Goal: Task Accomplishment & Management: Manage account settings

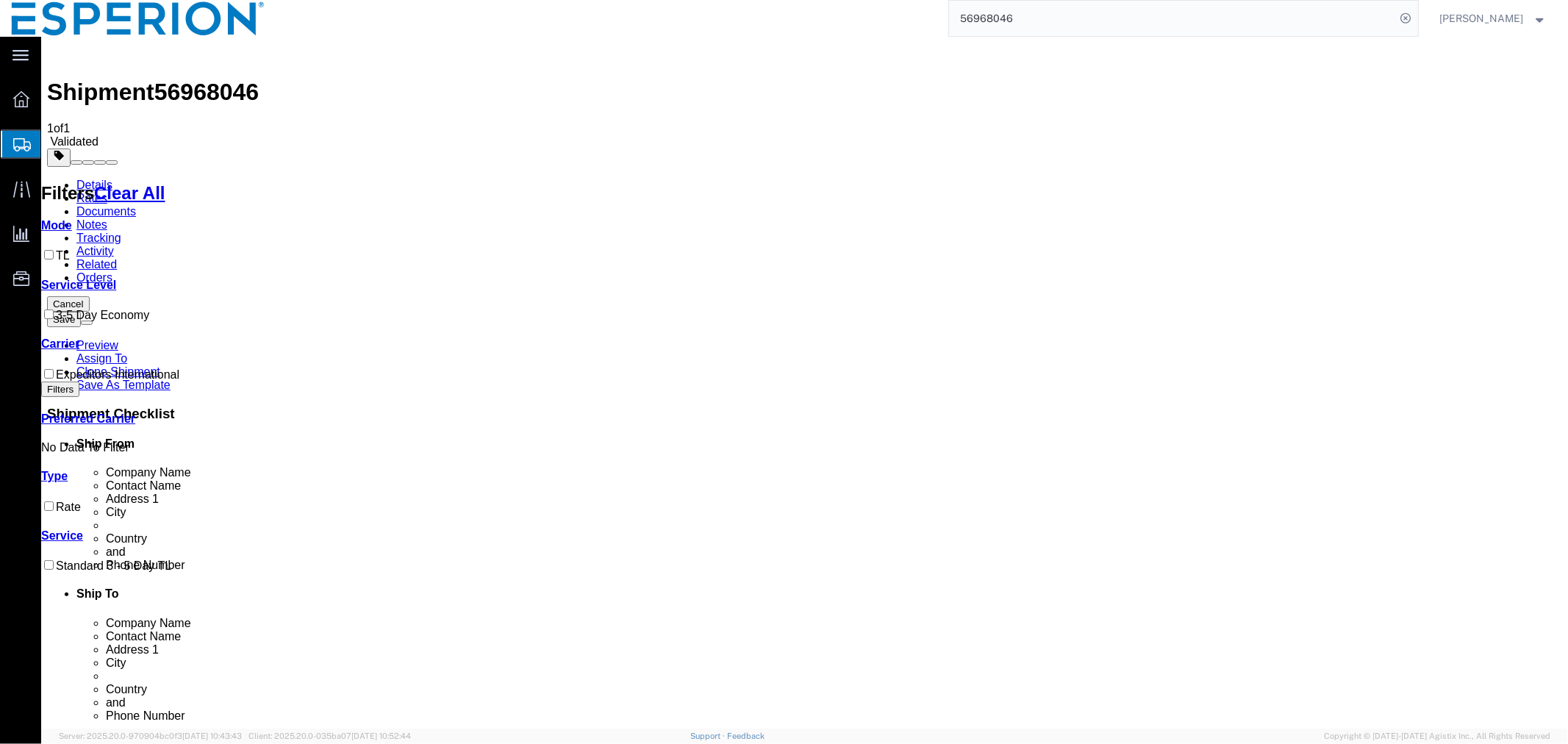
click at [0, 0] on span "Create Shipment" at bounding box center [0, 0] width 0 height 0
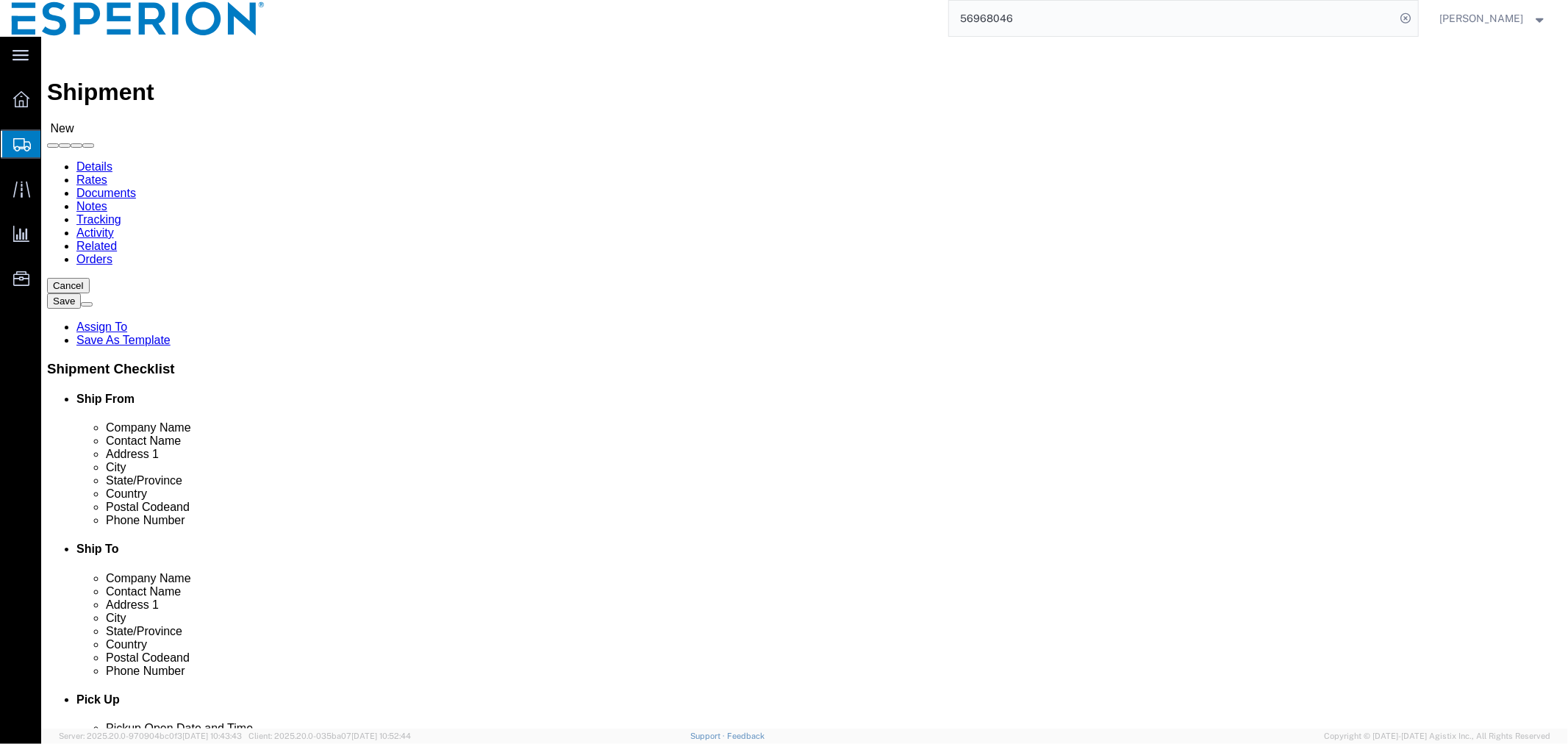
click input "text"
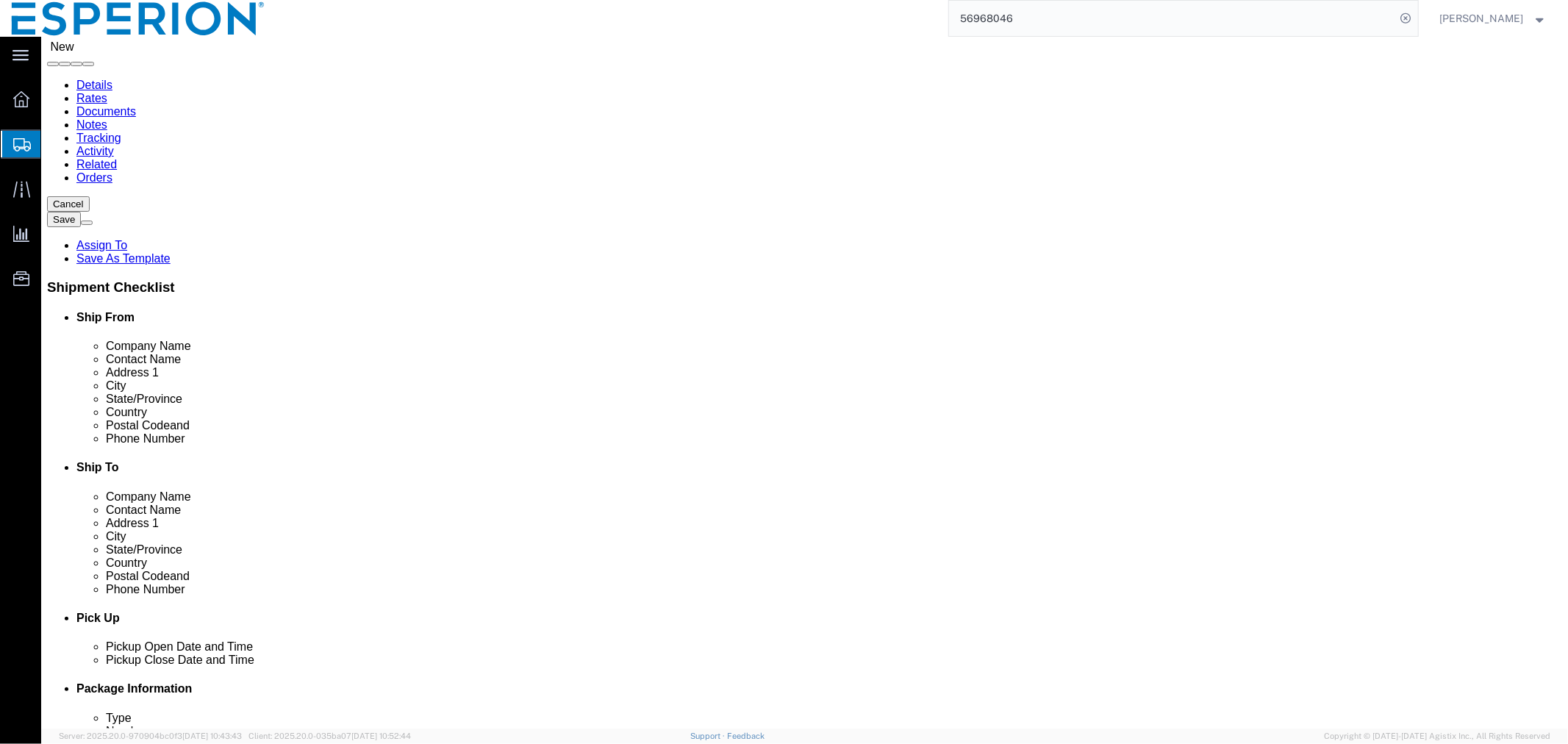
click p "- [PERSON_NAME] Europe GmbH - ([PERSON_NAME]) [STREET_ADDRESS]"
type input "Daiichi Sankyo Europe GmbH"
click at [0, 0] on span "Shipment Manager" at bounding box center [0, 0] width 0 height 0
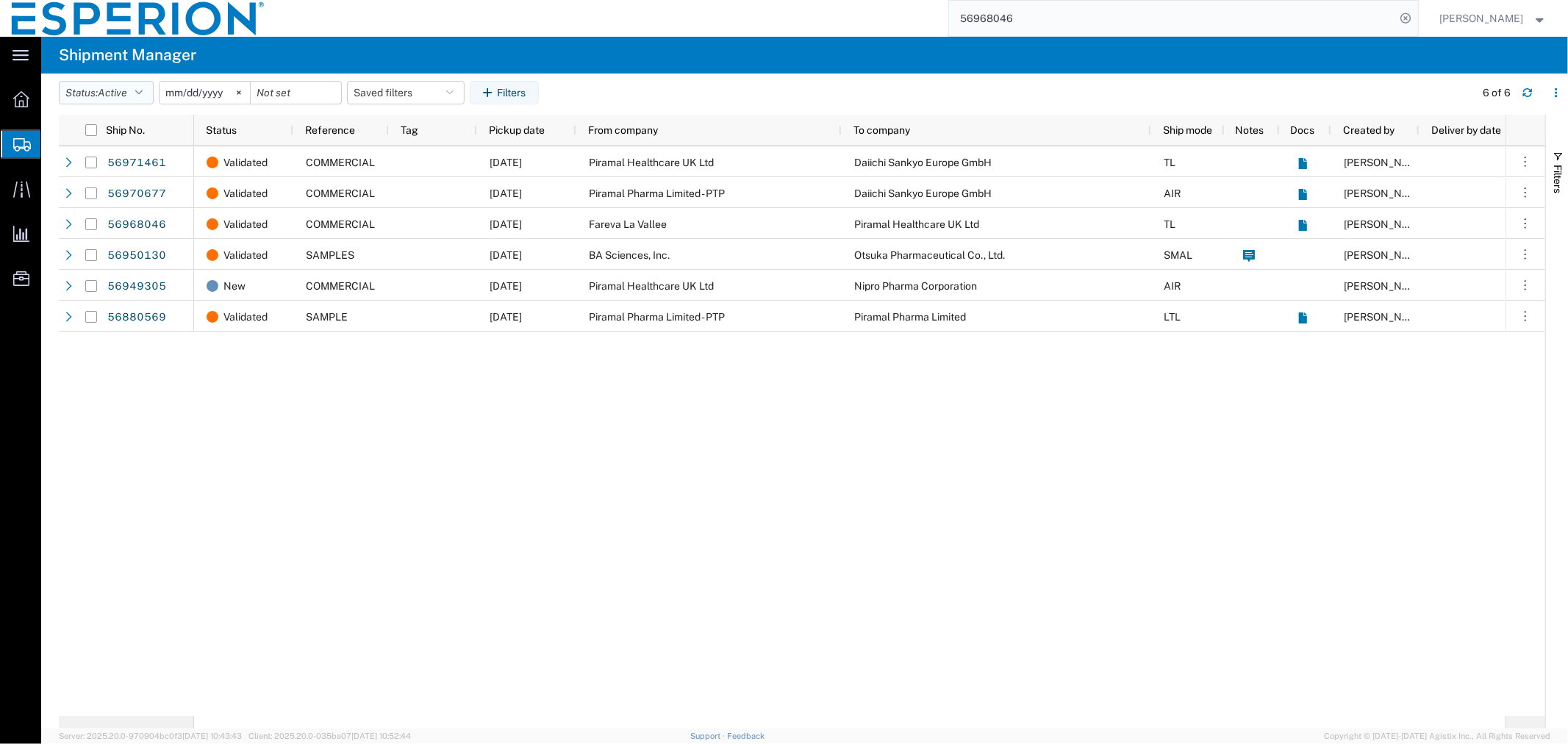
click at [99, 95] on button "Status: Active" at bounding box center [106, 92] width 95 height 23
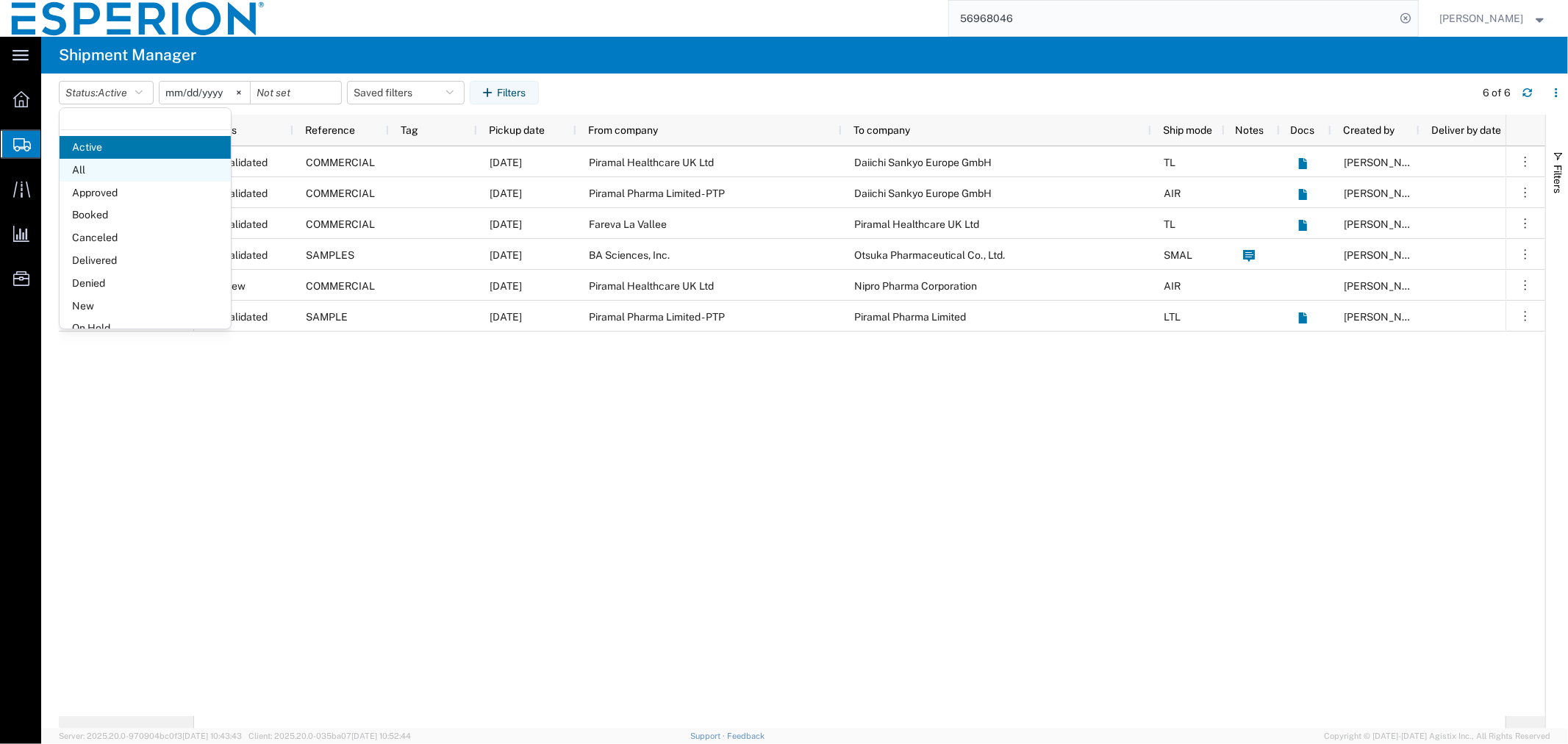
click at [105, 176] on span "All" at bounding box center [145, 170] width 171 height 23
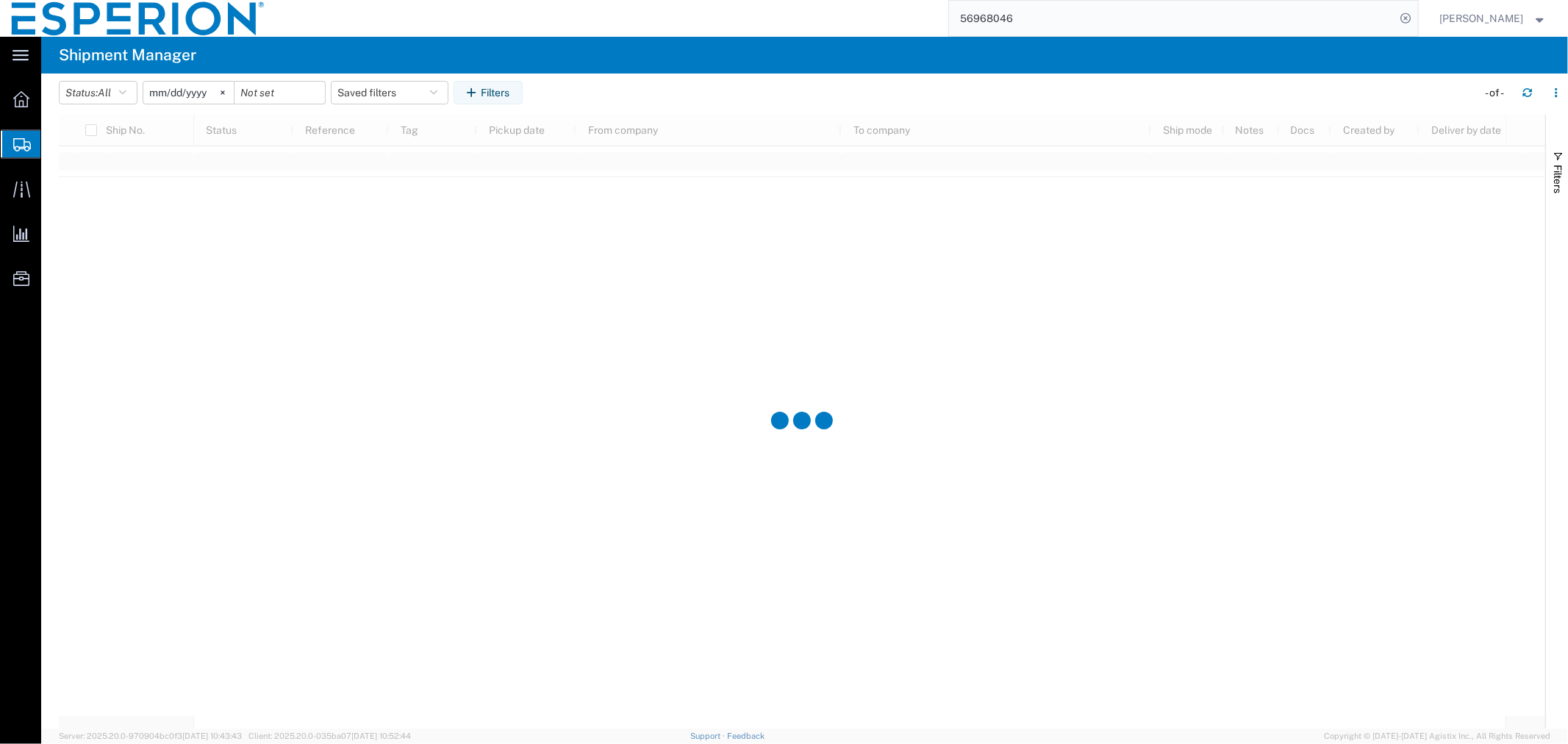
click at [213, 97] on input "[DATE]" at bounding box center [188, 92] width 90 height 22
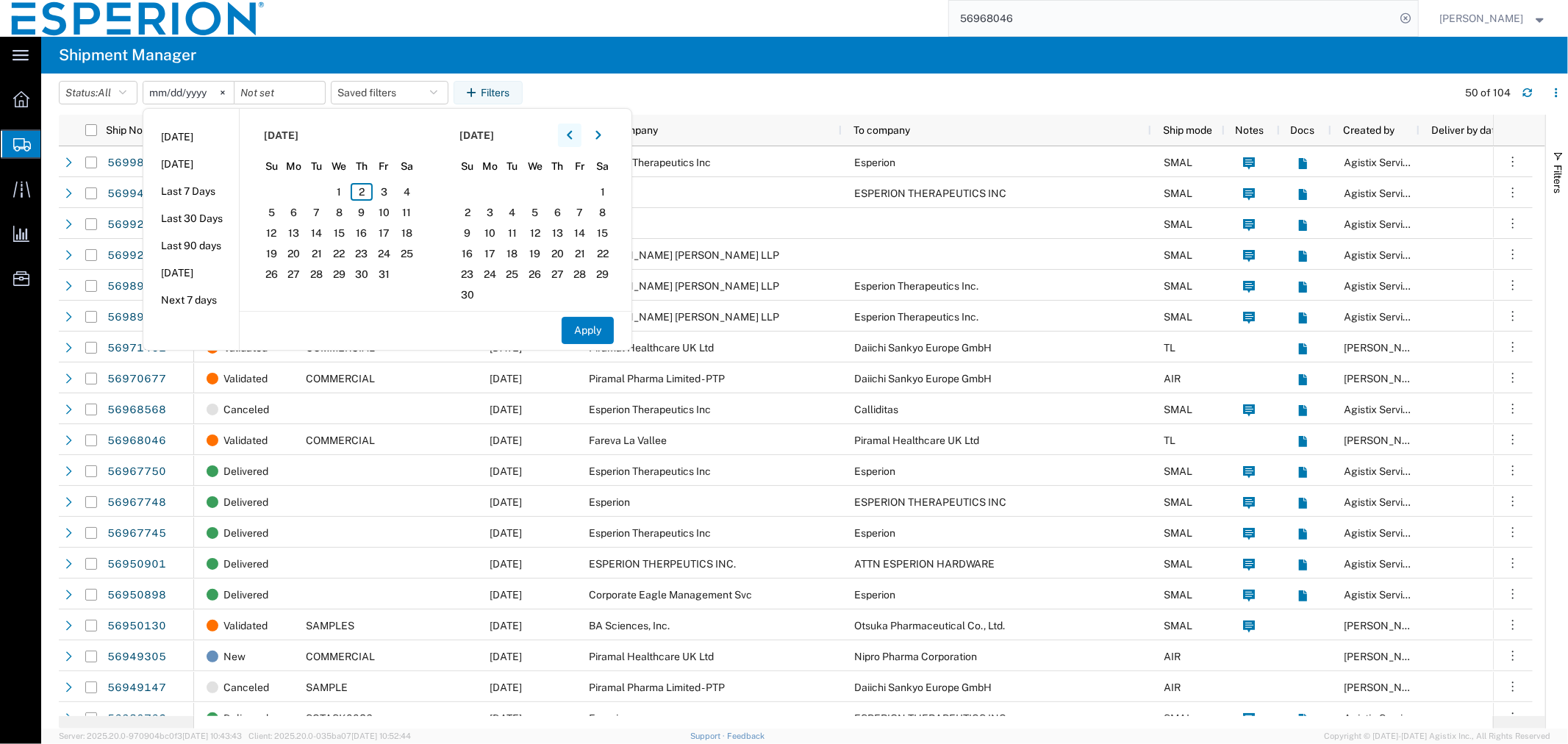
click at [573, 140] on icon "button" at bounding box center [569, 135] width 6 height 10
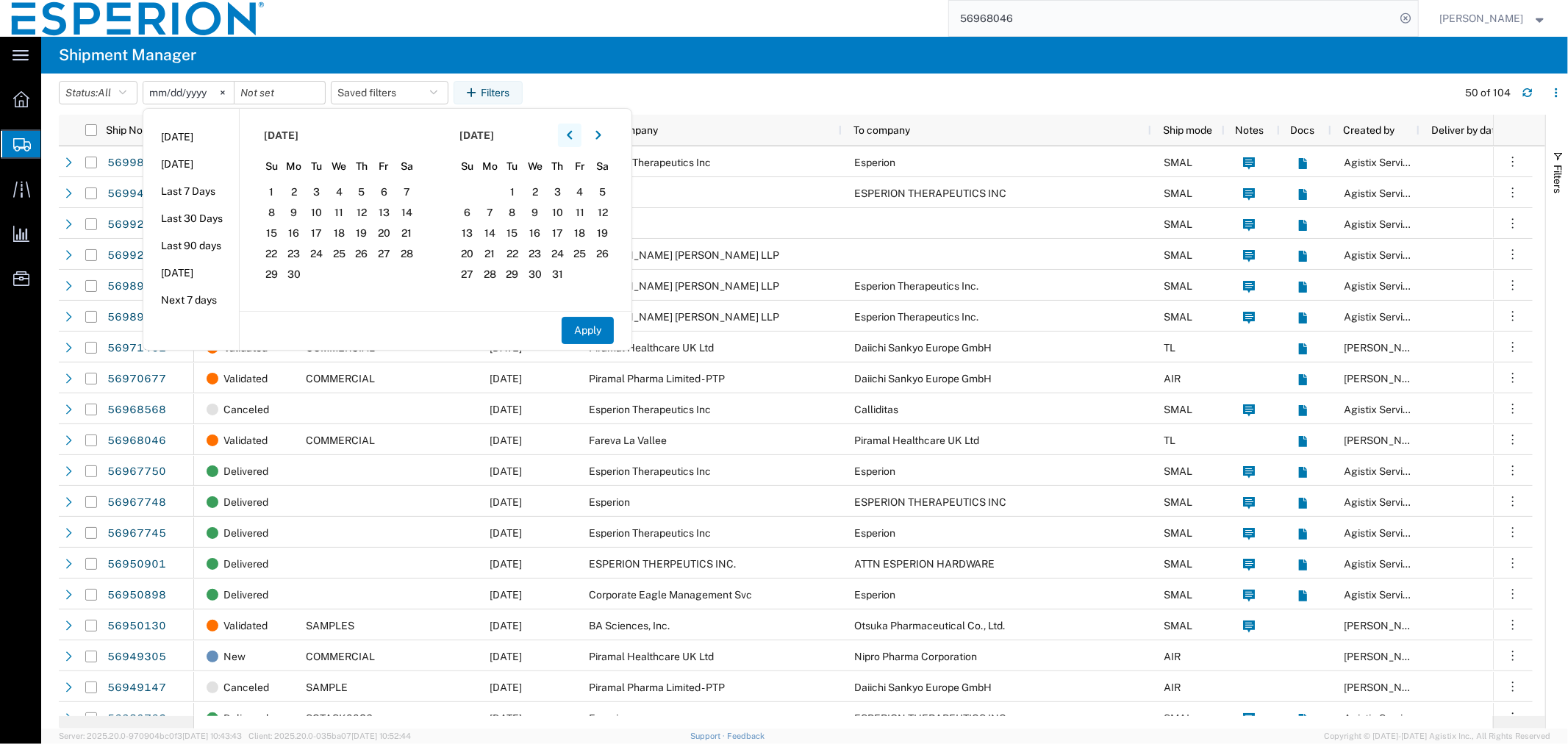
click at [573, 140] on icon "button" at bounding box center [569, 135] width 6 height 10
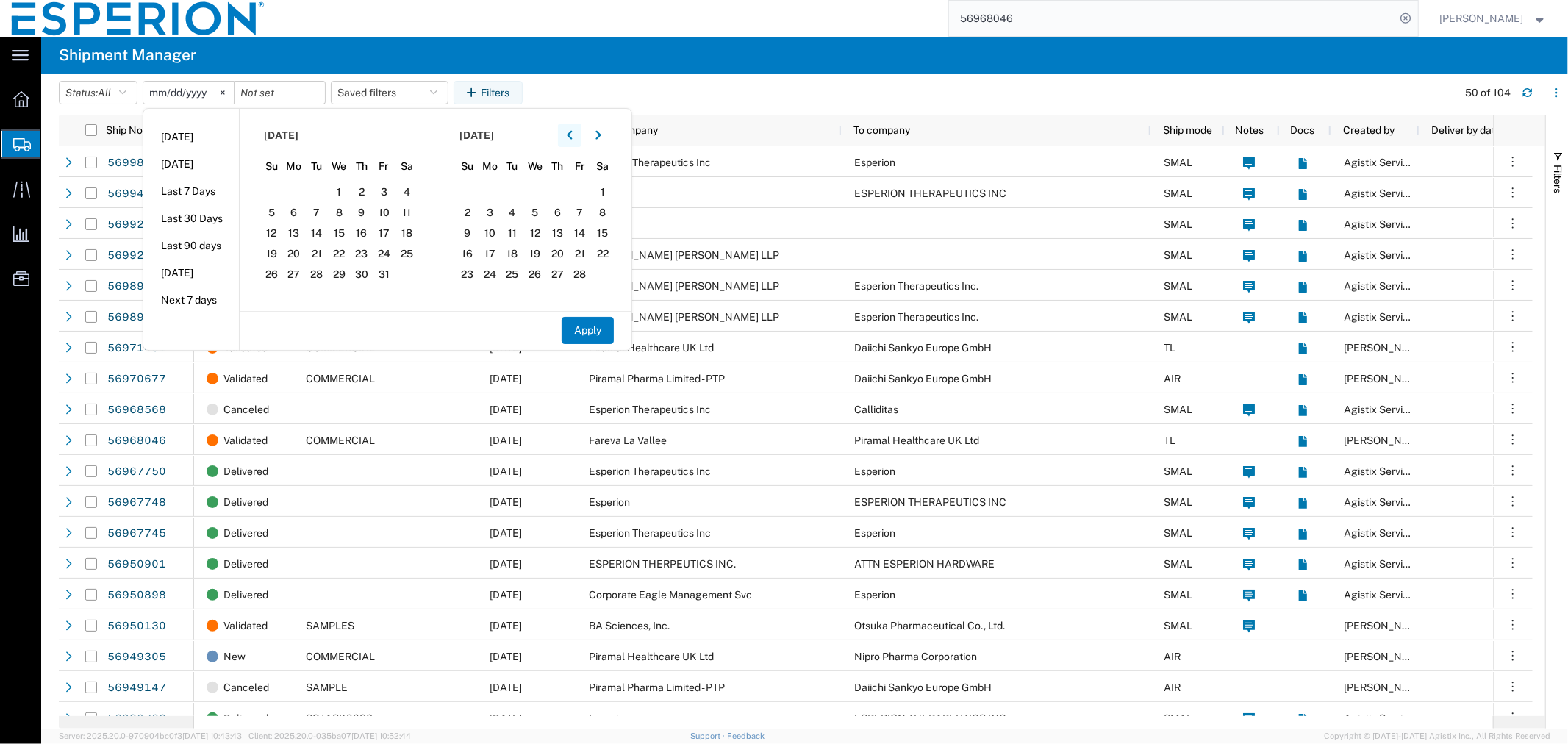
click at [573, 140] on icon "button" at bounding box center [569, 135] width 6 height 10
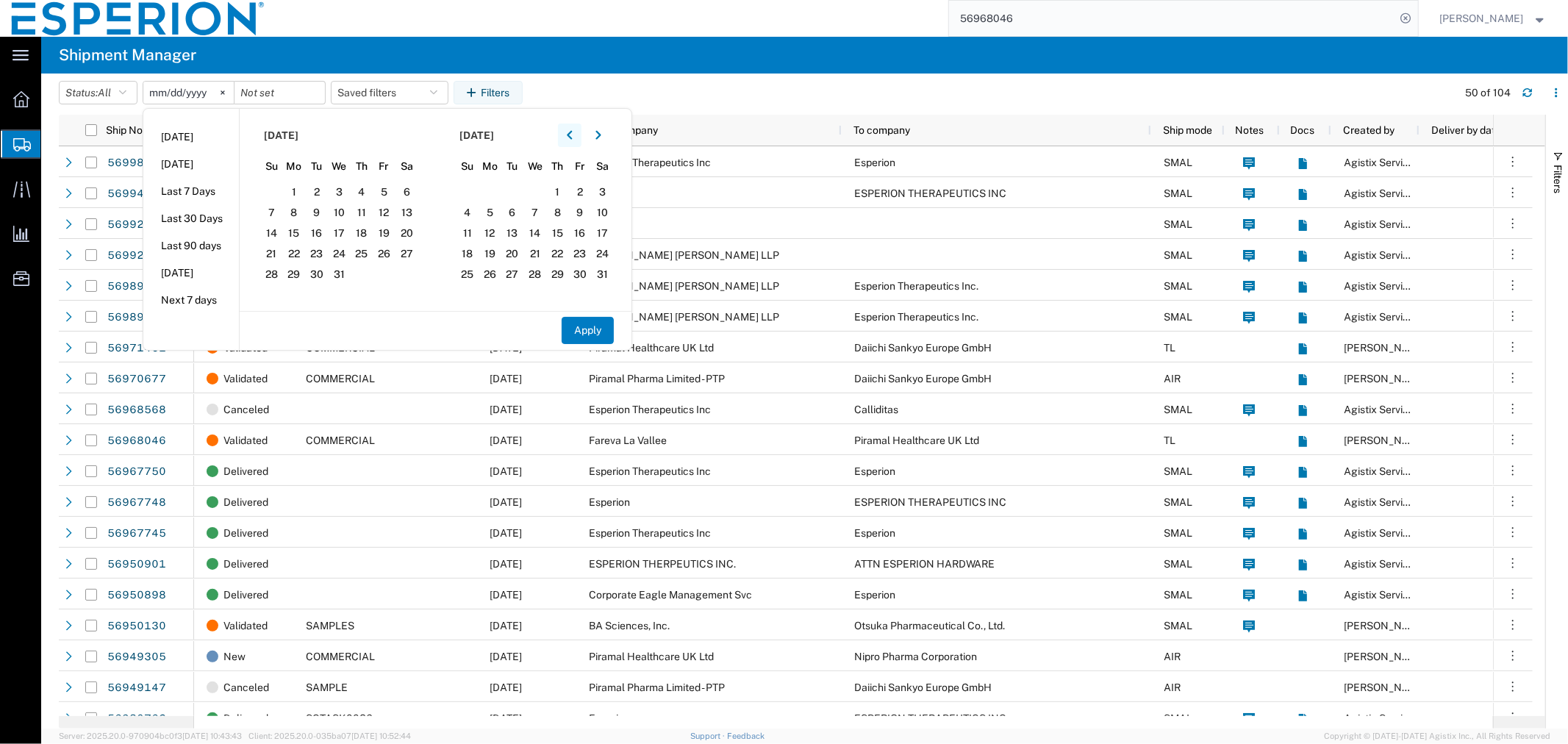
click at [573, 140] on icon "button" at bounding box center [569, 135] width 6 height 10
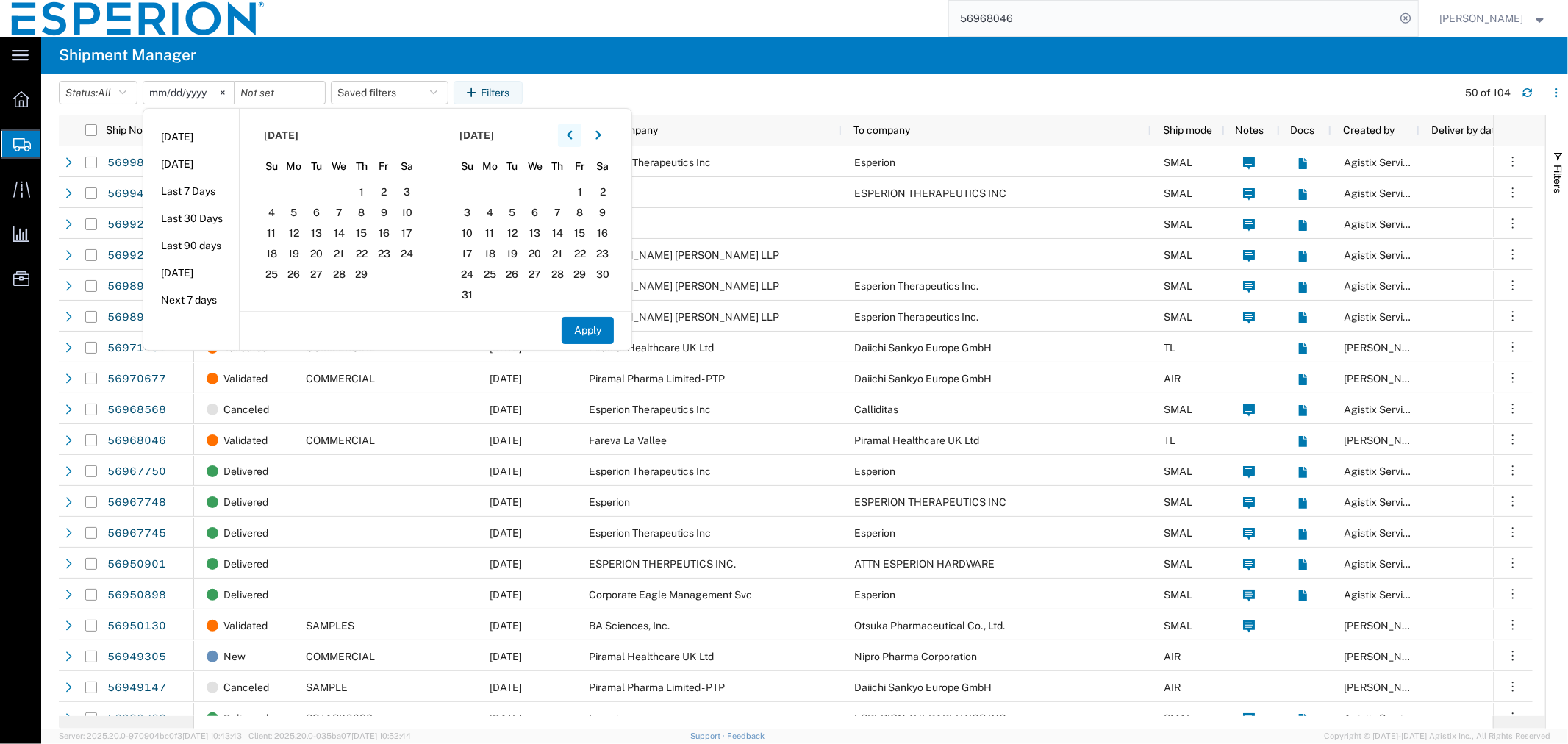
click at [573, 140] on icon "button" at bounding box center [569, 135] width 6 height 10
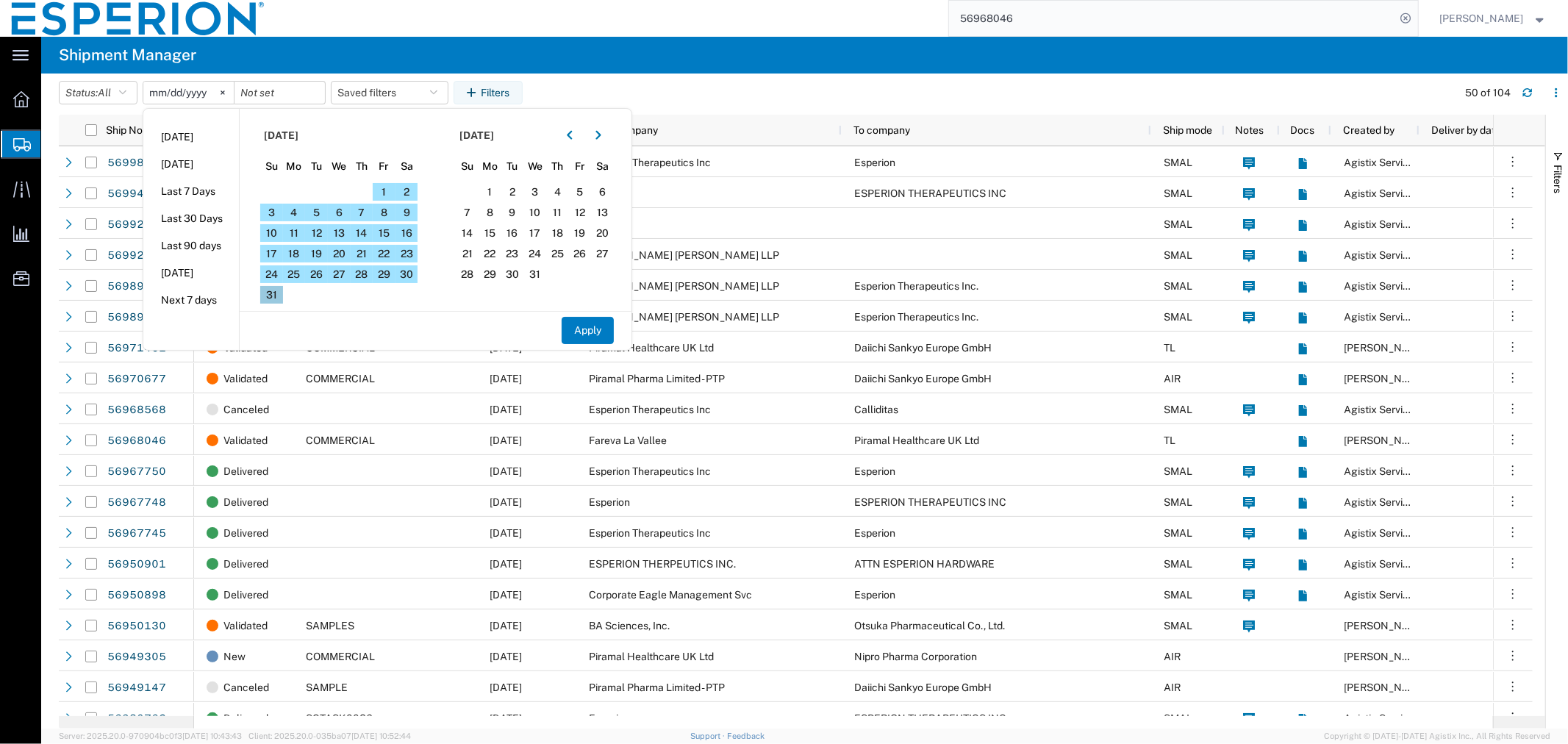
click at [279, 291] on span "31" at bounding box center [272, 295] width 23 height 17
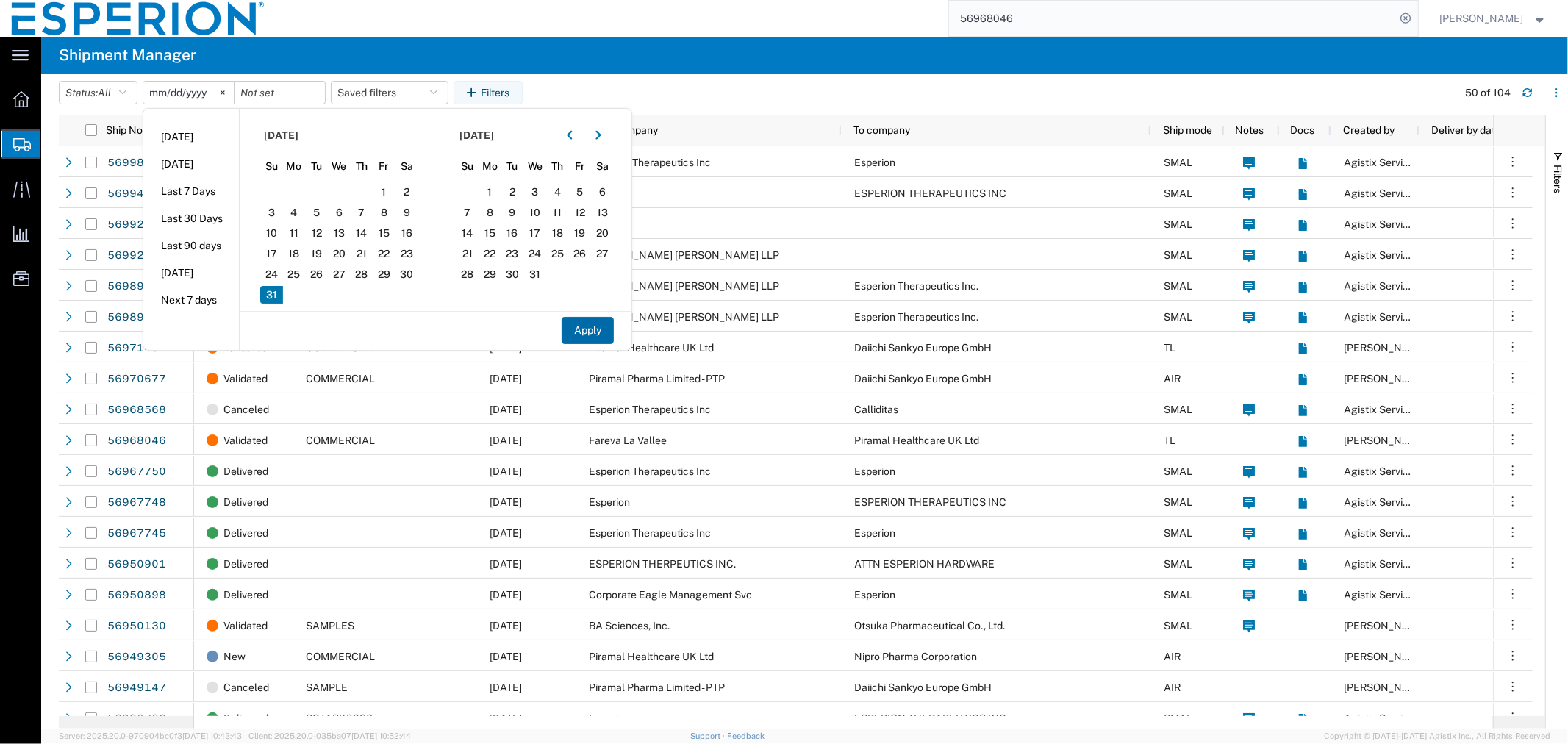
click at [598, 332] on button "Apply" at bounding box center [587, 330] width 52 height 27
type input "[DATE]"
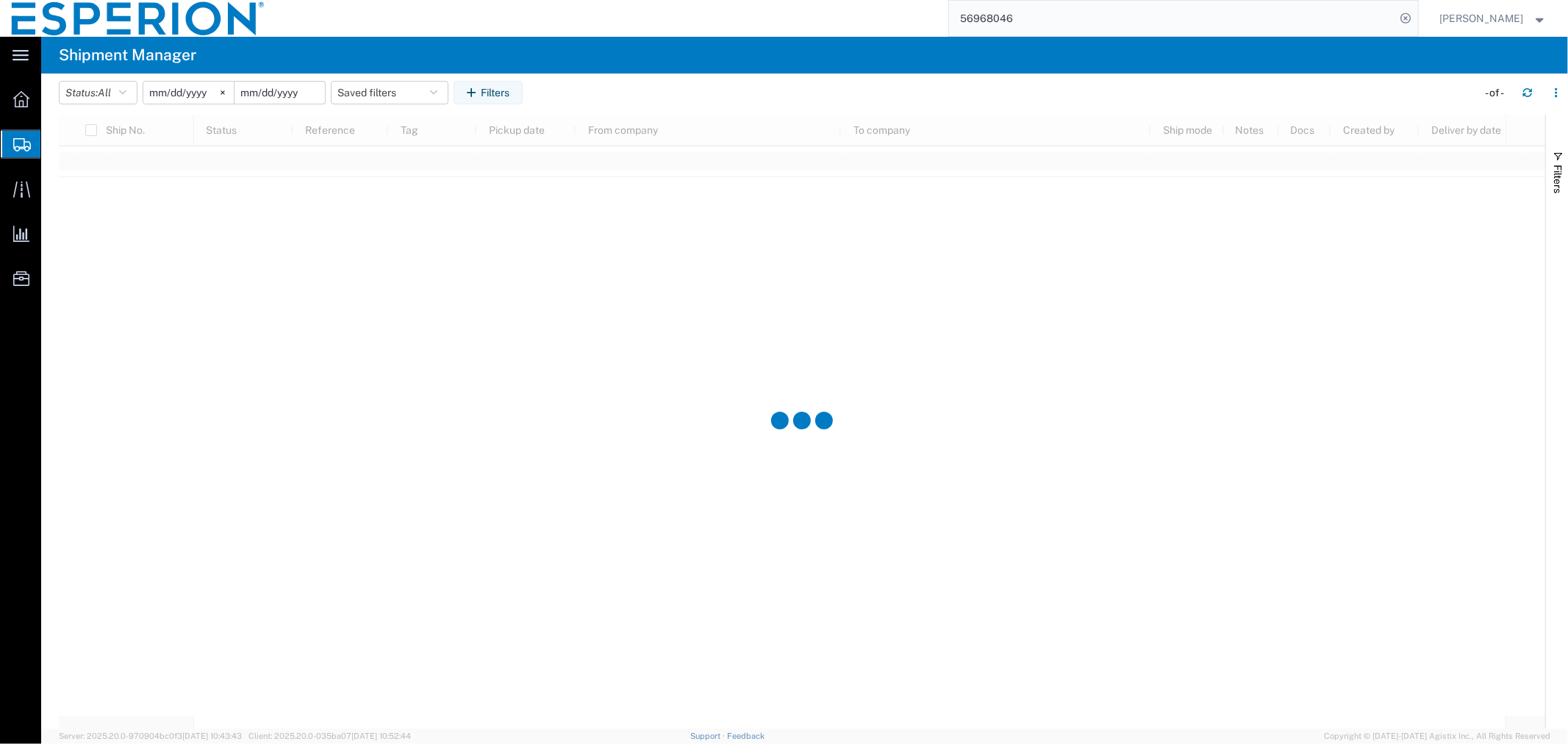
click at [290, 91] on input "date" at bounding box center [279, 92] width 90 height 22
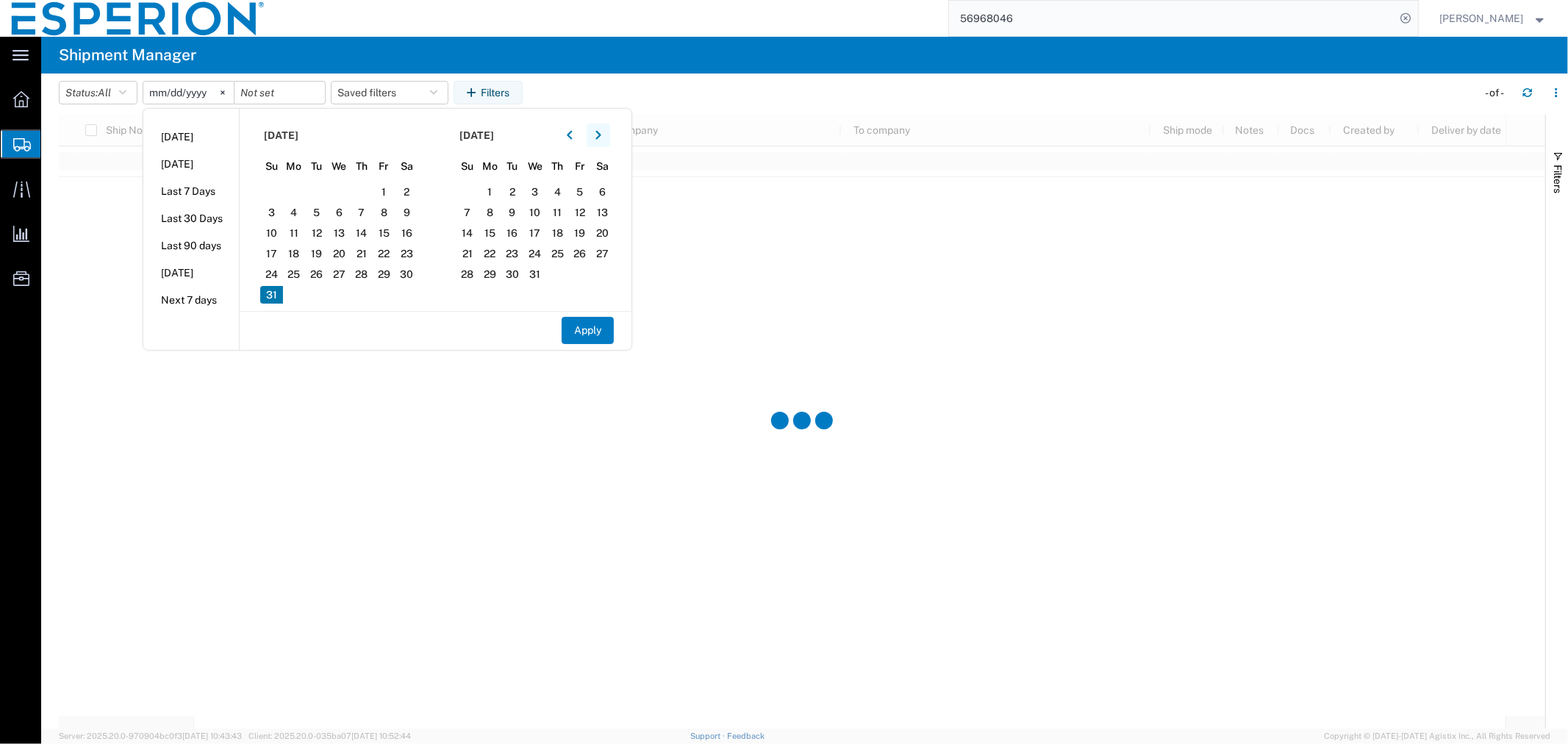
click at [610, 135] on button "button" at bounding box center [598, 135] width 23 height 23
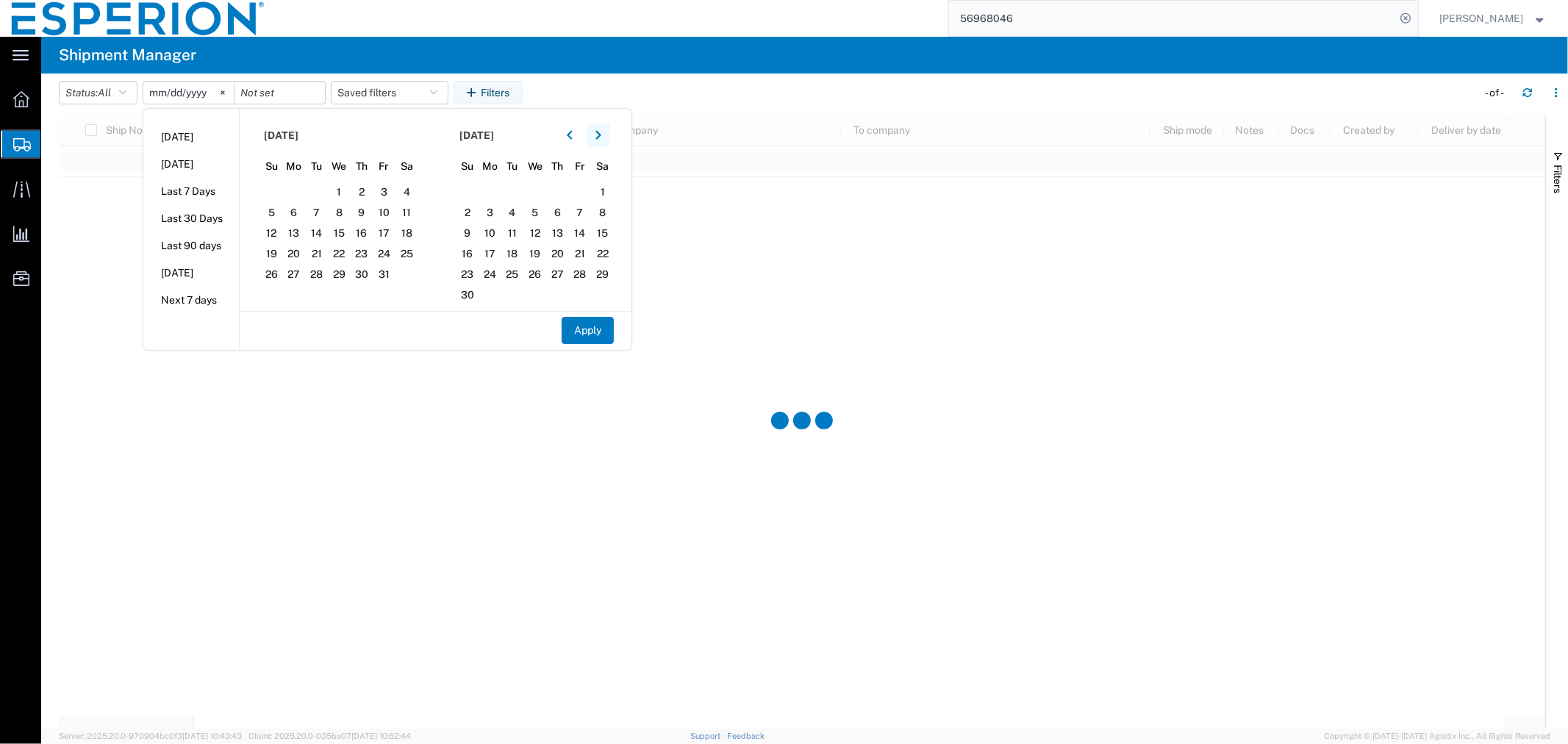
click at [610, 135] on button "button" at bounding box center [598, 135] width 23 height 23
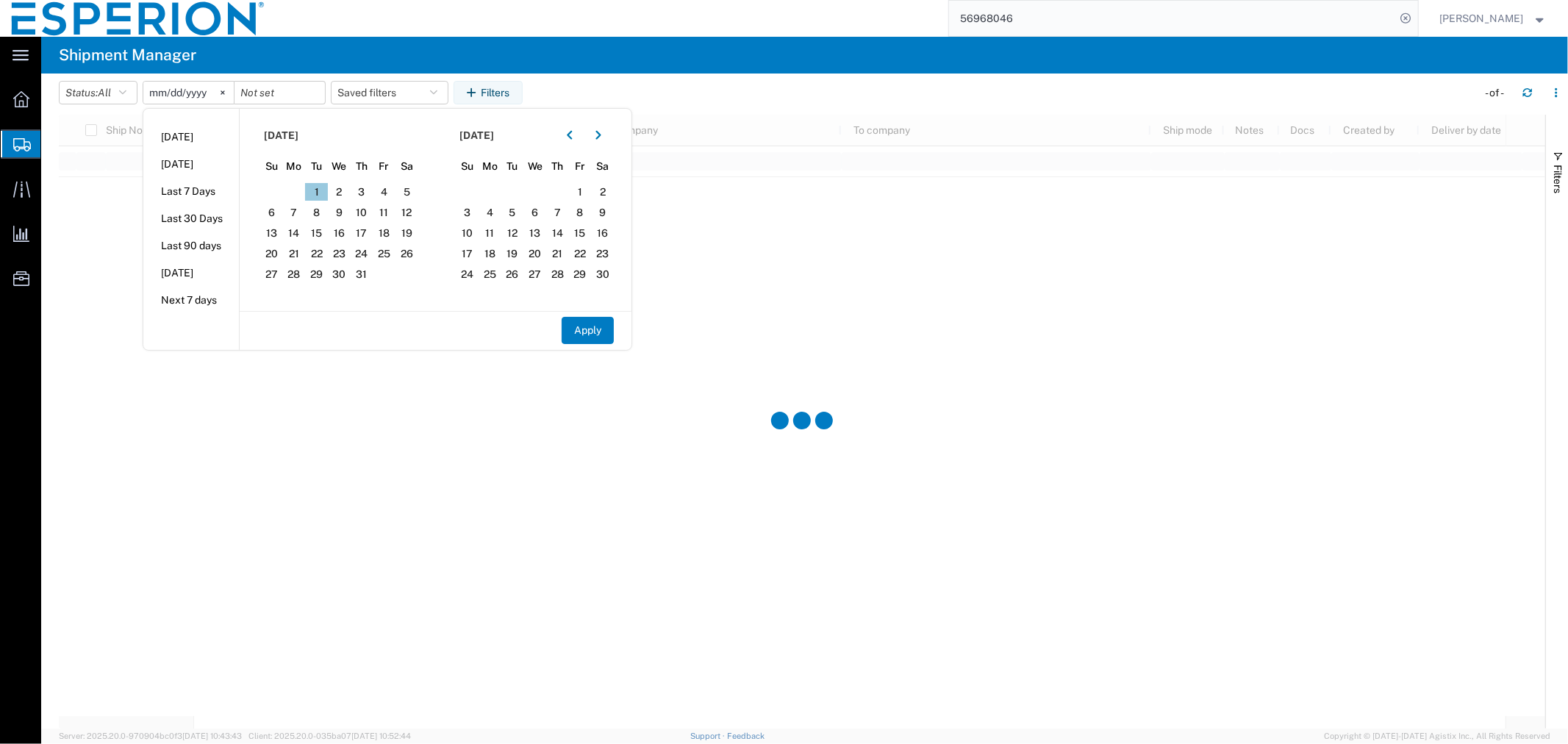
click at [327, 191] on span "1" at bounding box center [317, 192] width 23 height 17
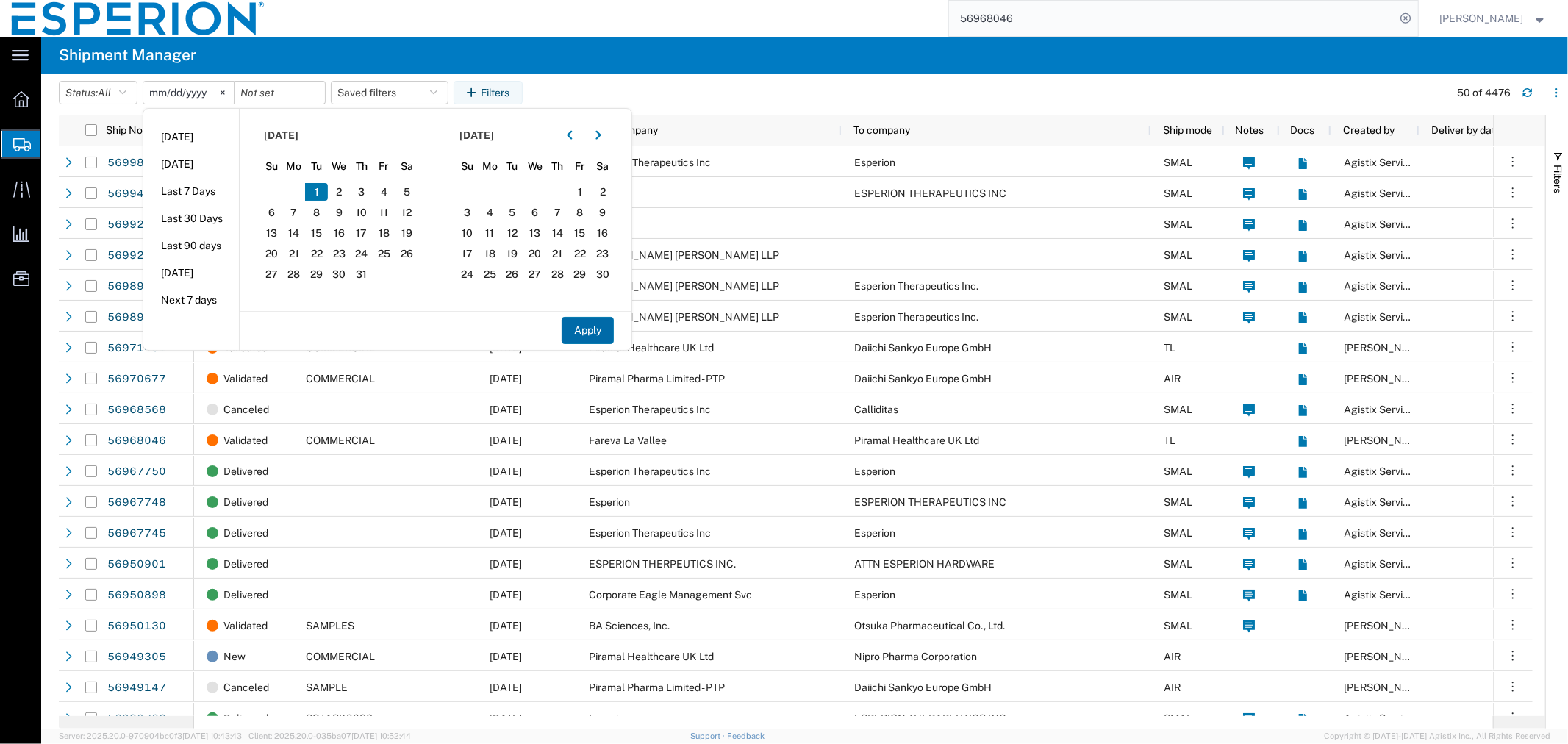
click at [590, 337] on button "Apply" at bounding box center [587, 330] width 52 height 27
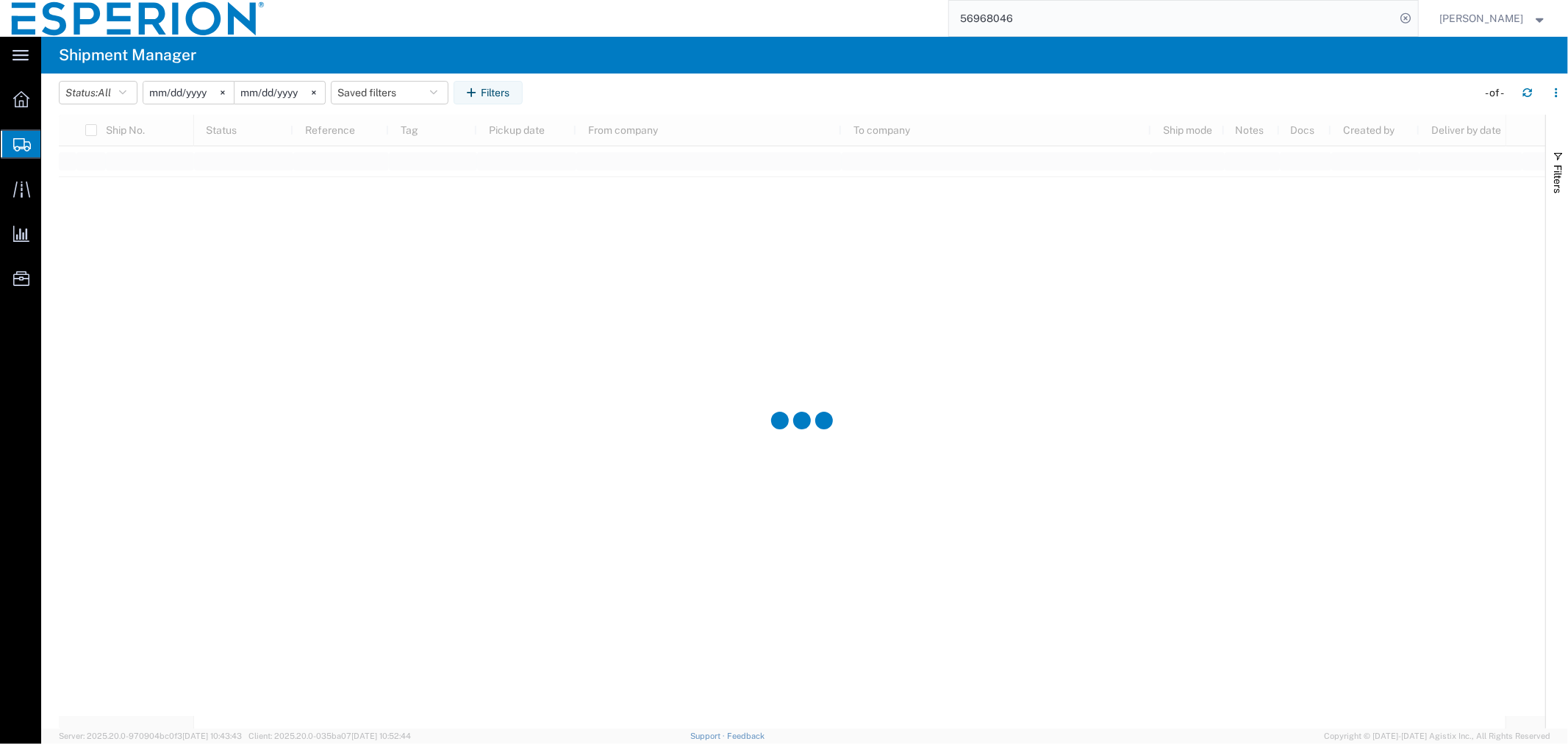
click at [301, 99] on input "[DATE]" at bounding box center [279, 92] width 90 height 22
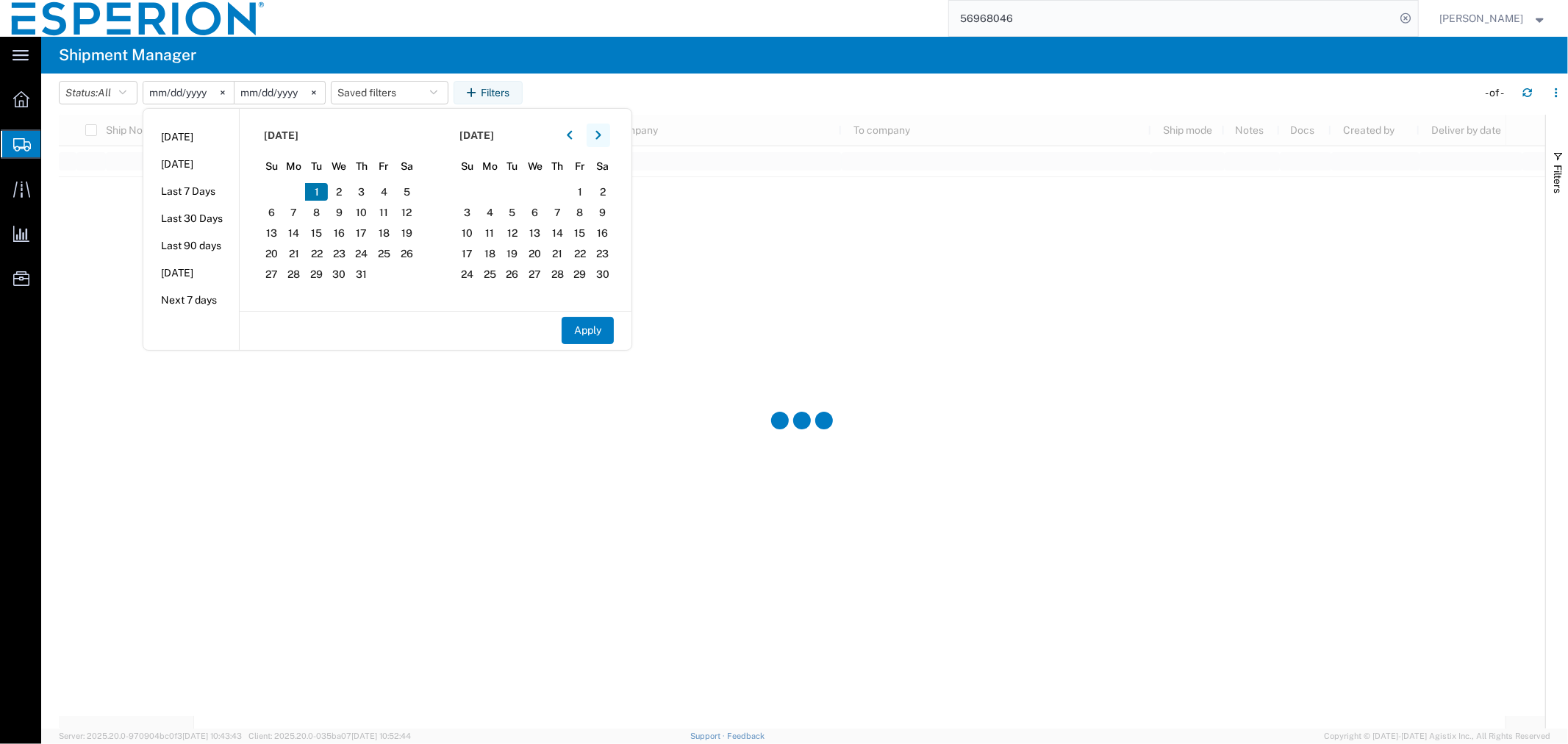
click at [608, 135] on button "button" at bounding box center [598, 135] width 23 height 23
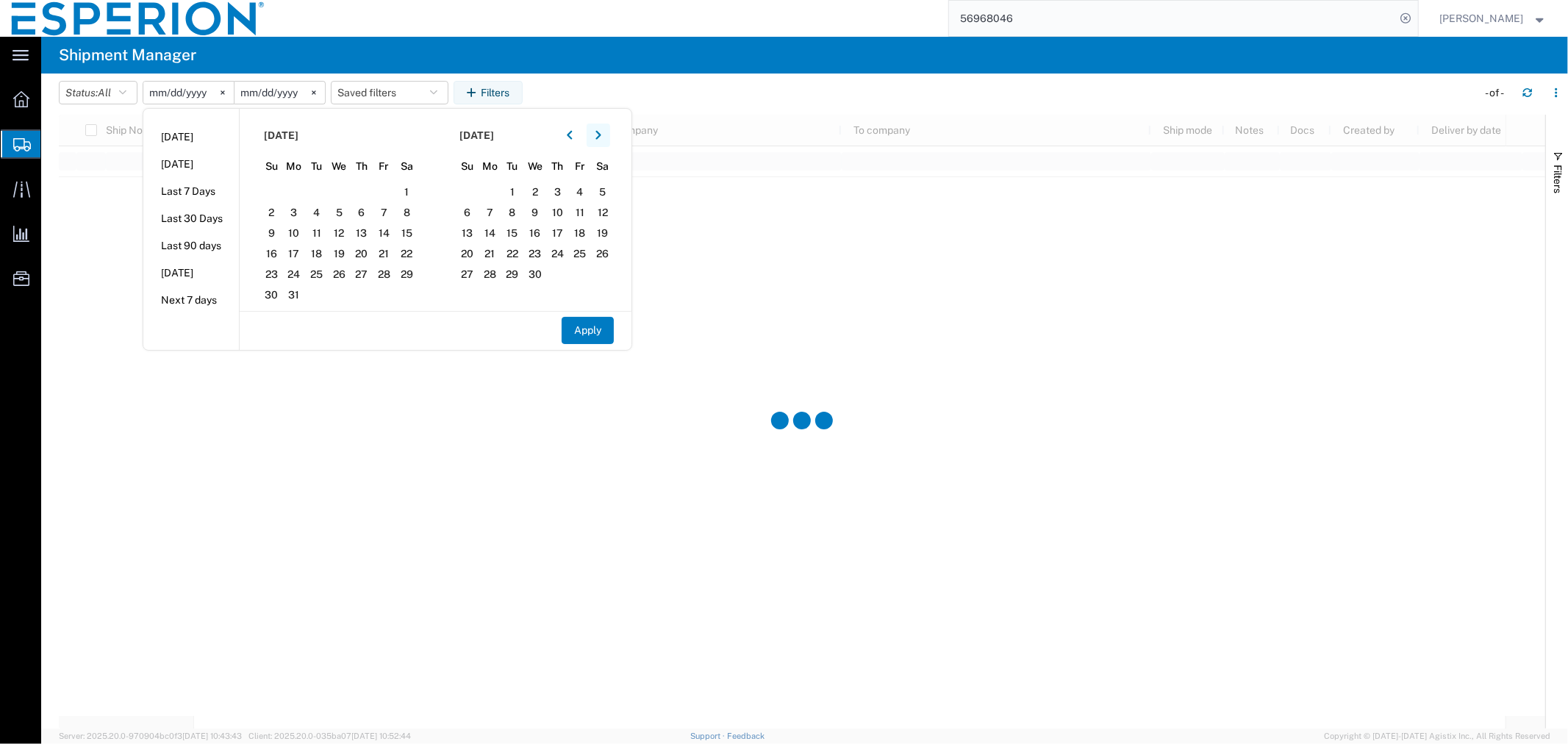
click at [608, 135] on button "button" at bounding box center [598, 135] width 23 height 23
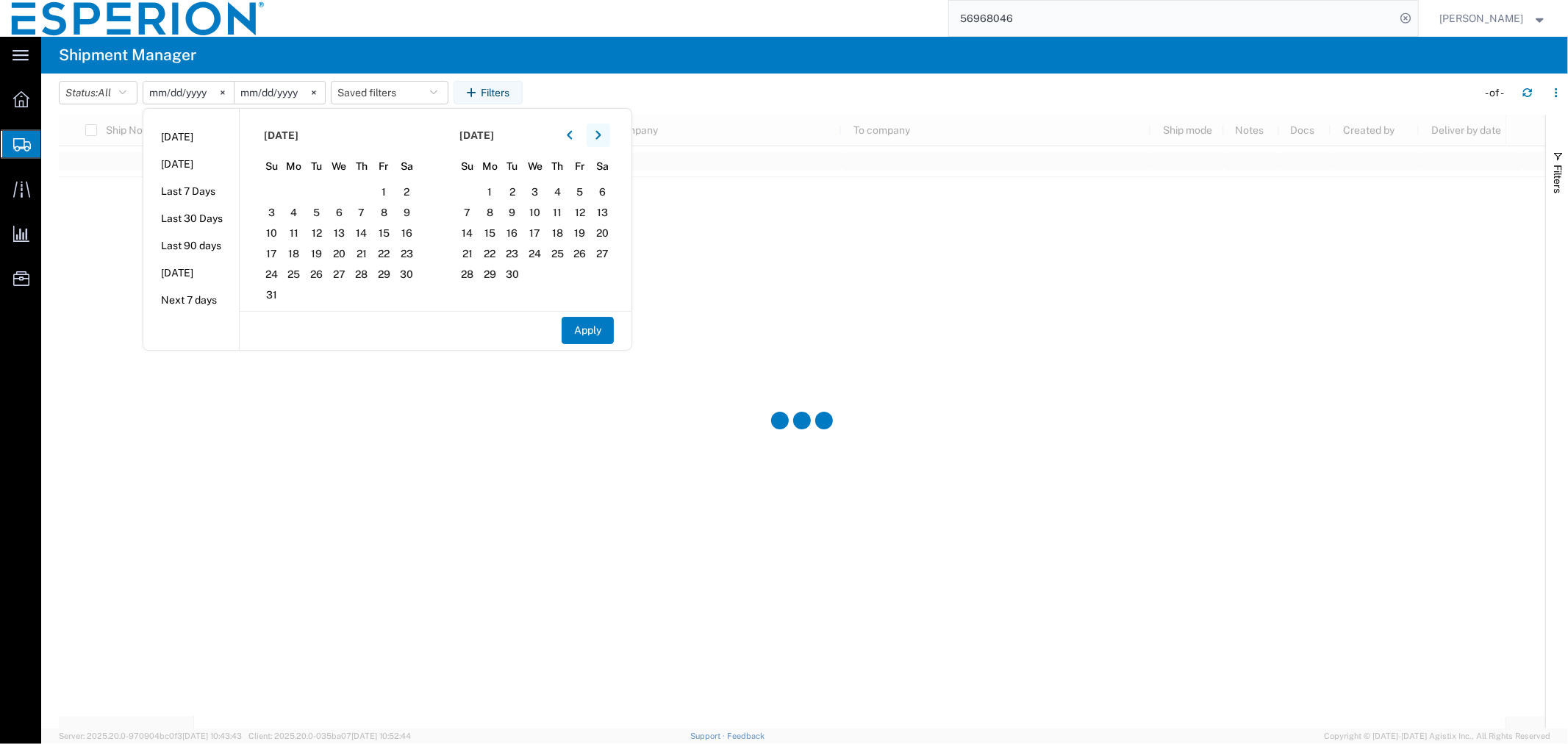
click at [608, 135] on button "button" at bounding box center [598, 135] width 23 height 23
click at [545, 189] on span "1" at bounding box center [535, 192] width 23 height 17
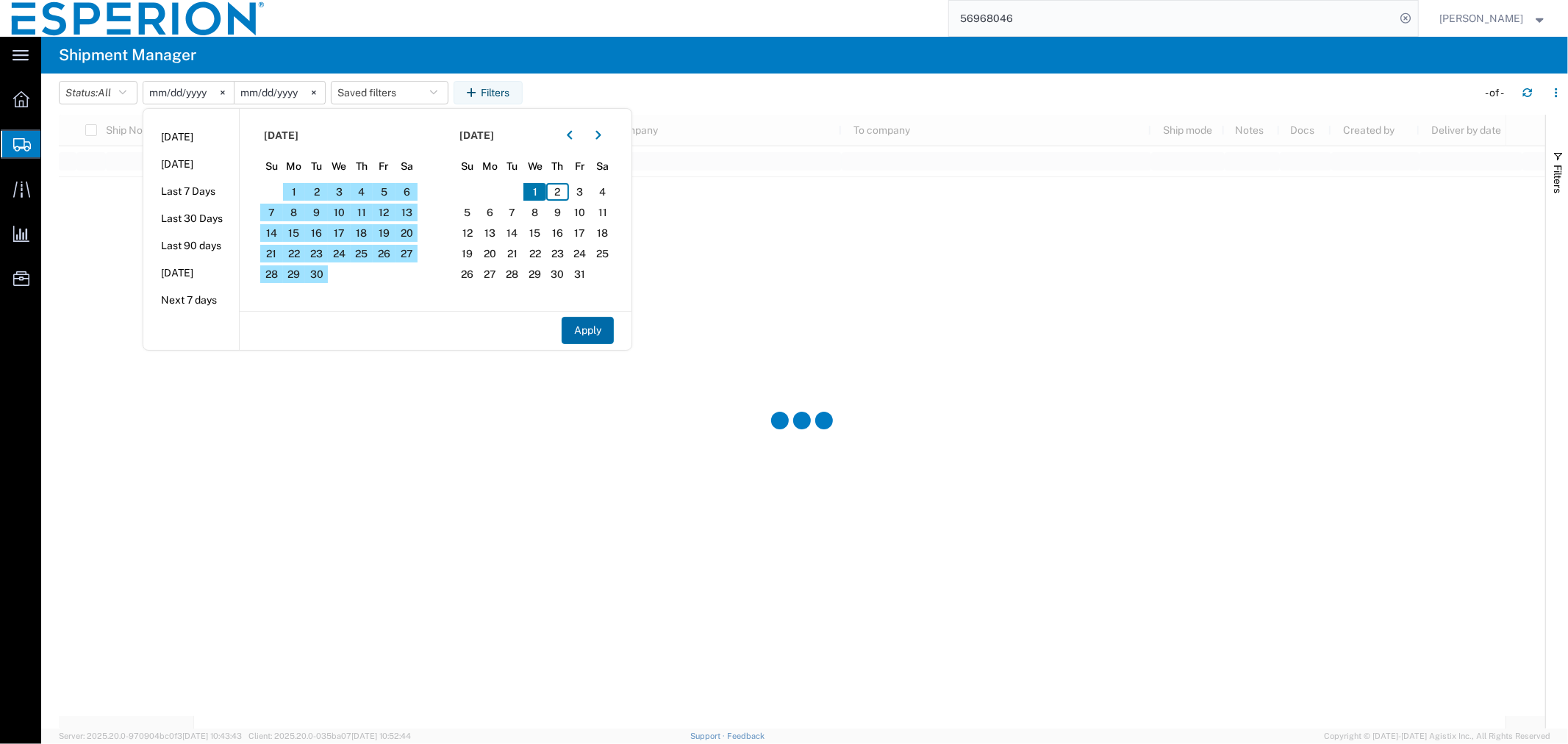
click at [594, 330] on button "Apply" at bounding box center [587, 330] width 52 height 27
type input "[DATE]"
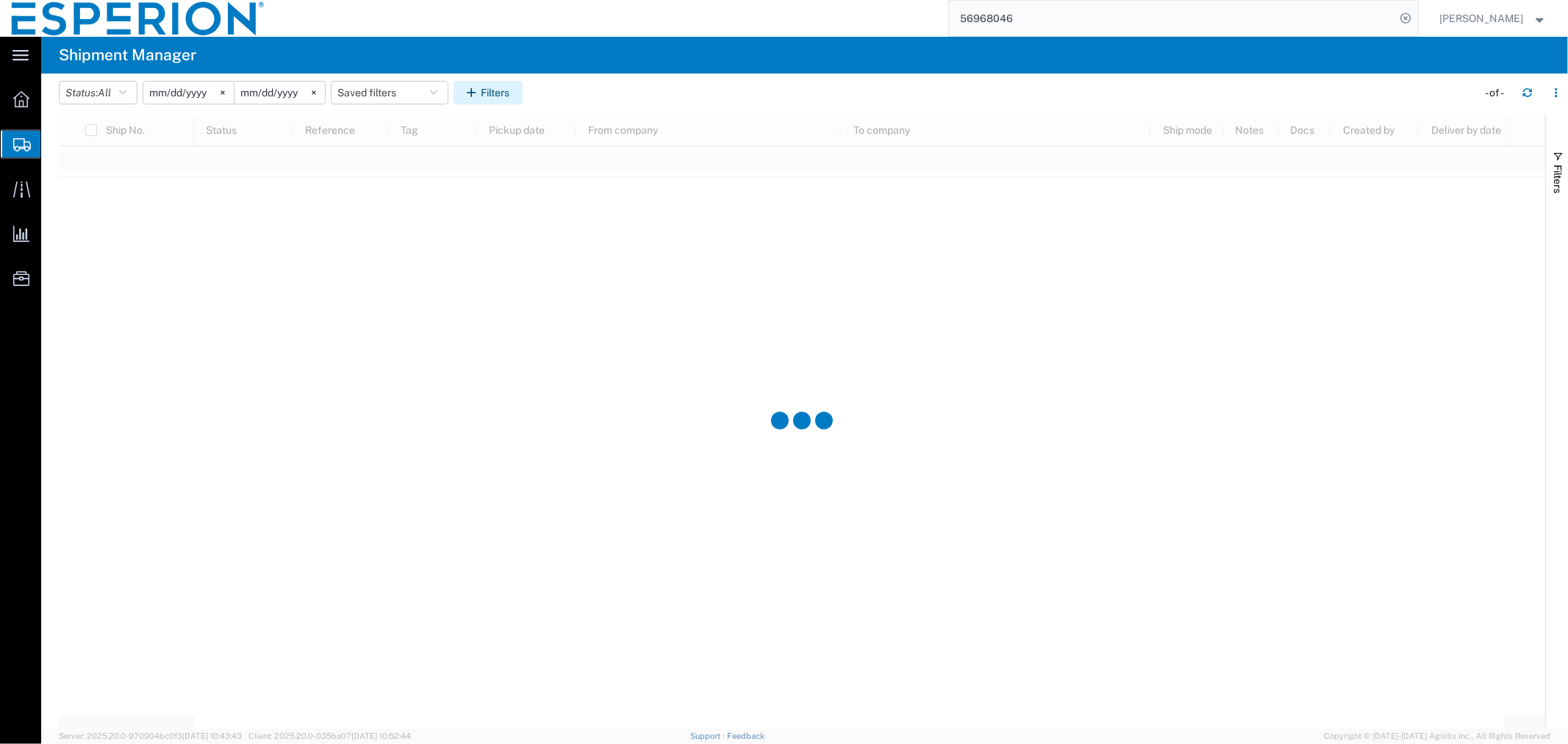
click at [496, 96] on button "Filters" at bounding box center [489, 92] width 69 height 23
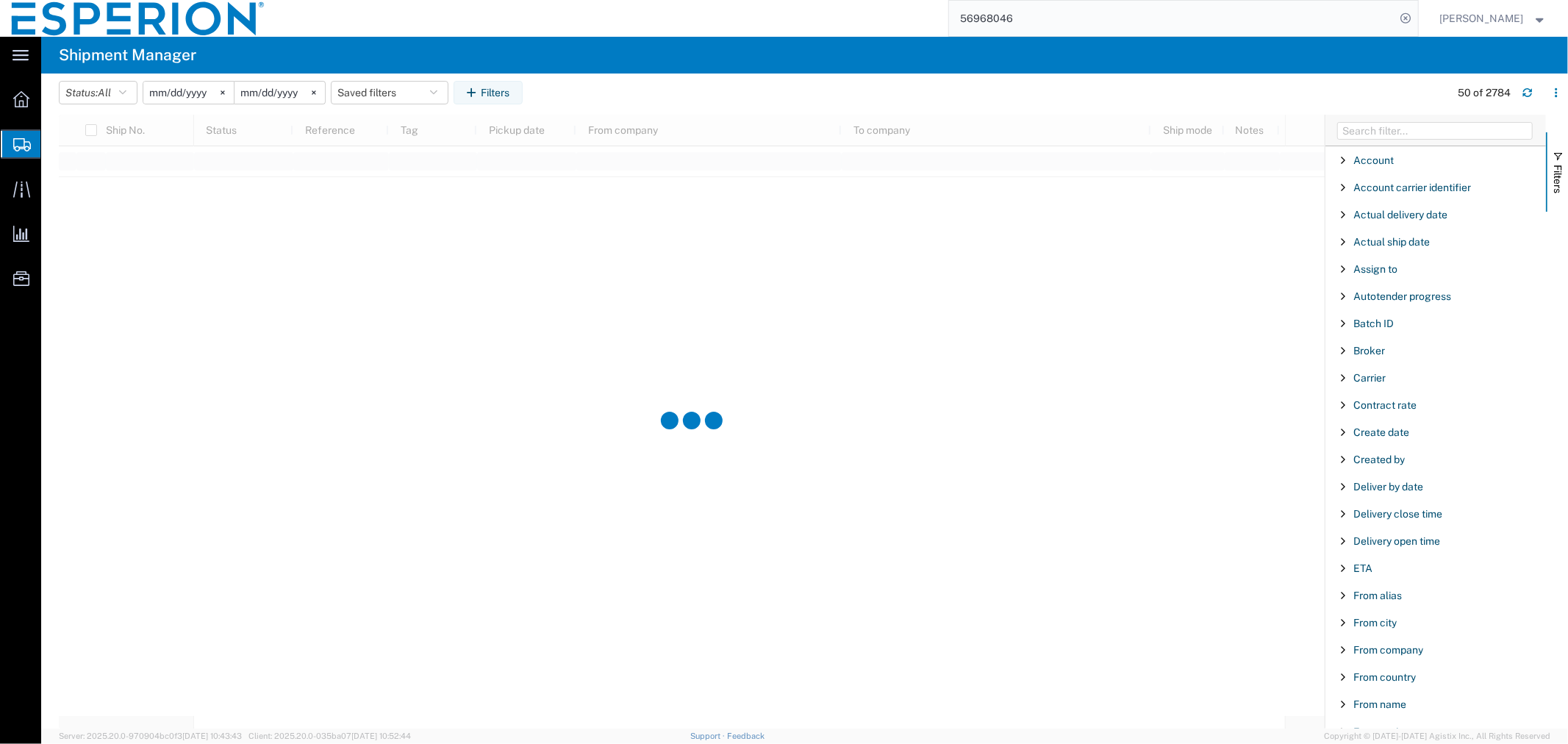
scroll to position [245, 0]
click at [1342, 401] on span "Filter List 66 Filters" at bounding box center [1343, 405] width 12 height 12
click at [1363, 464] on input "Filter Value" at bounding box center [1440, 467] width 193 height 17
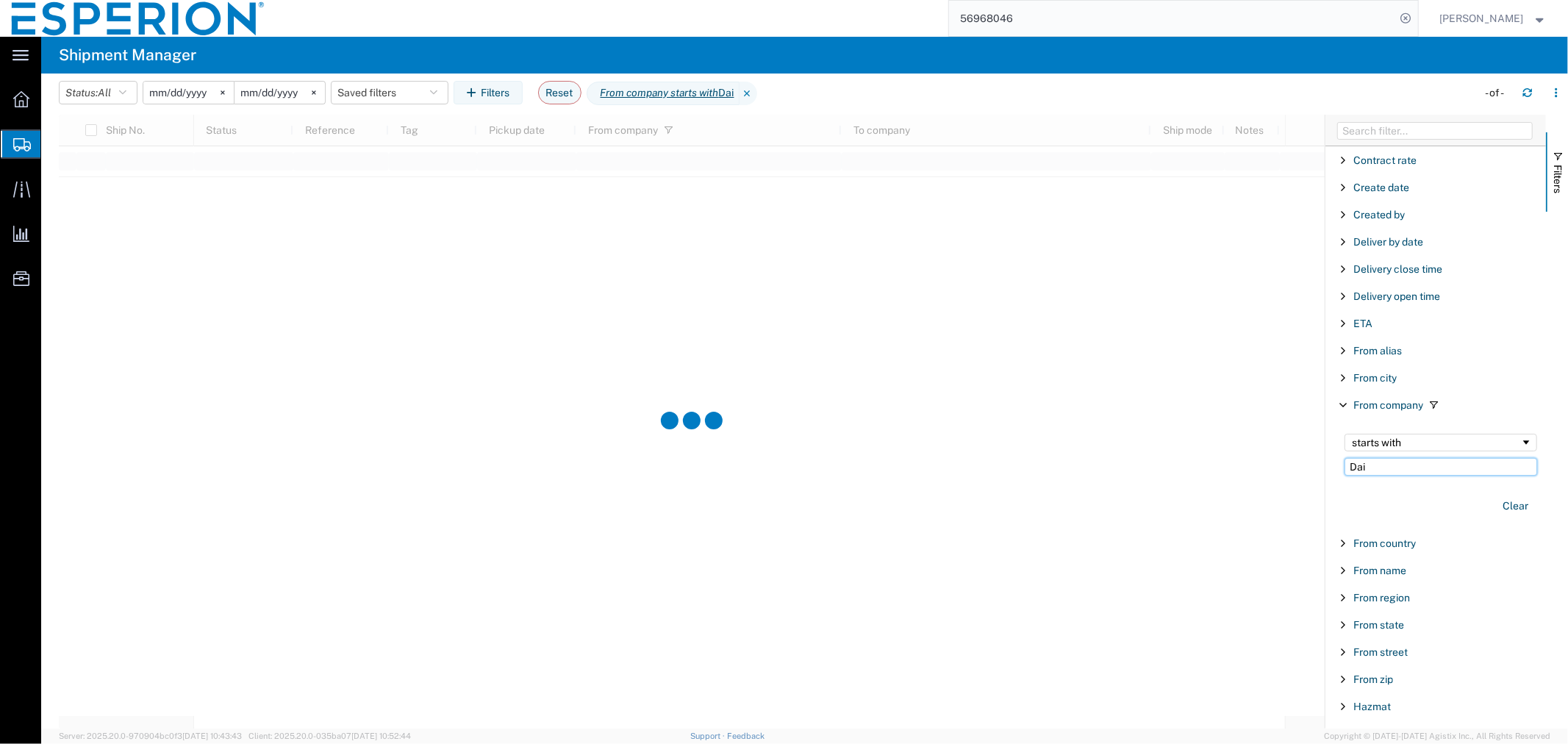
click at [1401, 466] on input "Dai" at bounding box center [1440, 467] width 193 height 17
type input "Daiichi"
click at [1345, 494] on span "Filter List 66 Filters" at bounding box center [1343, 489] width 12 height 12
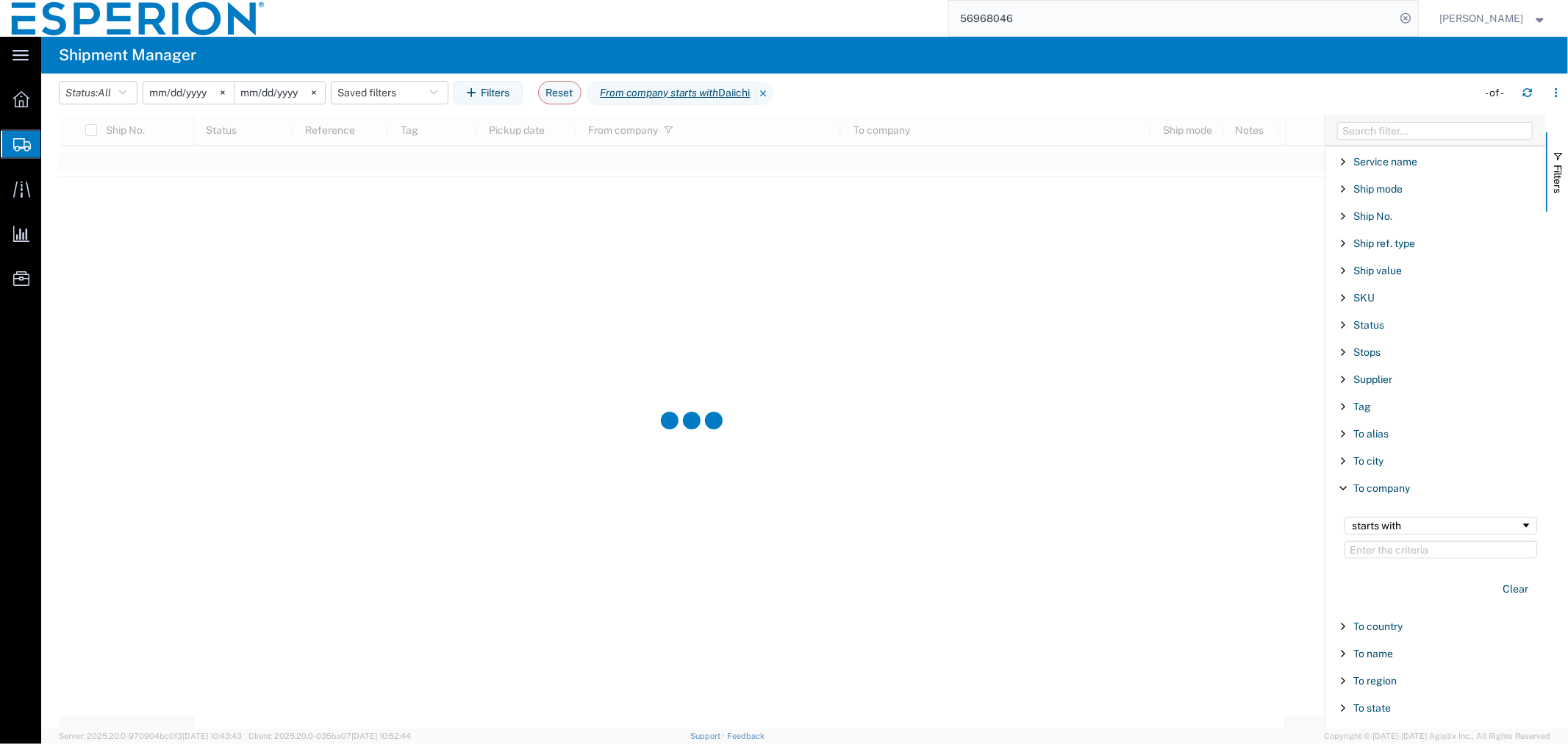
click at [1378, 555] on input "Filter Value" at bounding box center [1440, 550] width 193 height 17
type input "piramal"
click at [1527, 91] on icon "button" at bounding box center [1527, 93] width 10 height 10
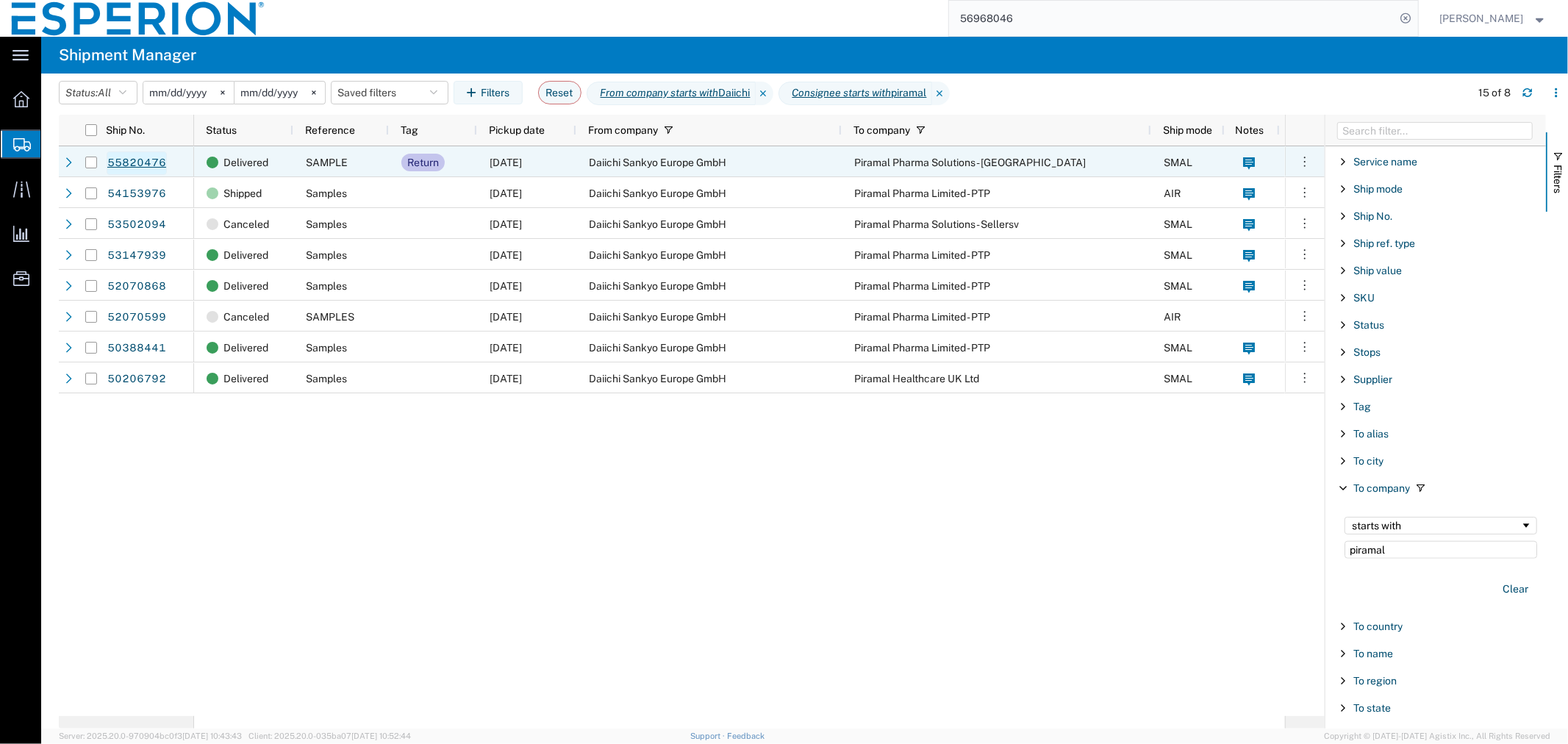
click at [137, 165] on link "55820476" at bounding box center [136, 163] width 60 height 23
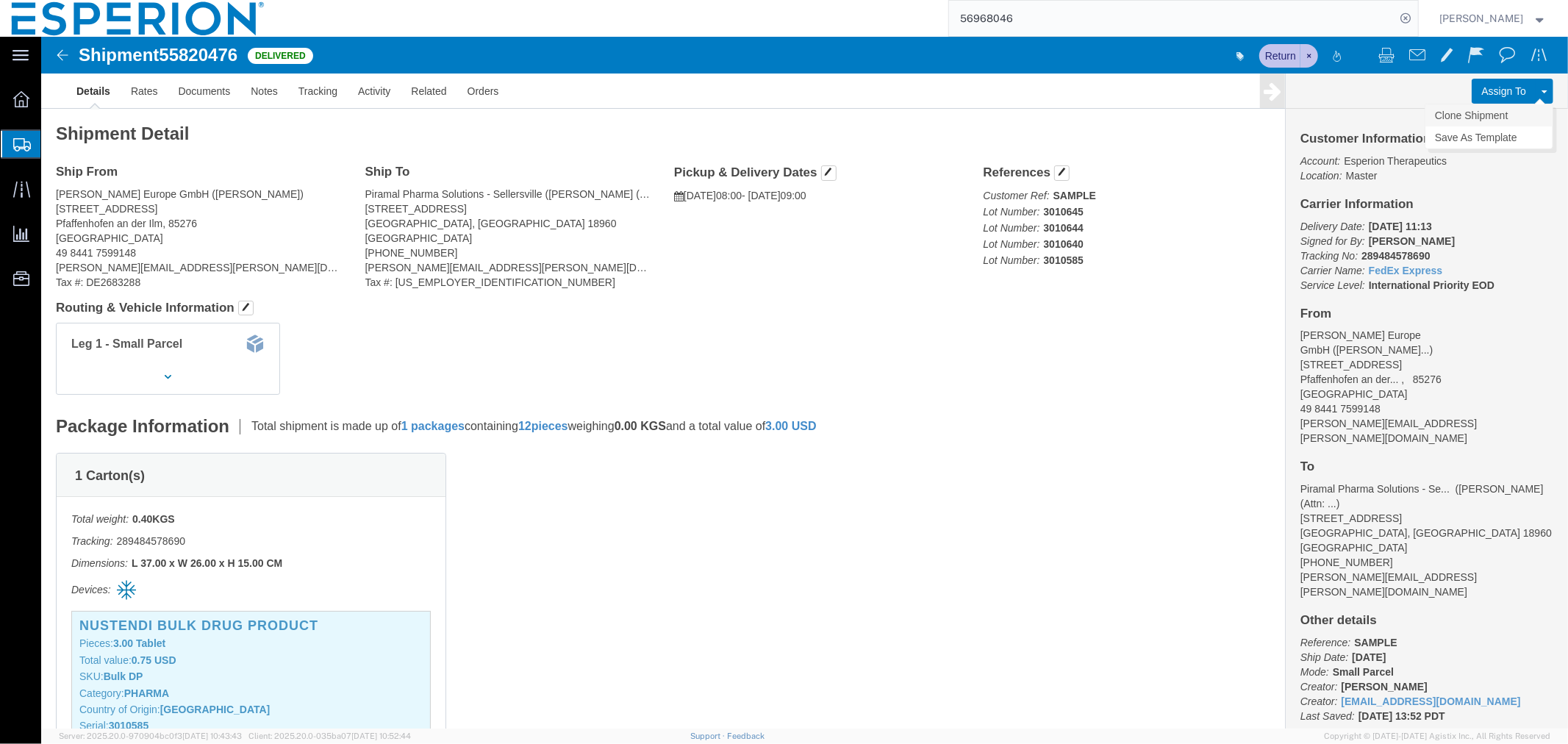
click link "Clone Shipment"
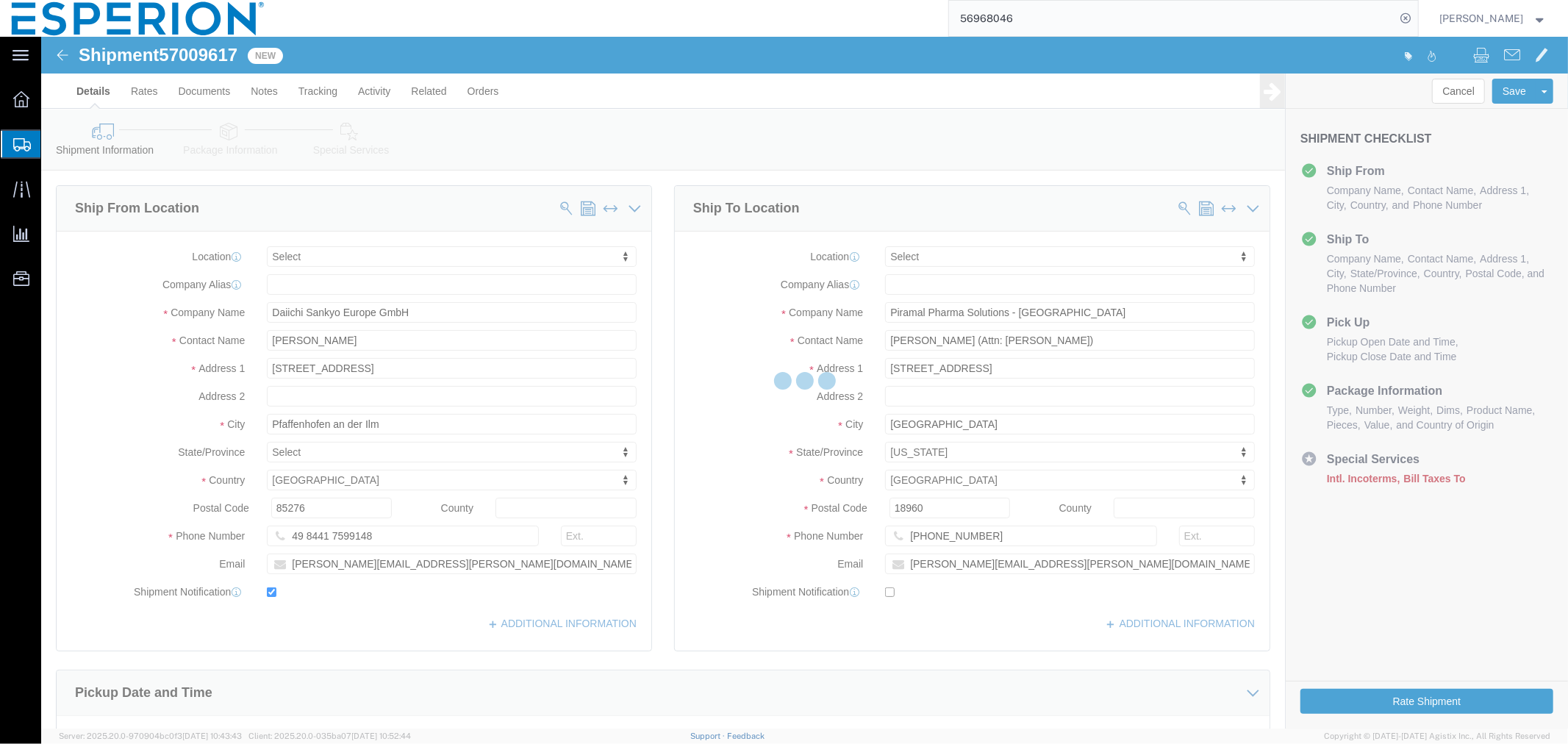
select select
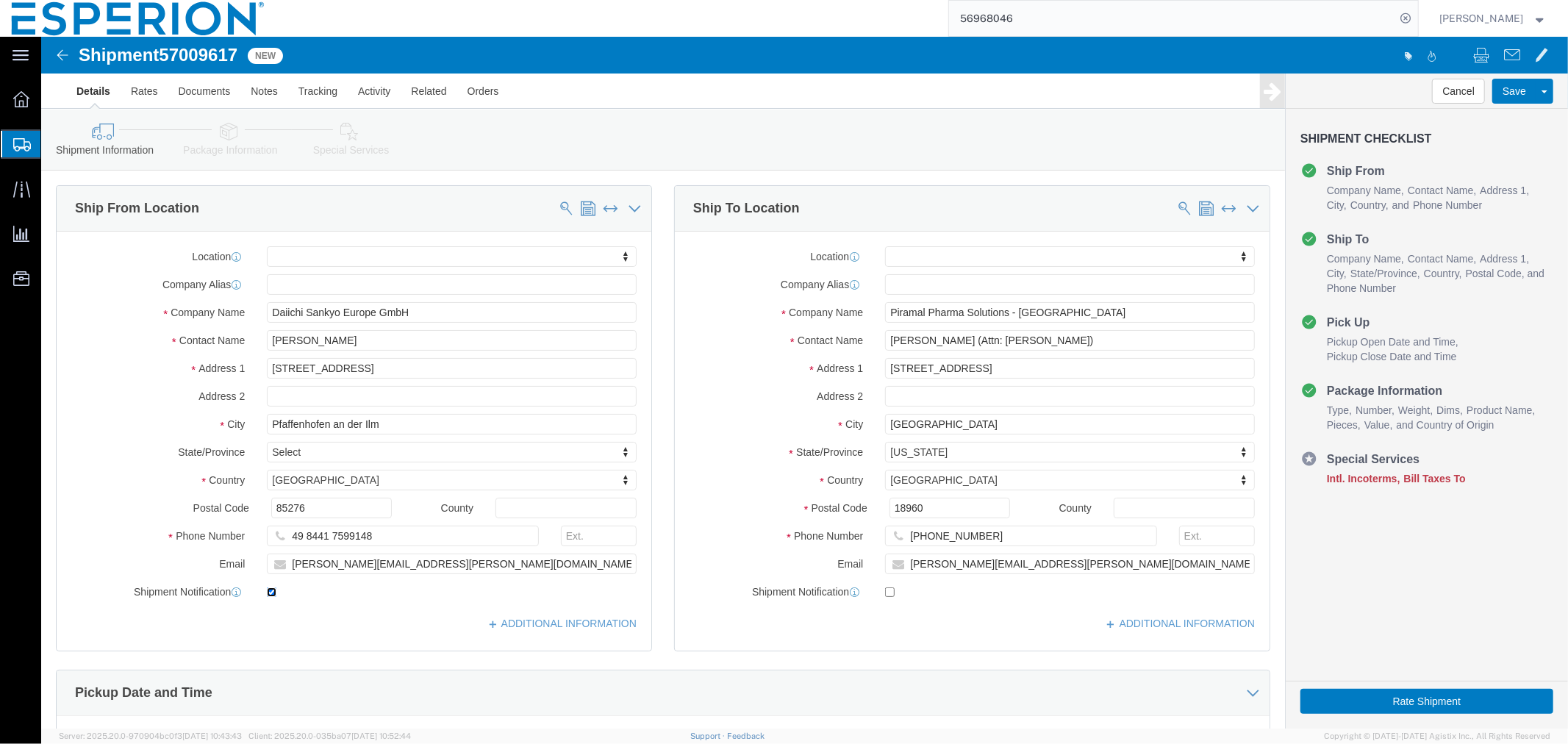
click input "checkbox"
checkbox input "false"
click div "Location My Profile Location [PERSON_NAME][GEOGRAPHIC_DATA] Master Company Alia…"
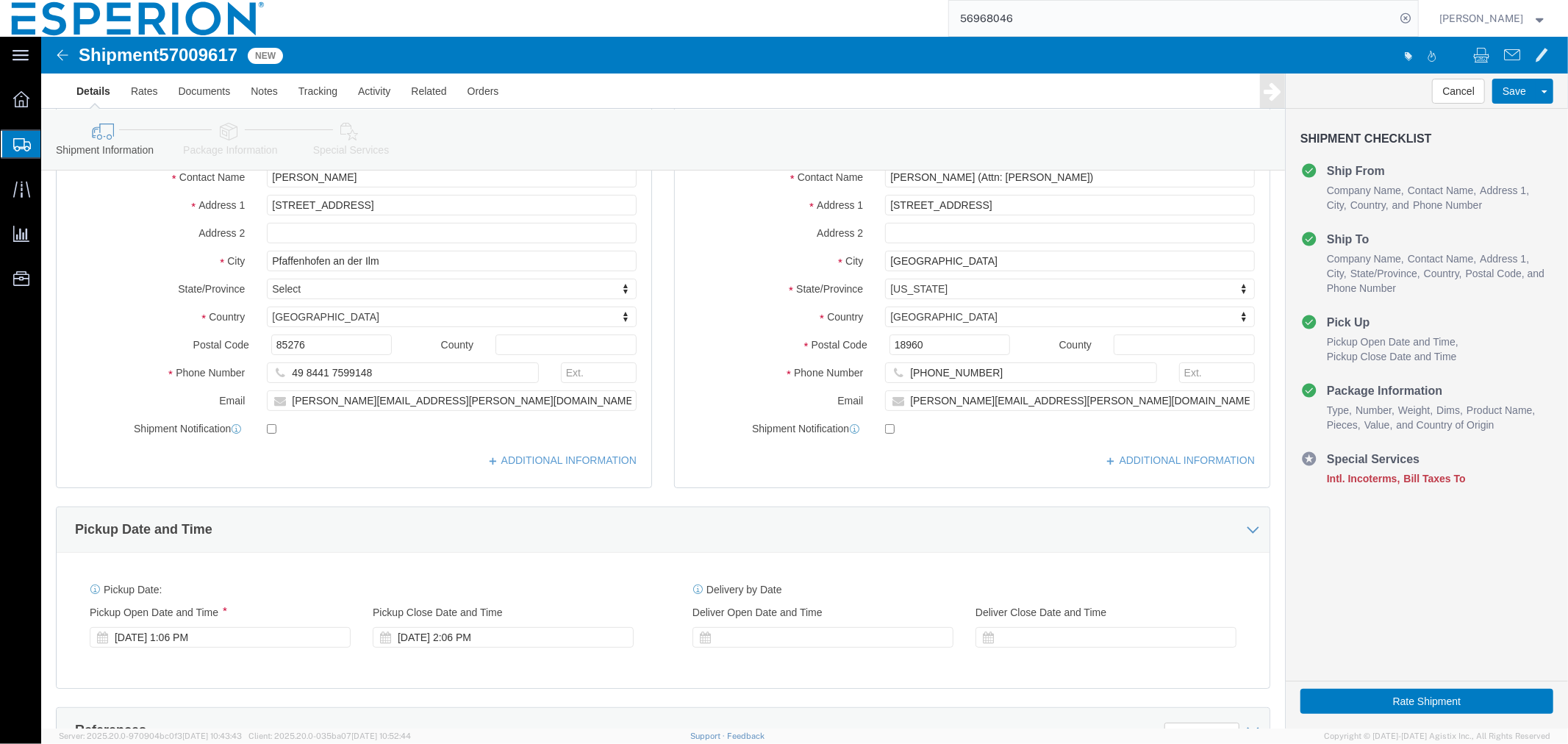
scroll to position [326, 0]
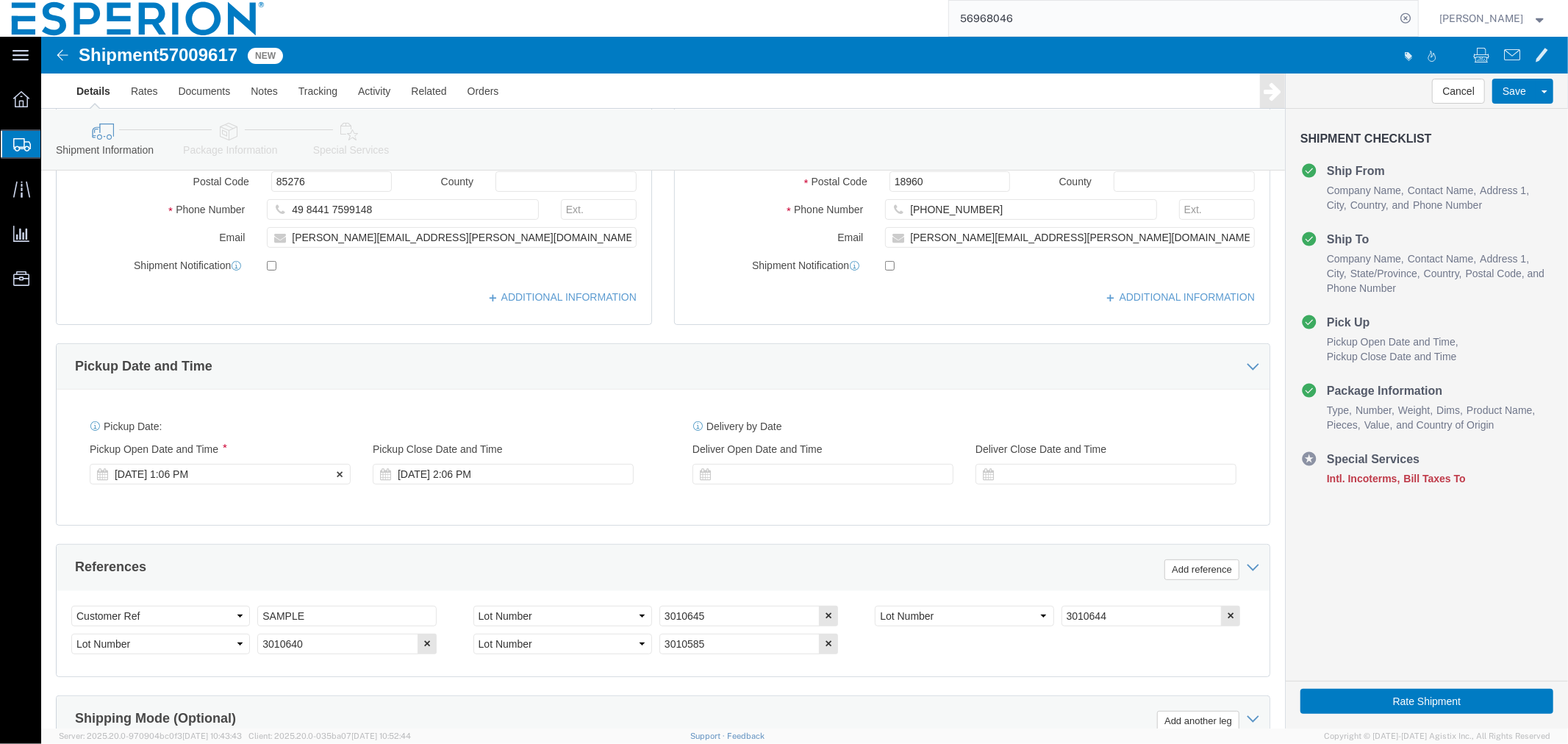
click div "[DATE] 1:06 PM"
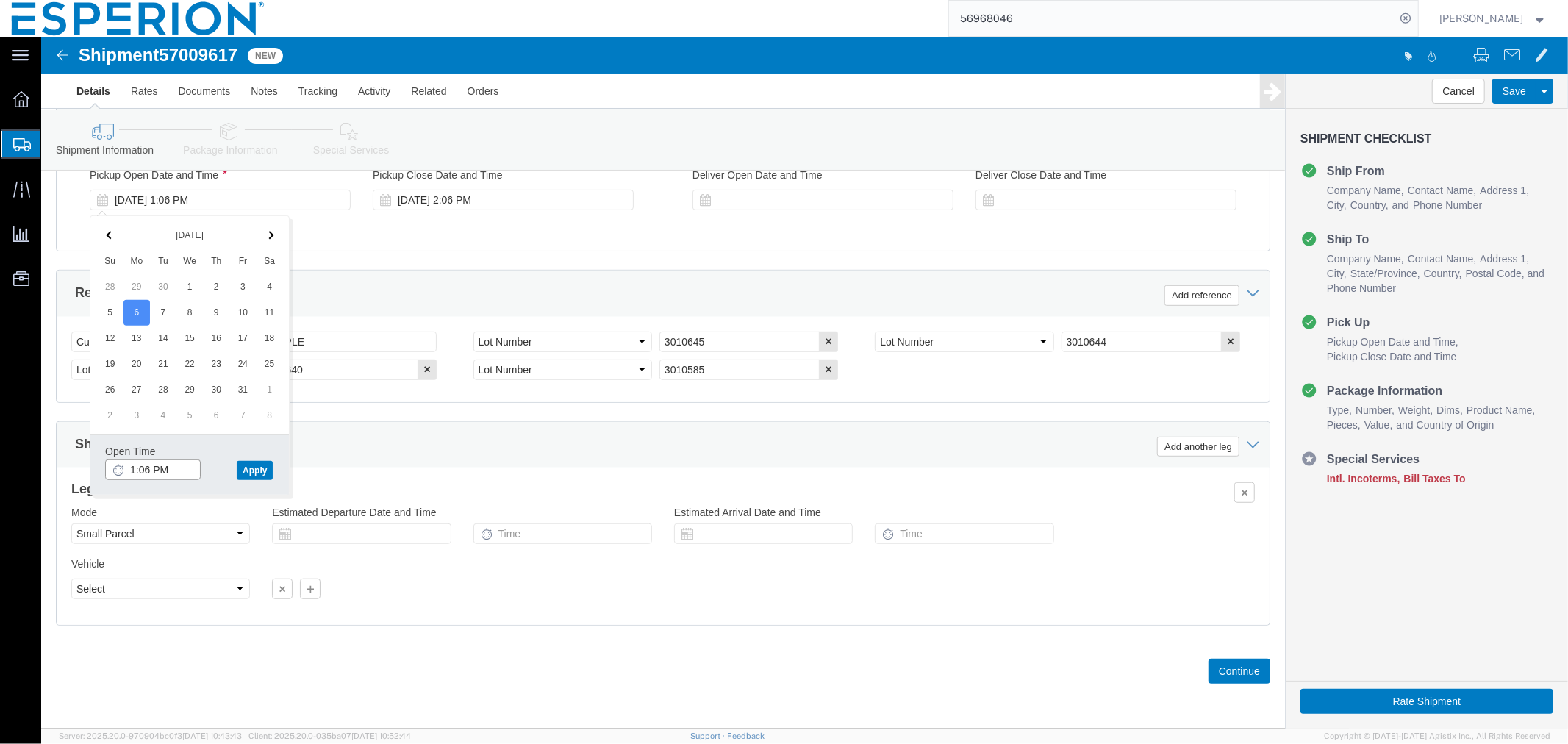
click input "1:06 PM"
click input "9:06 PM"
click input "9:00 PM"
type input "9:00 AM"
click button "Apply"
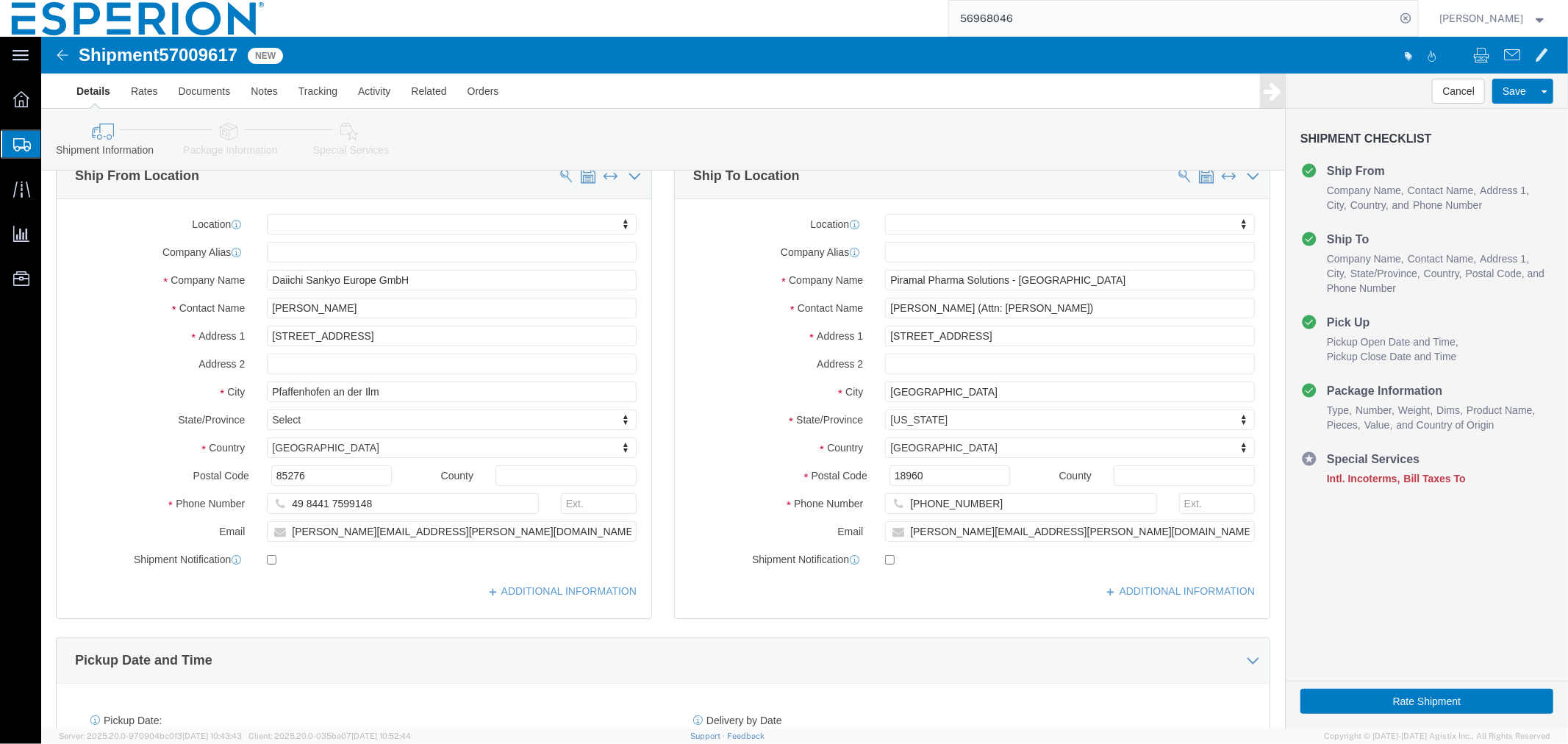
scroll to position [0, 0]
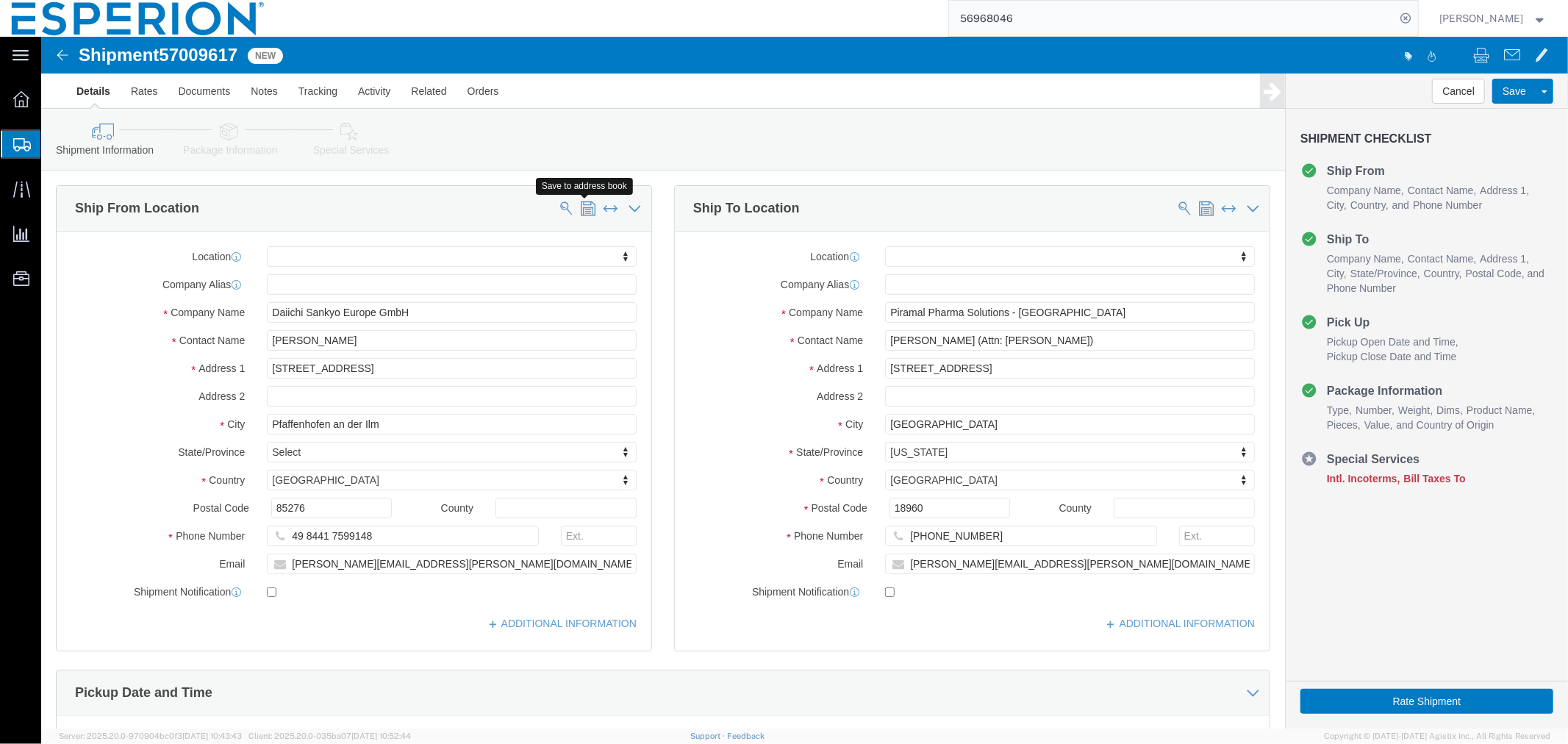
click span
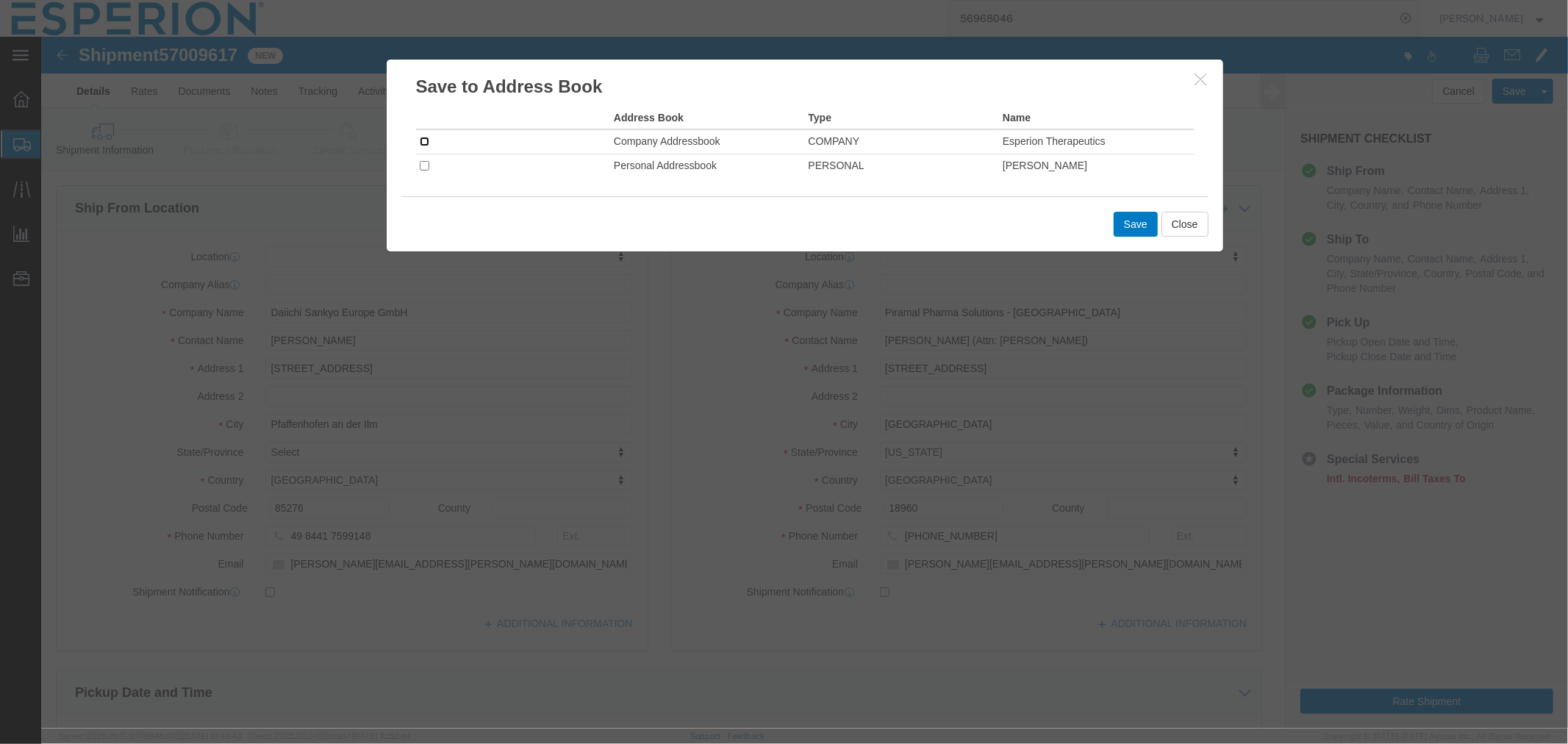
click input "checkbox"
checkbox input "true"
click button "Save"
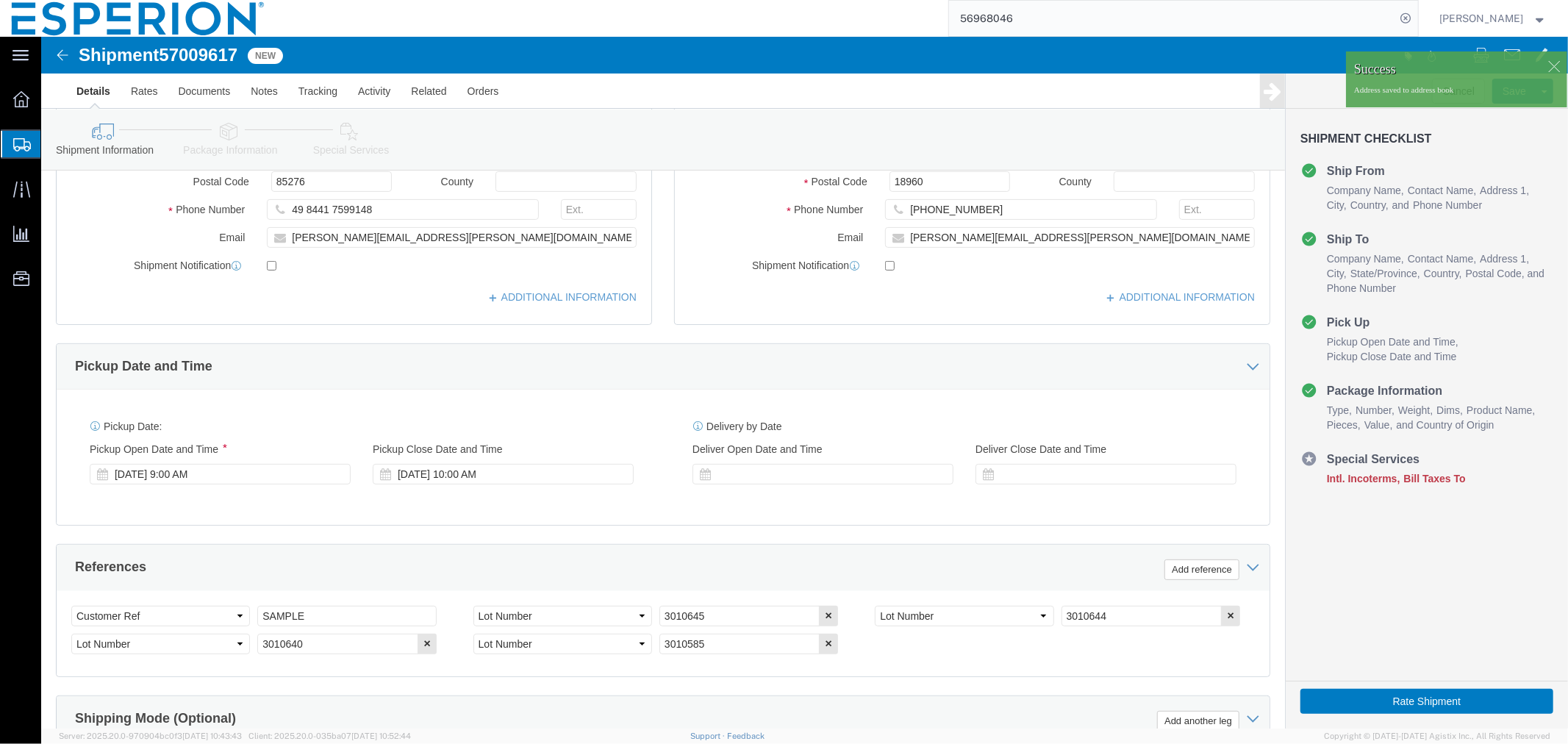
scroll to position [490, 0]
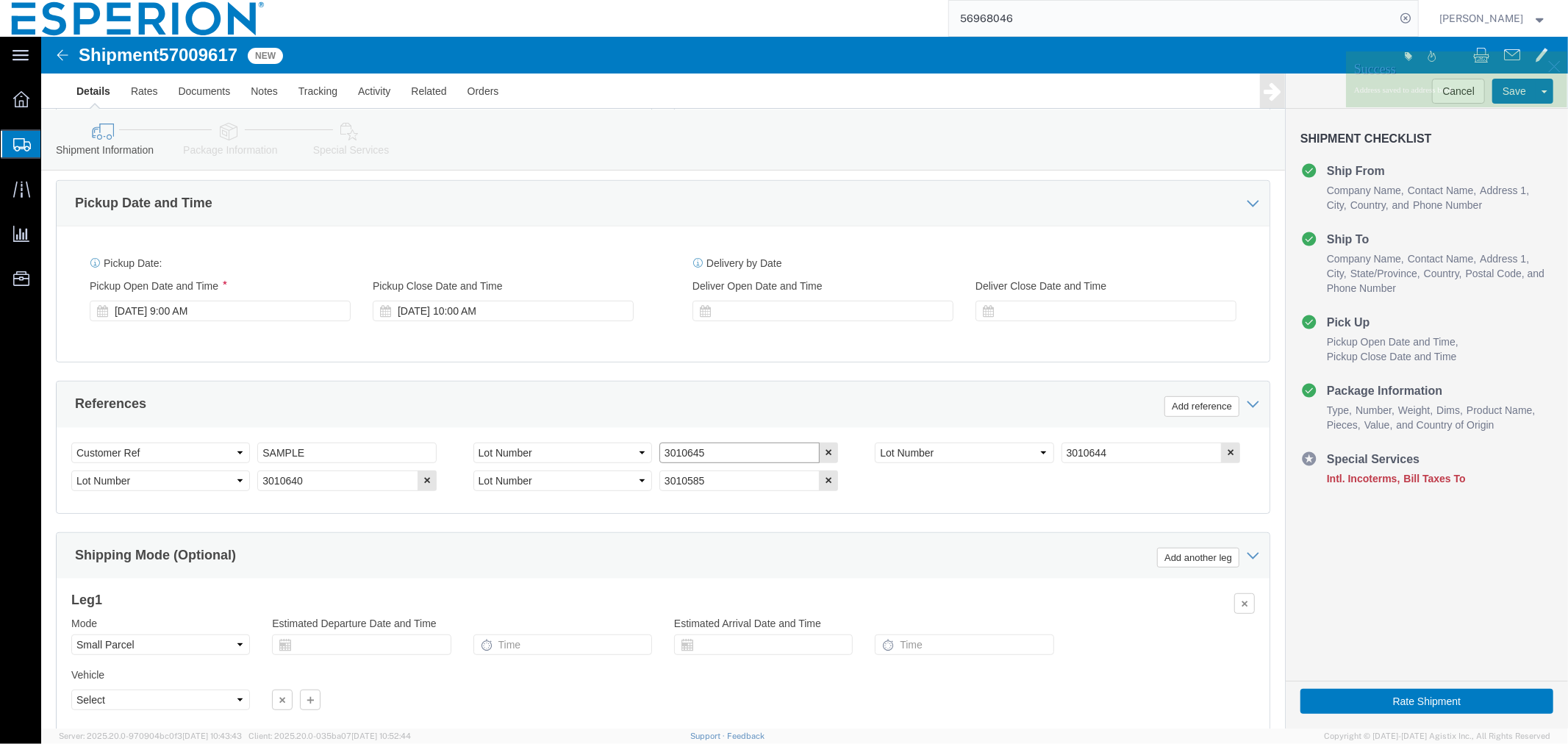
click input "3010645"
click input "3010644"
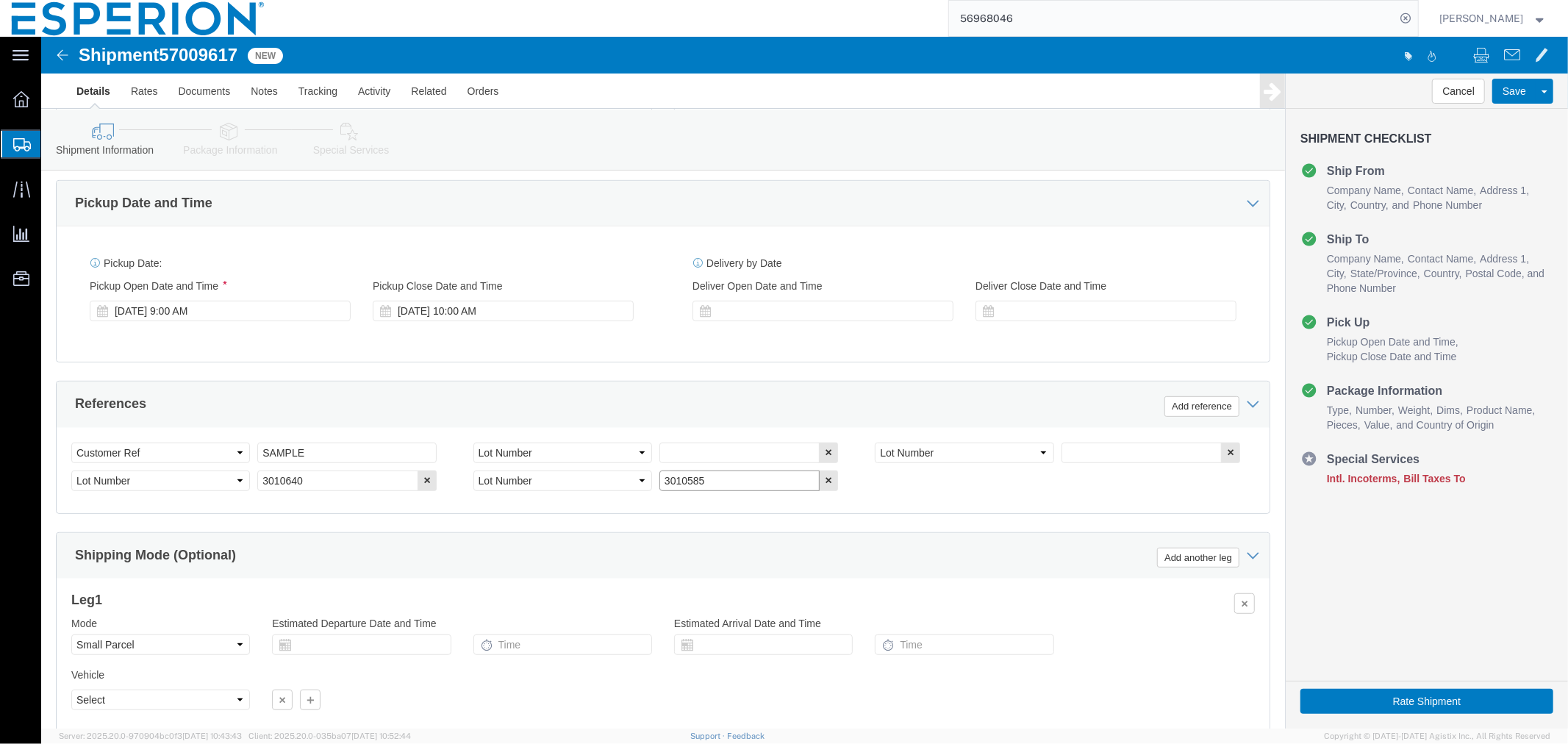
click input "3010585"
click input "3010640"
click input "text"
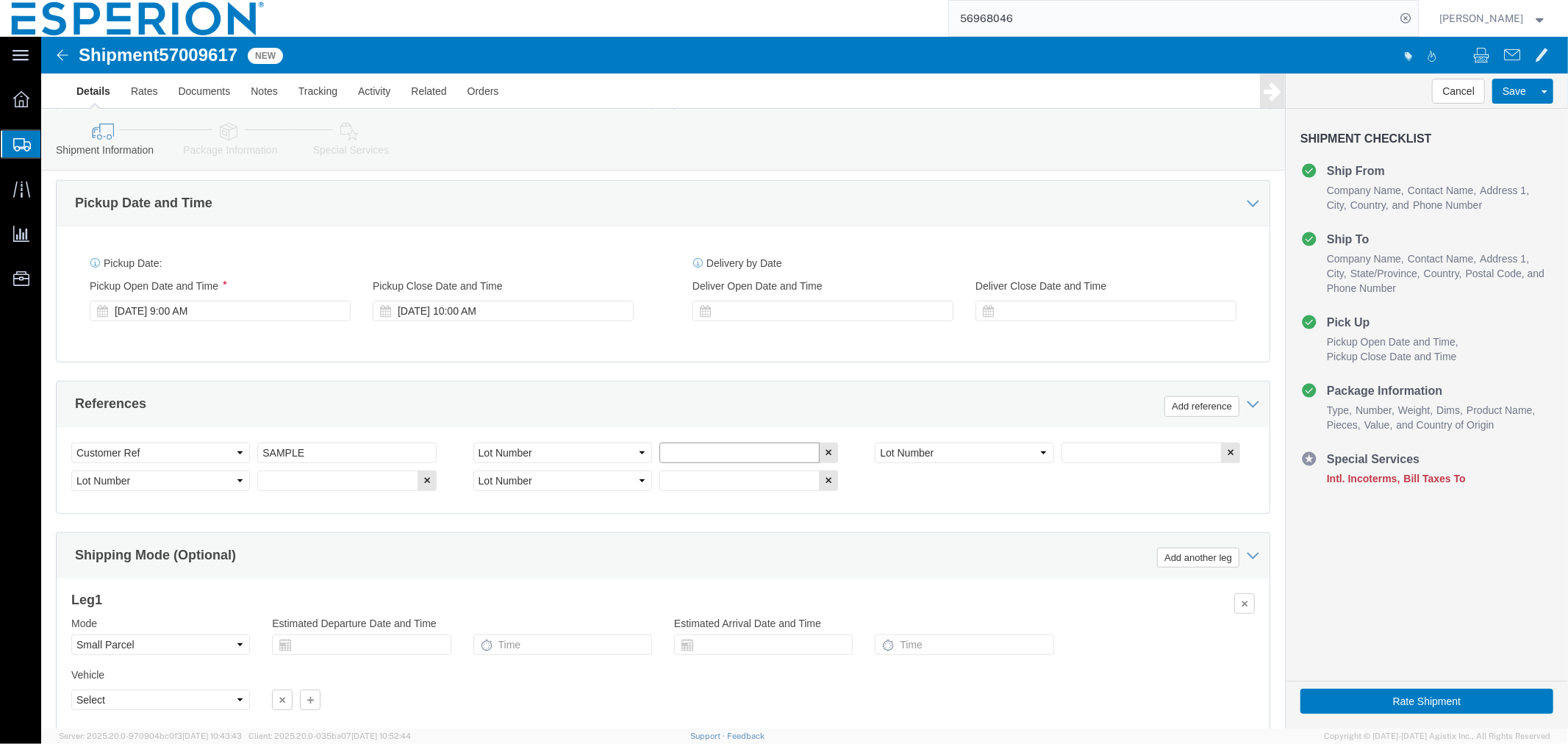
paste input "3010552"
type input "3010552"
click input "text"
paste input "3010327"
type input "3010327"
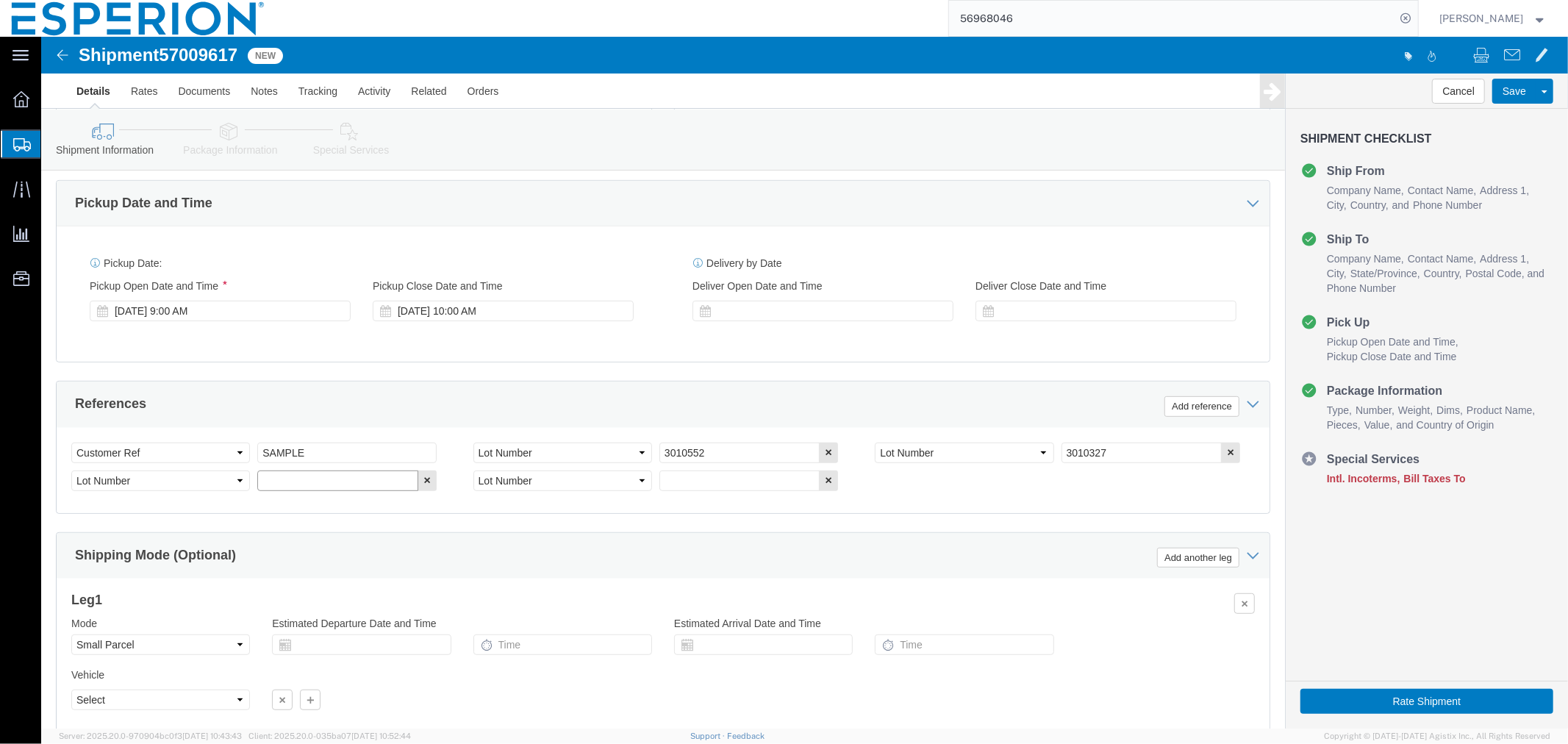
click input "text"
paste input "3010644"
type input "3010644"
click input "text"
paste input "3010717"
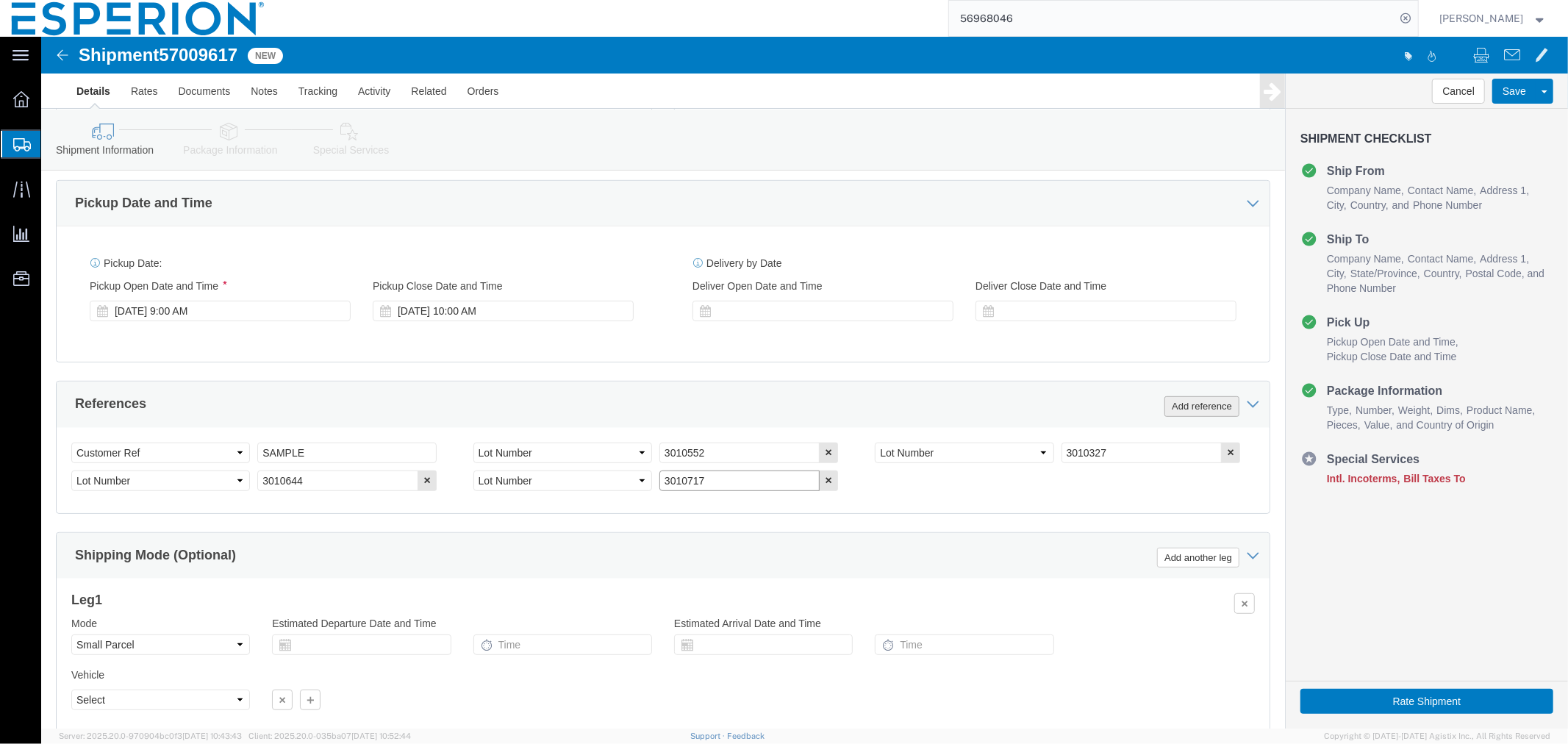
type input "3010717"
click button "Add reference"
click select "Select Account Type Activity ID Airline Appointment Number ASN Batch Request # …"
select select "LOT"
click select "Select Account Type Activity ID Airline Appointment Number ASN Batch Request # …"
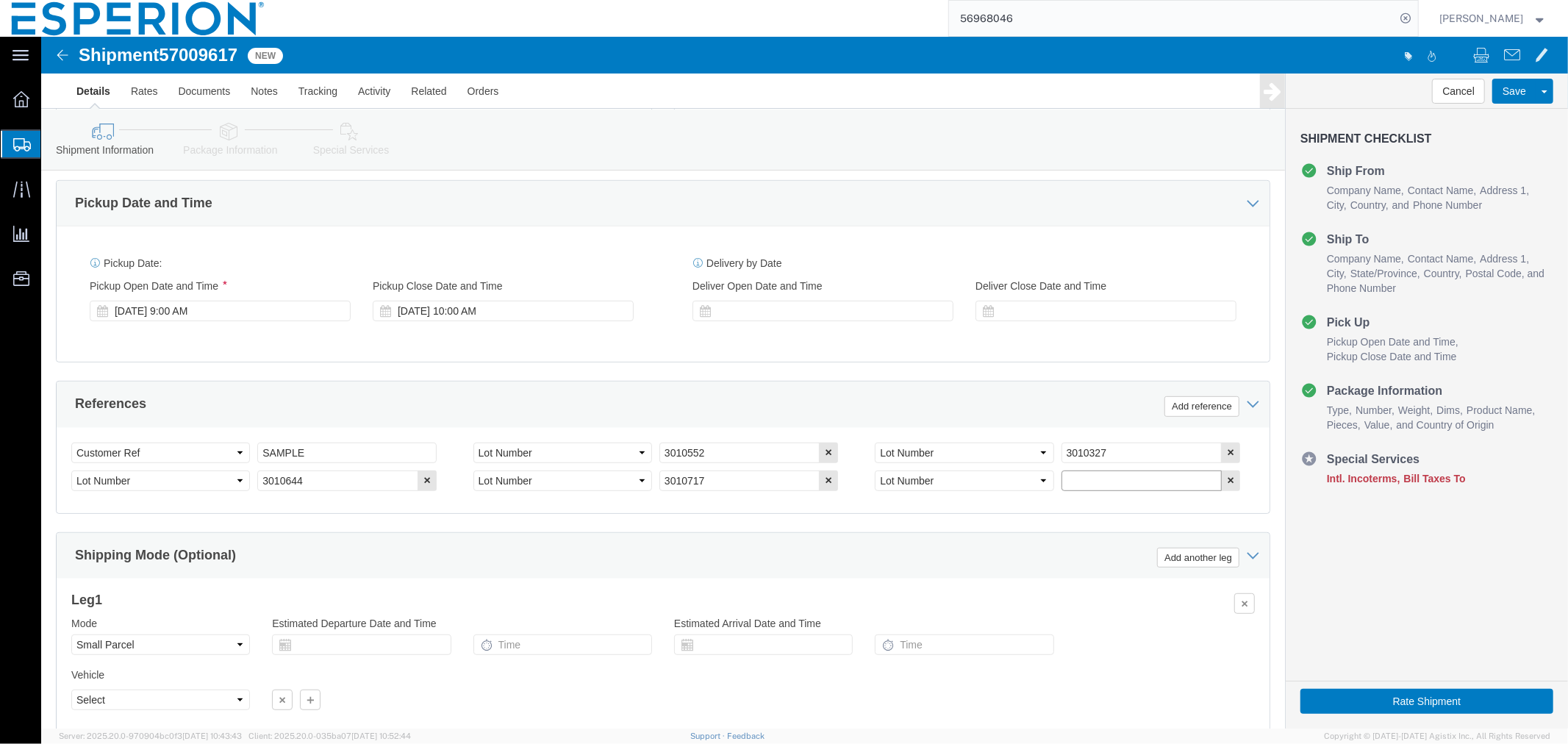
click input "text"
paste input "3010691"
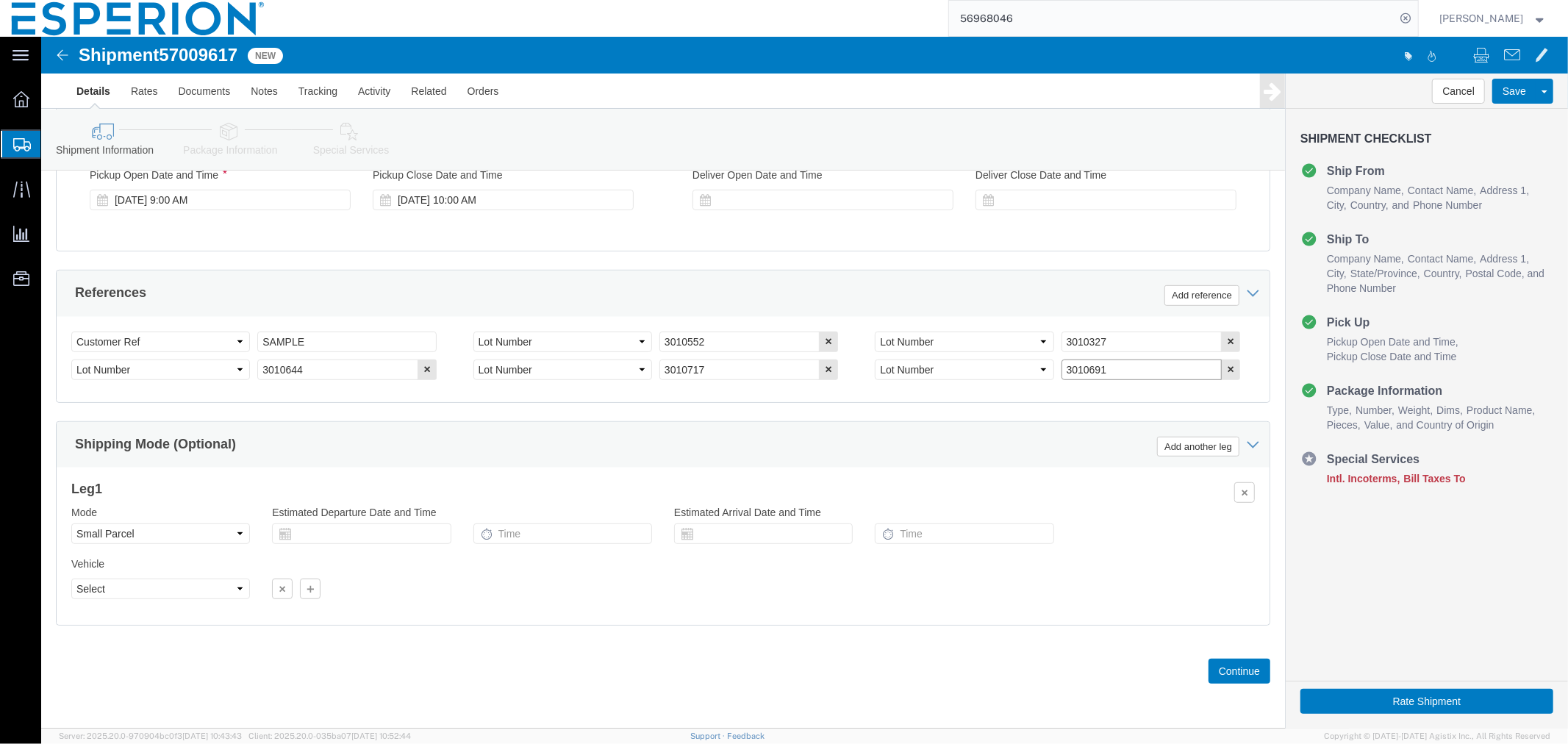
type input "3010691"
click input "text"
click td "6"
type input "[DATE]"
click input "text"
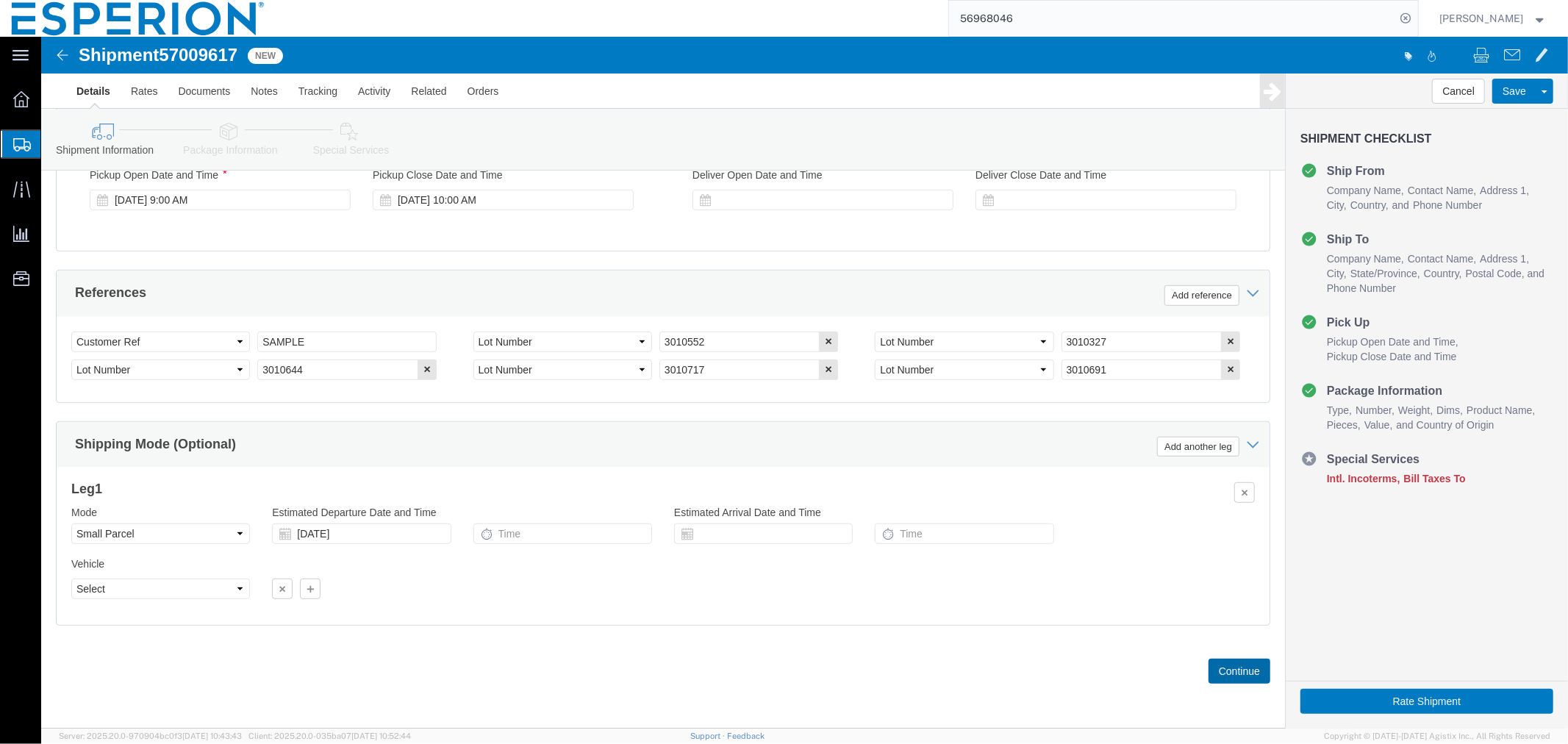
click button "Continue"
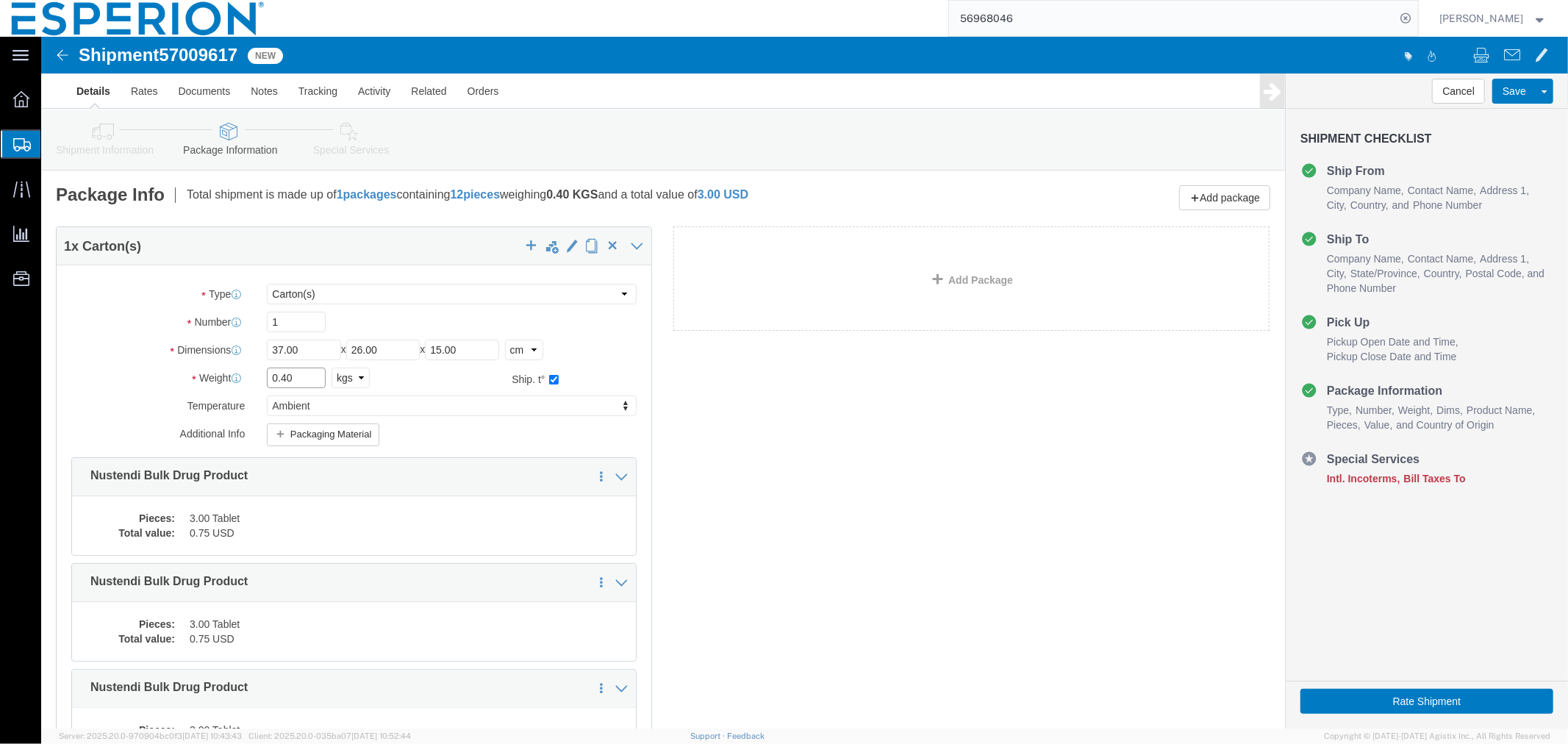
click input "0.40"
type input "0.72"
click dd "3.00 Tablet"
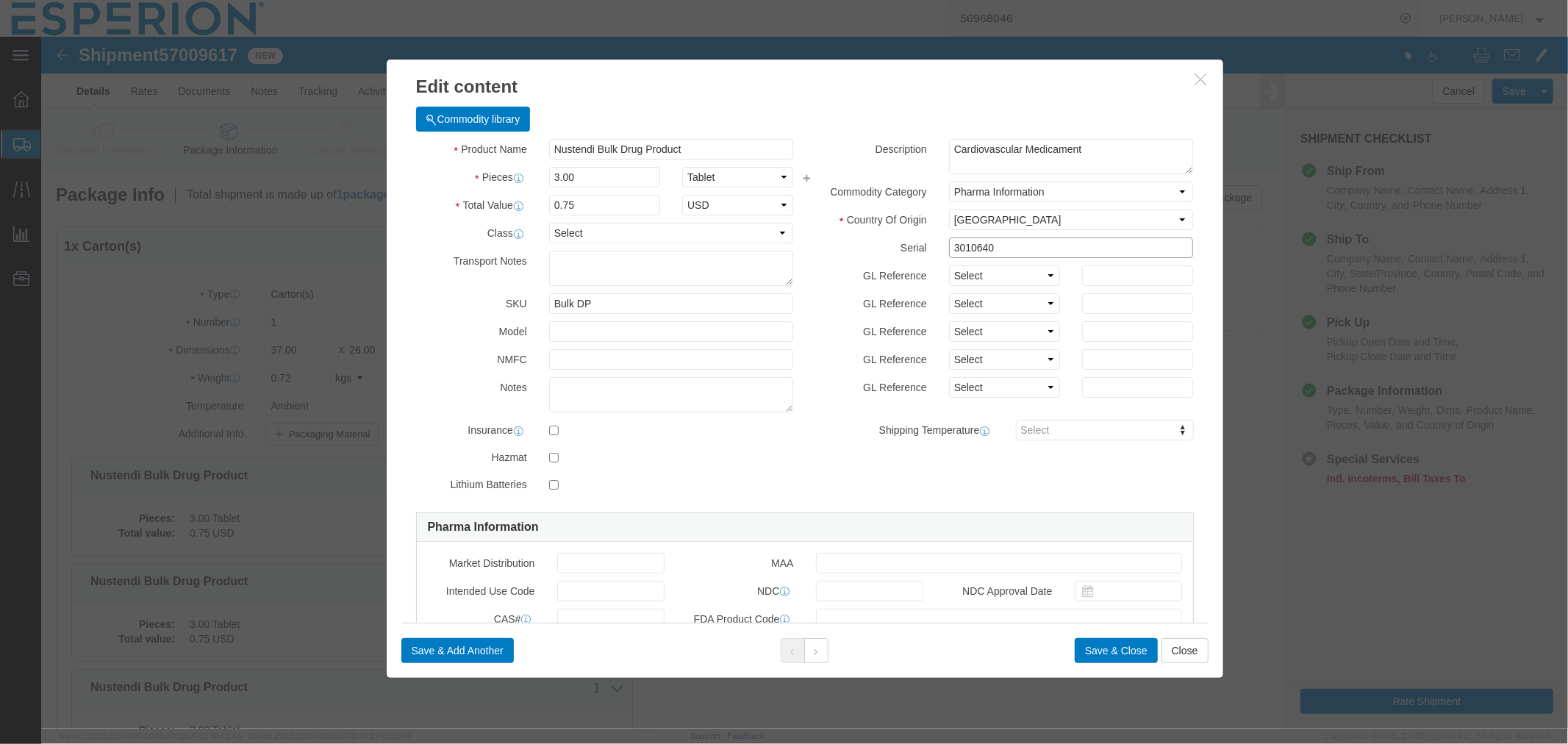
click input "3010640"
drag, startPoint x: 990, startPoint y: 212, endPoint x: 817, endPoint y: 205, distance: 173.1
click div "Serial 3010640"
paste input "552"
type input "3010552"
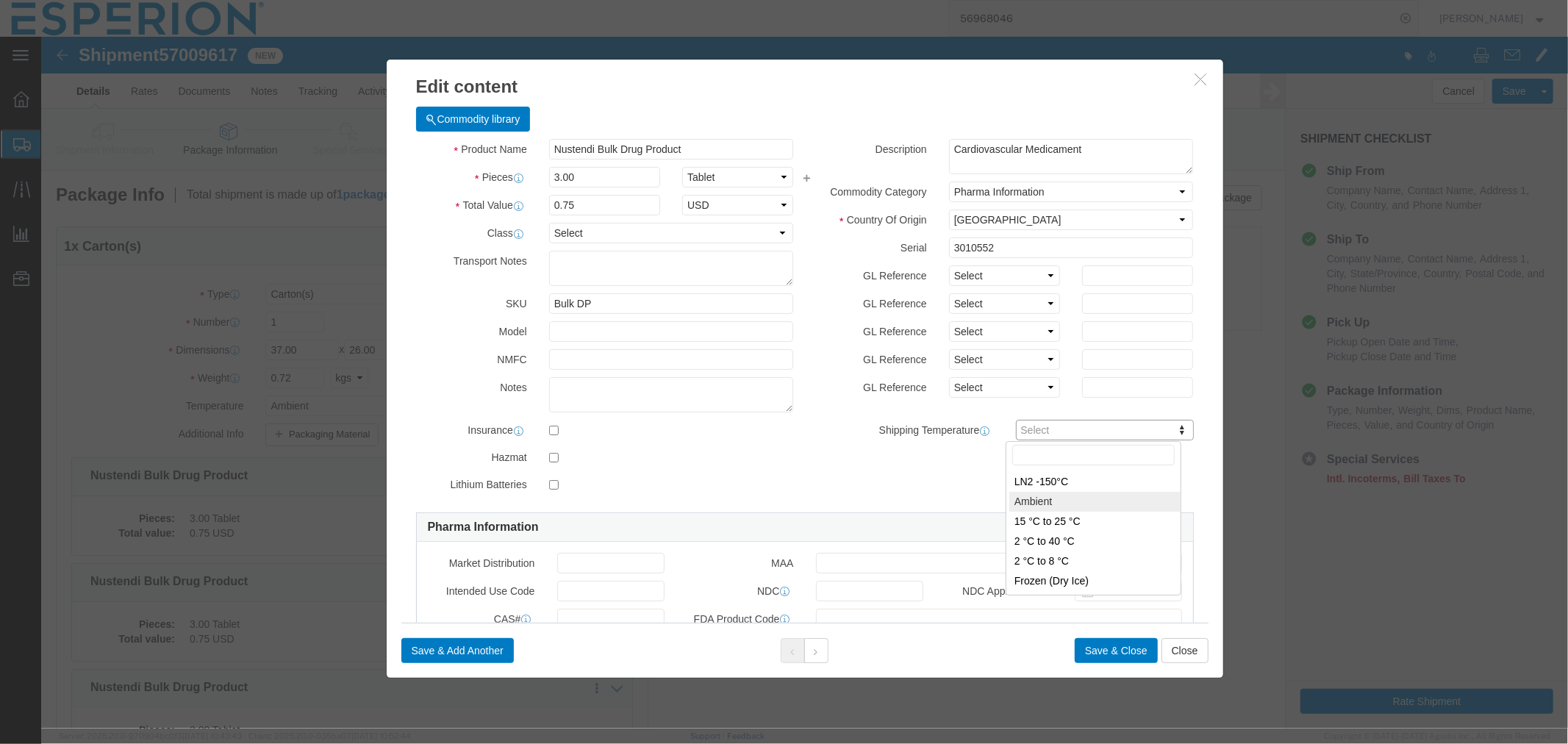
type input "AMBIENT"
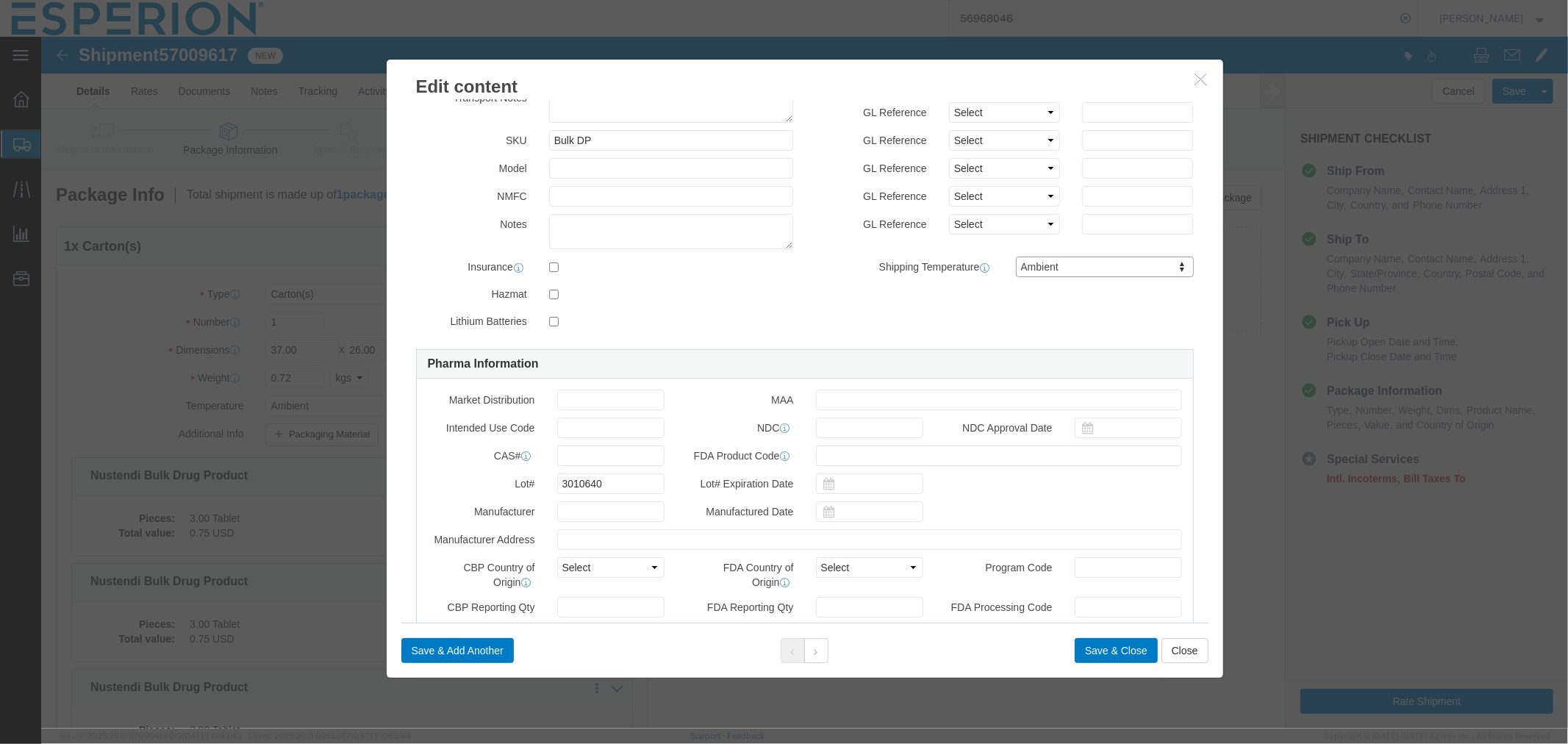
scroll to position [245, 0]
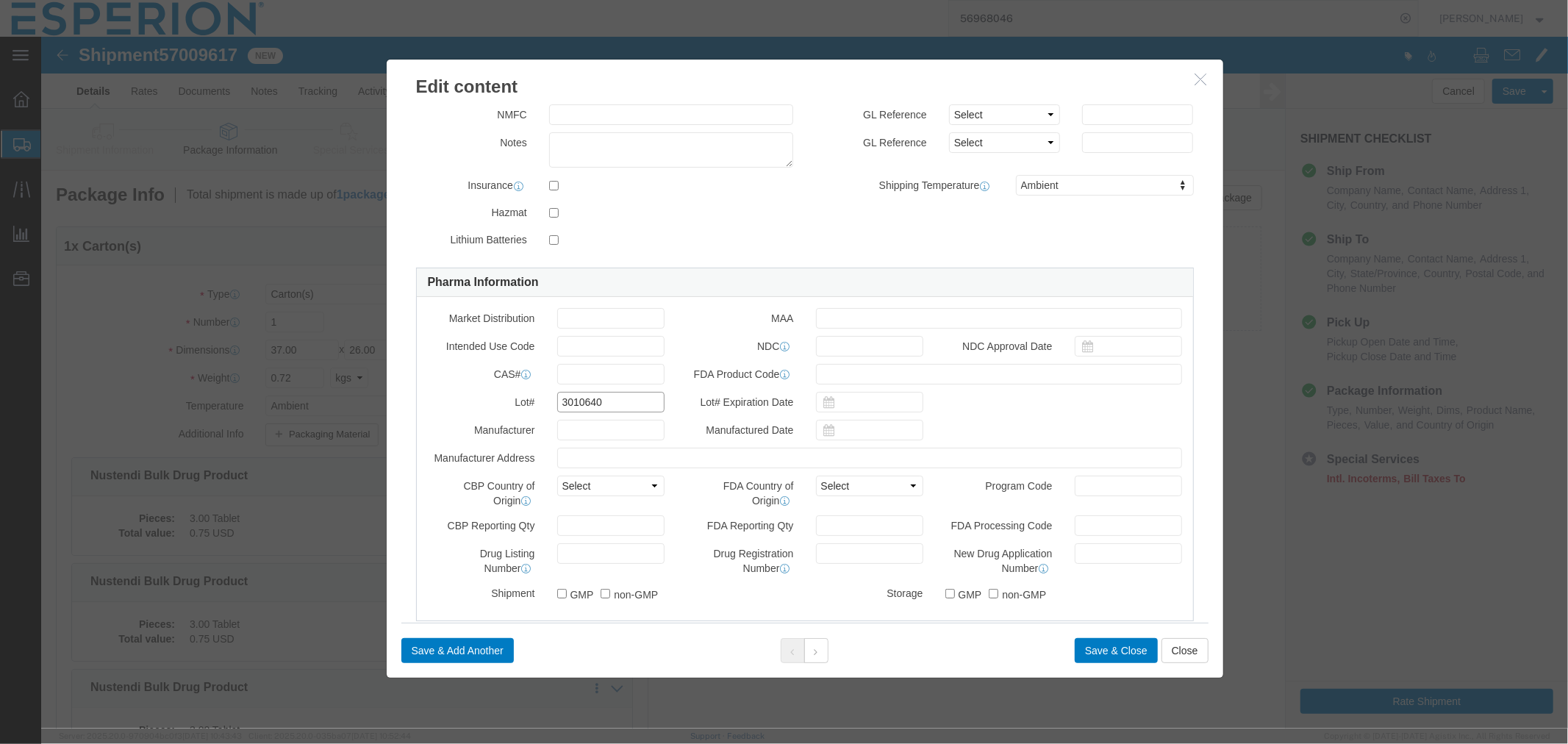
drag, startPoint x: 559, startPoint y: 363, endPoint x: 397, endPoint y: 346, distance: 162.9
click div "Market Distribution MAA Intended Use Code NDC NDC Approval Date CAS# FDA Produc…"
paste input "552"
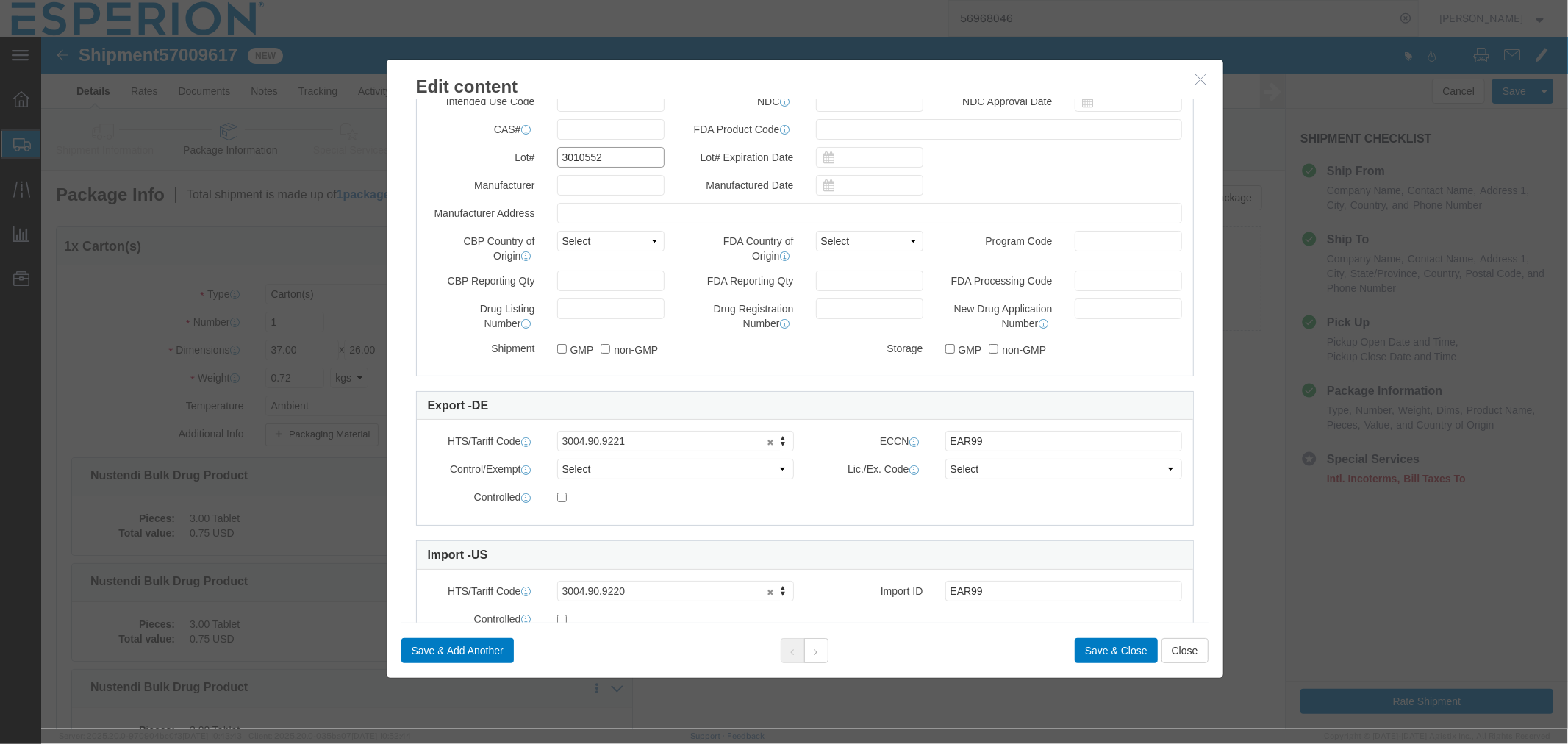
scroll to position [551, 0]
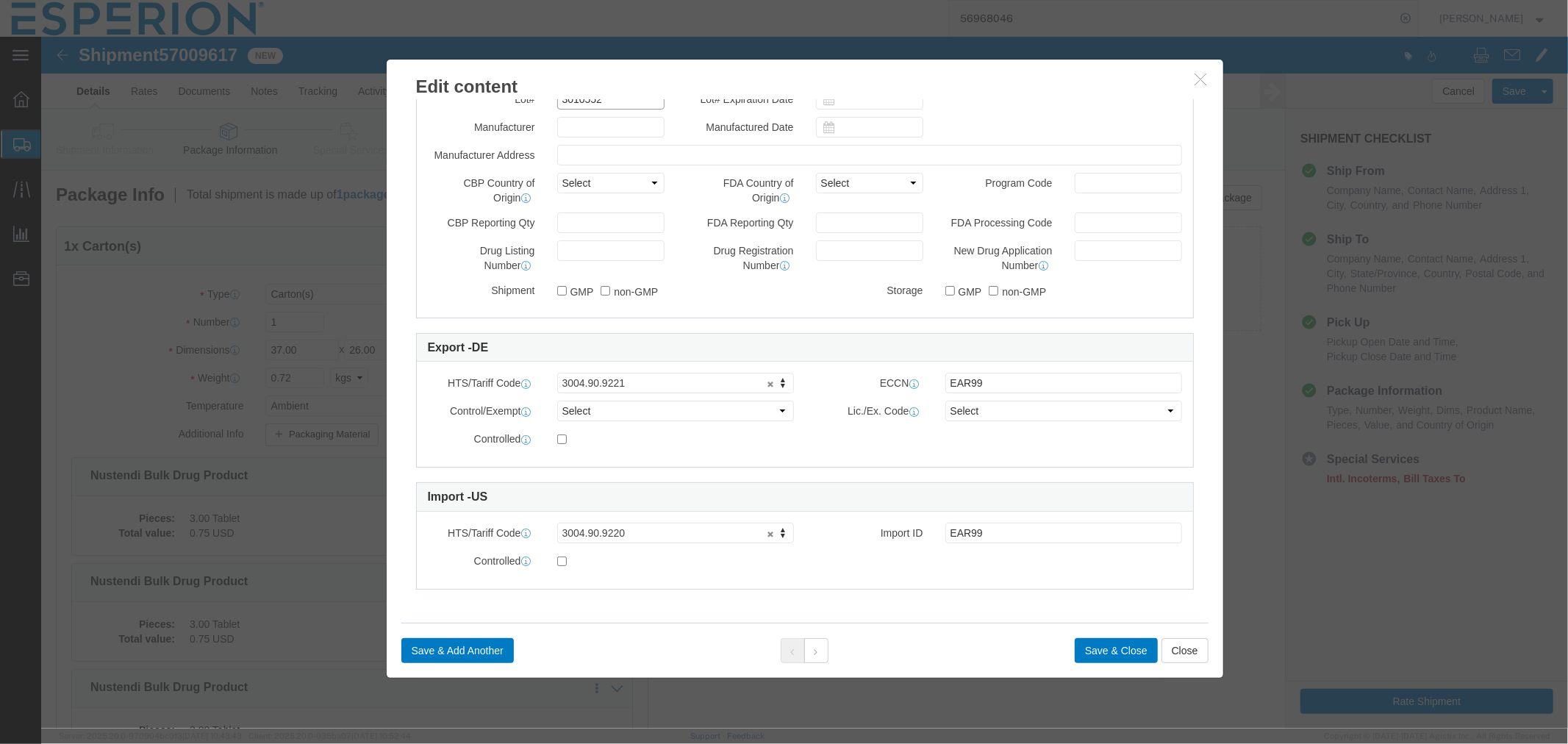
type input "3010552"
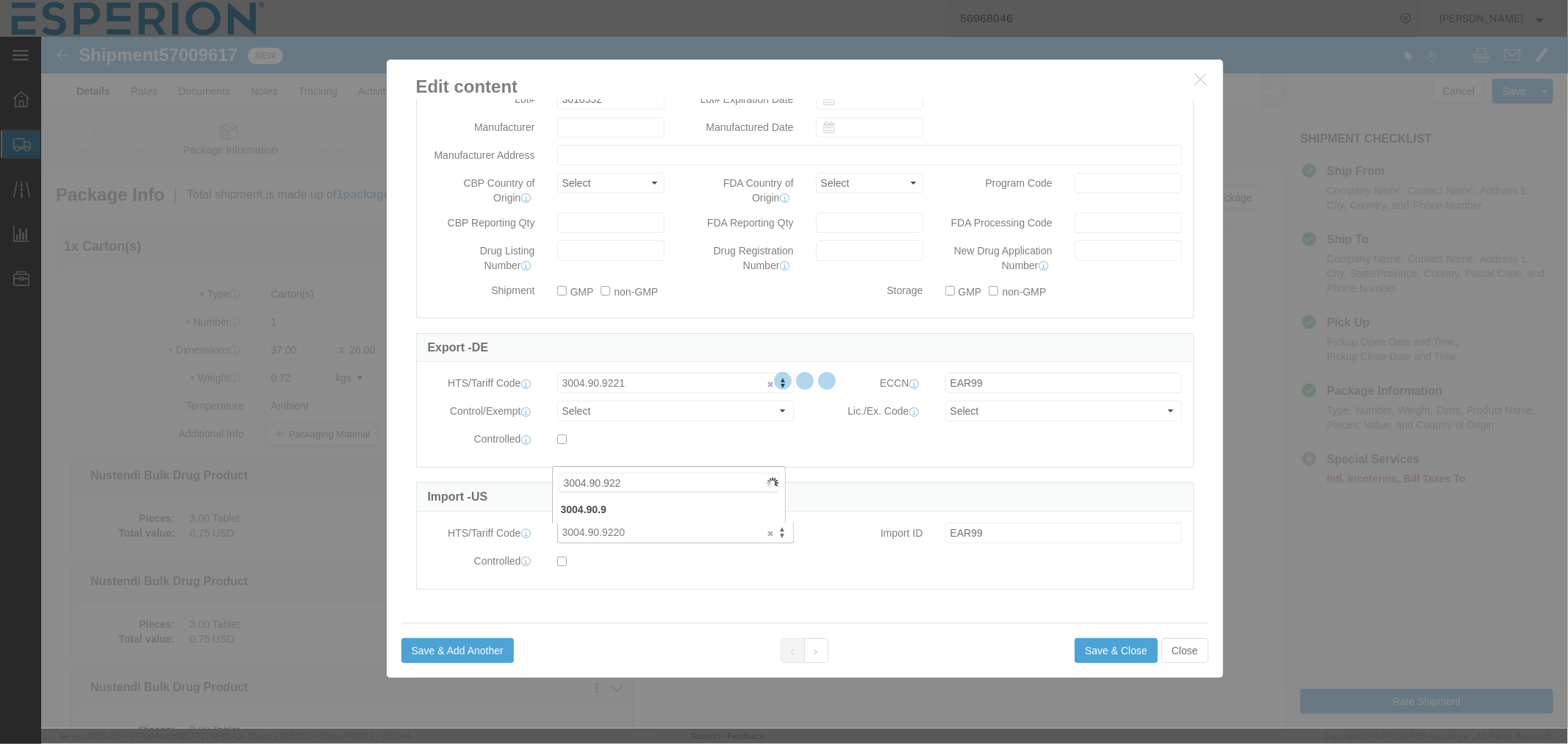
type input "3004.90.9221"
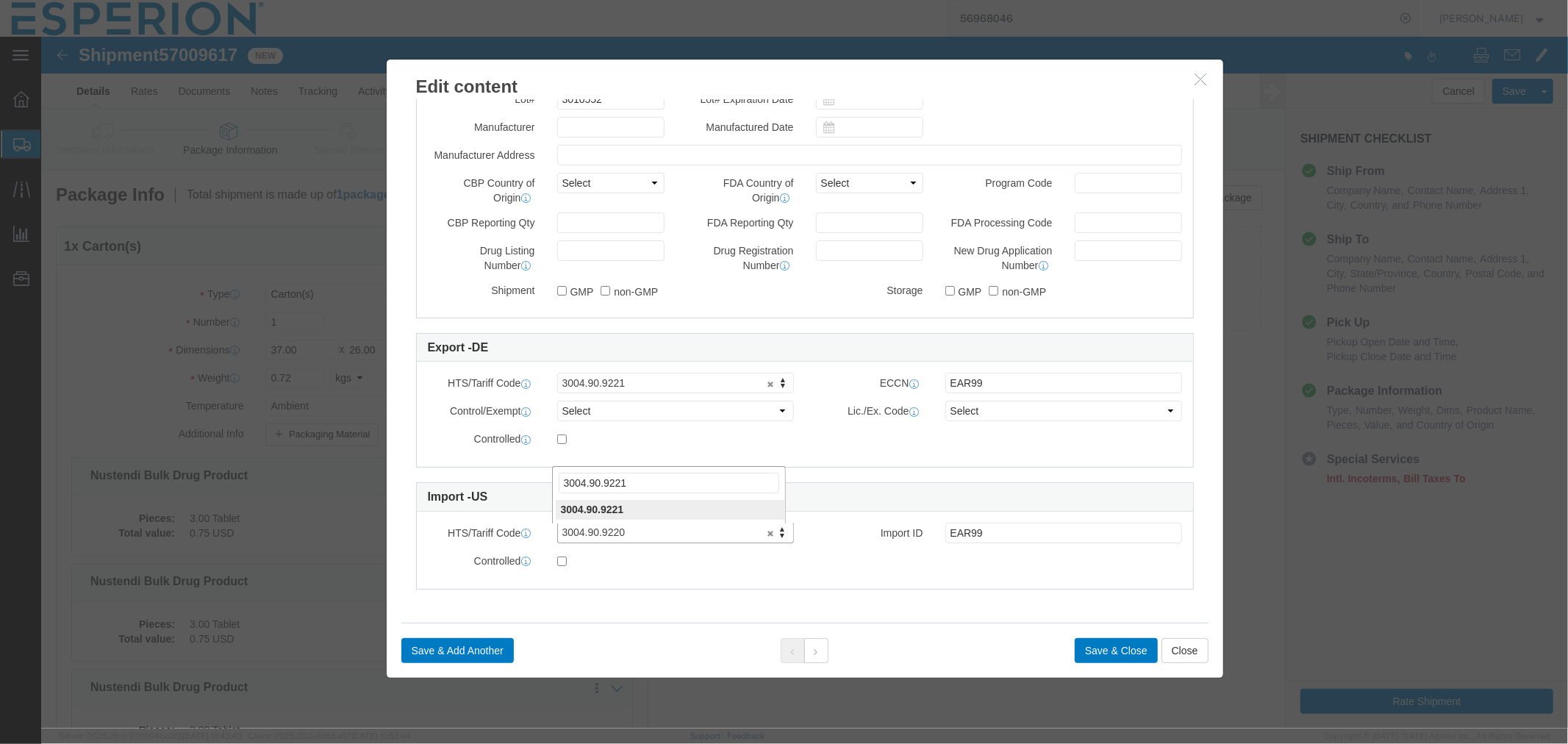
type input "3004.90.9221"
paste input "30049000000"
click div
click input "30049000000"
click input "3004.9000000"
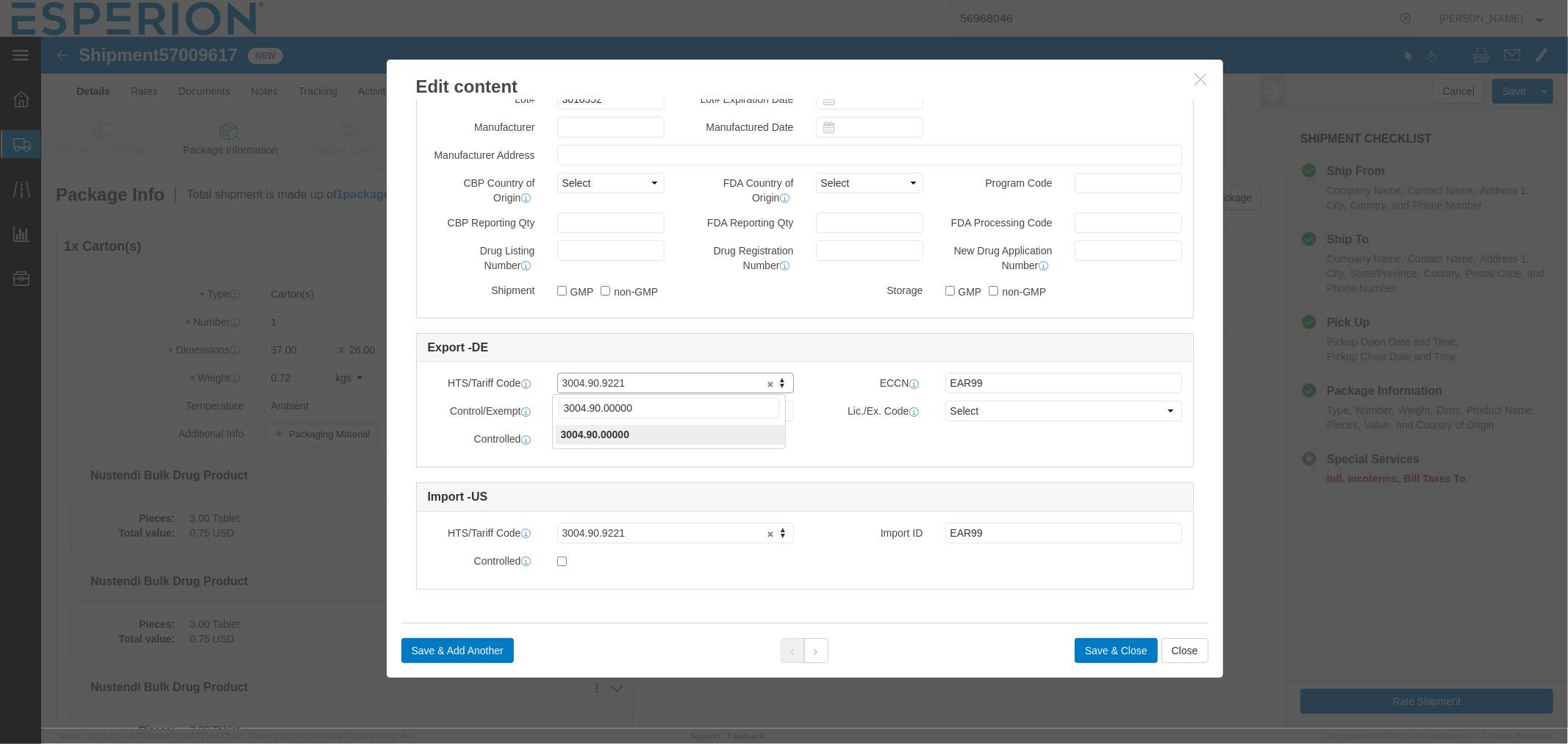
type input "3004.90.00000"
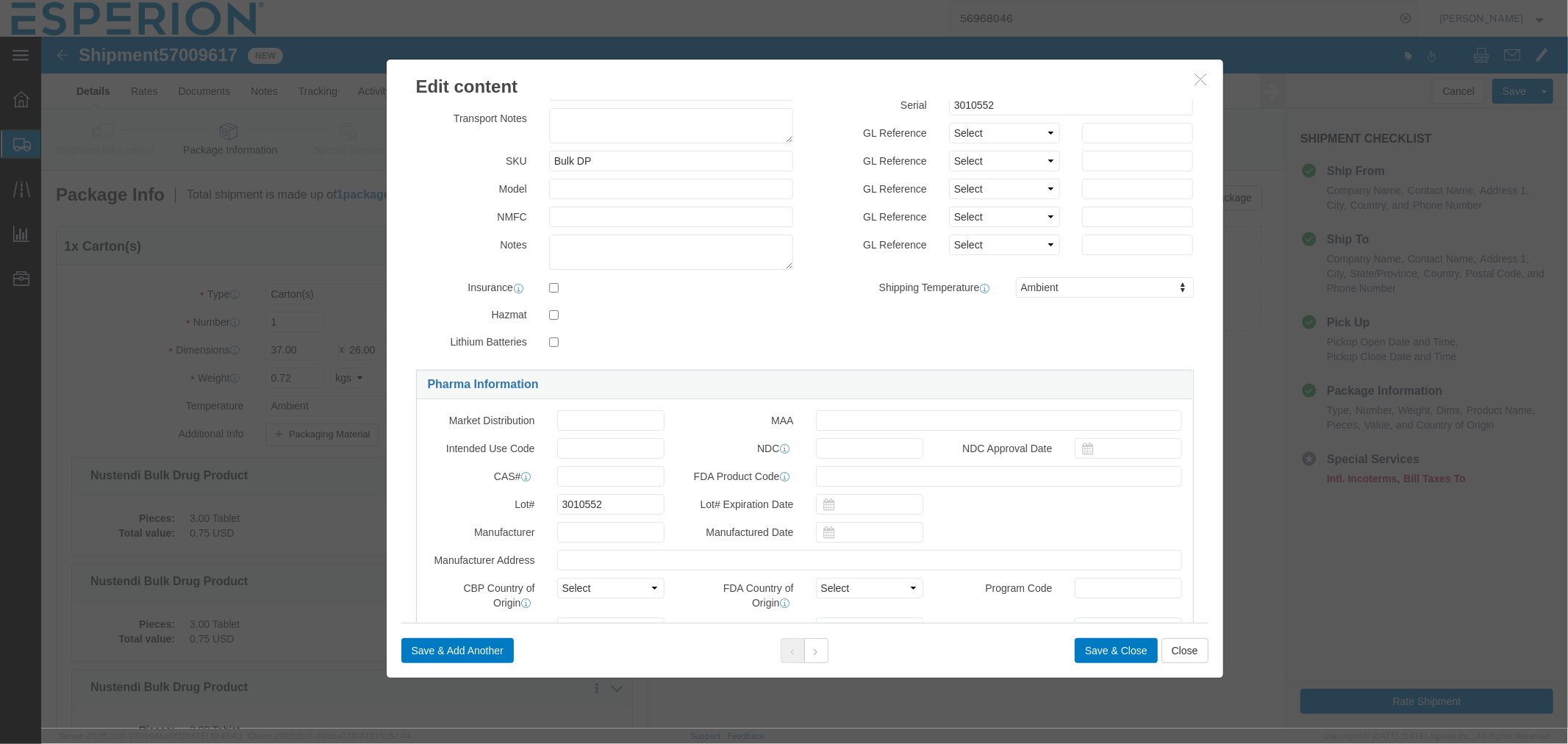
scroll to position [0, 0]
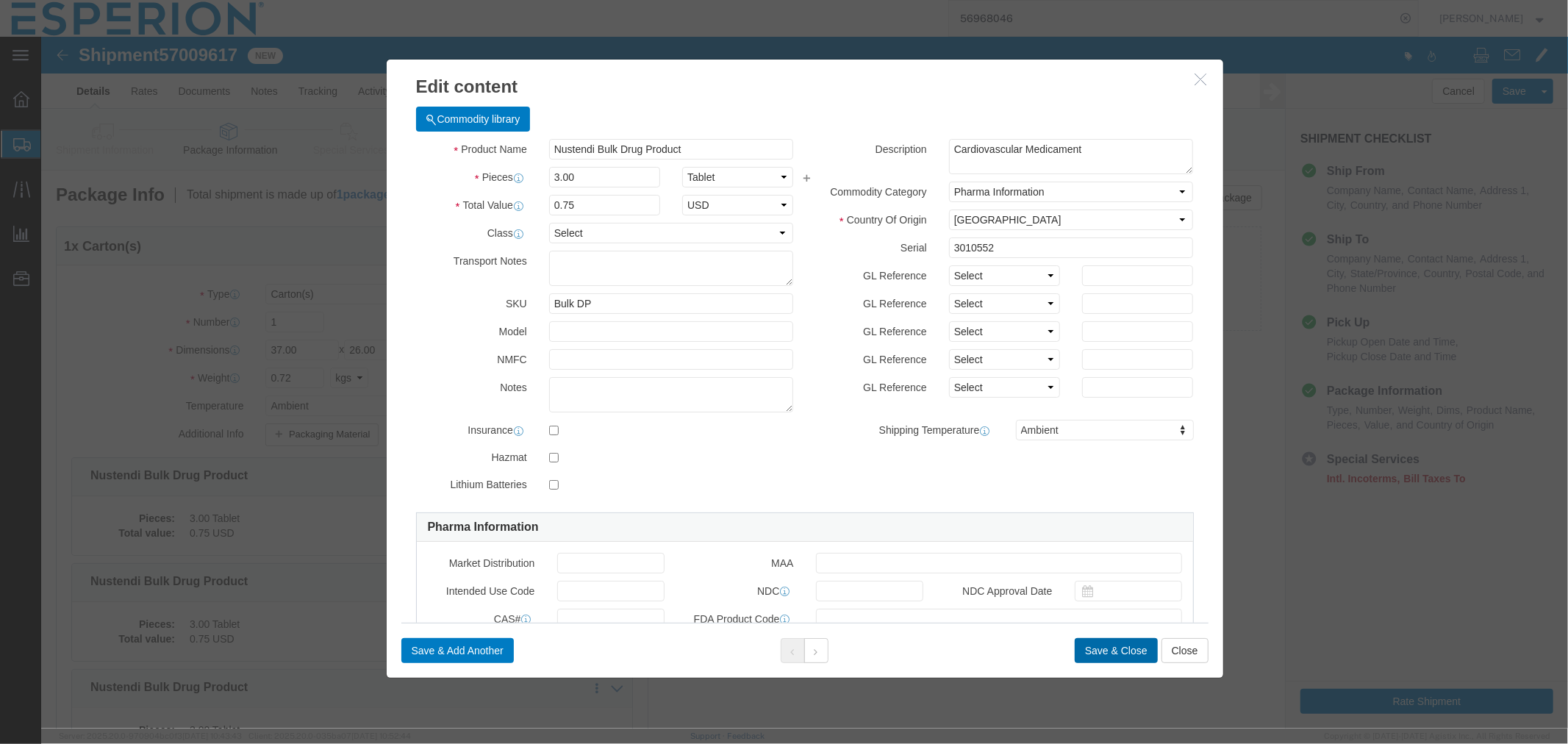
click button "Save & Close"
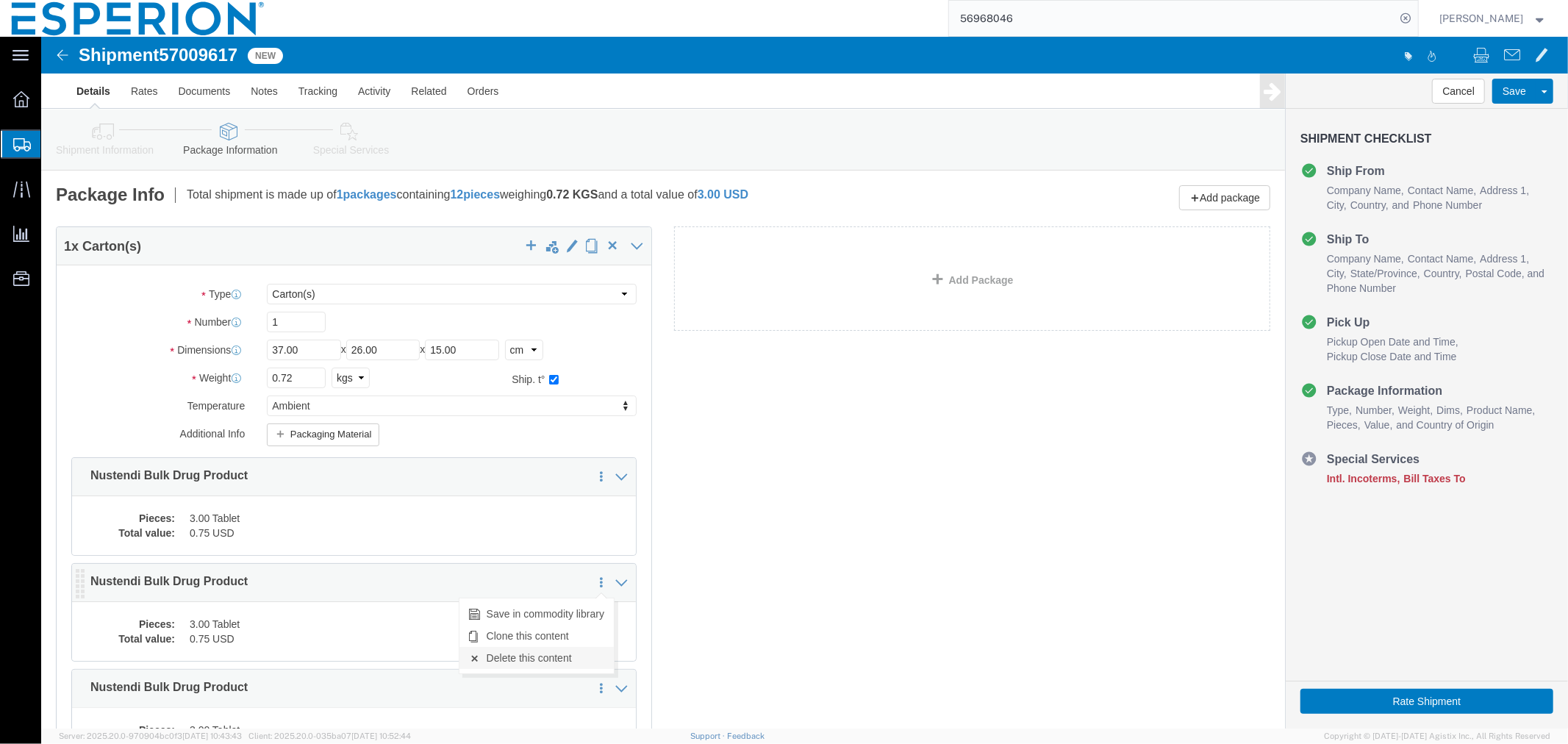
click link "Delete this content"
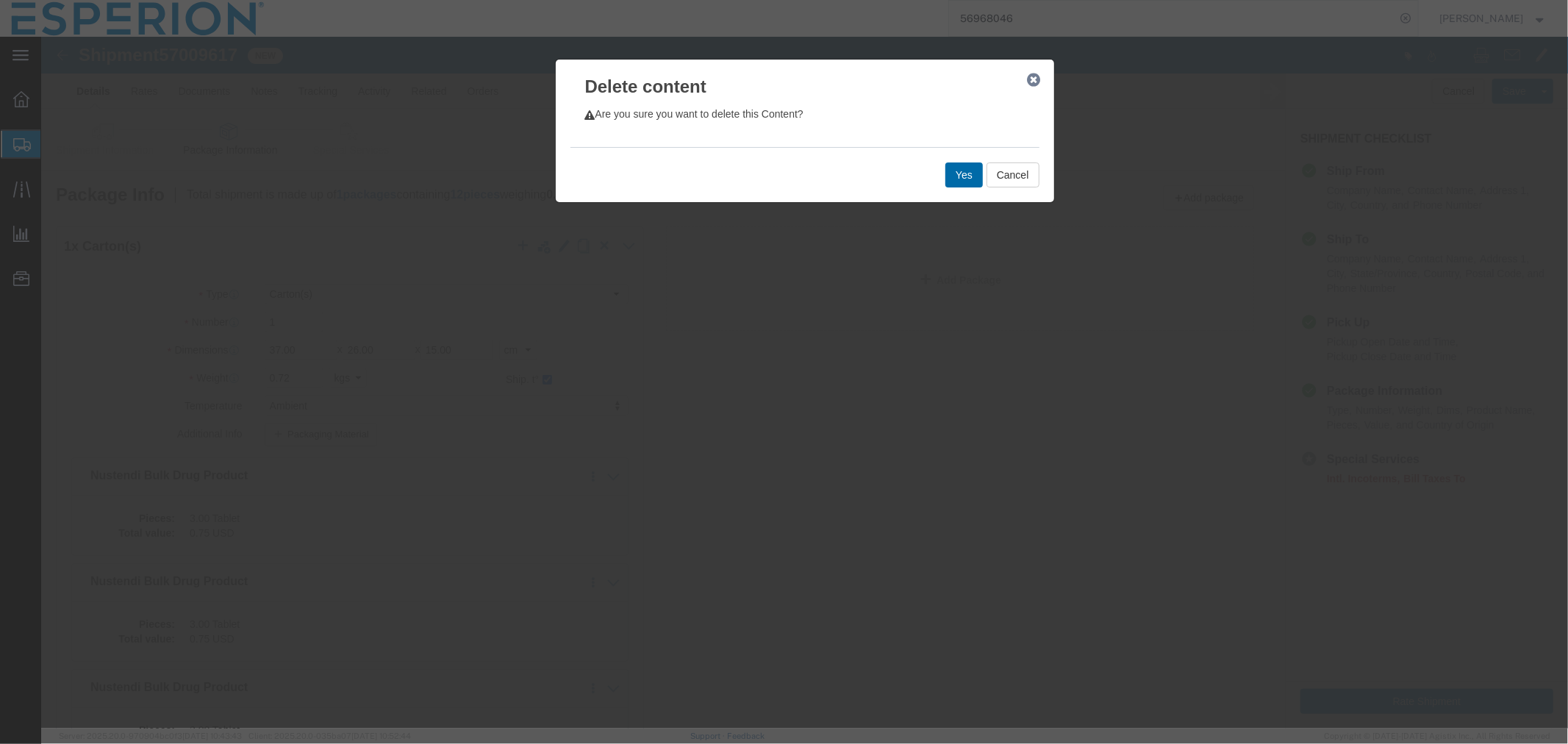
click button "Yes"
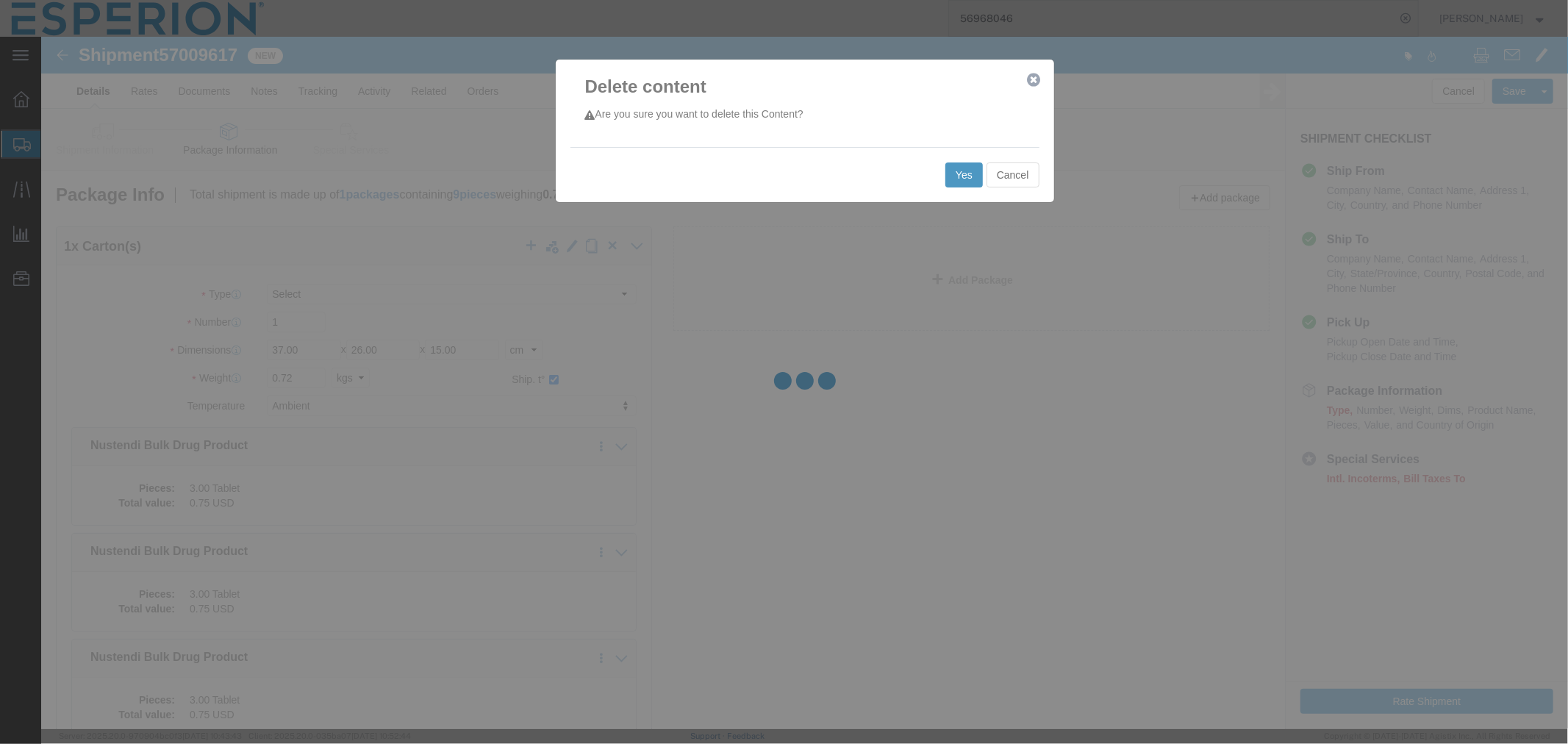
select select "CRTN"
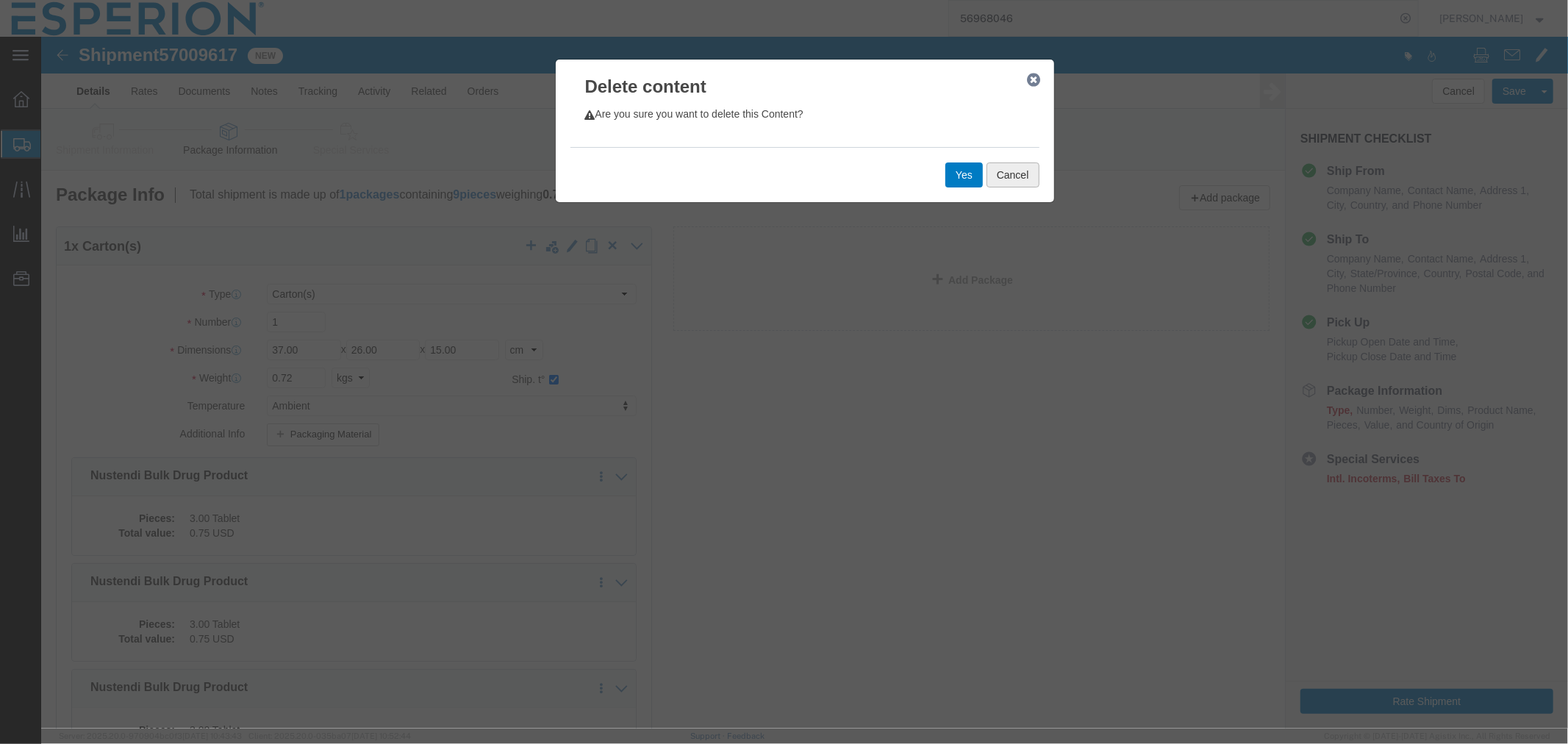
click button "Cancel"
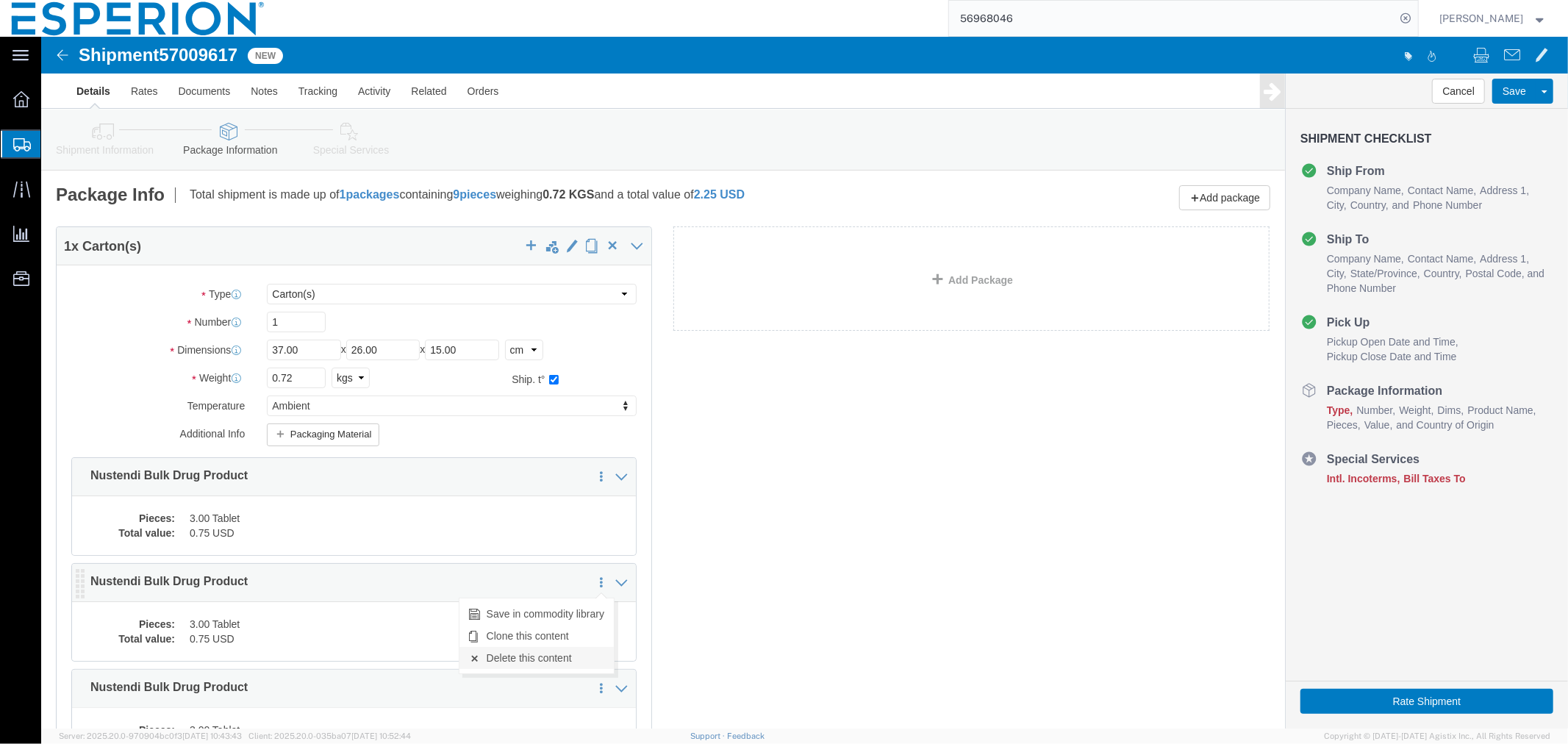
click link "Delete this content"
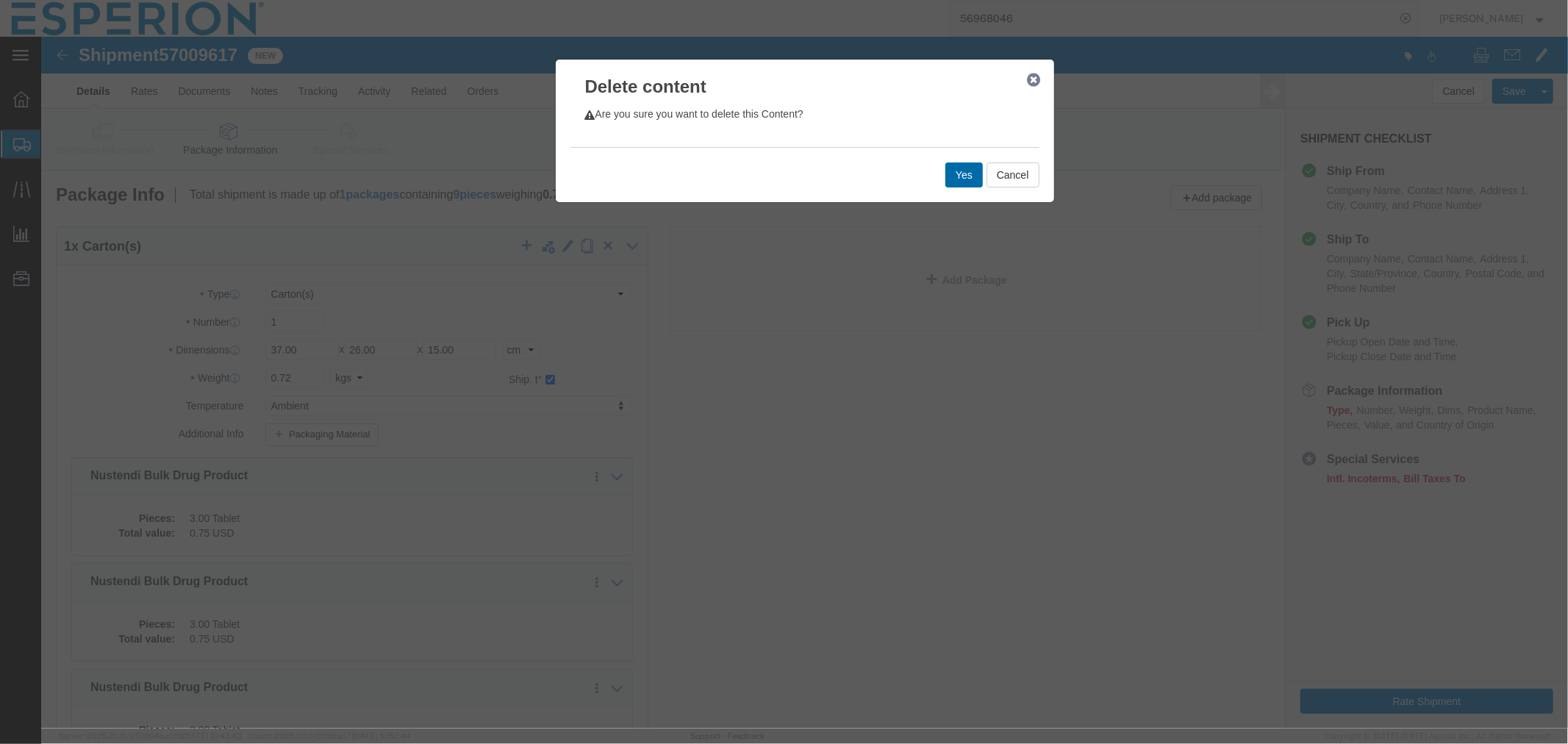
click button "Yes"
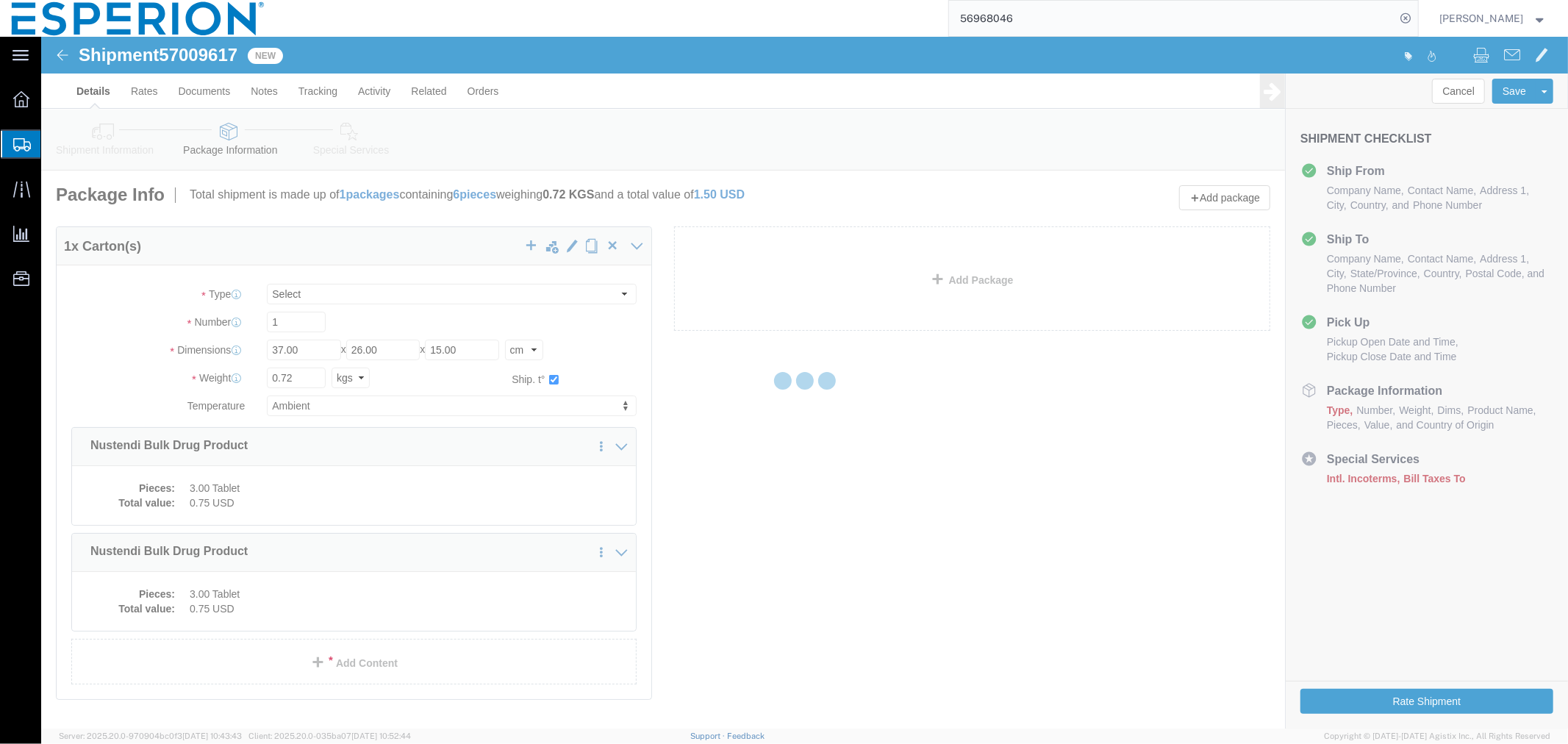
select select "CRTN"
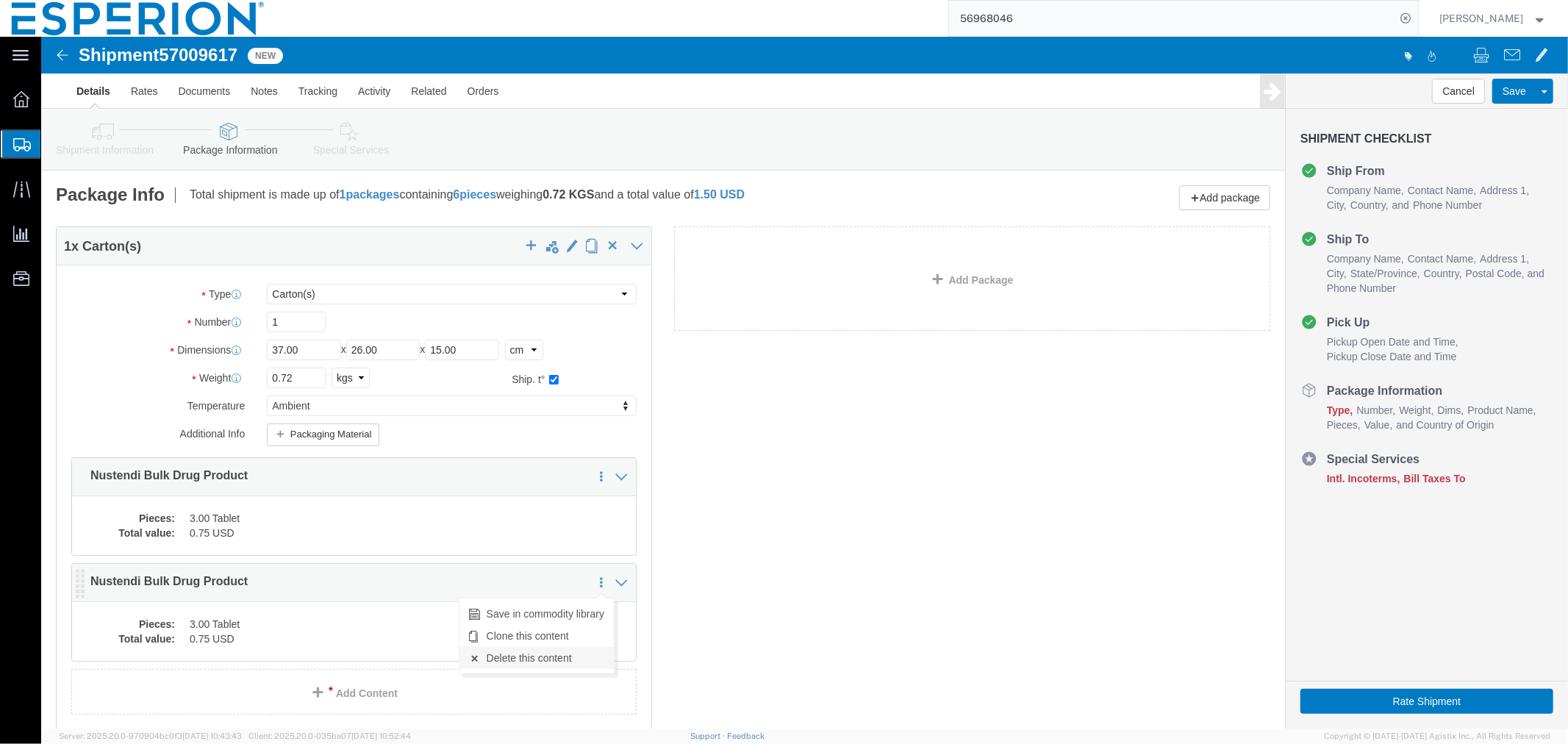
click link "Delete this content"
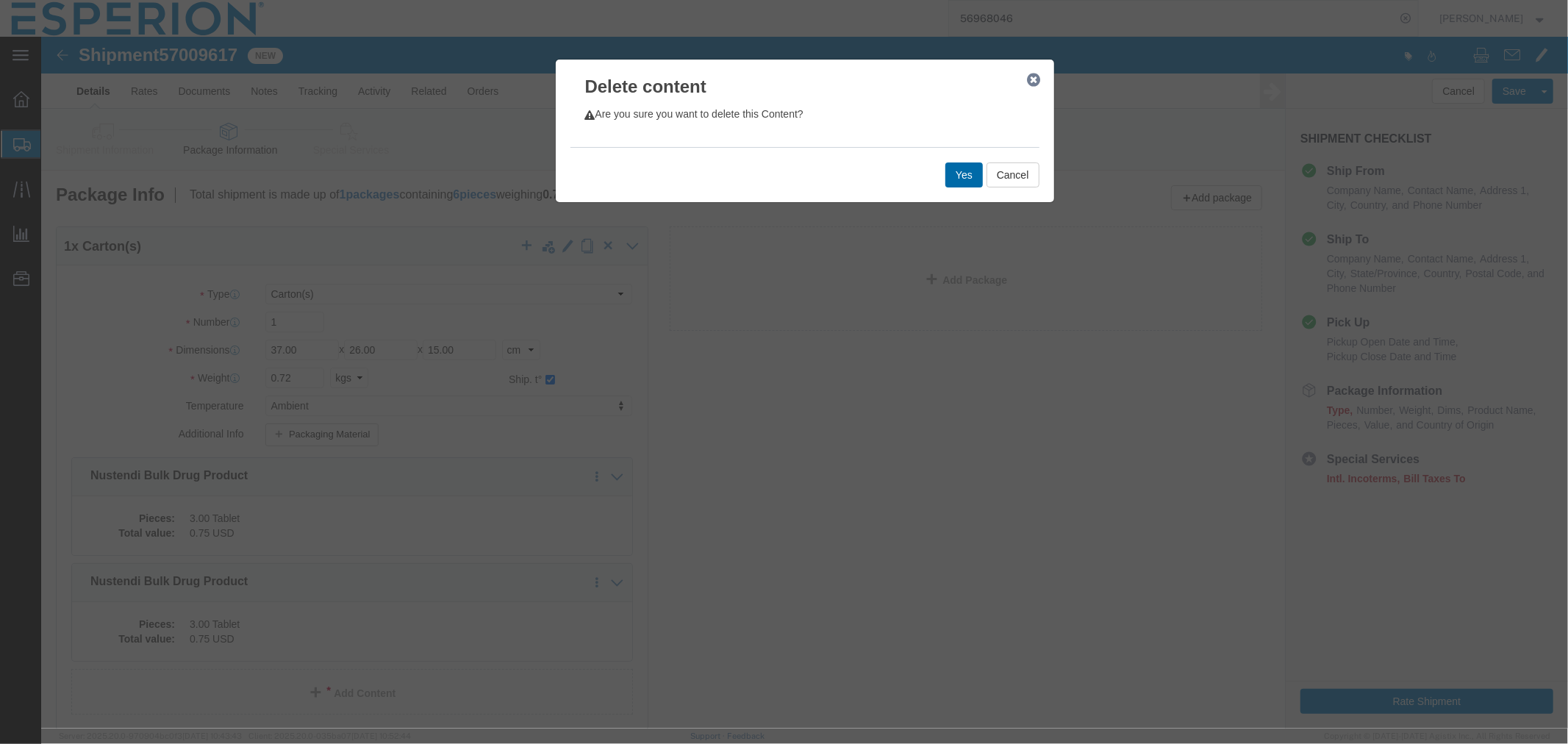
click button "Yes"
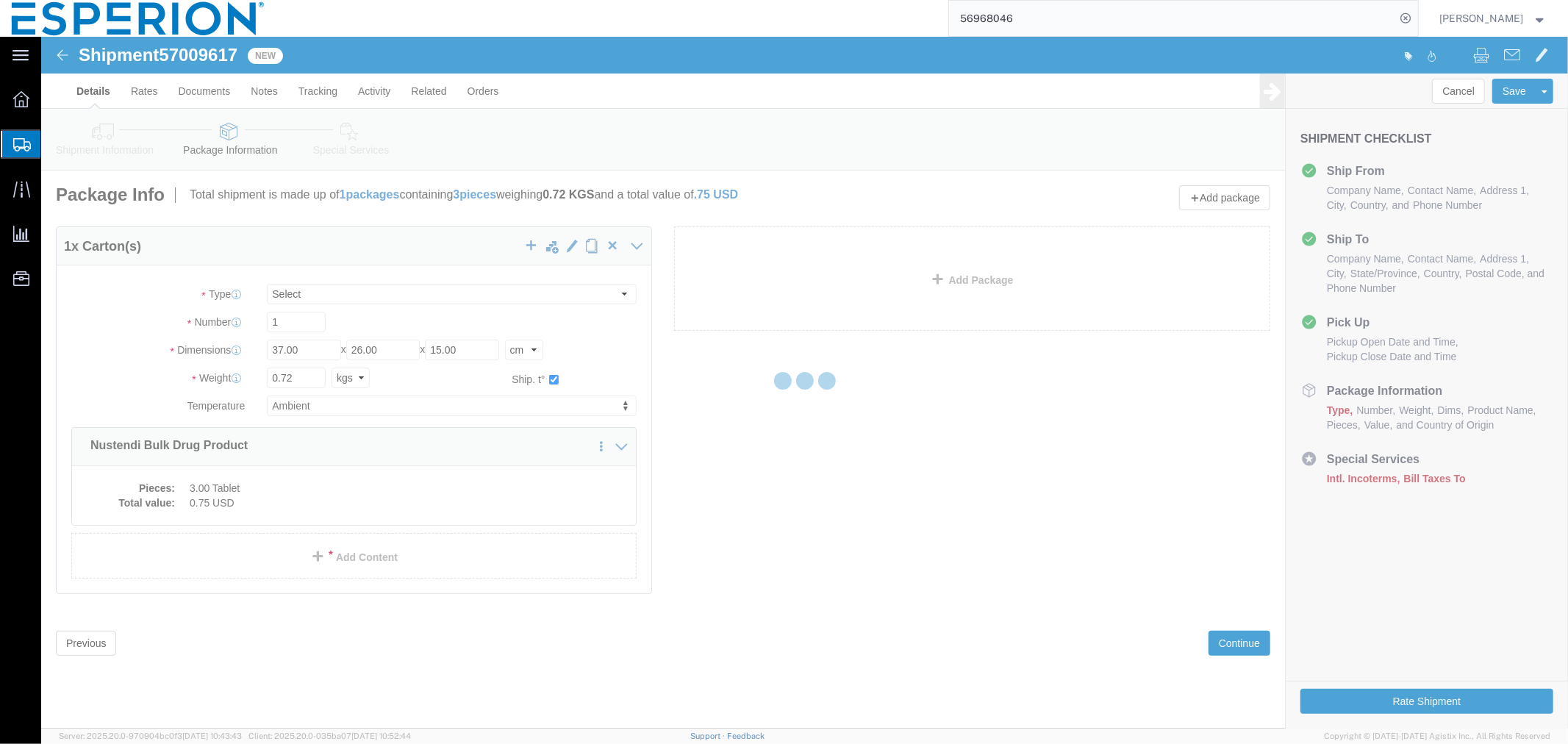
select select "CRTN"
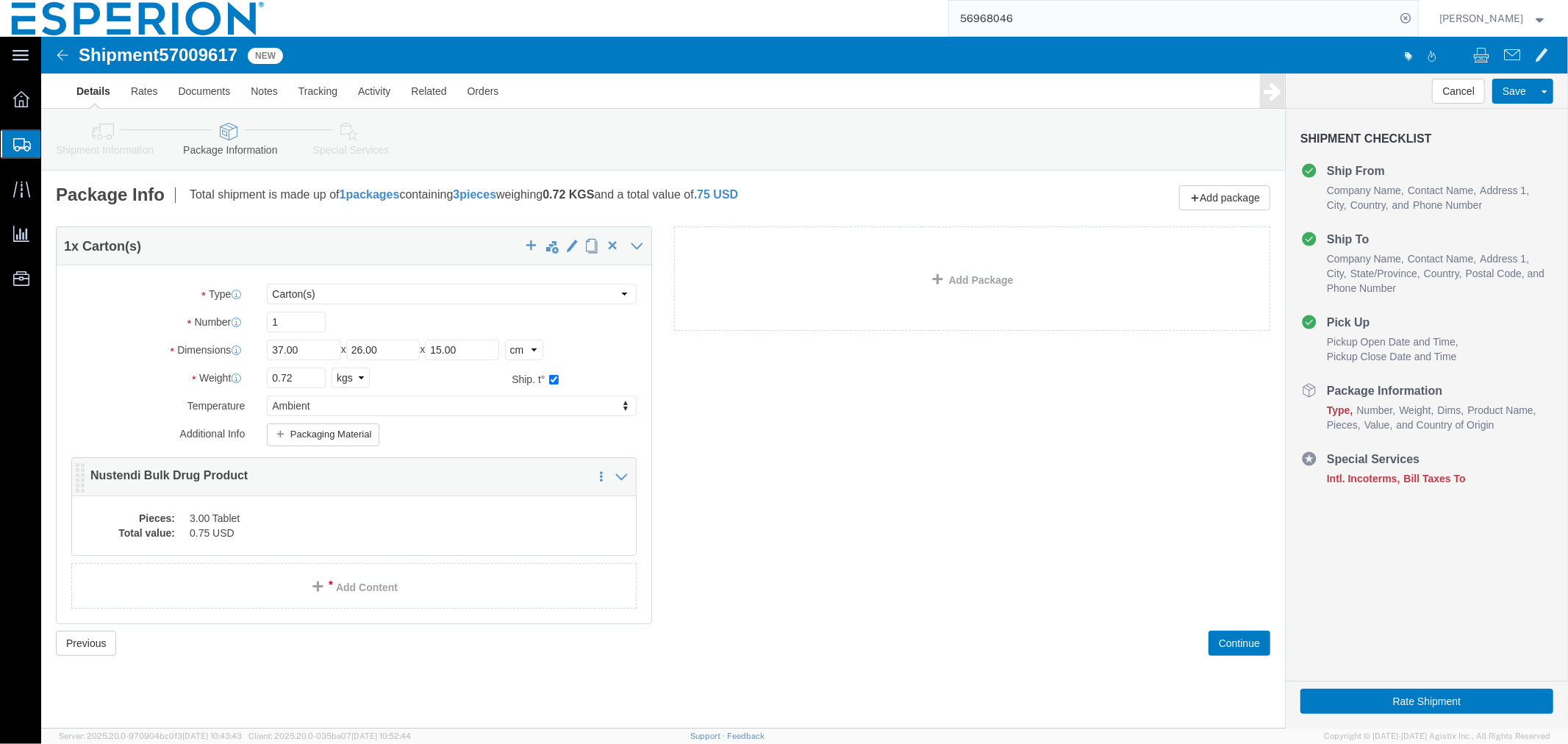
click div "Pieces: 3.00 Tablet Total value: 0.75 USD"
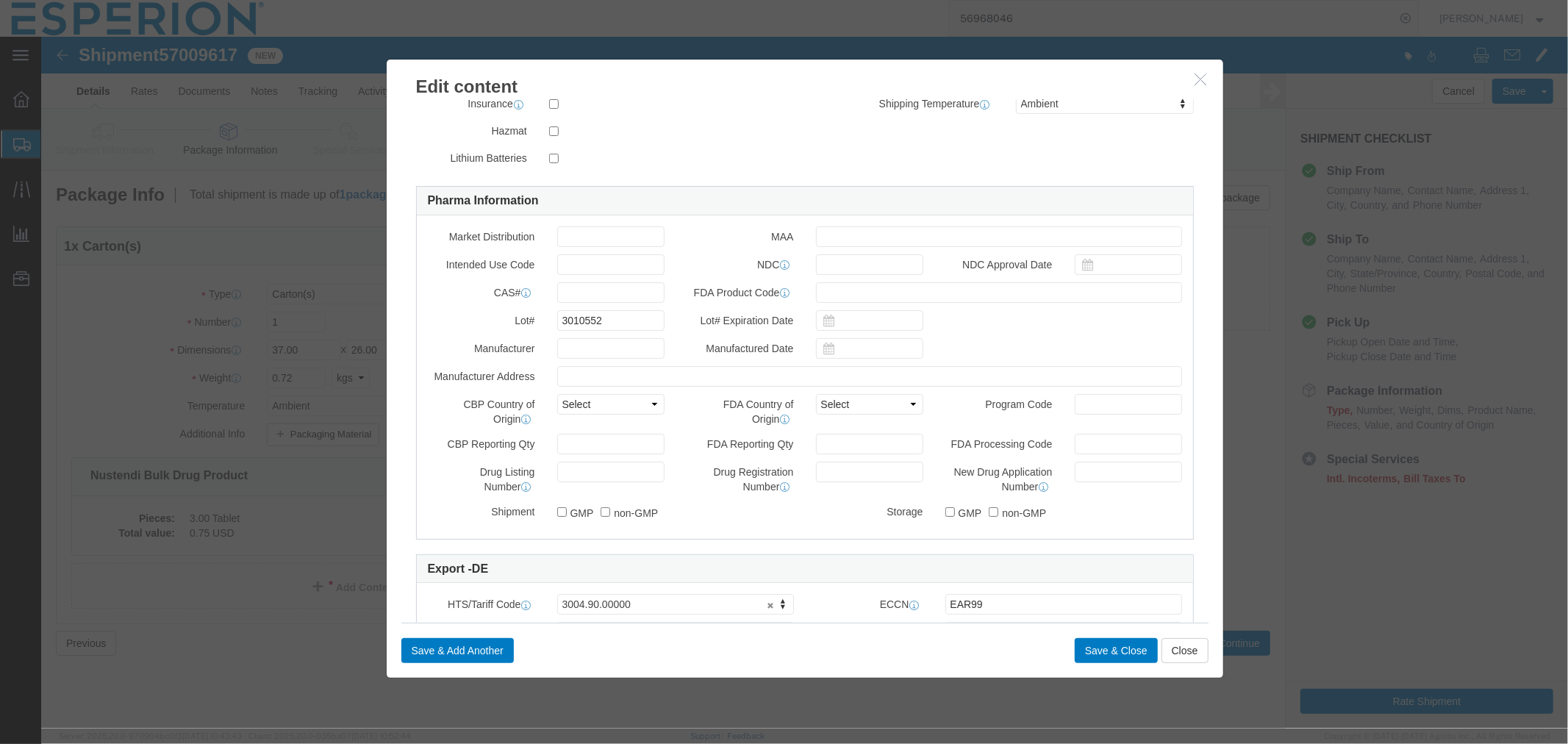
scroll to position [551, 0]
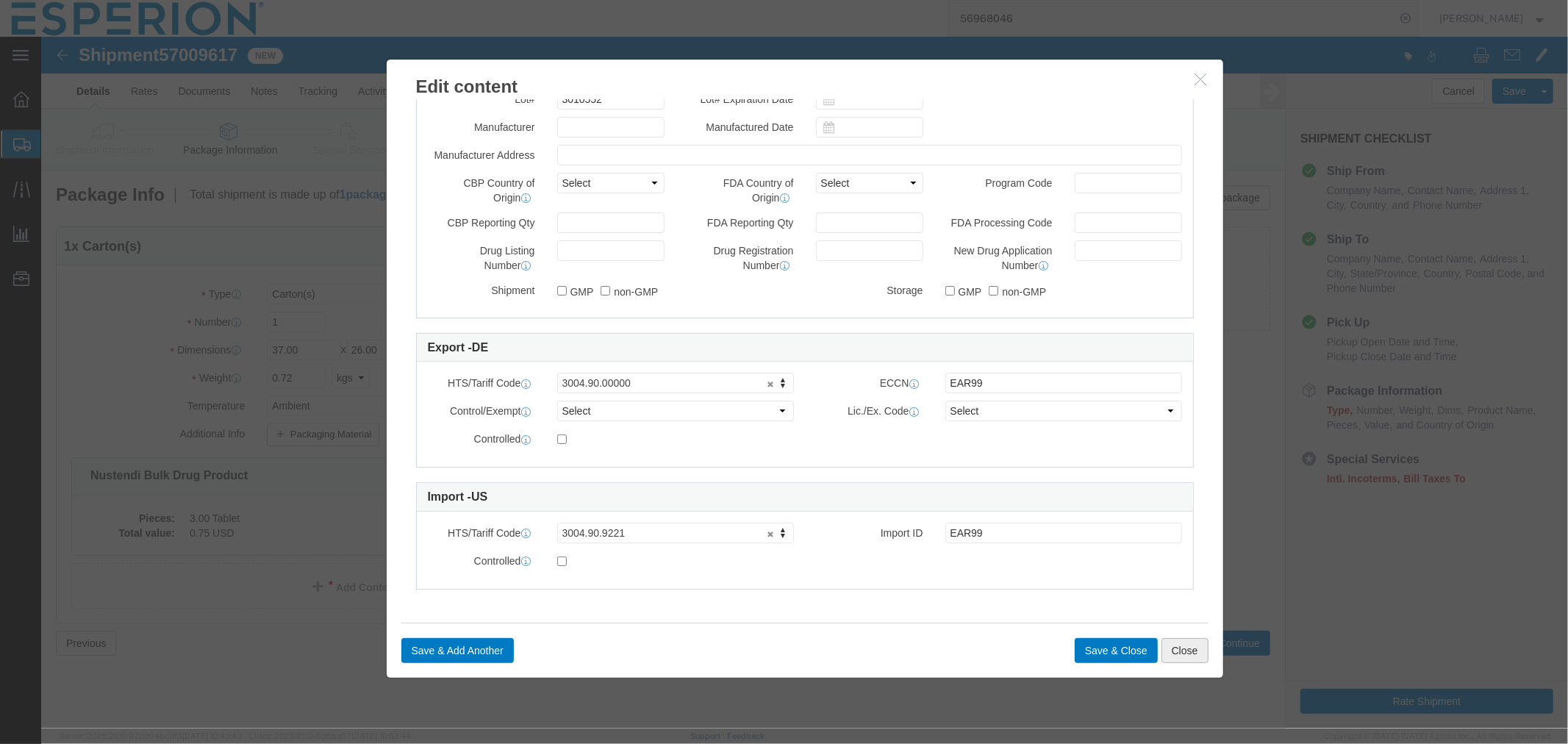
click button "Close"
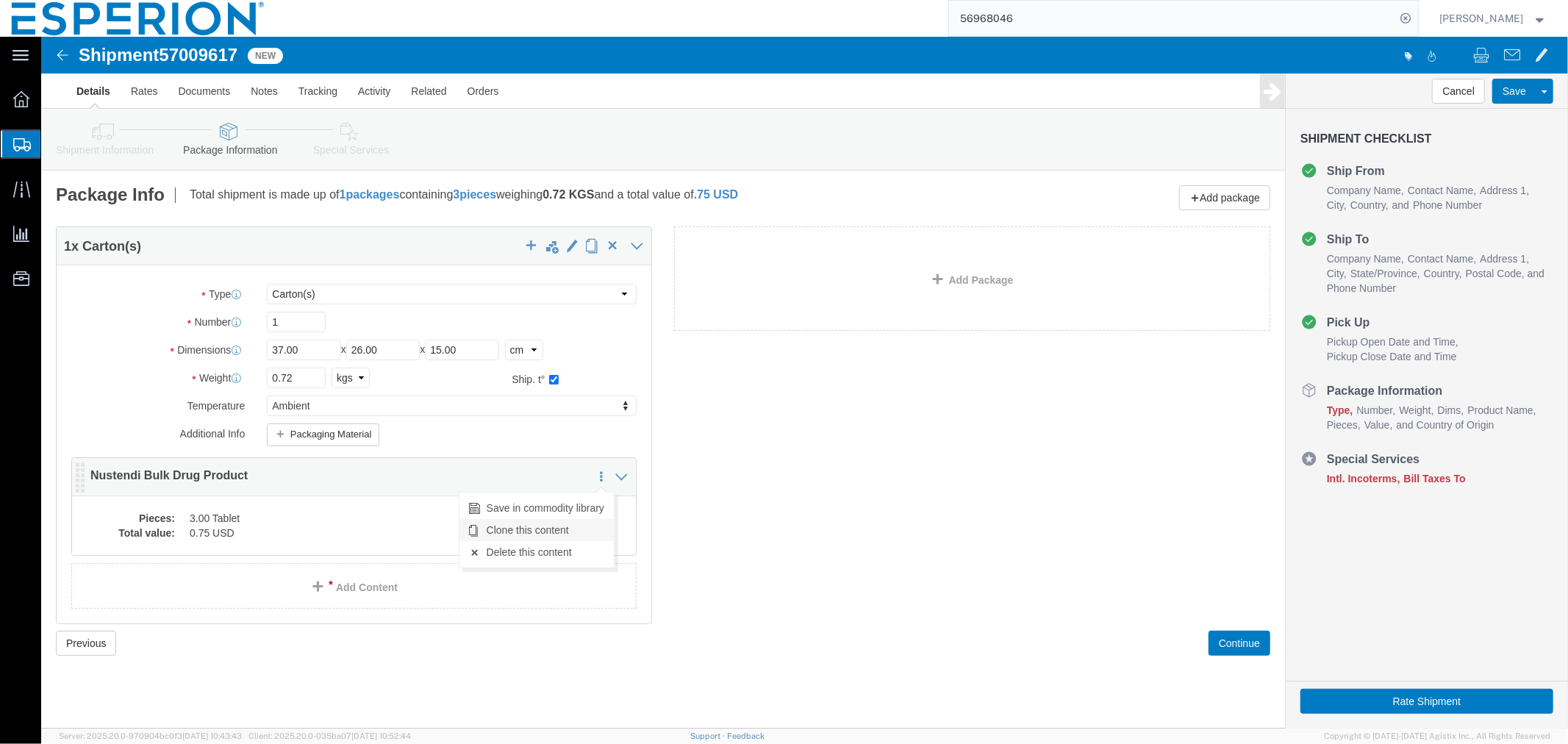
click link "Clone this content"
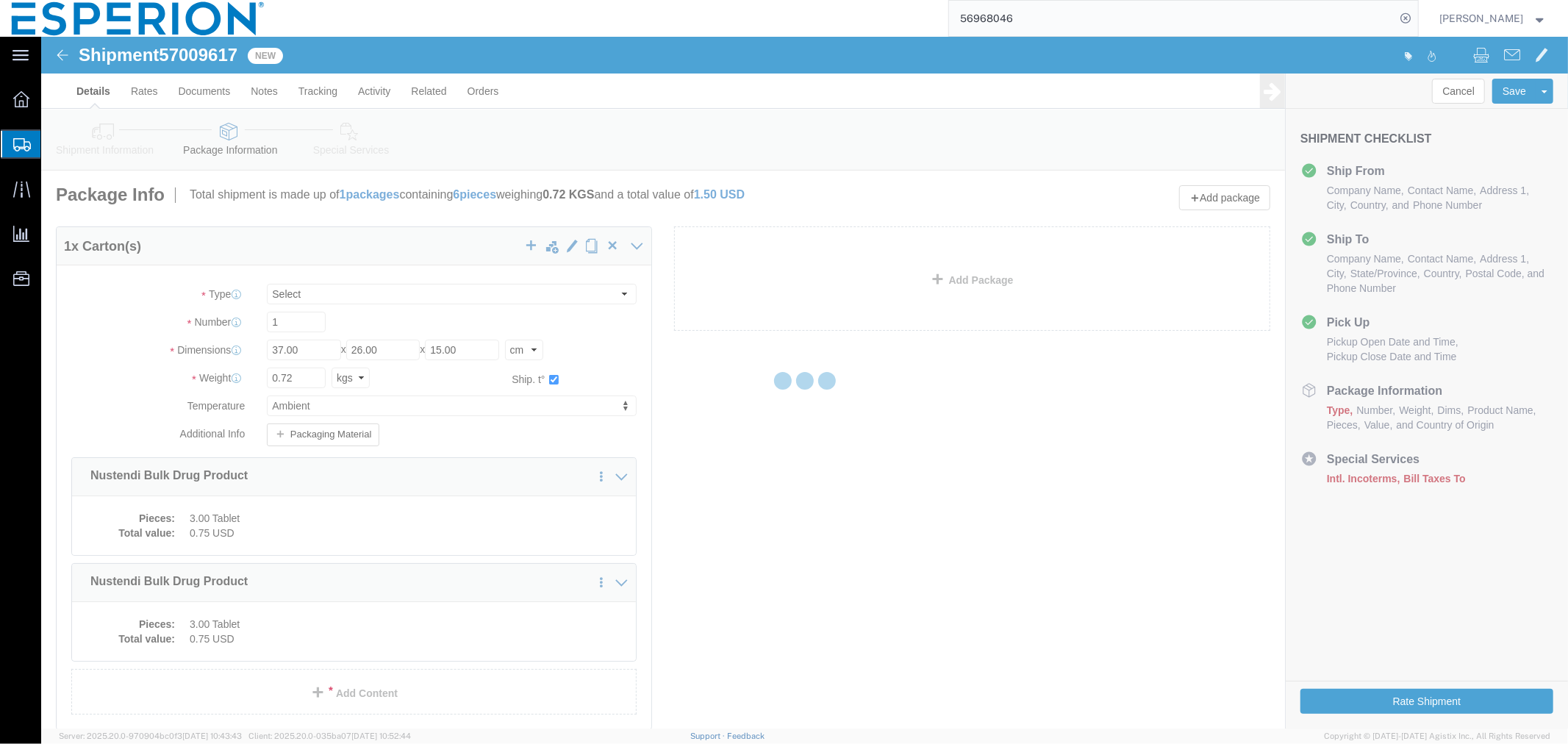
select select "CRTN"
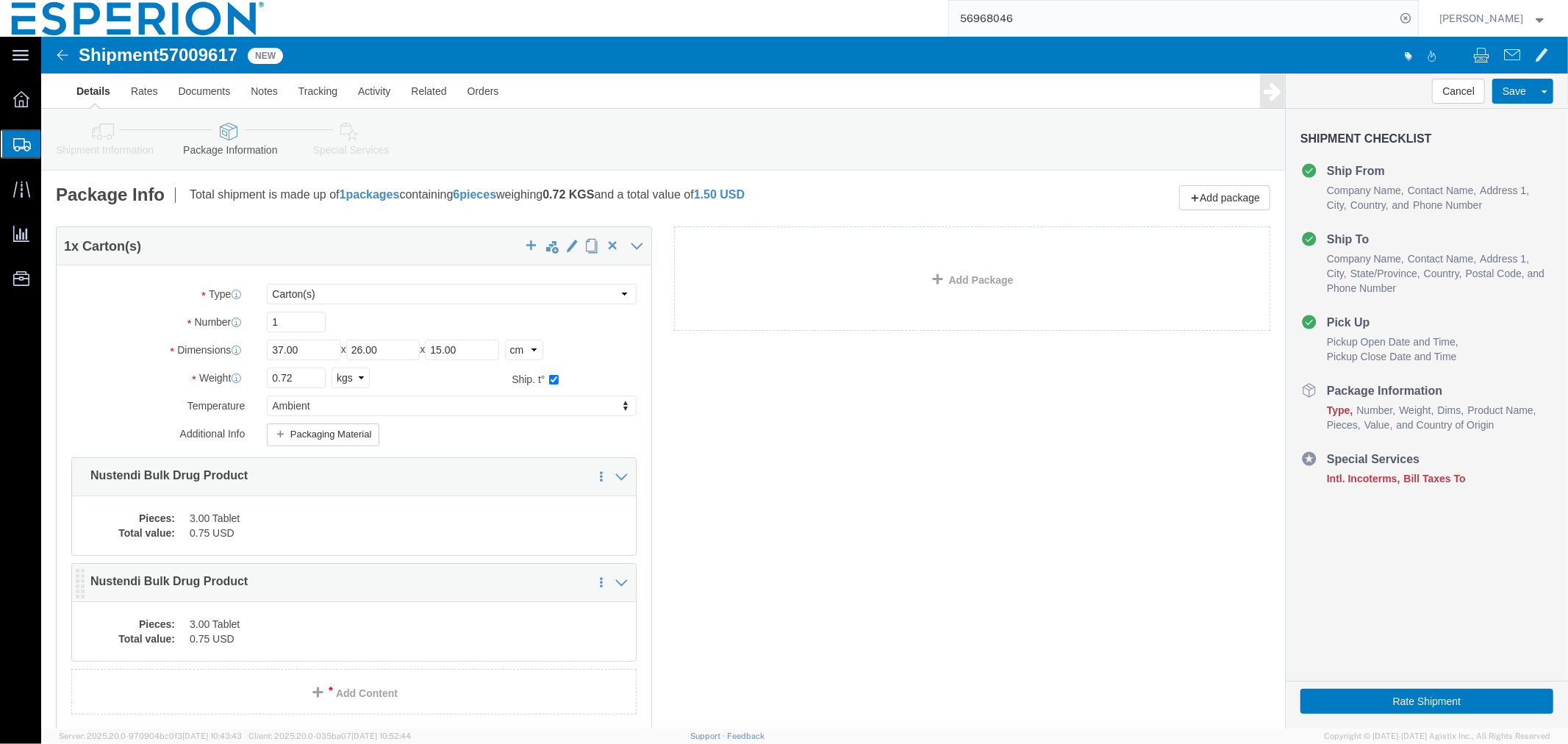
click dd "3.00 Tablet"
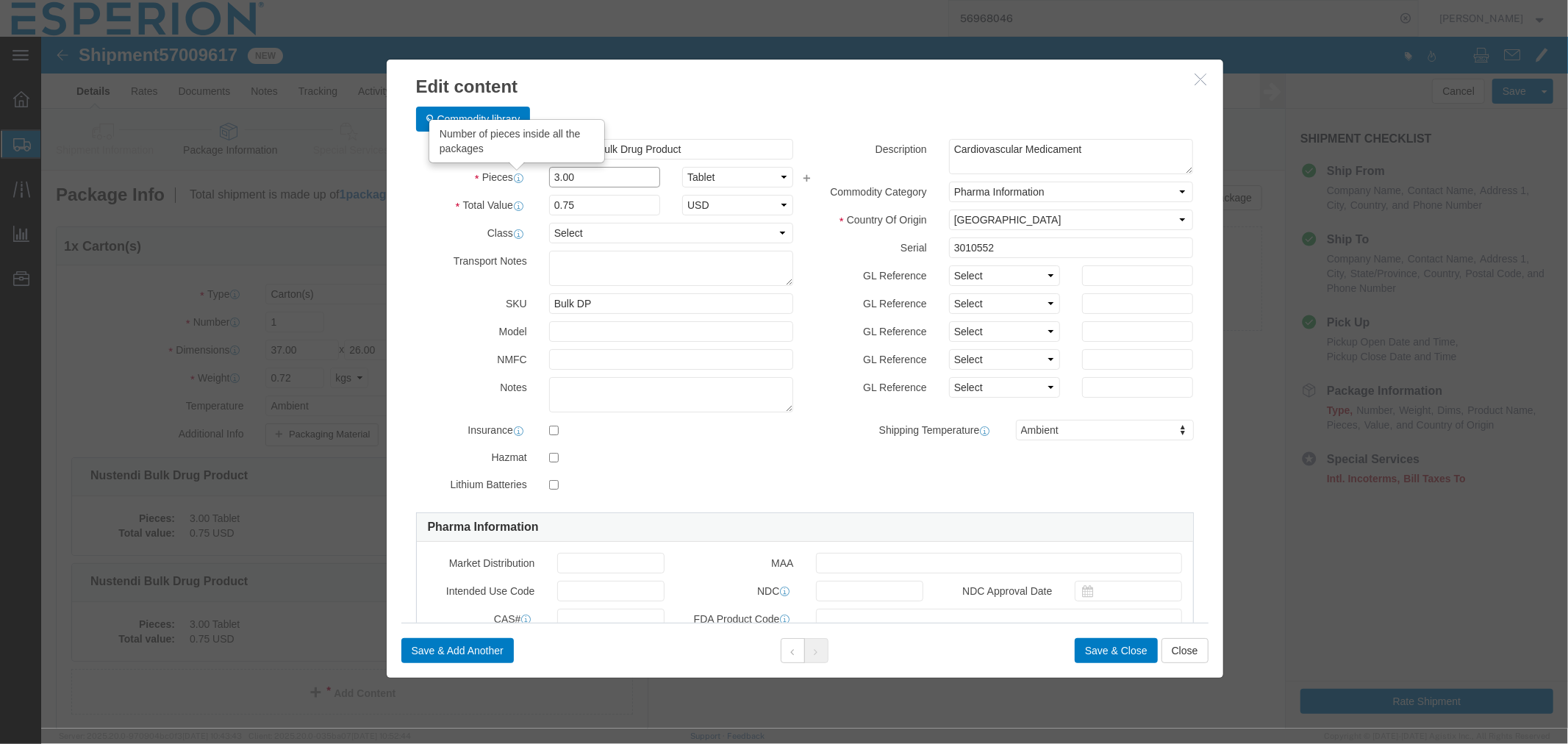
drag, startPoint x: 543, startPoint y: 142, endPoint x: 469, endPoint y: 135, distance: 74.3
click div "Pieces Number of pieces inside all the packages 3.00 Select Bag Barrels 100Boar…"
type input "2"
type input "0.5"
click input "3010552"
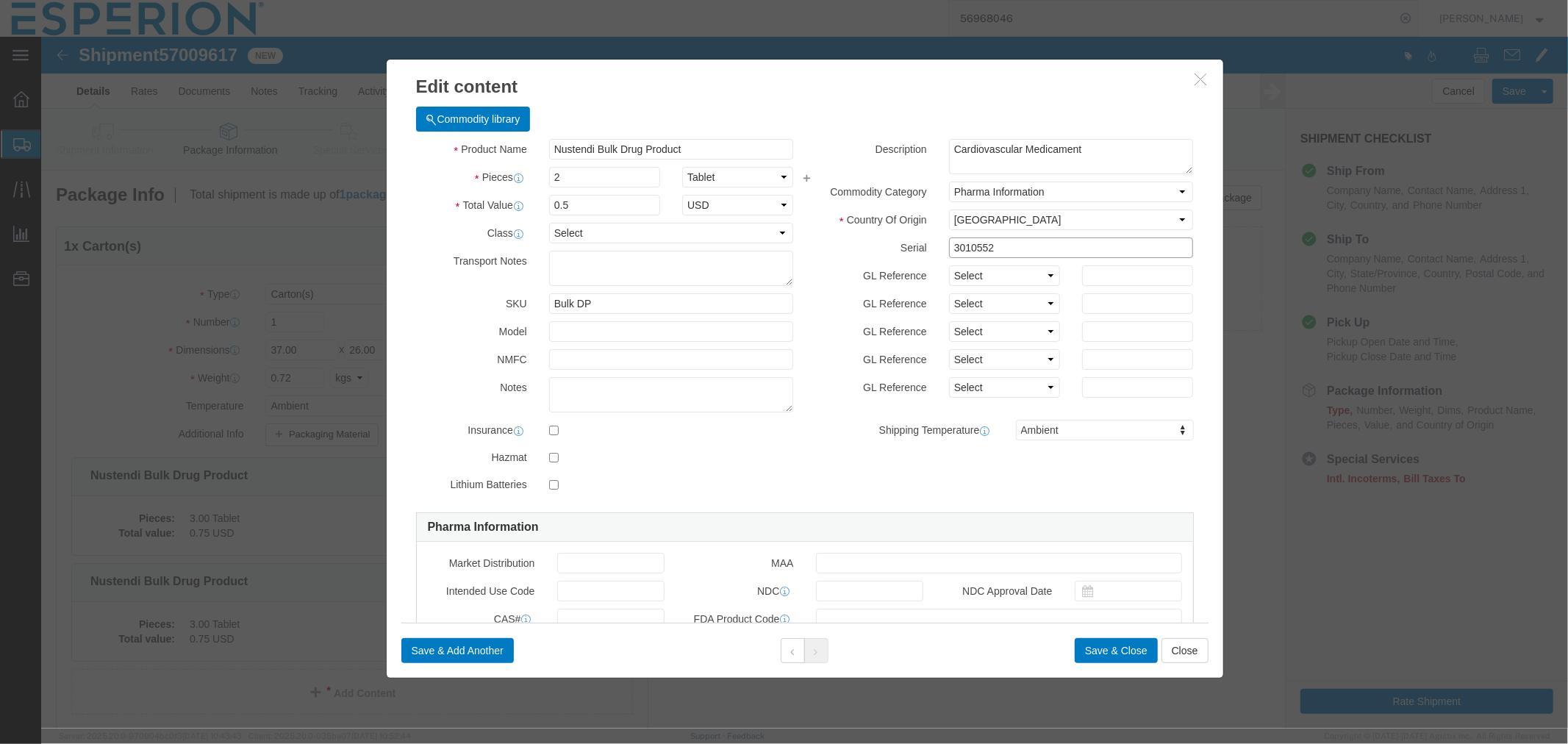
drag, startPoint x: 944, startPoint y: 210, endPoint x: 850, endPoint y: 210, distance: 94.0
click div "Serial 3010552"
paste input "327"
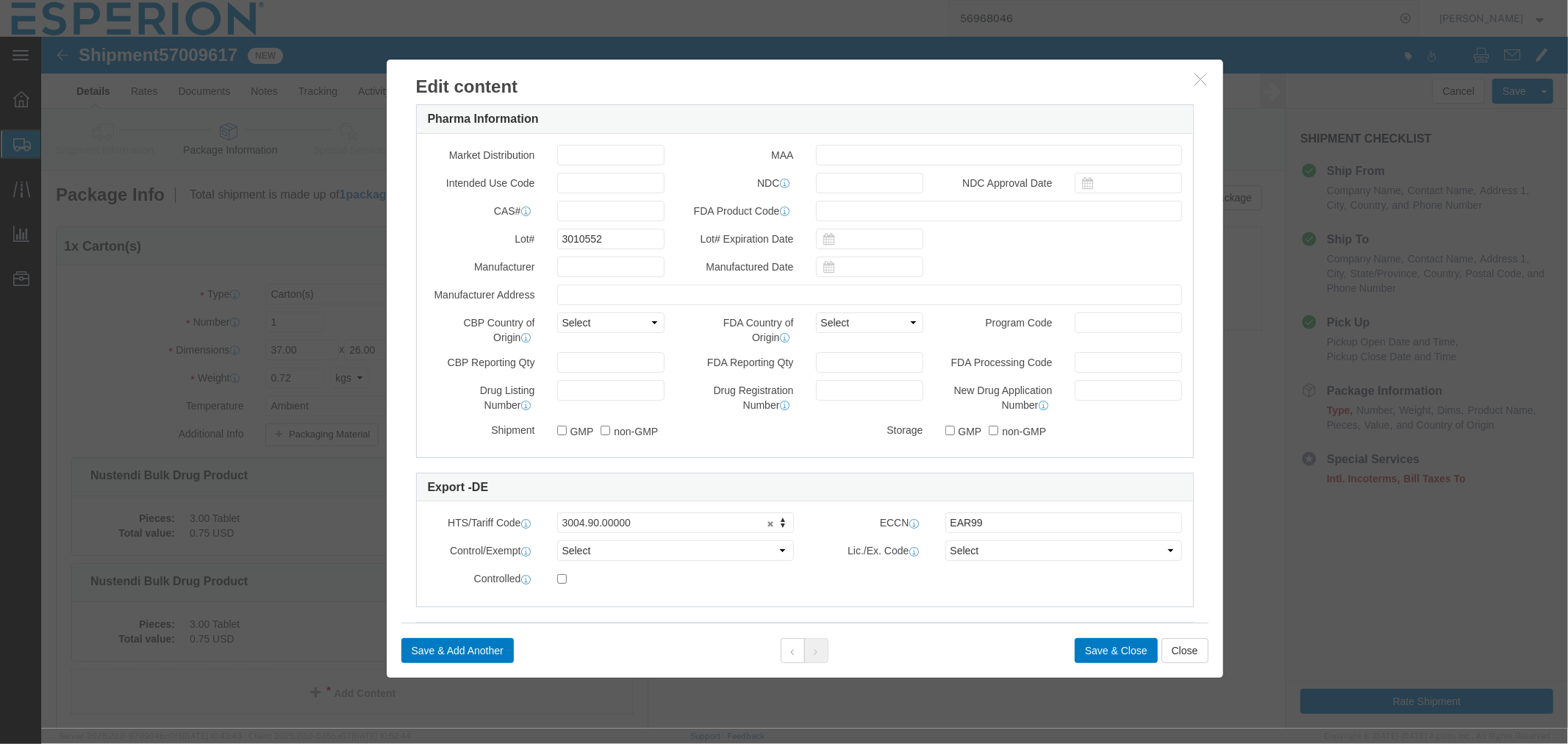
type input "3010327"
drag, startPoint x: 569, startPoint y: 205, endPoint x: 491, endPoint y: 203, distance: 78.0
click div "Lot# 3010552"
paste input "327"
type input "3010327"
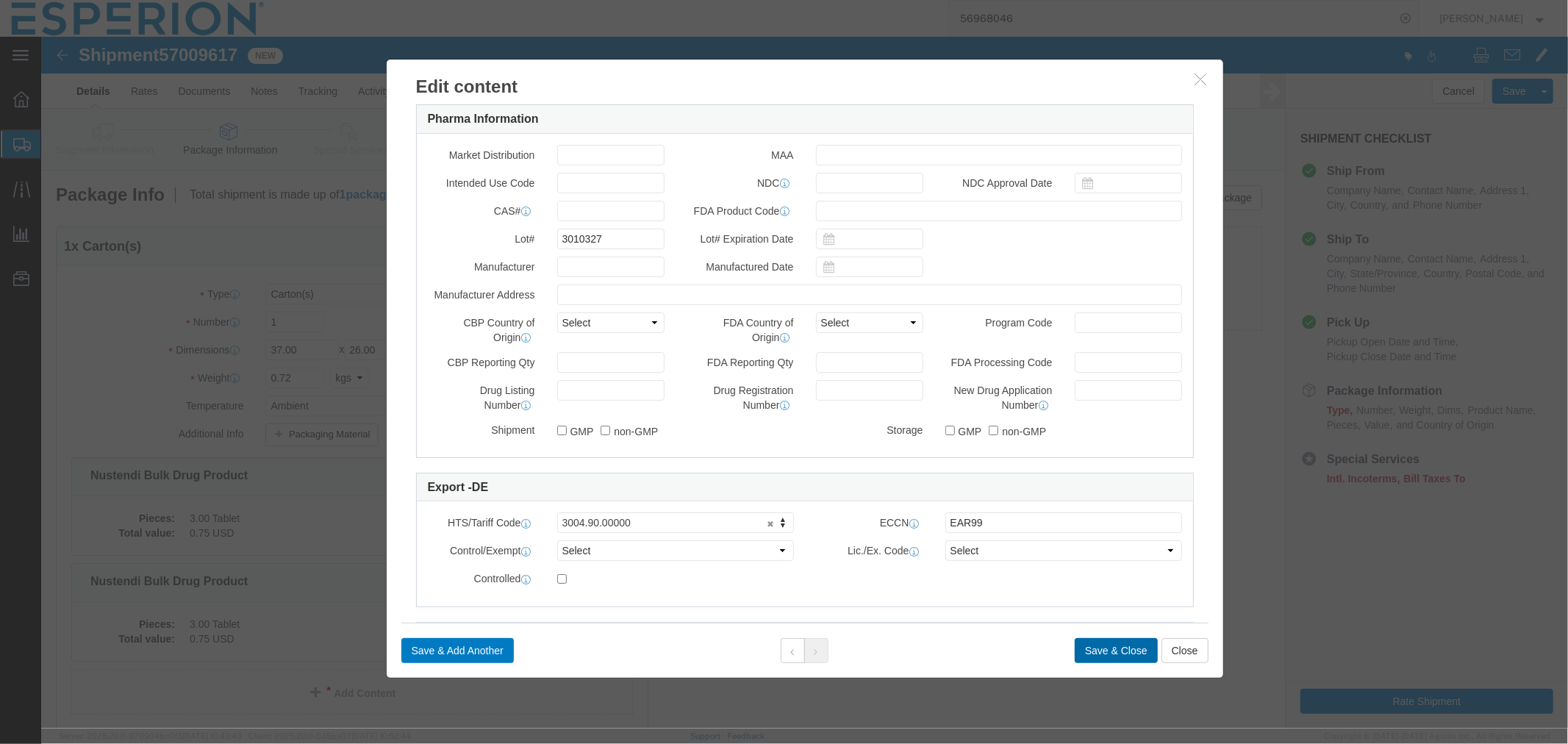
click button "Save & Close"
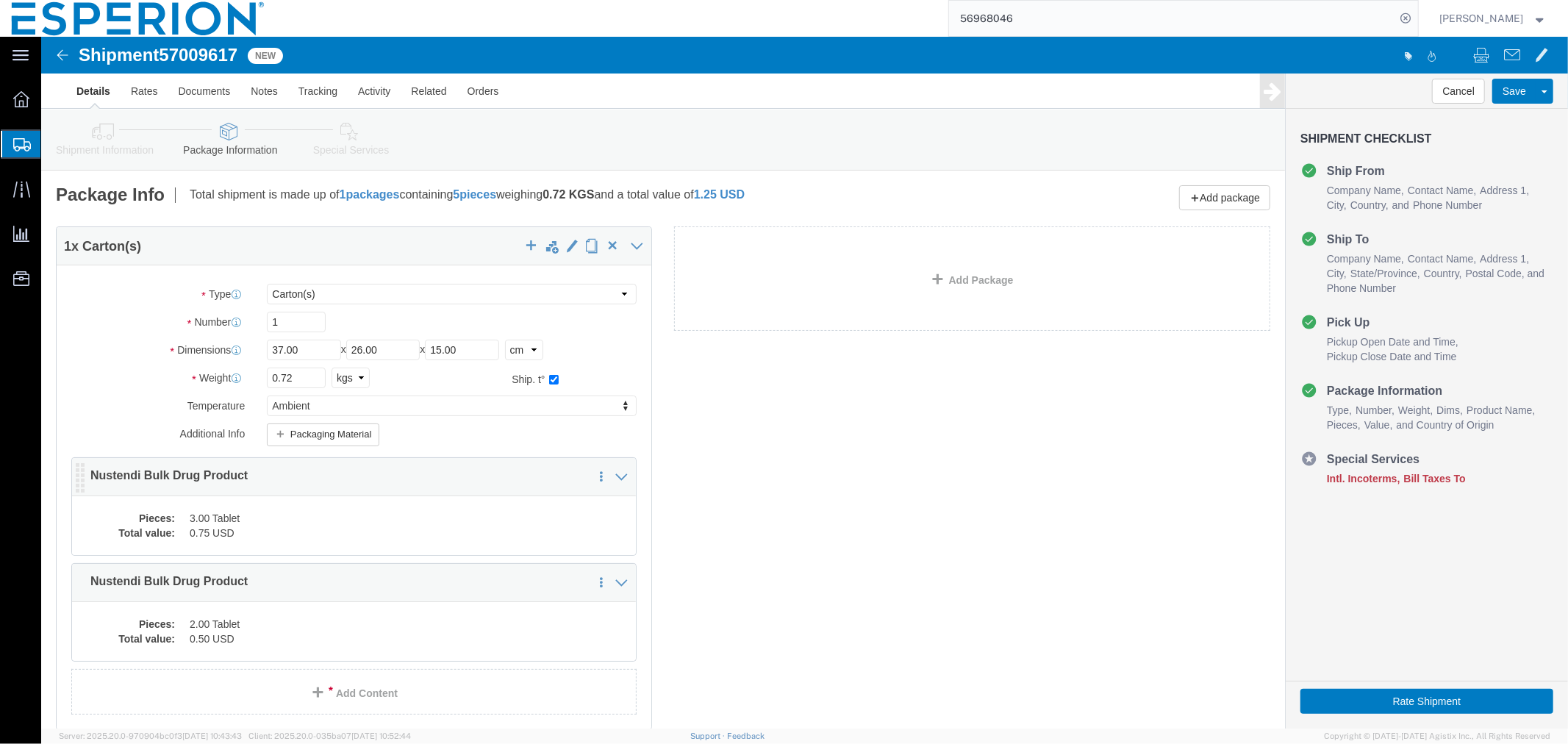
scroll to position [109, 0]
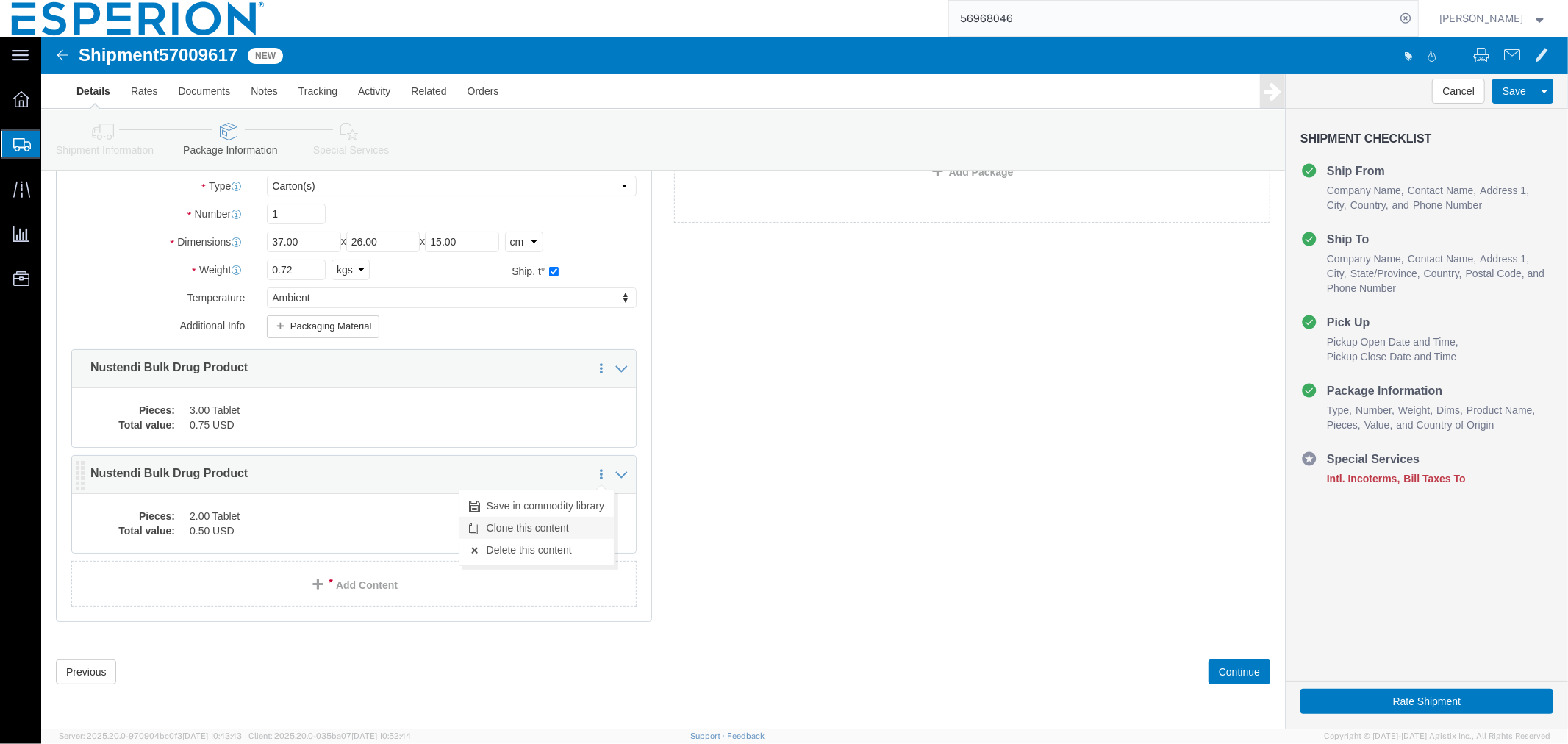
click link "Clone this content"
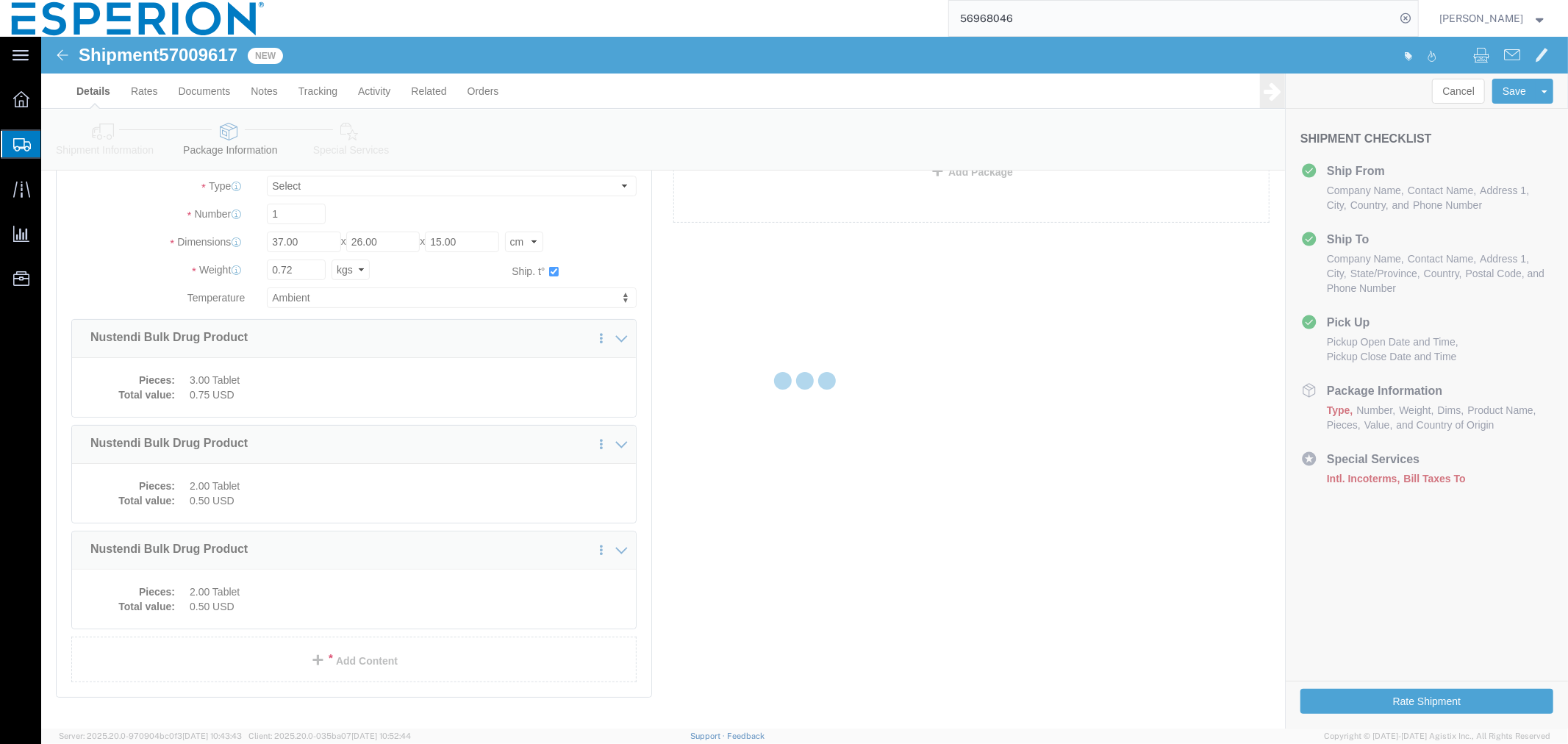
scroll to position [101, 0]
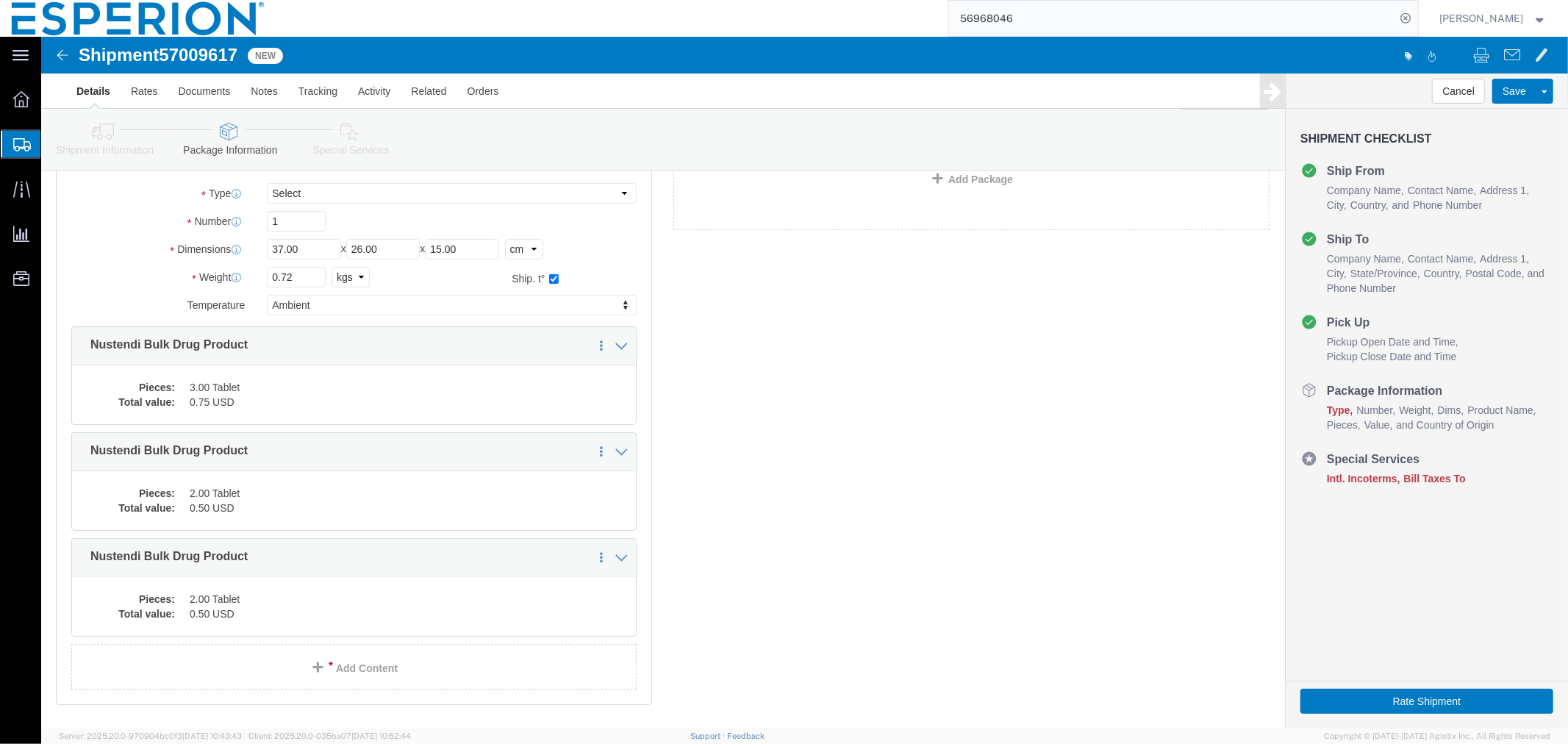
select select "CRTN"
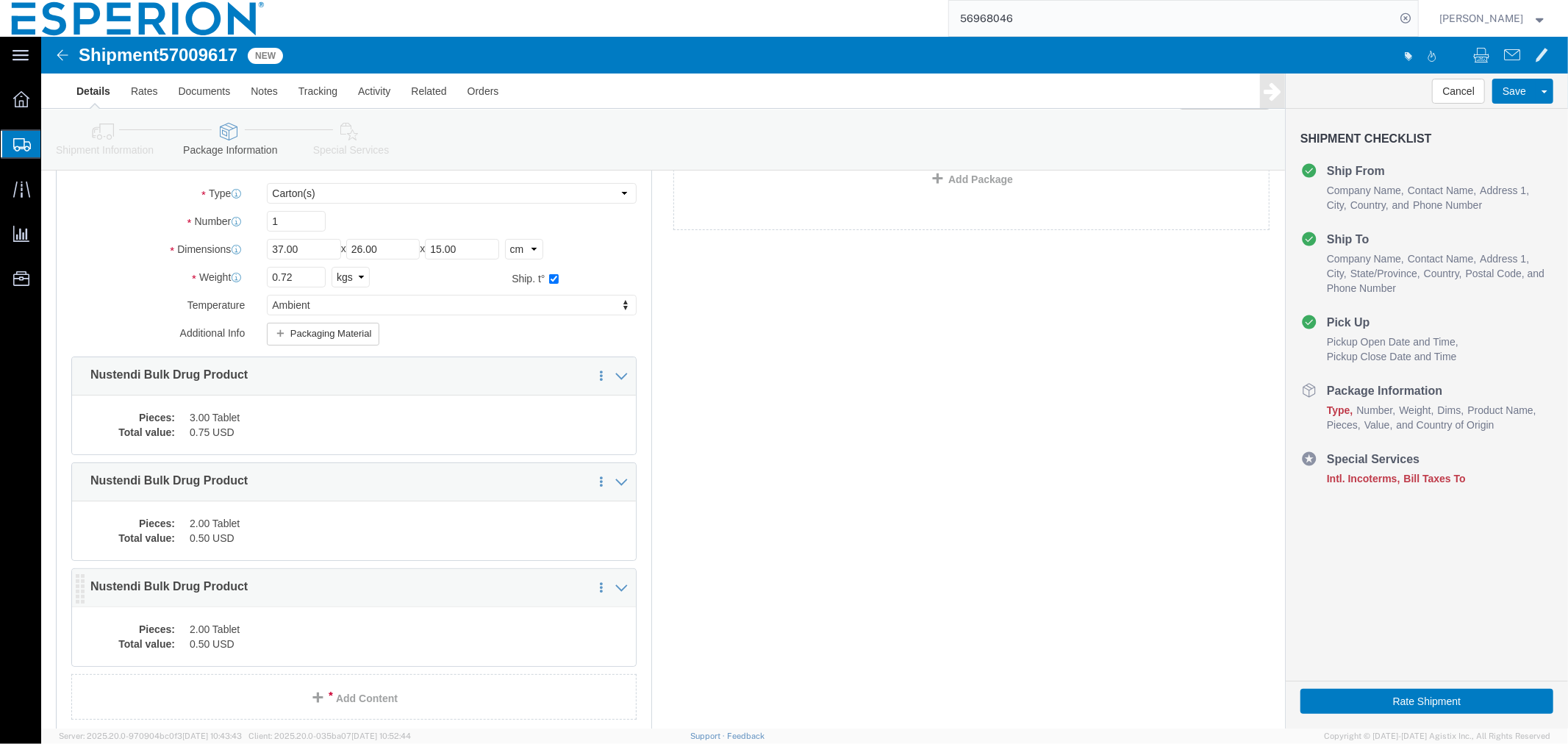
click dd "2.00 Tablet"
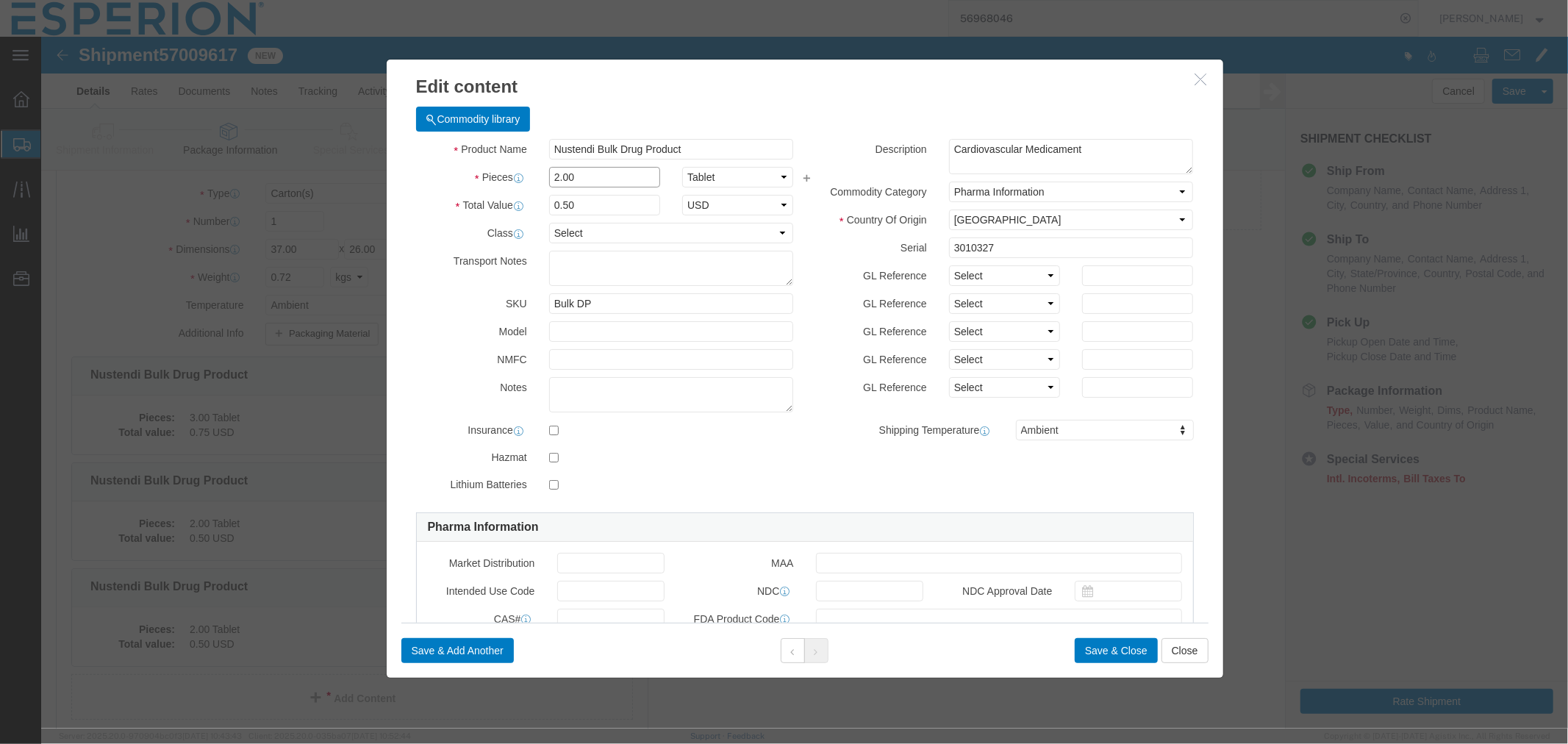
click div "Pieces 2.00 Select Bag Barrels 100Board Feet Bottle Box Blister Pack Carats Can…"
type input "11"
type input "2.75"
drag, startPoint x: 986, startPoint y: 214, endPoint x: 882, endPoint y: 214, distance: 104.0
click div "Serial 3010327"
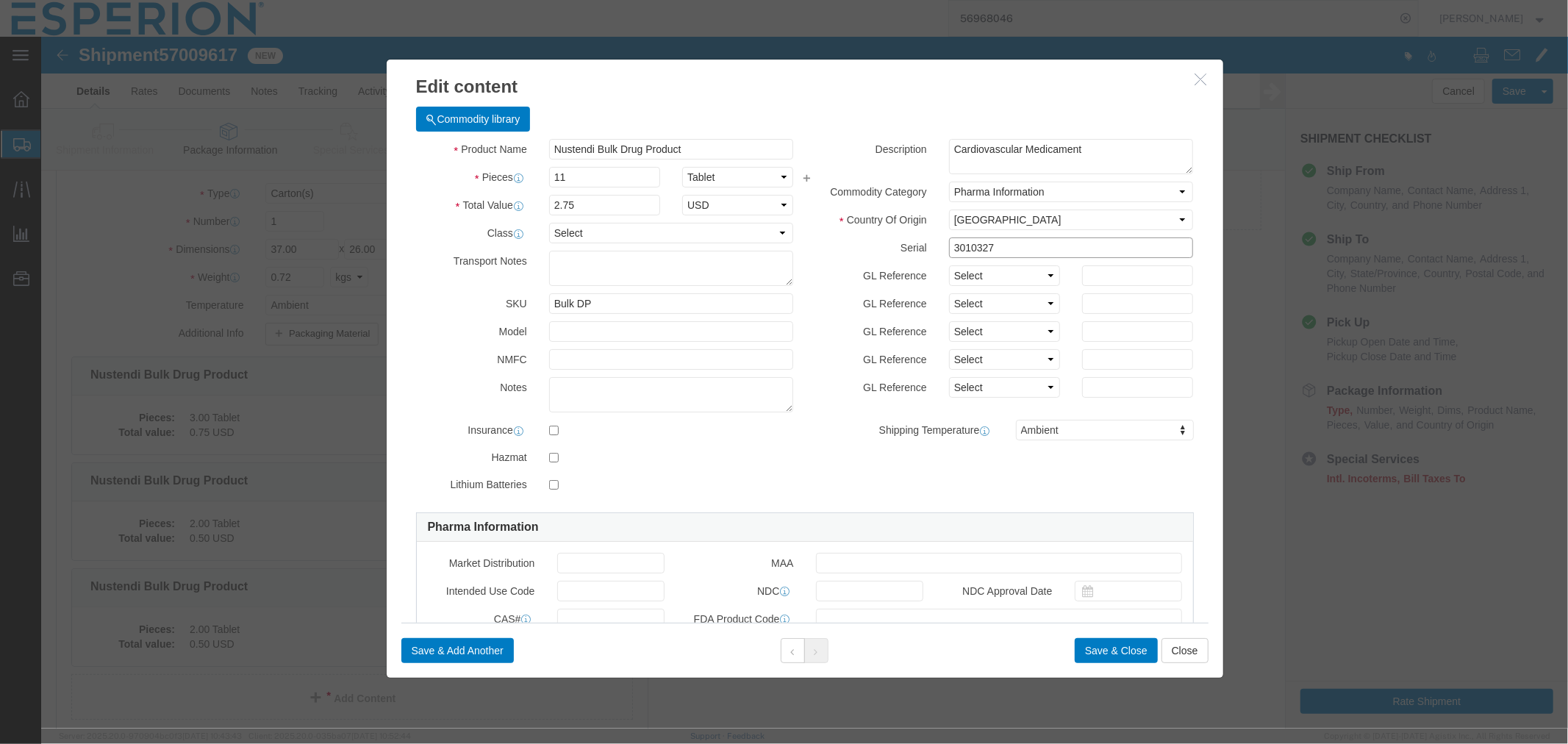
paste input "644"
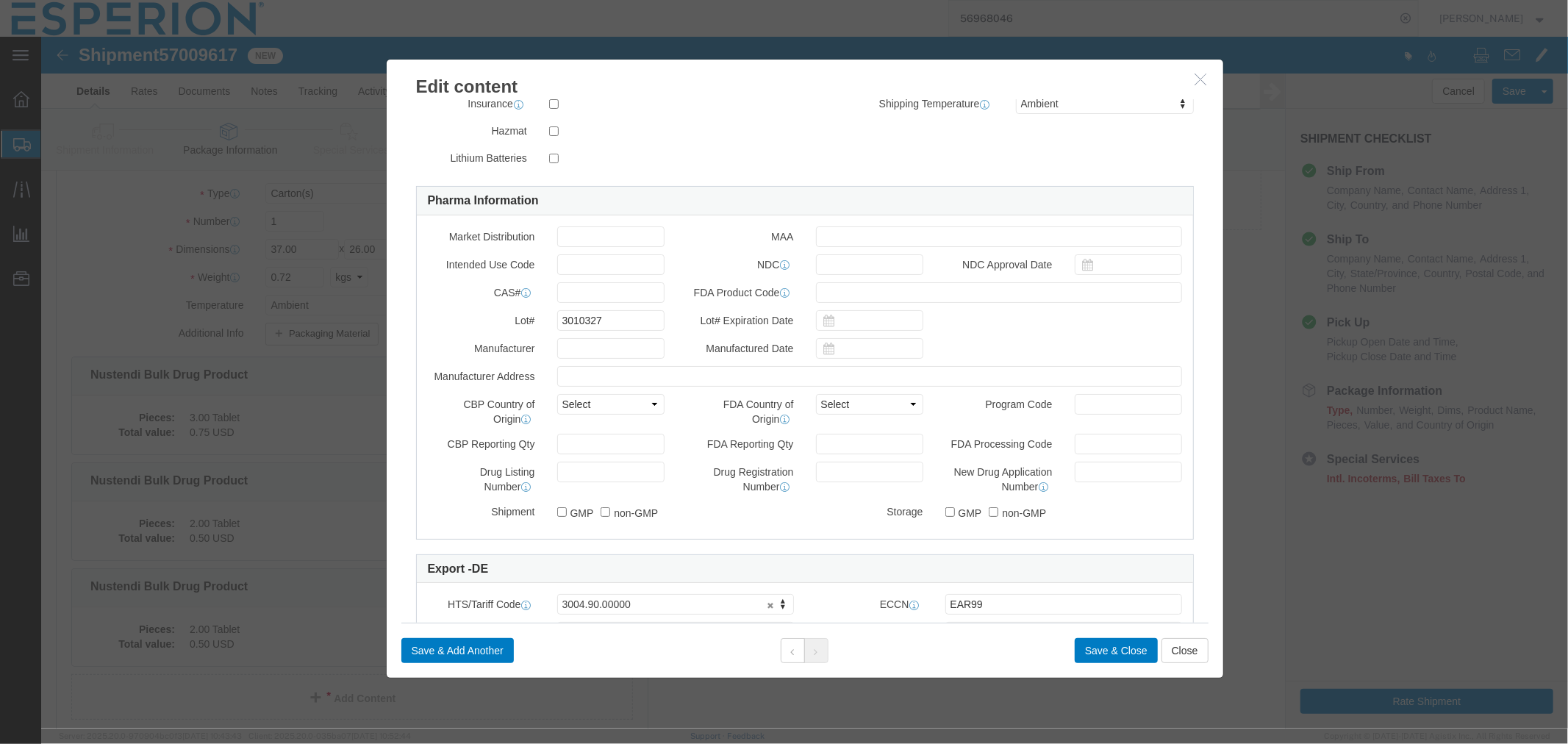
scroll to position [408, 0]
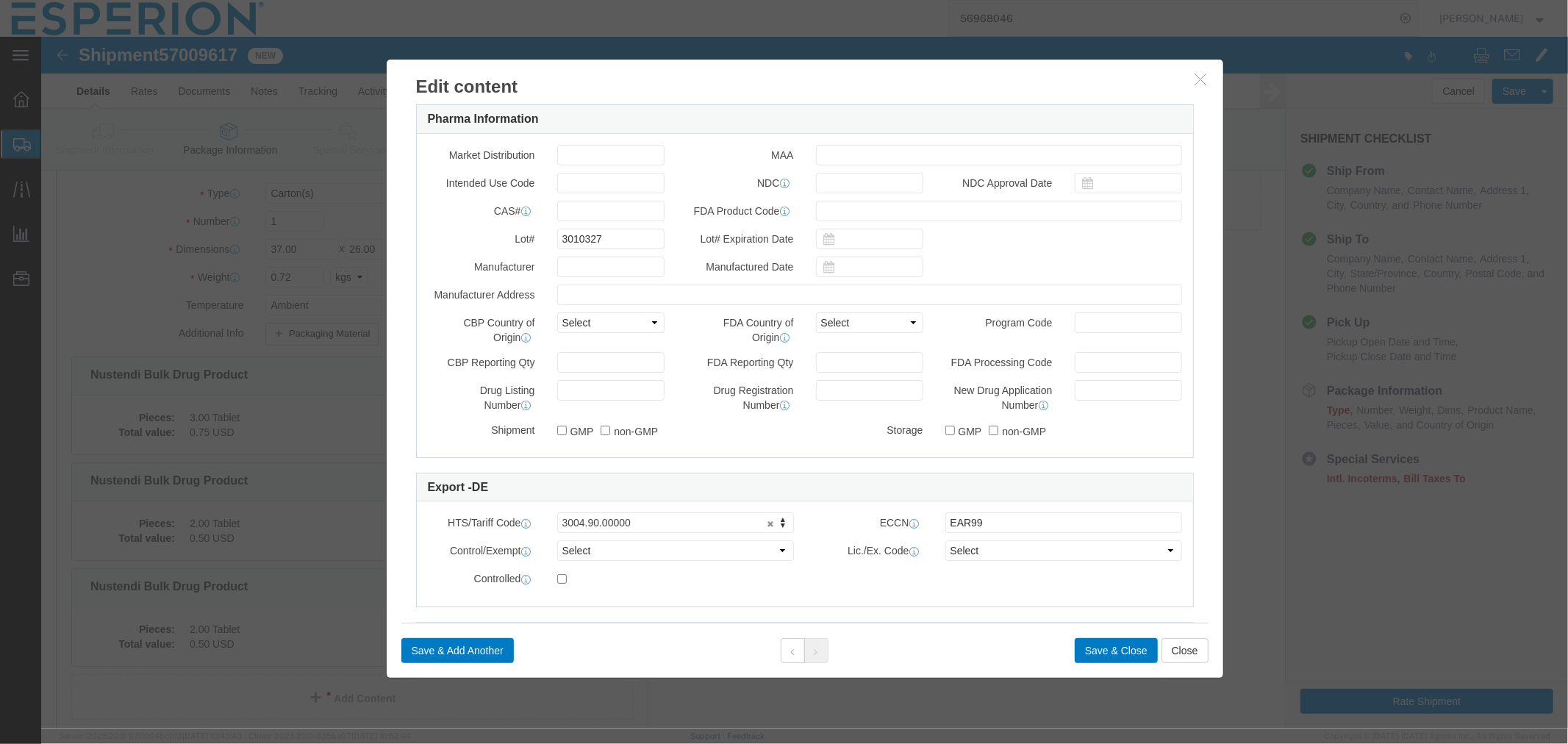
type input "3010644"
drag, startPoint x: 564, startPoint y: 201, endPoint x: 467, endPoint y: 202, distance: 97.0
click div "Lot# 3010327"
paste input "644"
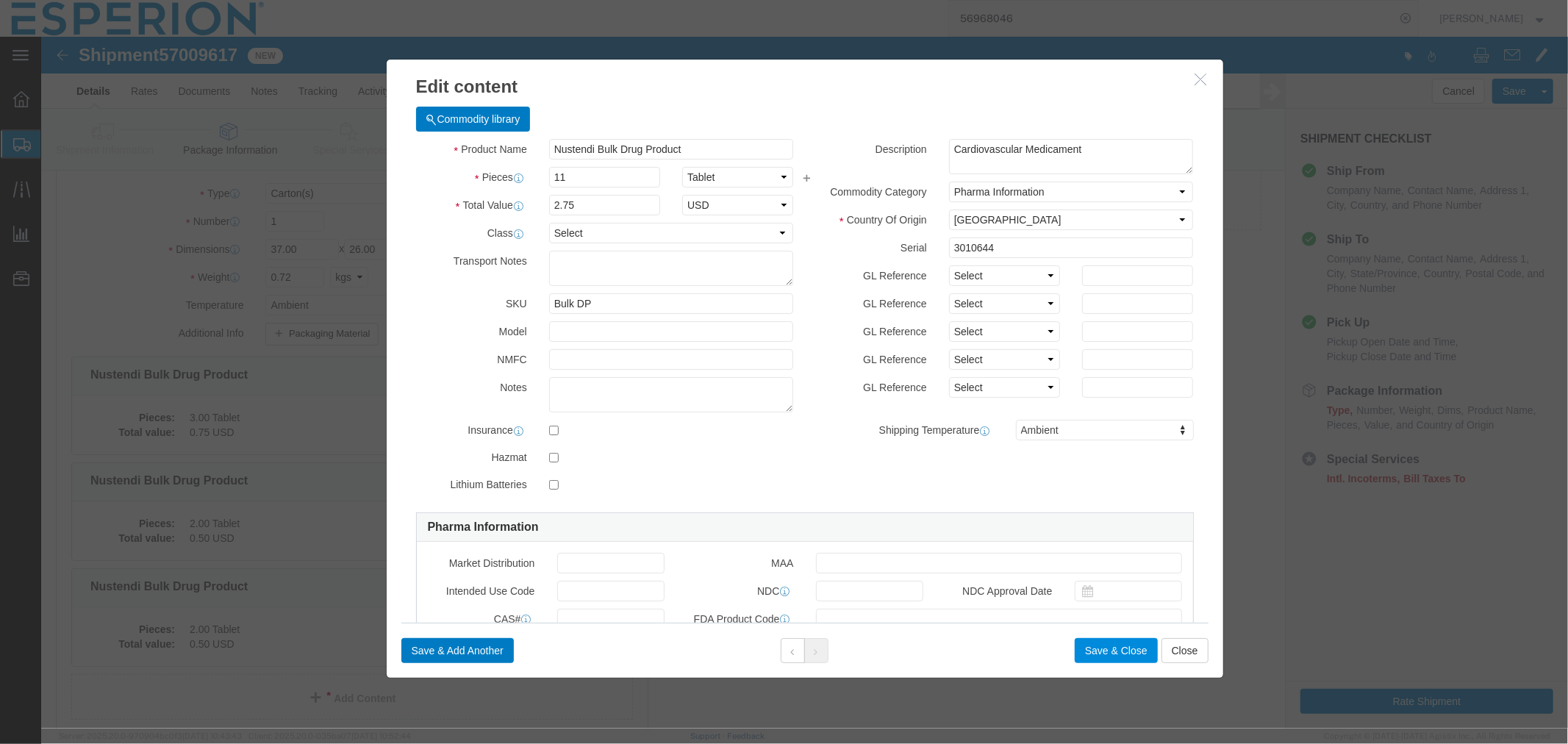
type input "3010644"
click button "Save & Close"
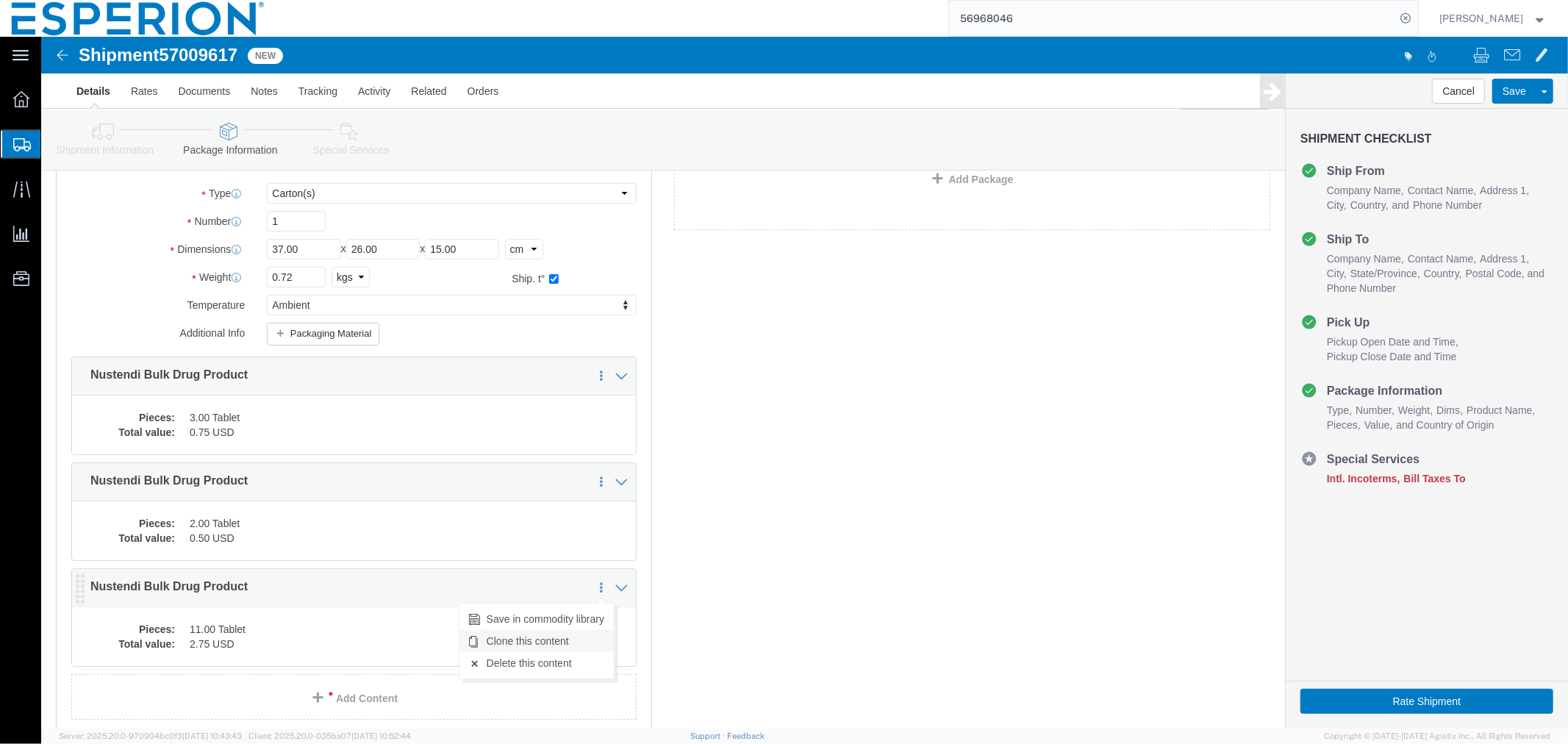
click link "Clone this content"
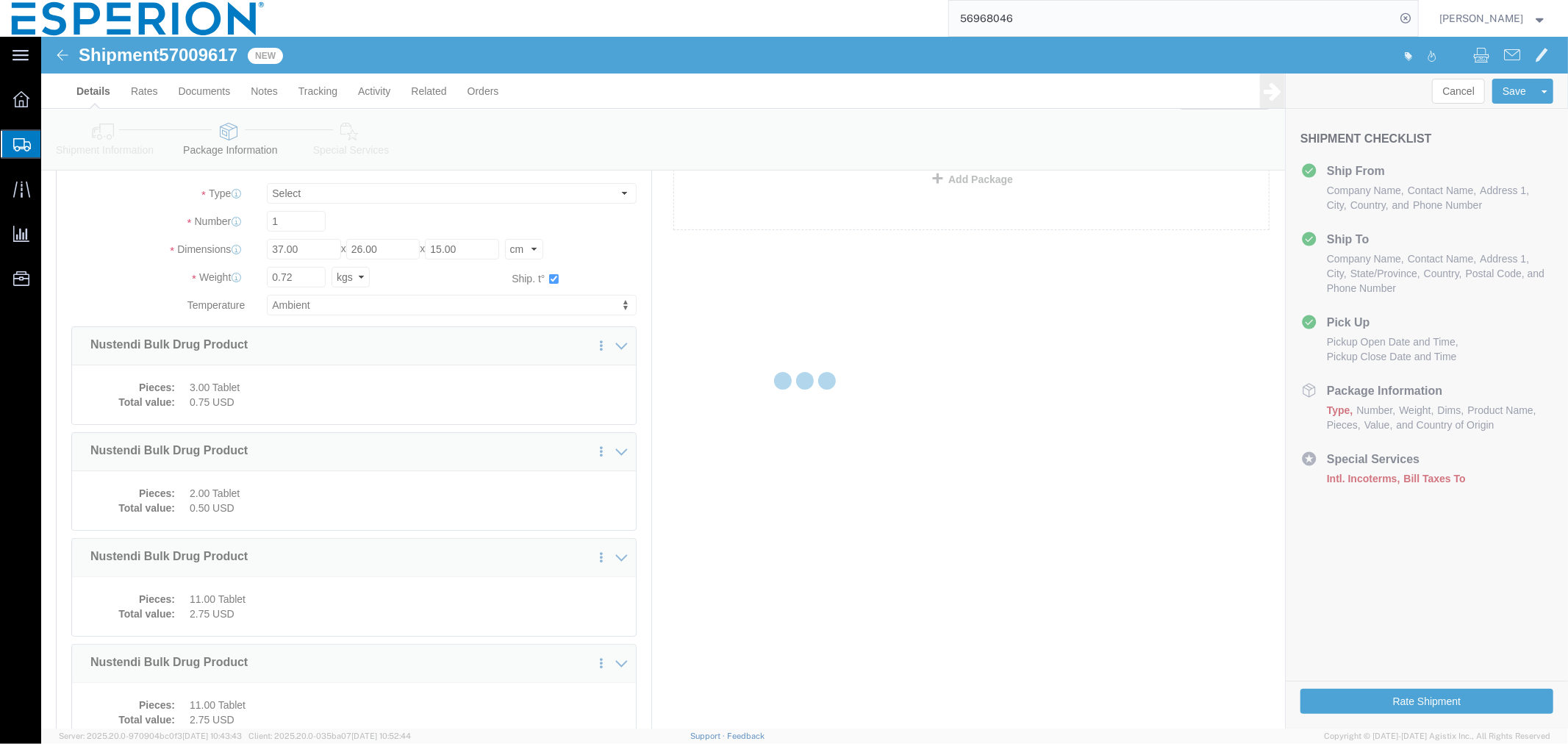
select select "CRTN"
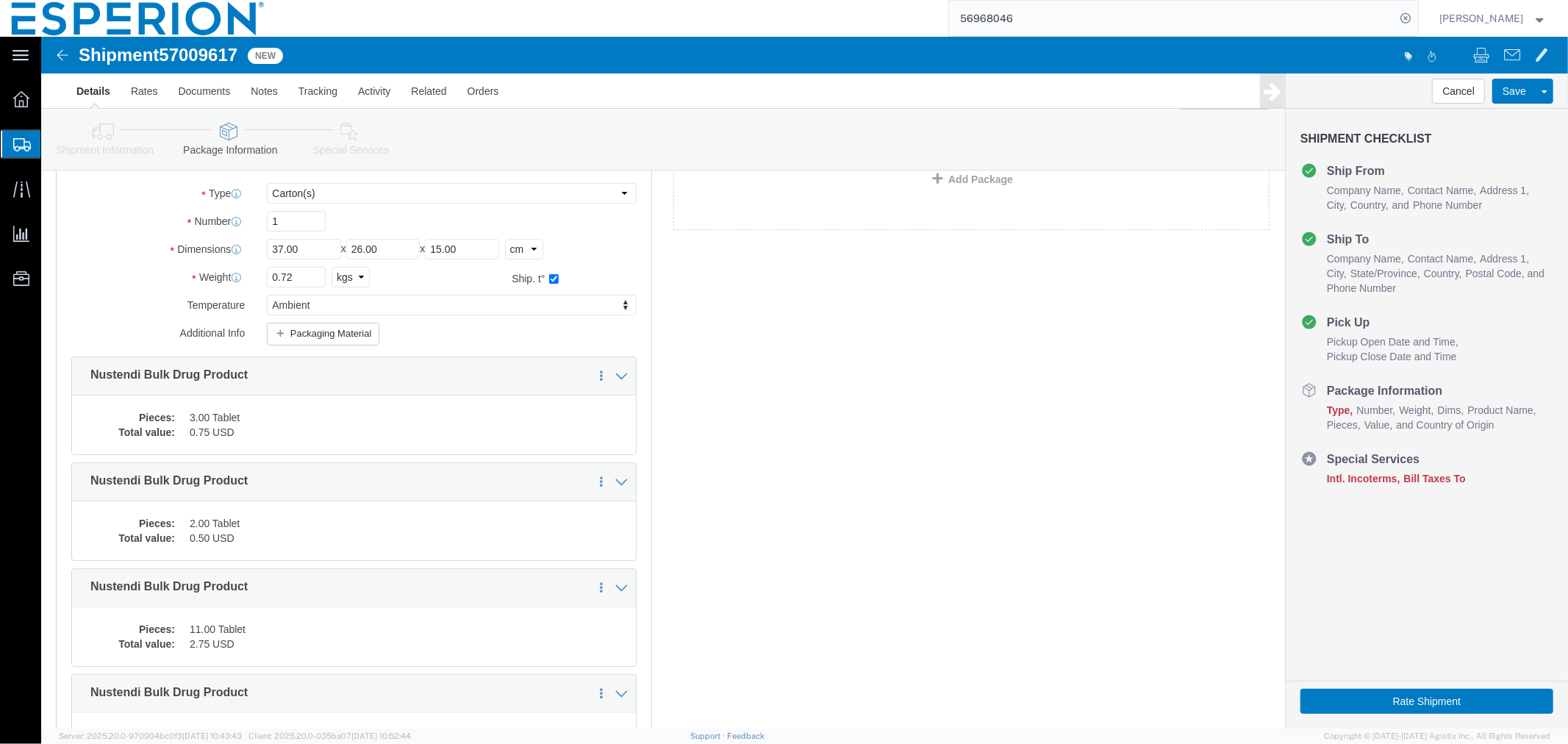
scroll to position [293, 0]
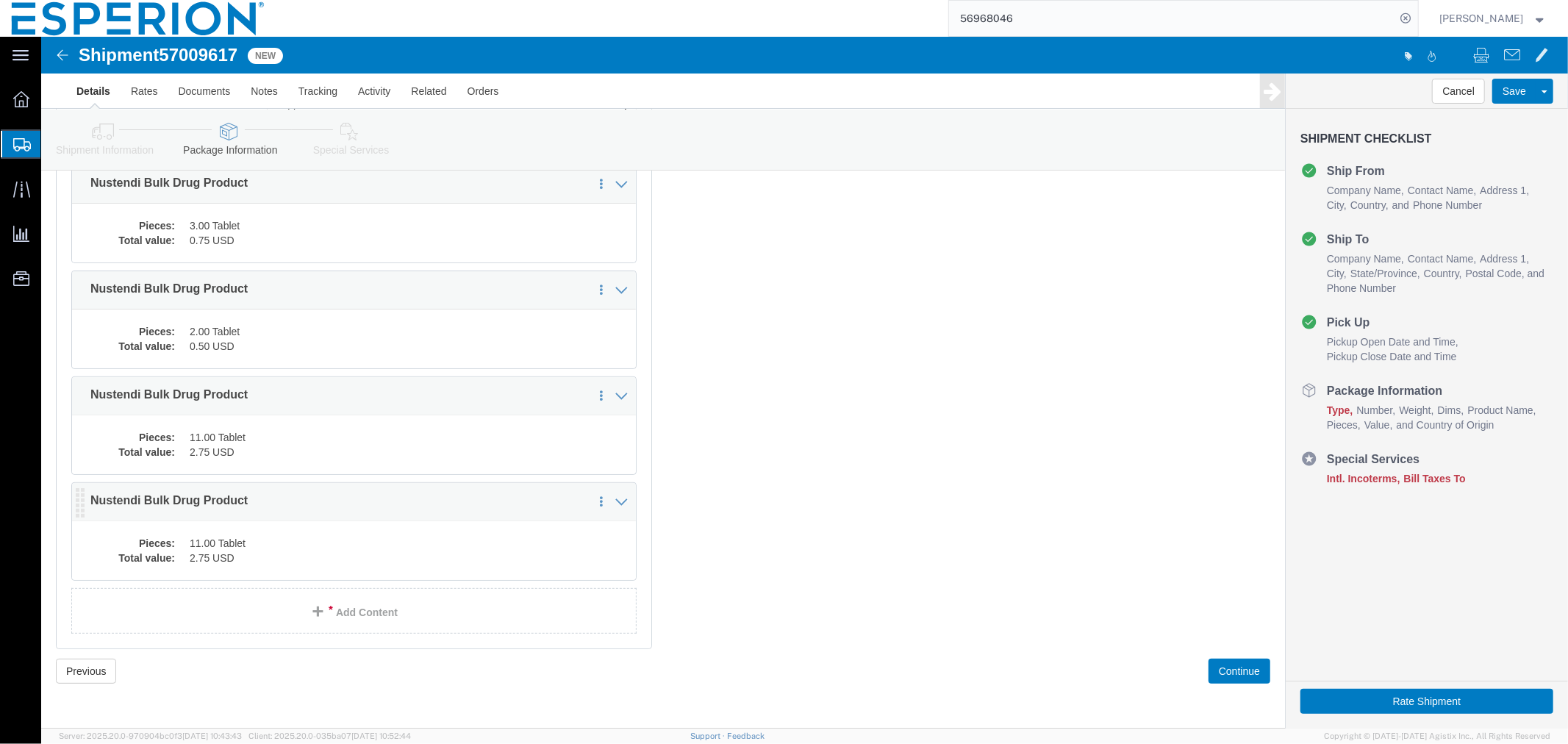
click dd "2.75 USD"
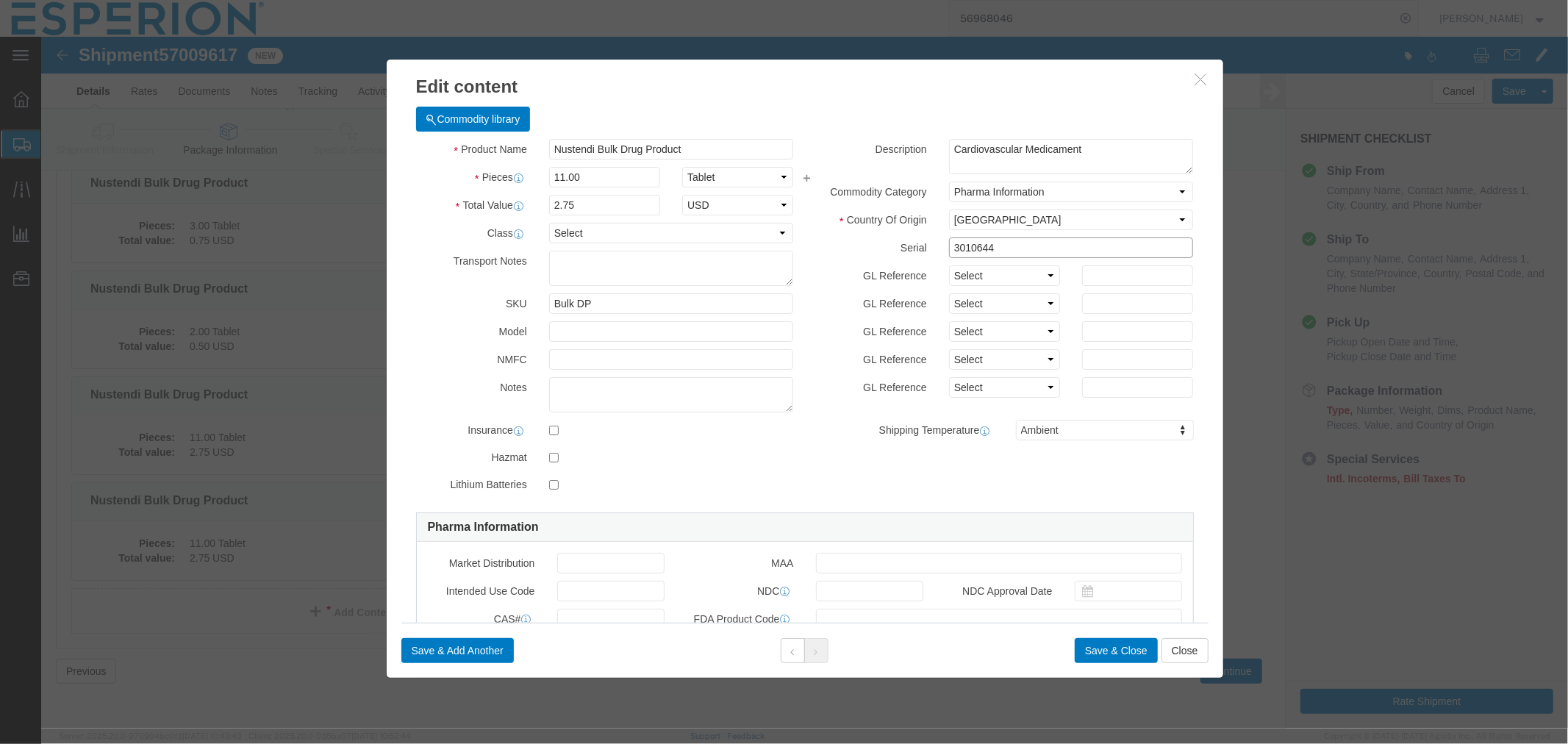
drag, startPoint x: 952, startPoint y: 210, endPoint x: 792, endPoint y: 201, distance: 160.3
click div "Serial 3010644"
paste input "717"
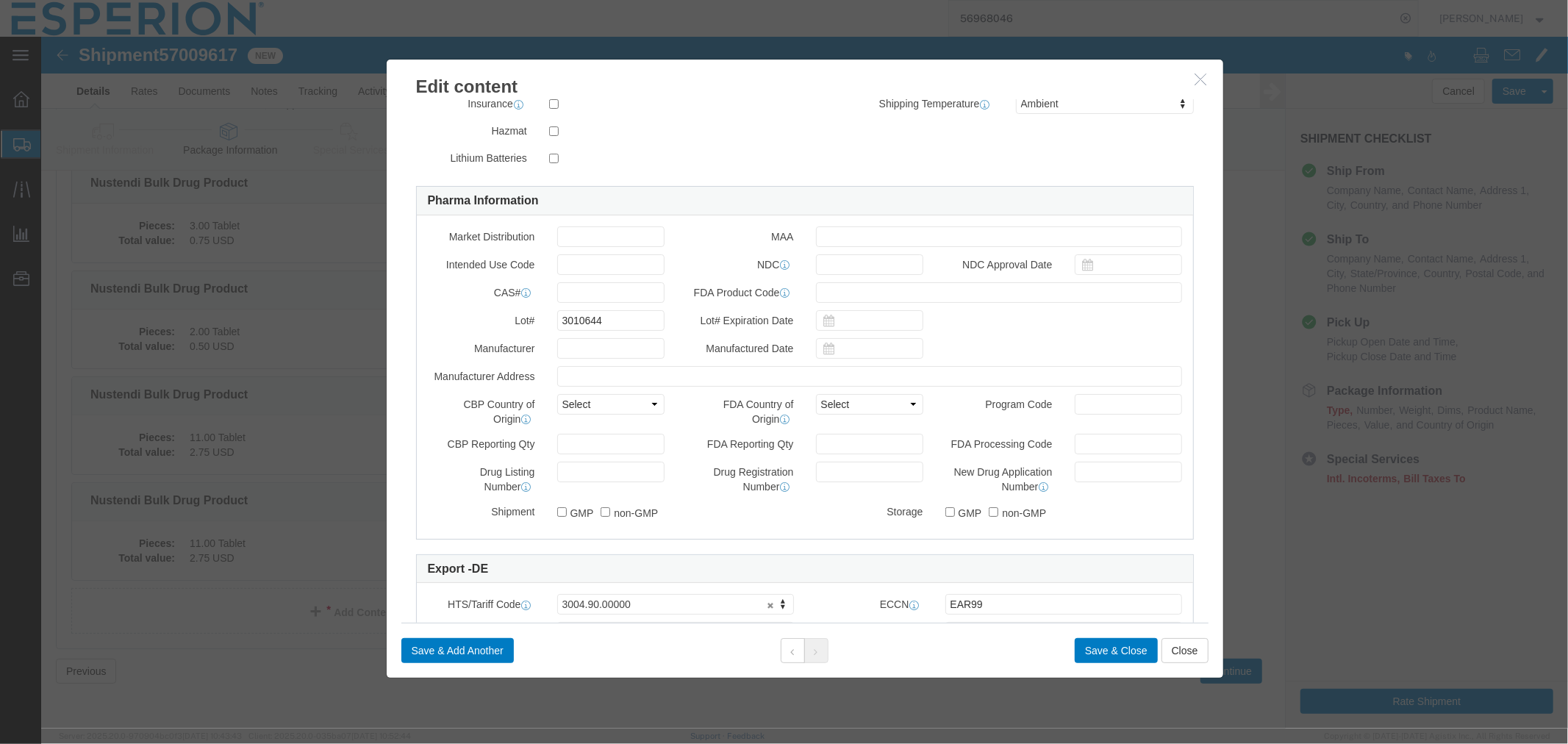
scroll to position [408, 0]
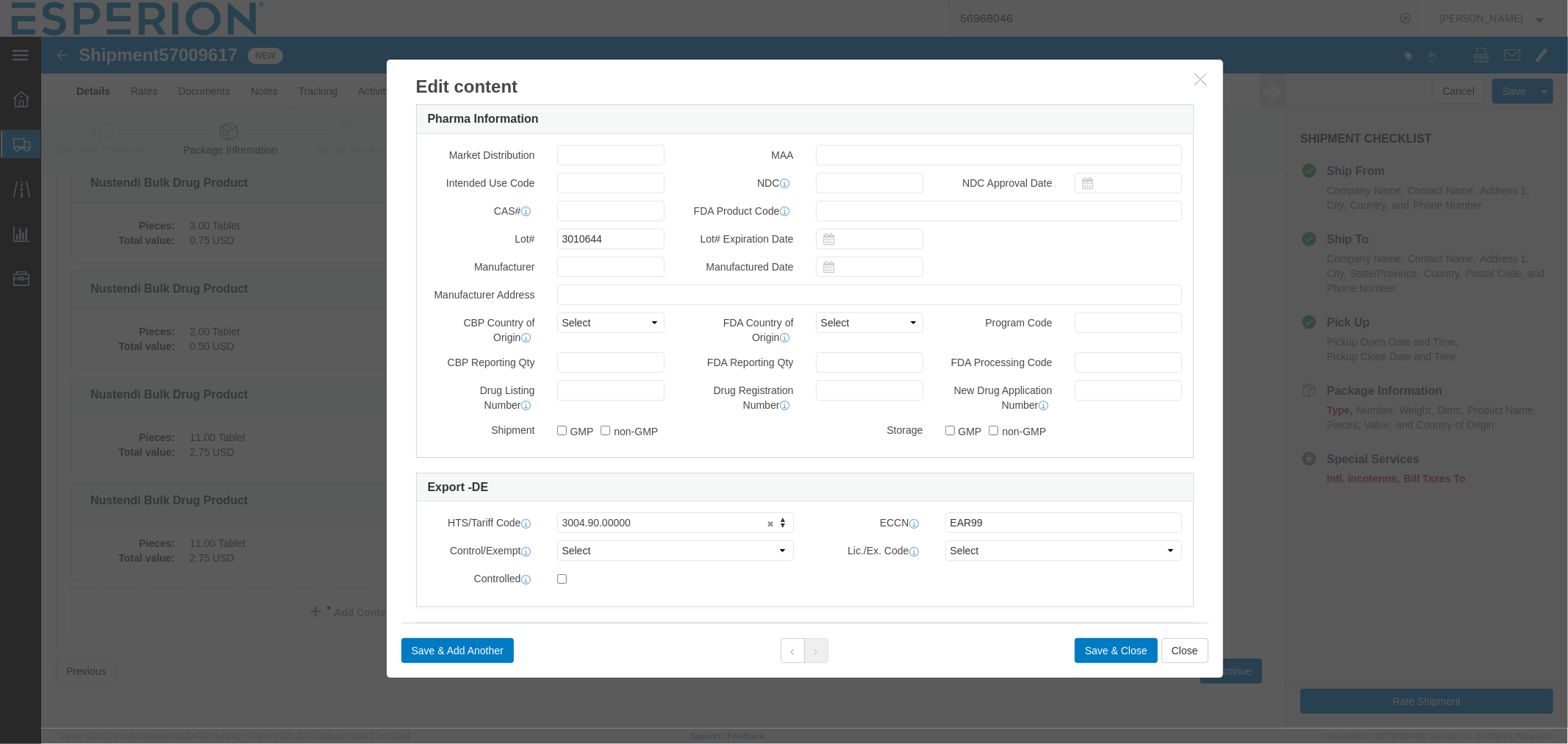
type input "3010717"
drag, startPoint x: 566, startPoint y: 205, endPoint x: 449, endPoint y: 199, distance: 117.2
click div "Lot# 3010644"
paste input "717"
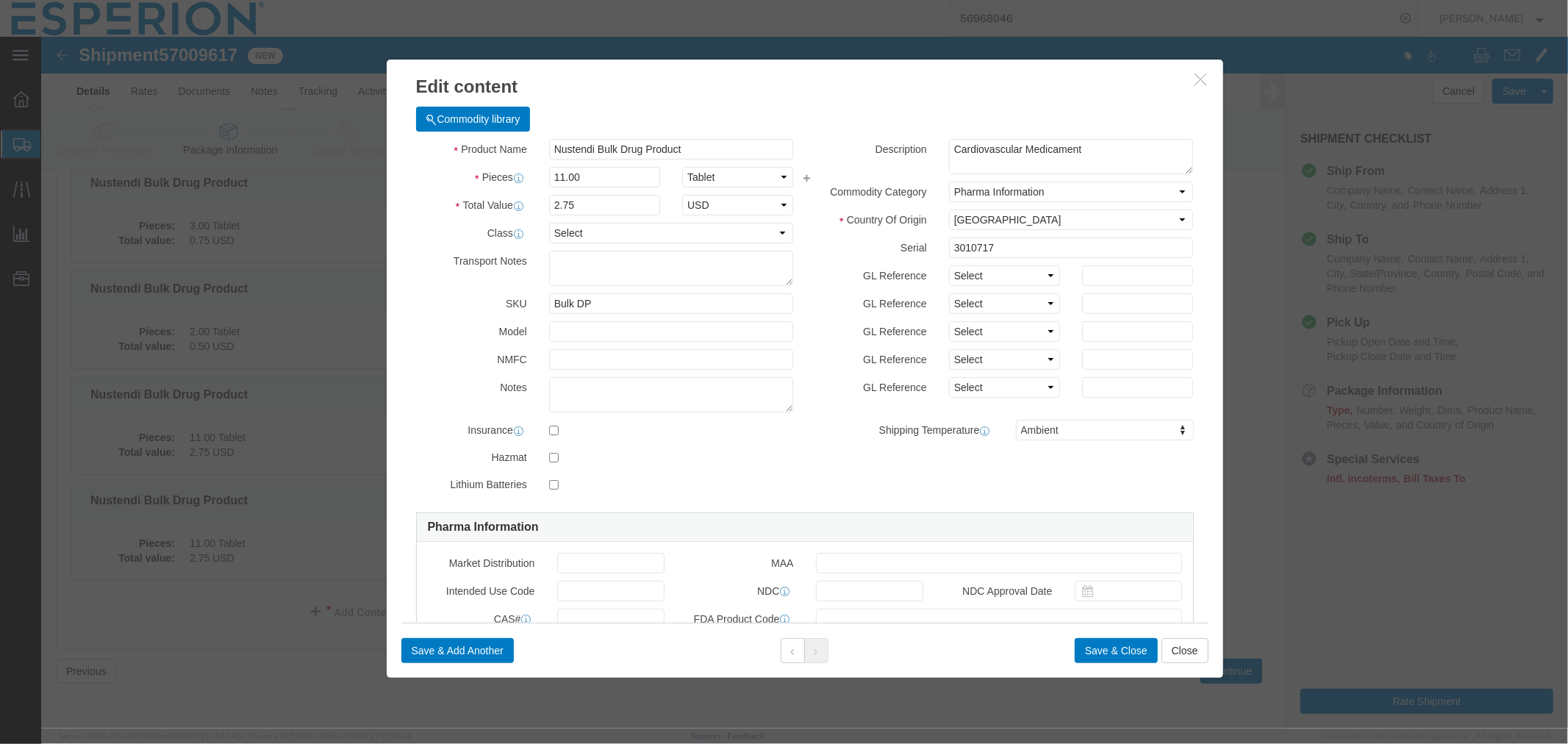
type input "3010717"
drag, startPoint x: 553, startPoint y: 142, endPoint x: 481, endPoint y: 137, distance: 72.2
click div "Pieces 11.00 Select Bag Barrels 100Board Feet Bottle Box Blister Pack Carats Ca…"
type input "2"
type input "0.5"
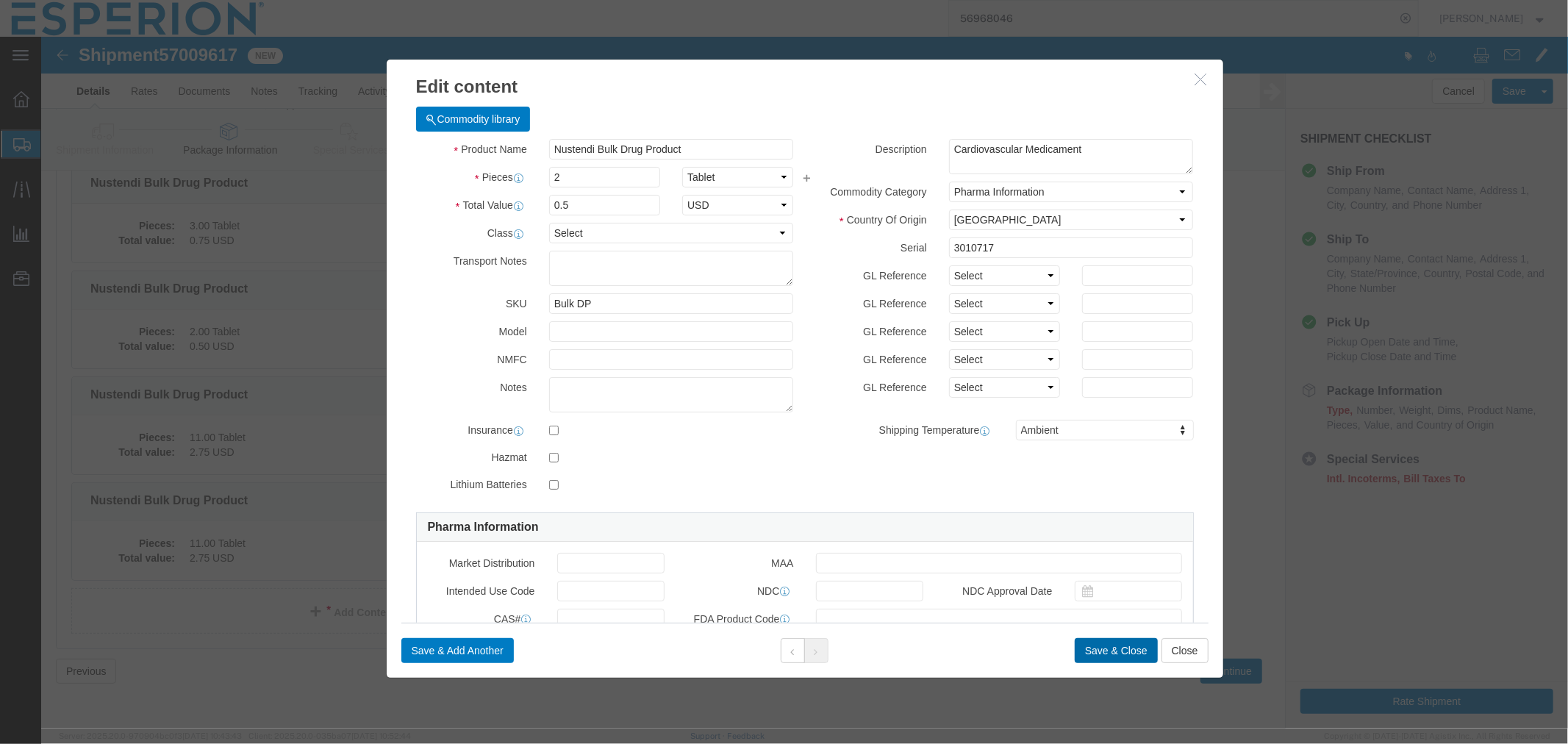
click button "Save & Close"
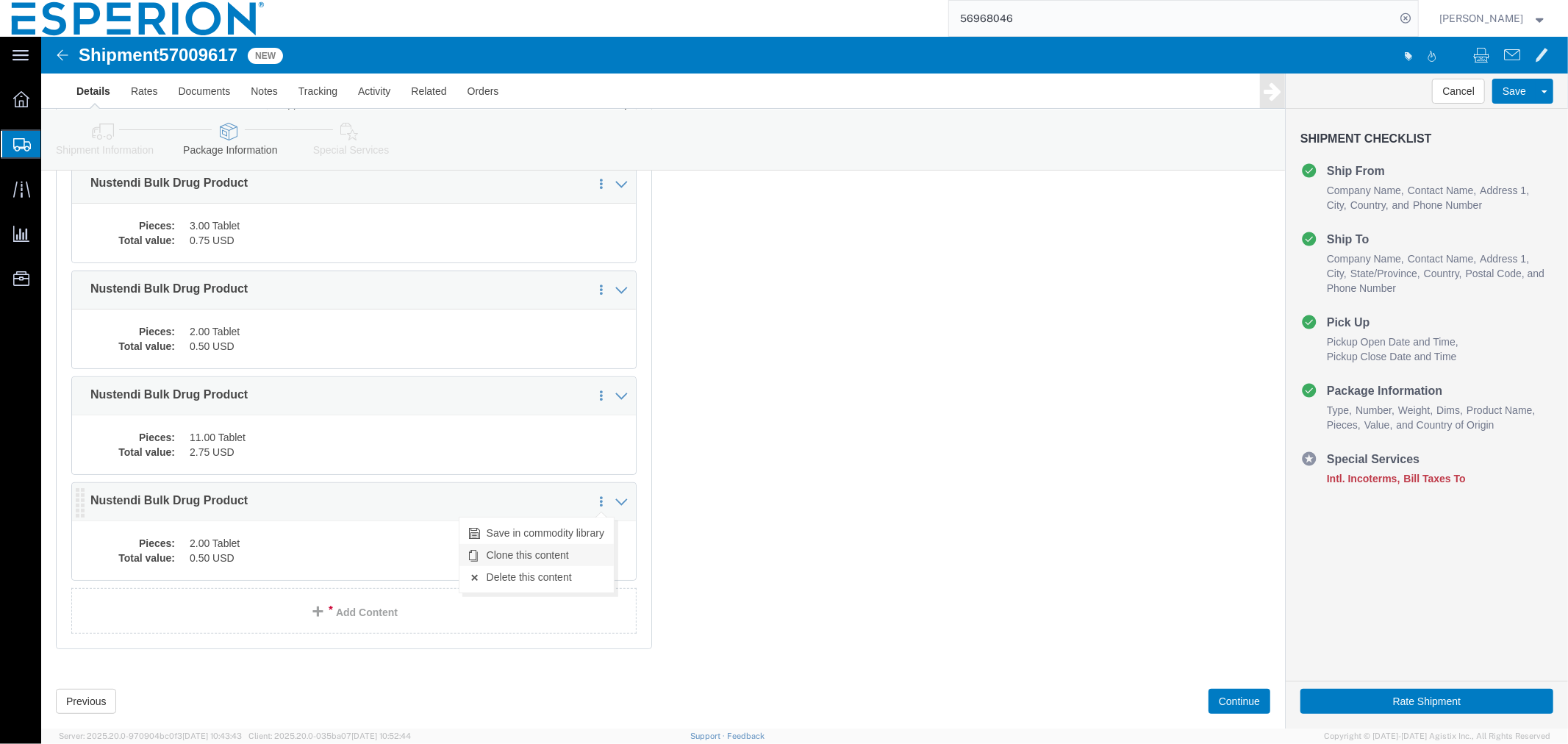
click link "Clone this content"
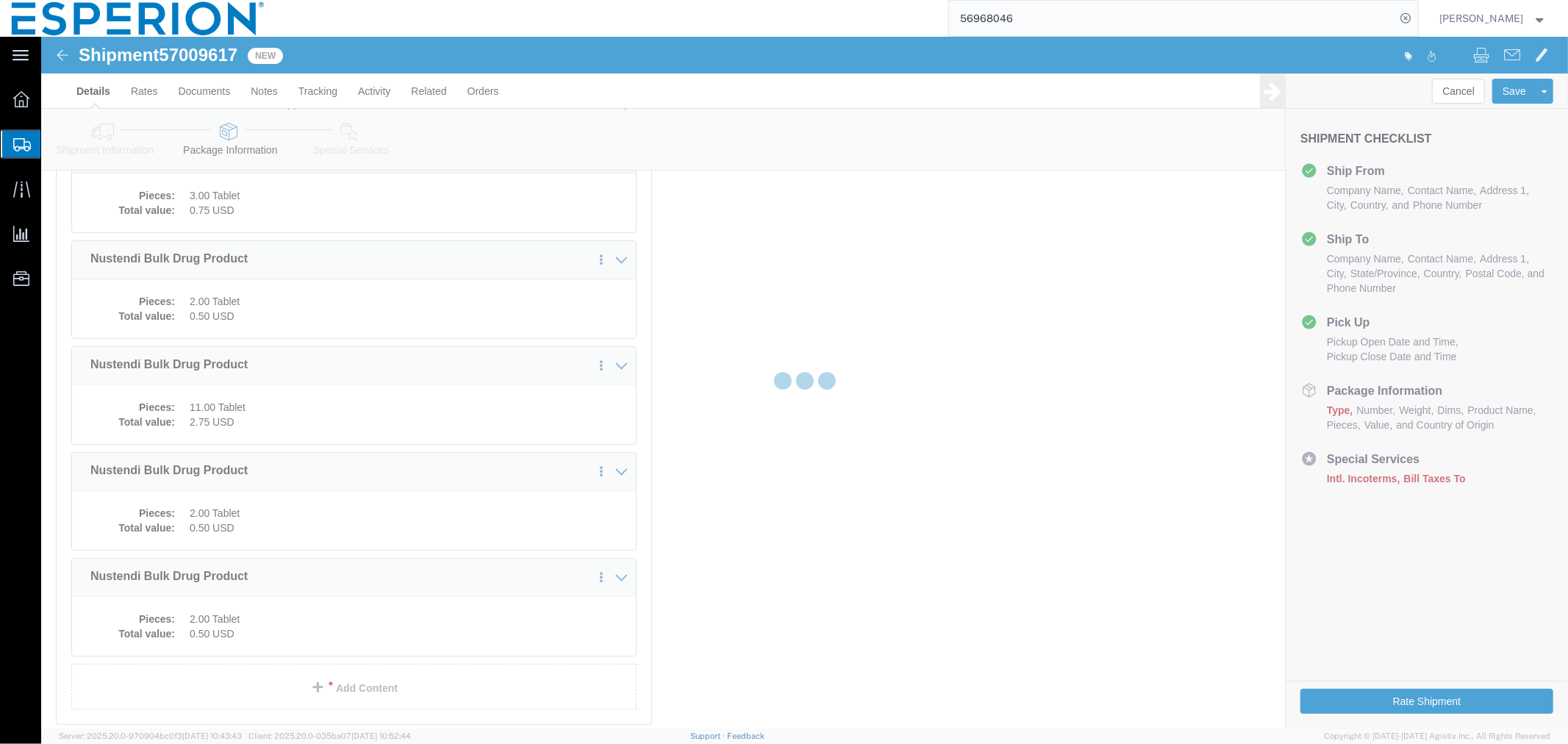
select select "CRTN"
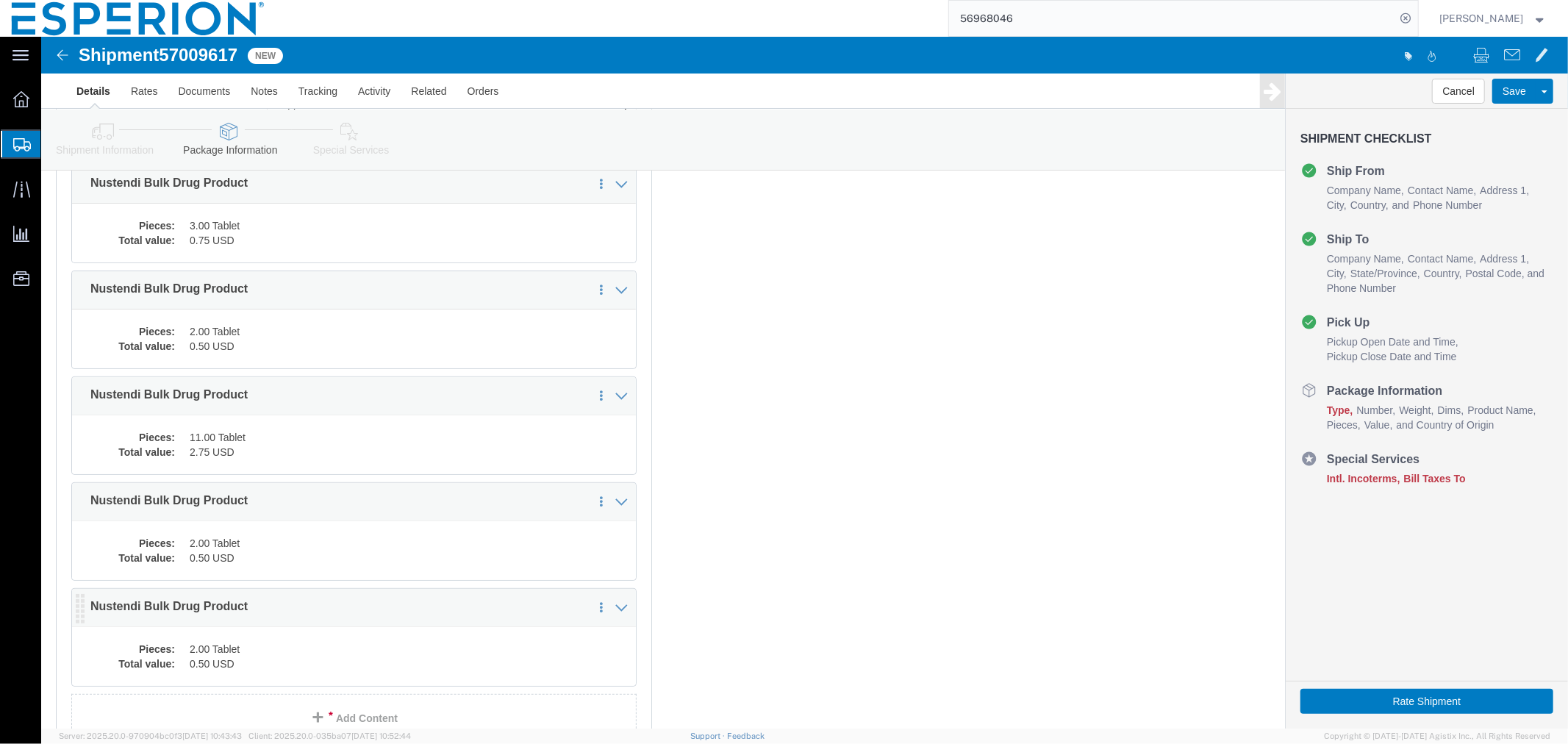
click dd "0.50 USD"
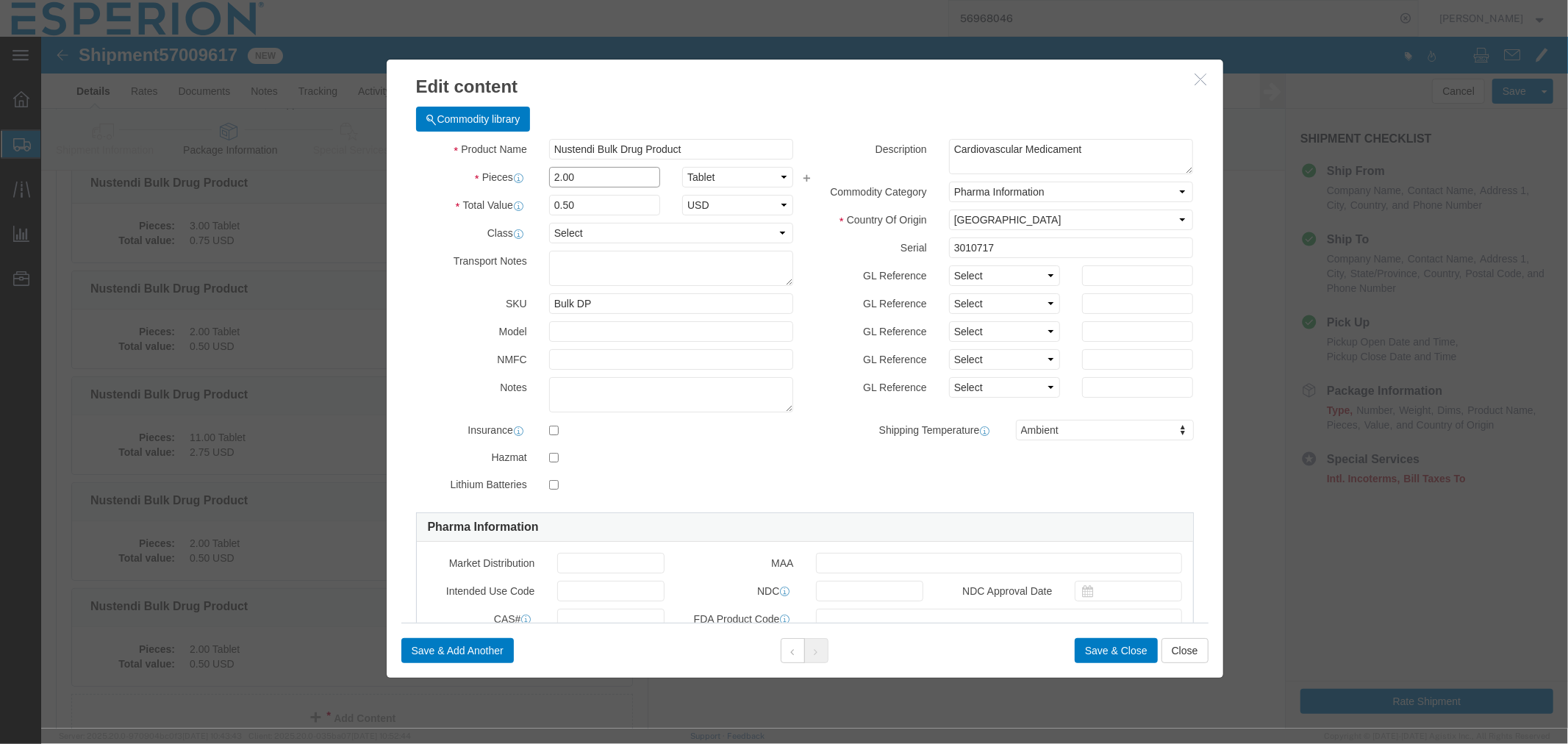
drag, startPoint x: 553, startPoint y: 147, endPoint x: 356, endPoint y: 140, distance: 197.1
click div "Commodity library Product Name Nustendi Bulk Drug Product Pieces 2.00 Select Ba…"
type input "1"
type input "0.25"
drag, startPoint x: 961, startPoint y: 215, endPoint x: 853, endPoint y: 210, distance: 108.1
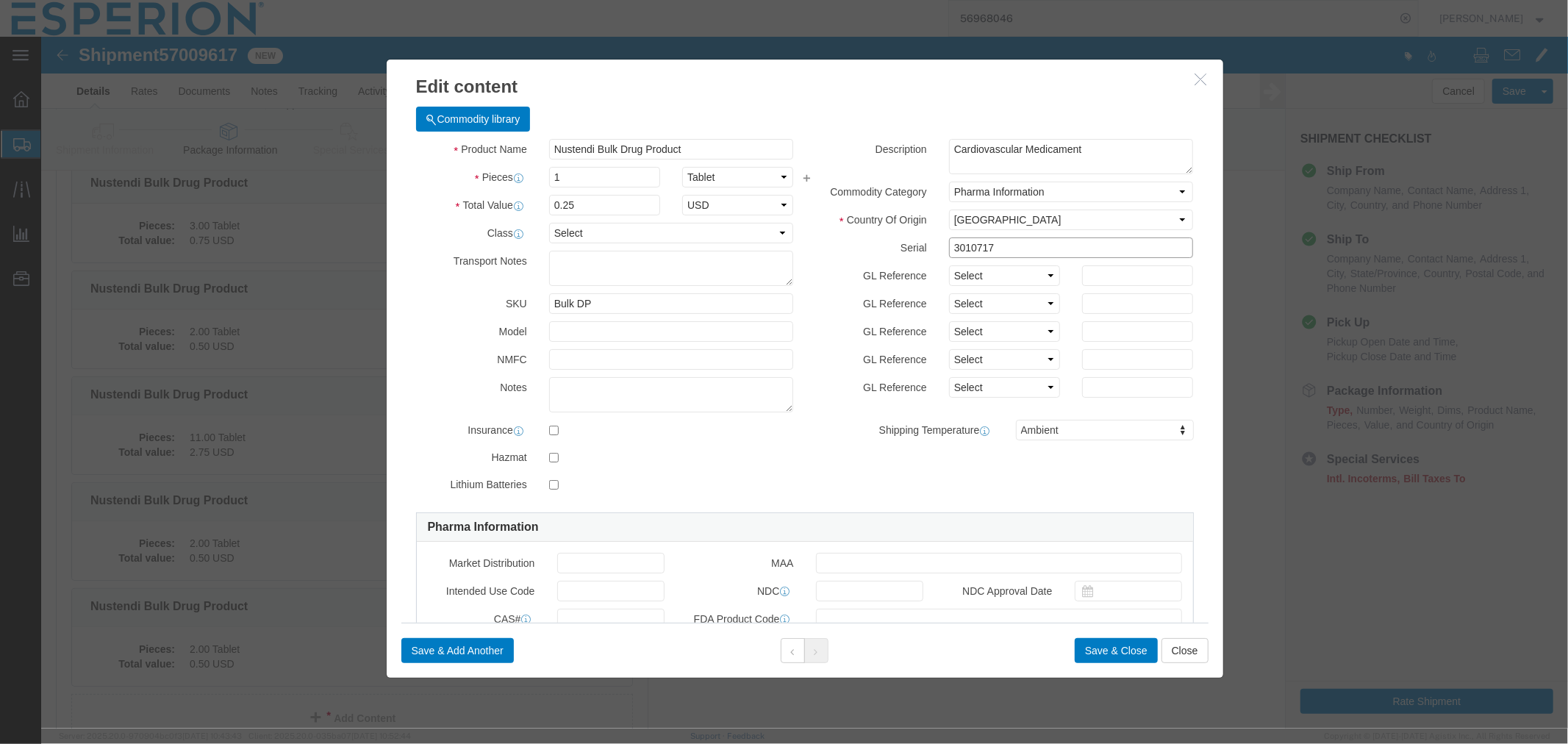
click div "Serial 3010717"
paste input "691"
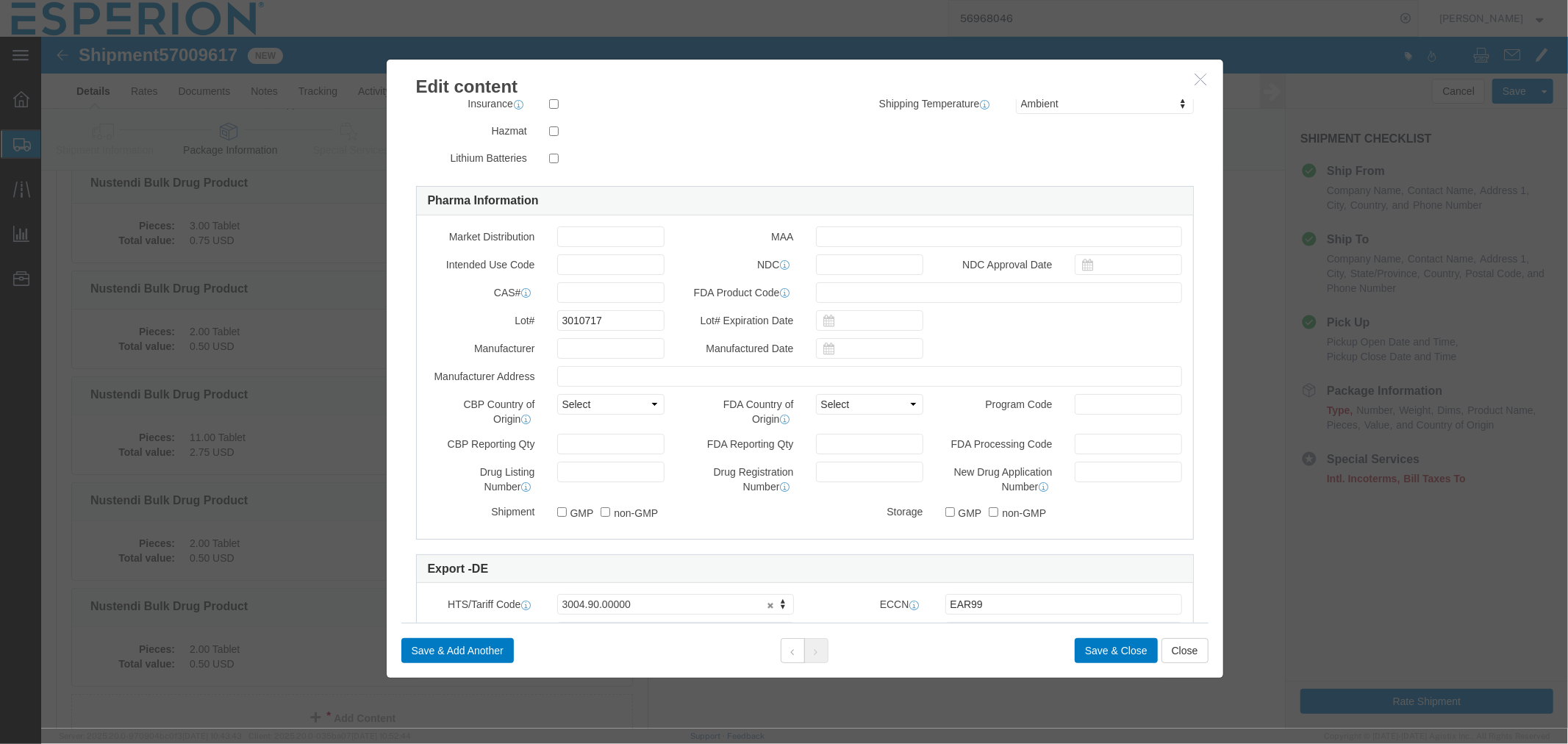
type input "3010691"
drag, startPoint x: 581, startPoint y: 284, endPoint x: 447, endPoint y: 281, distance: 134.0
click div "Lot# 3010717"
paste input "691"
type input "3010691"
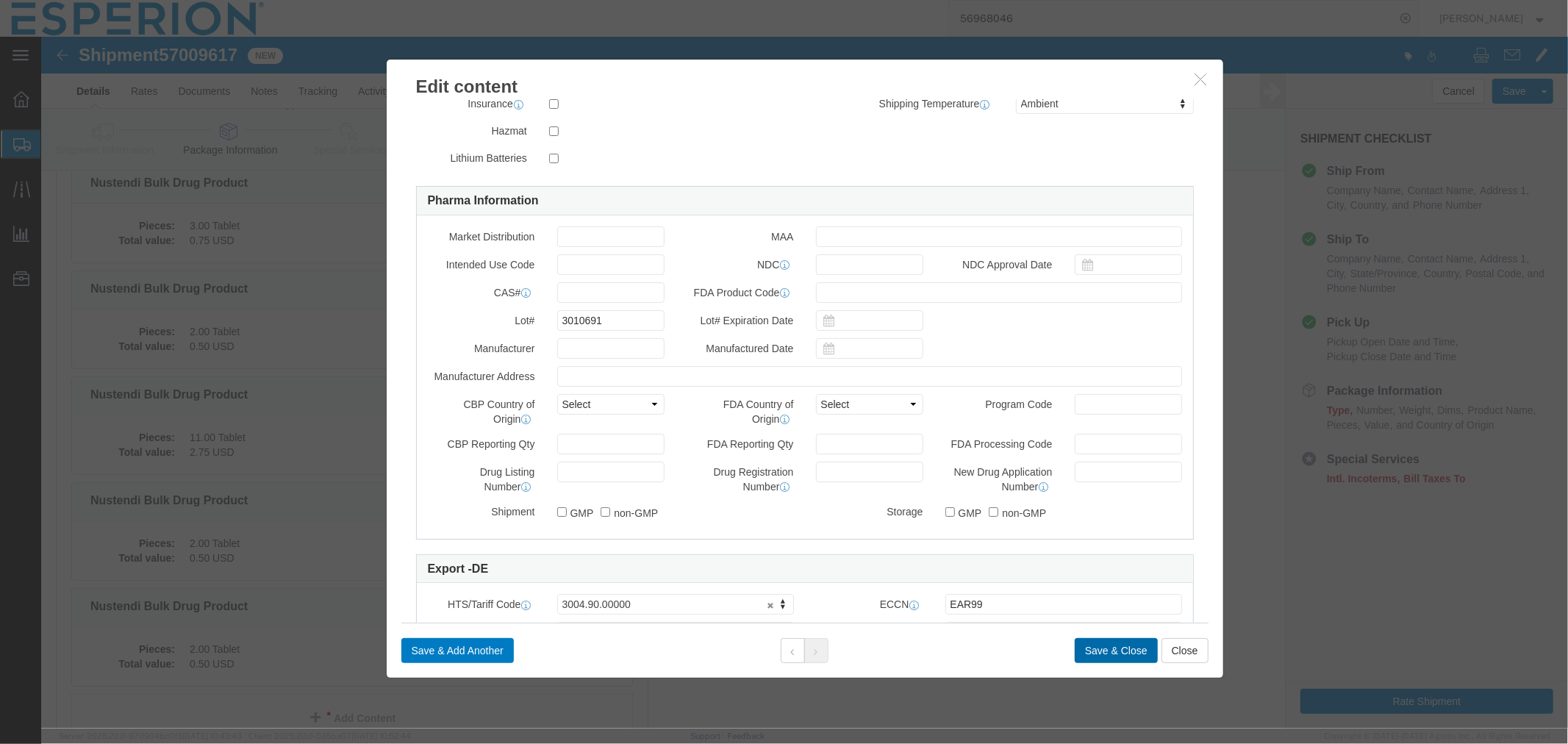
click button "Save & Close"
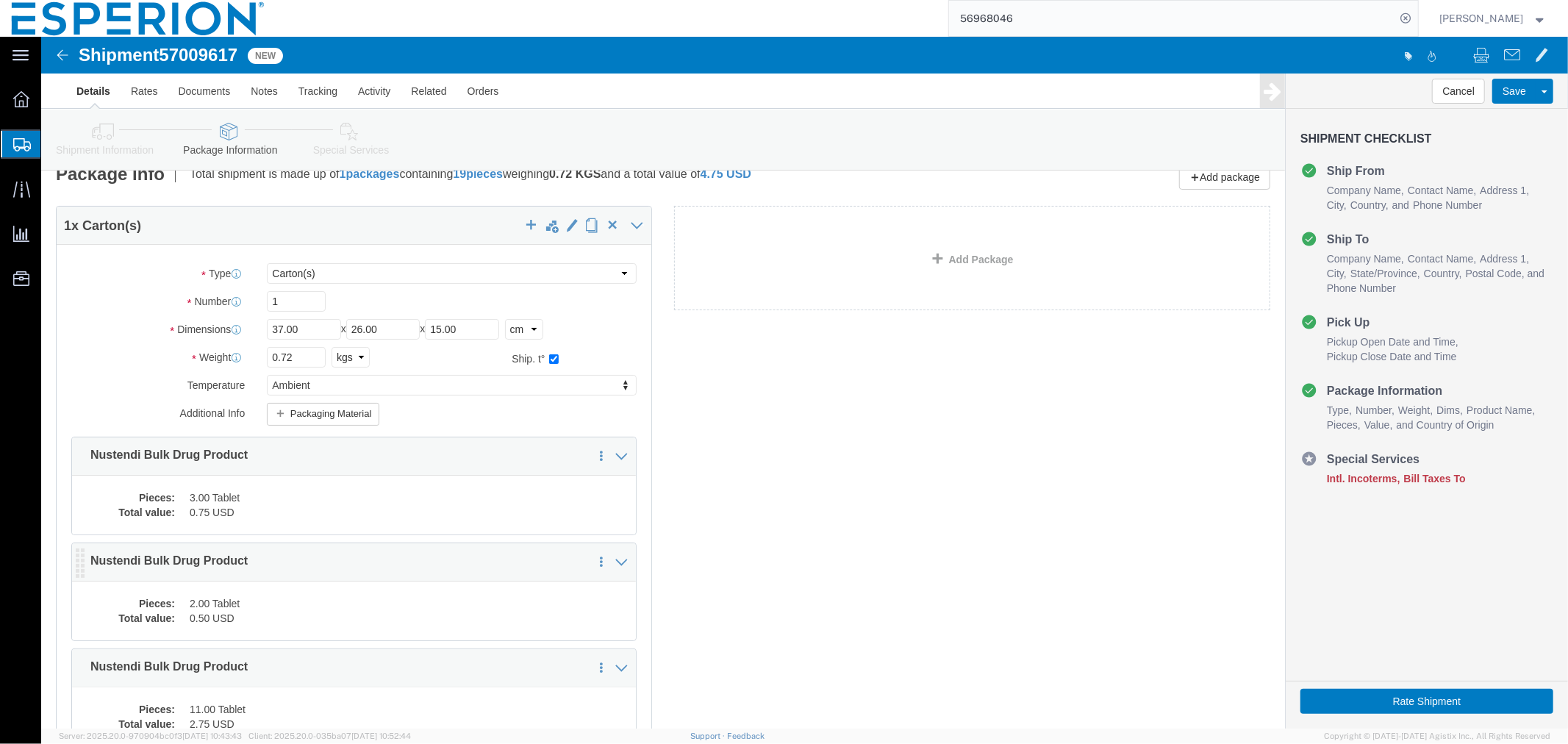
scroll to position [0, 0]
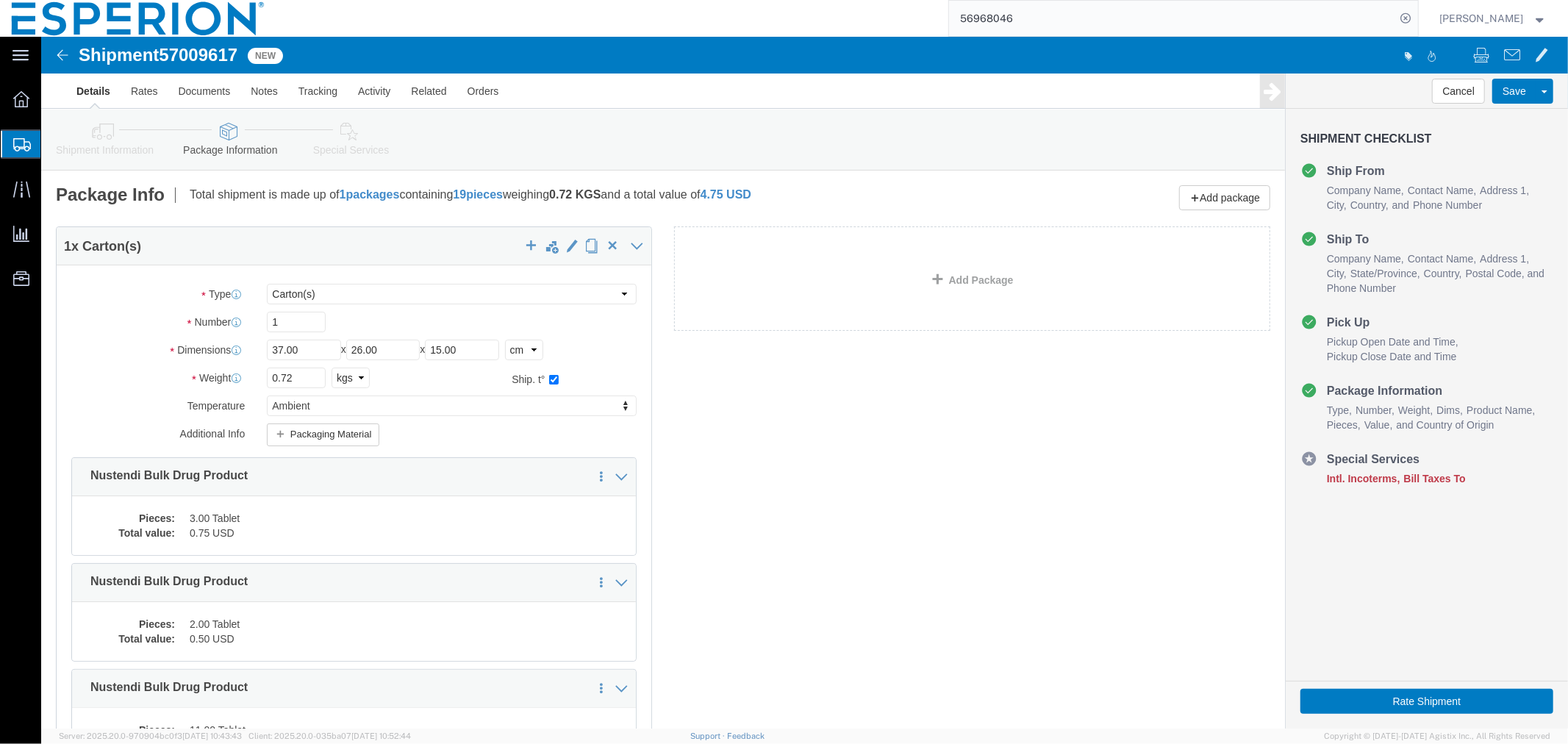
click div "1 x Carton(s) Package Type Select Bale(s) Basket(s) Bolt(s) Bottle(s) Buckets B…"
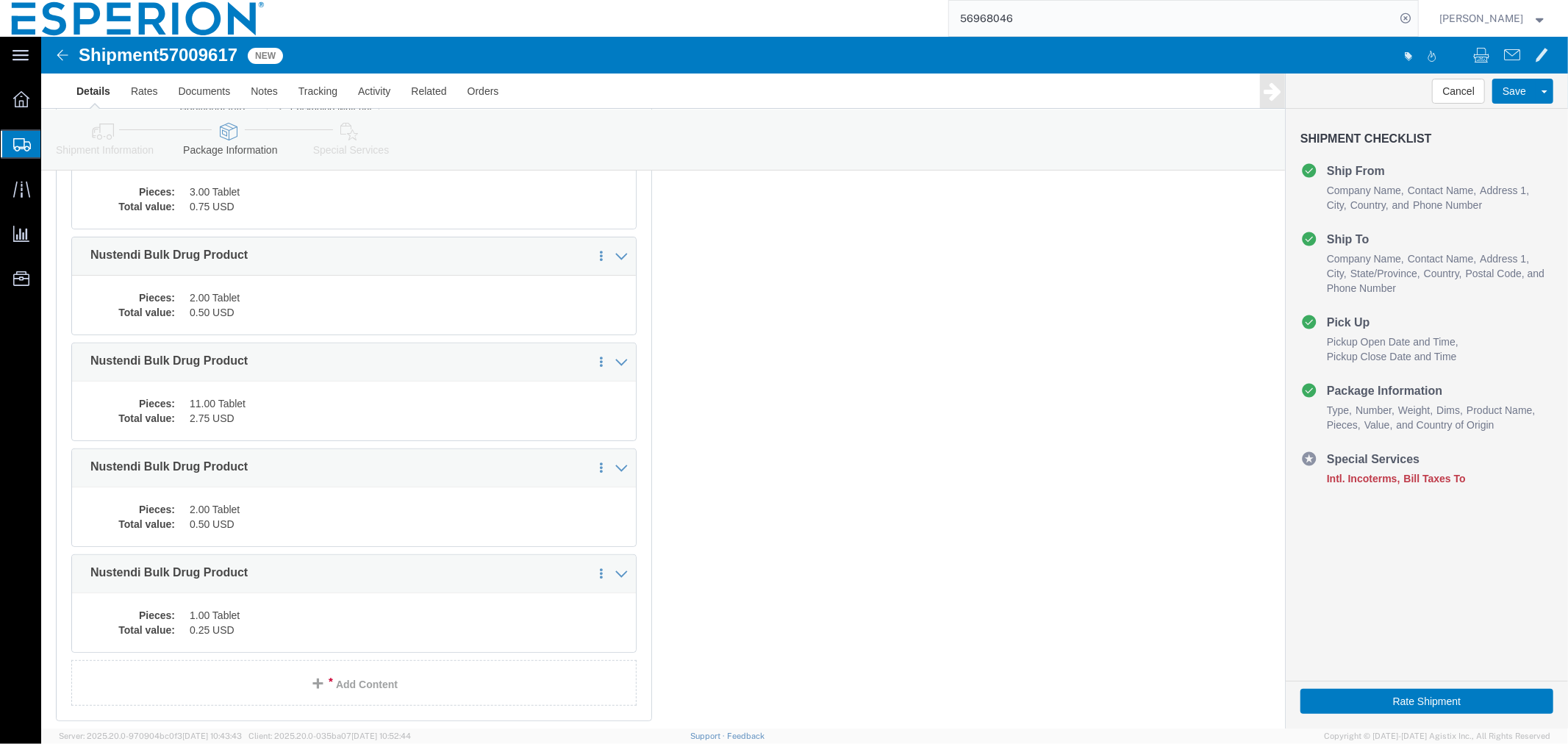
scroll to position [430, 0]
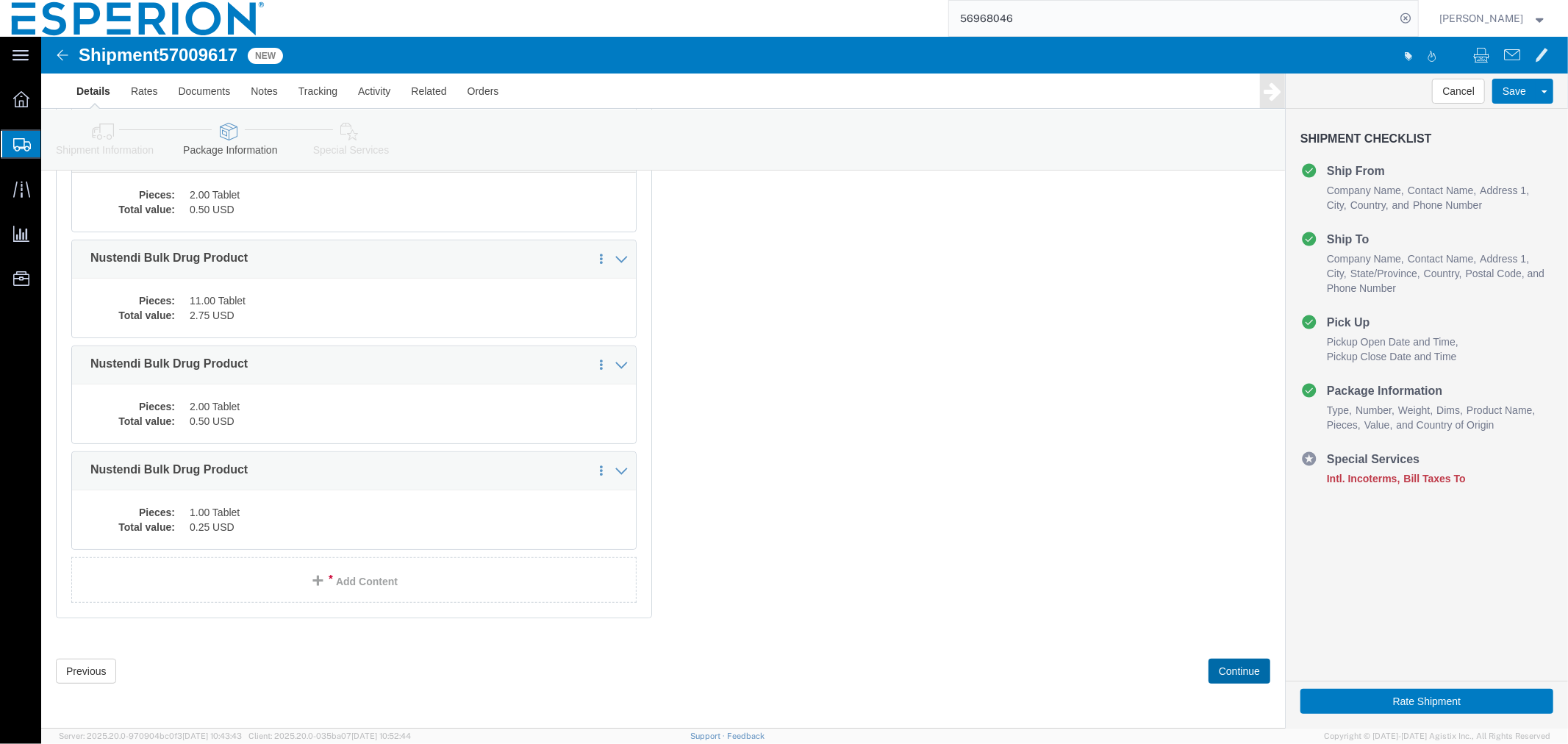
click button "Continue"
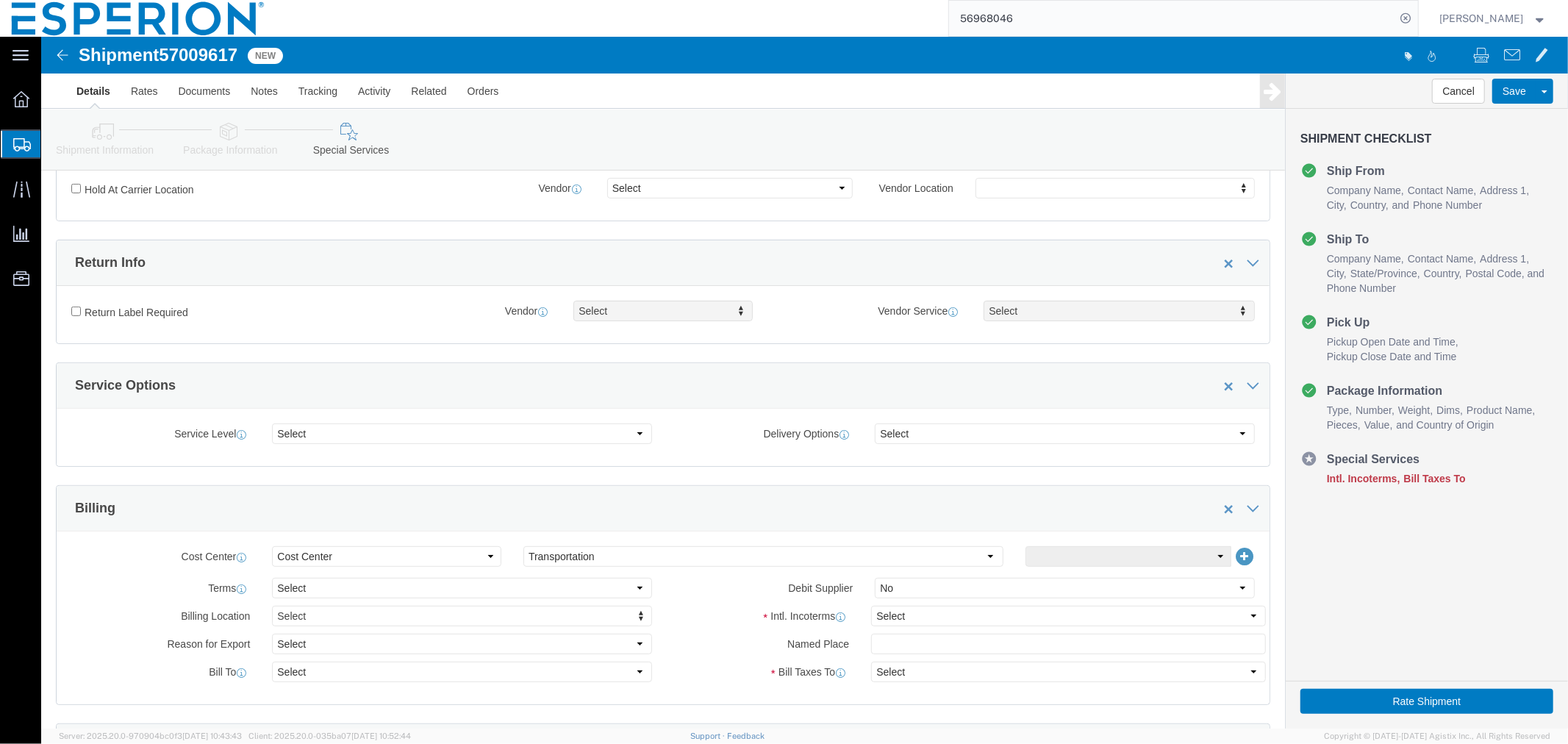
scroll to position [571, 0]
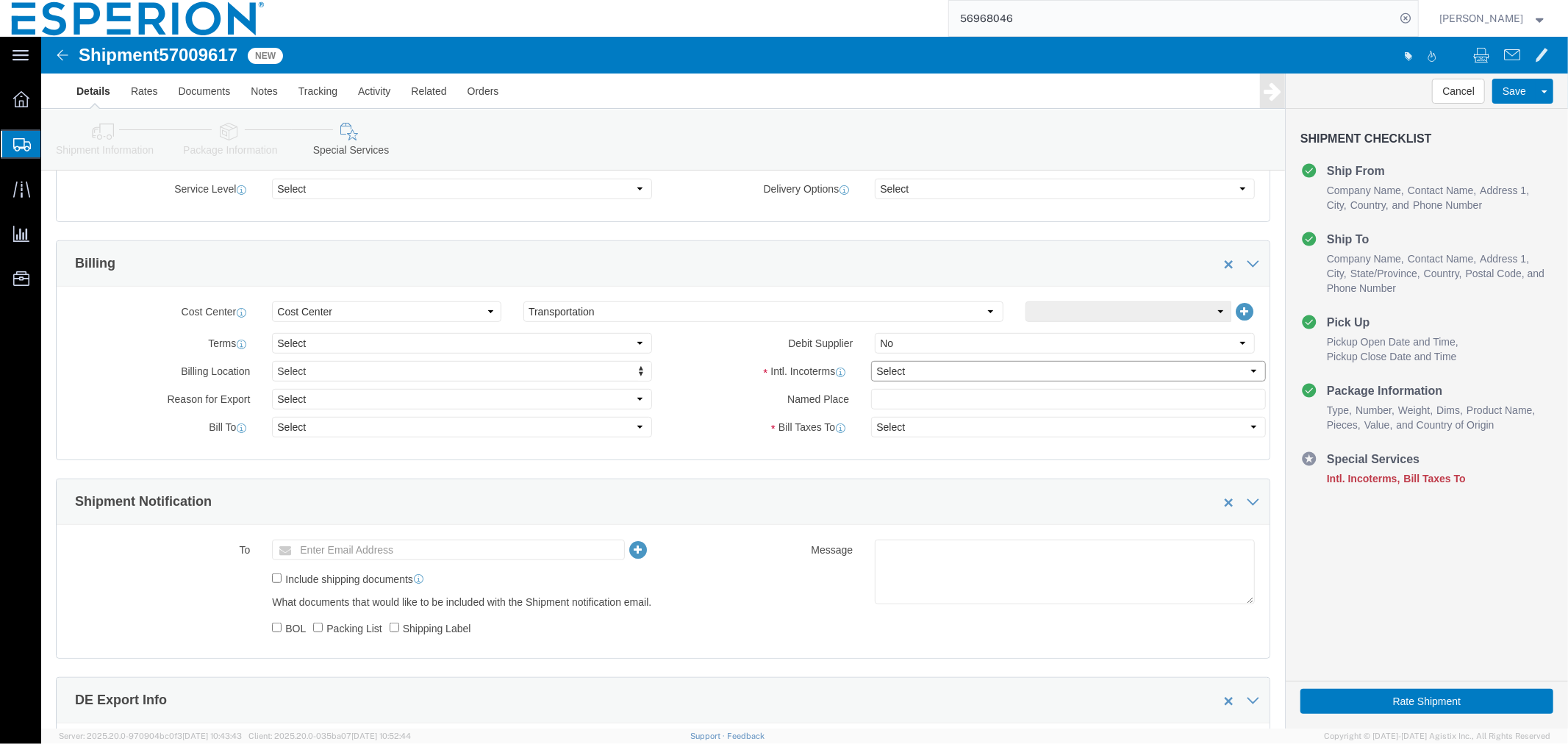
click select "Select Carriage Insurance Paid Carriage Paid To Cost and Freight Cost Insurance…"
select select "DAP"
click select "Select Carriage Insurance Paid Carriage Paid To Cost and Freight Cost Insurance…"
select select "SHIP"
select select "RCPN"
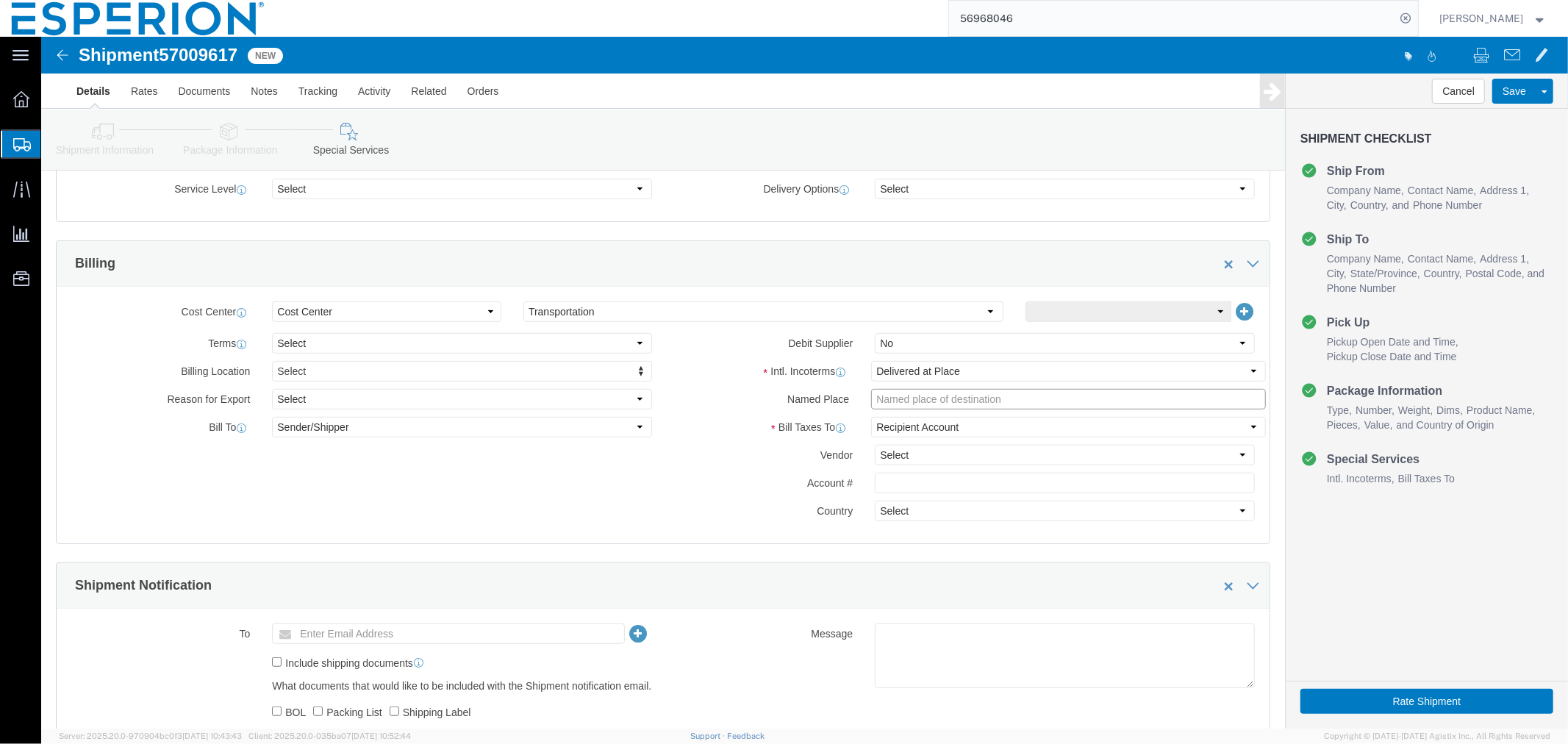
click input "text"
paste input "Piramal Pharma Solutions [GEOGRAPHIC_DATA], [GEOGRAPHIC_DATA] ([GEOGRAPHIC_DATA…"
type input "Piramal Pharma Solutions [GEOGRAPHIC_DATA], [GEOGRAPHIC_DATA] ([GEOGRAPHIC_DATA…"
click select "Select Free of Charge Free of Cost NET 30 NET 45 NET 60 See Comment"
select select "FREE_OF_COST"
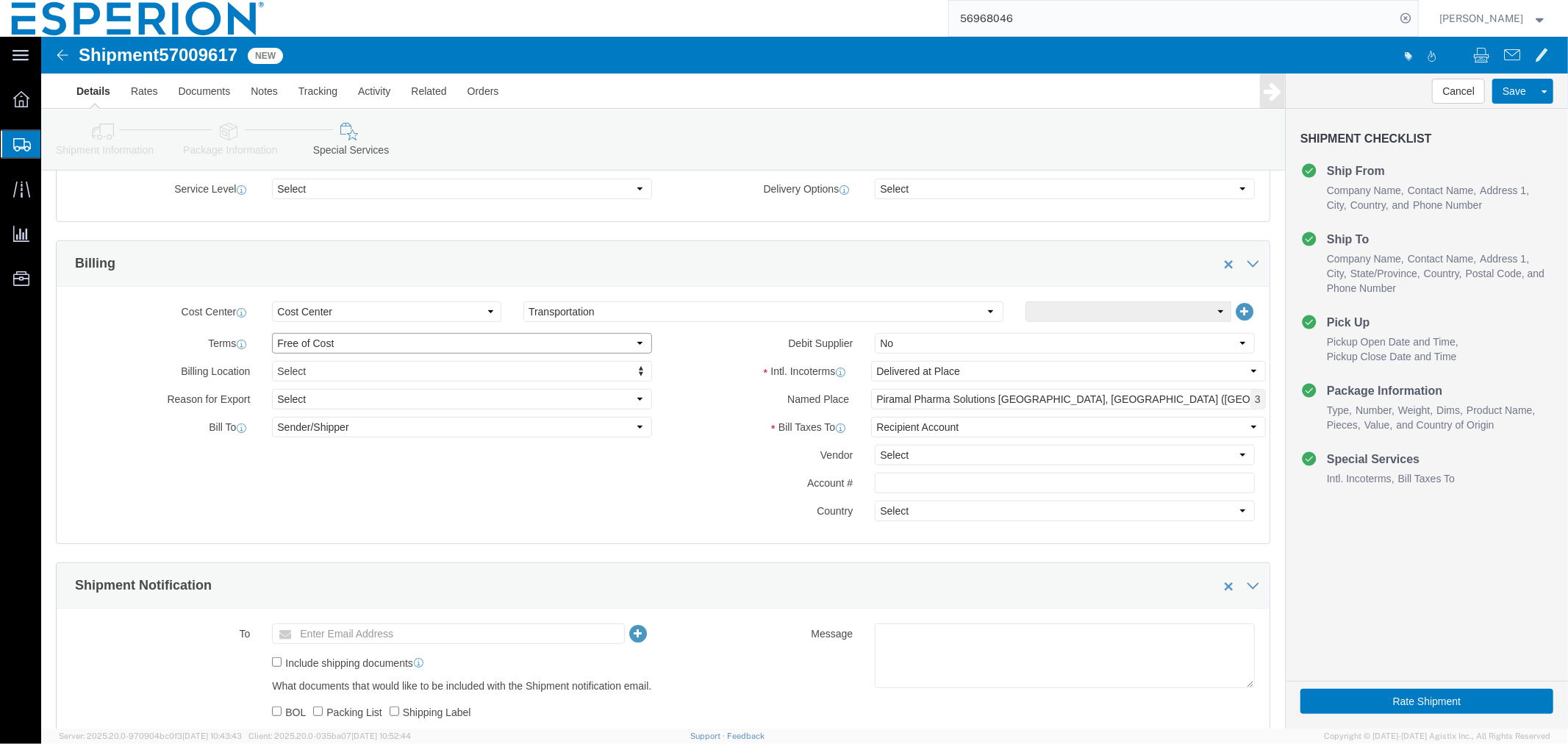
click select "Select Free of Charge Free of Cost NET 30 NET 45 NET 60 See Comment"
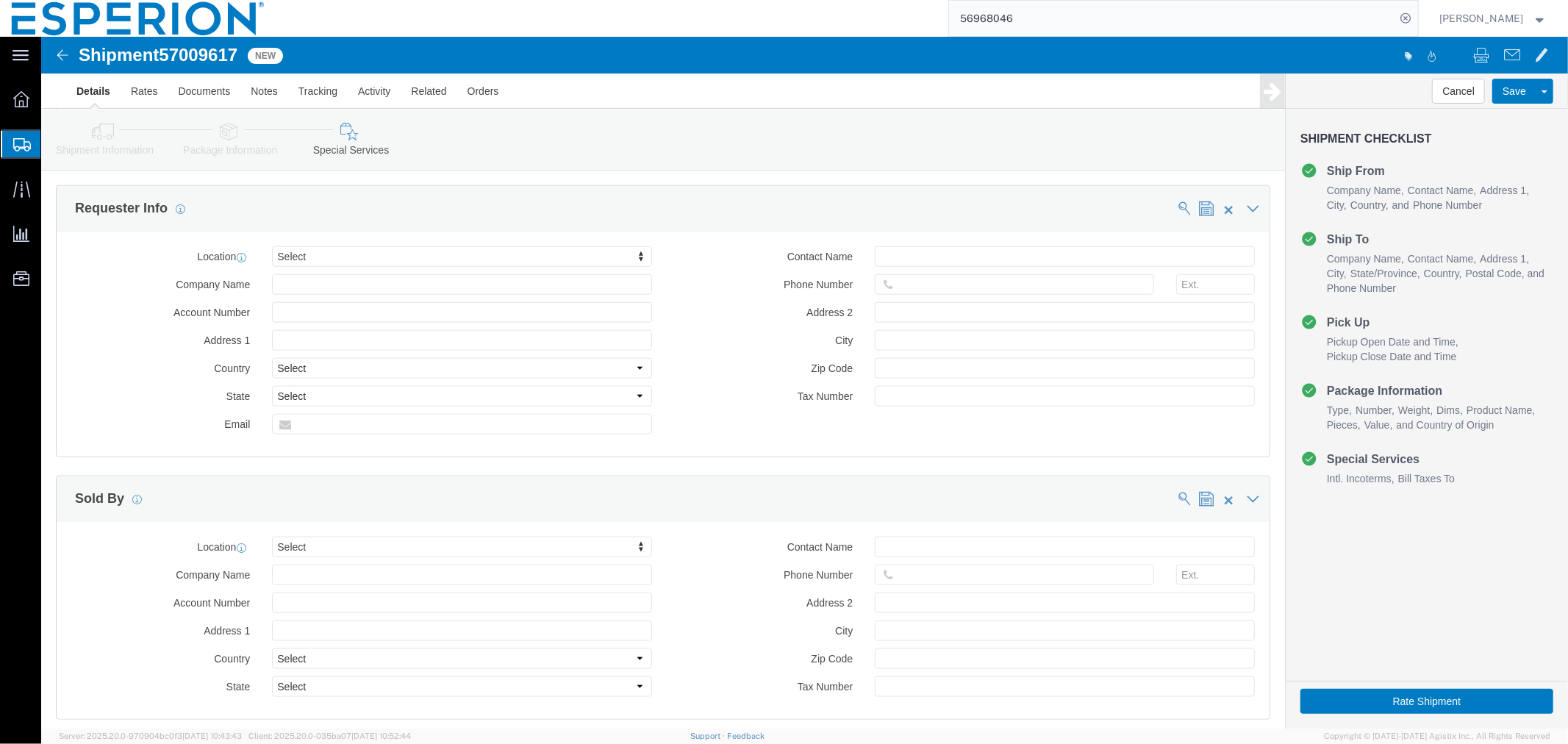
scroll to position [1229, 0]
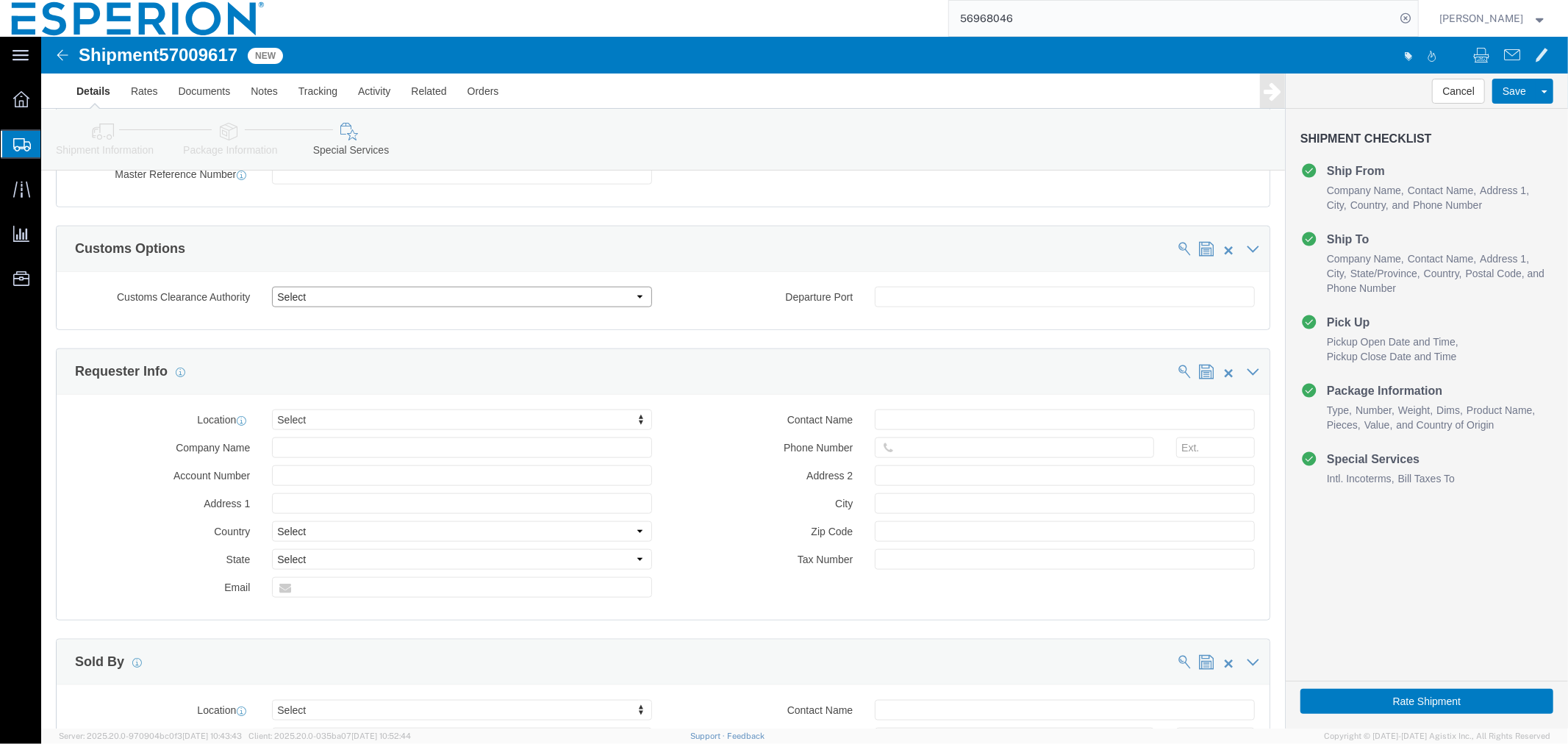
click select "Select Use Carrier or Agent Broker Use My Nominated Broker Use Recipient's Brok…"
select select "NOMN"
click select "Select Use Carrier or Agent Broker Use My Nominated Broker Use Recipient's Brok…"
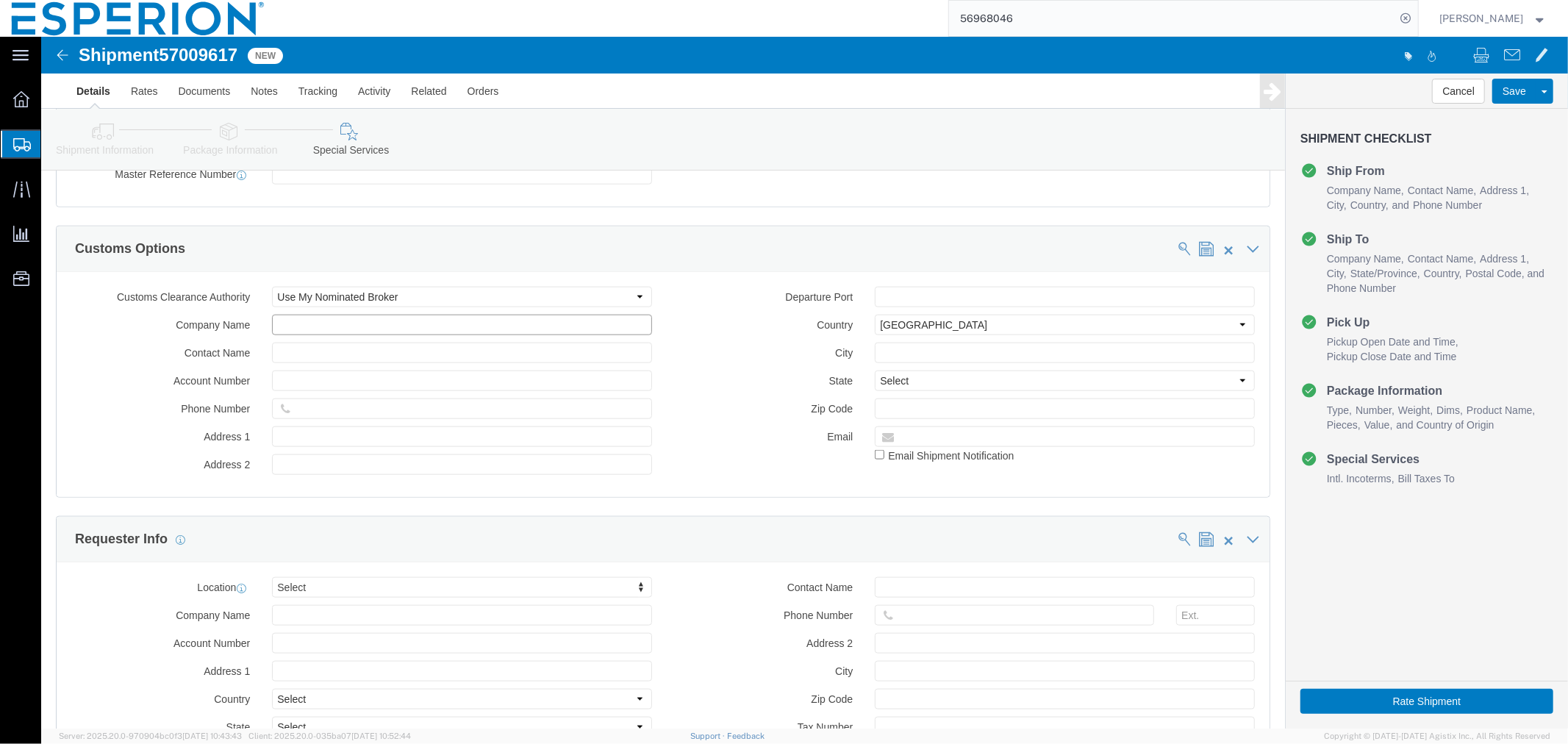
click input "text"
paste input "Bluefin Brokerage, Inc."
type input "Bluefin Brokerage, Inc."
click input "text"
paste input "[PERSON_NAME]"
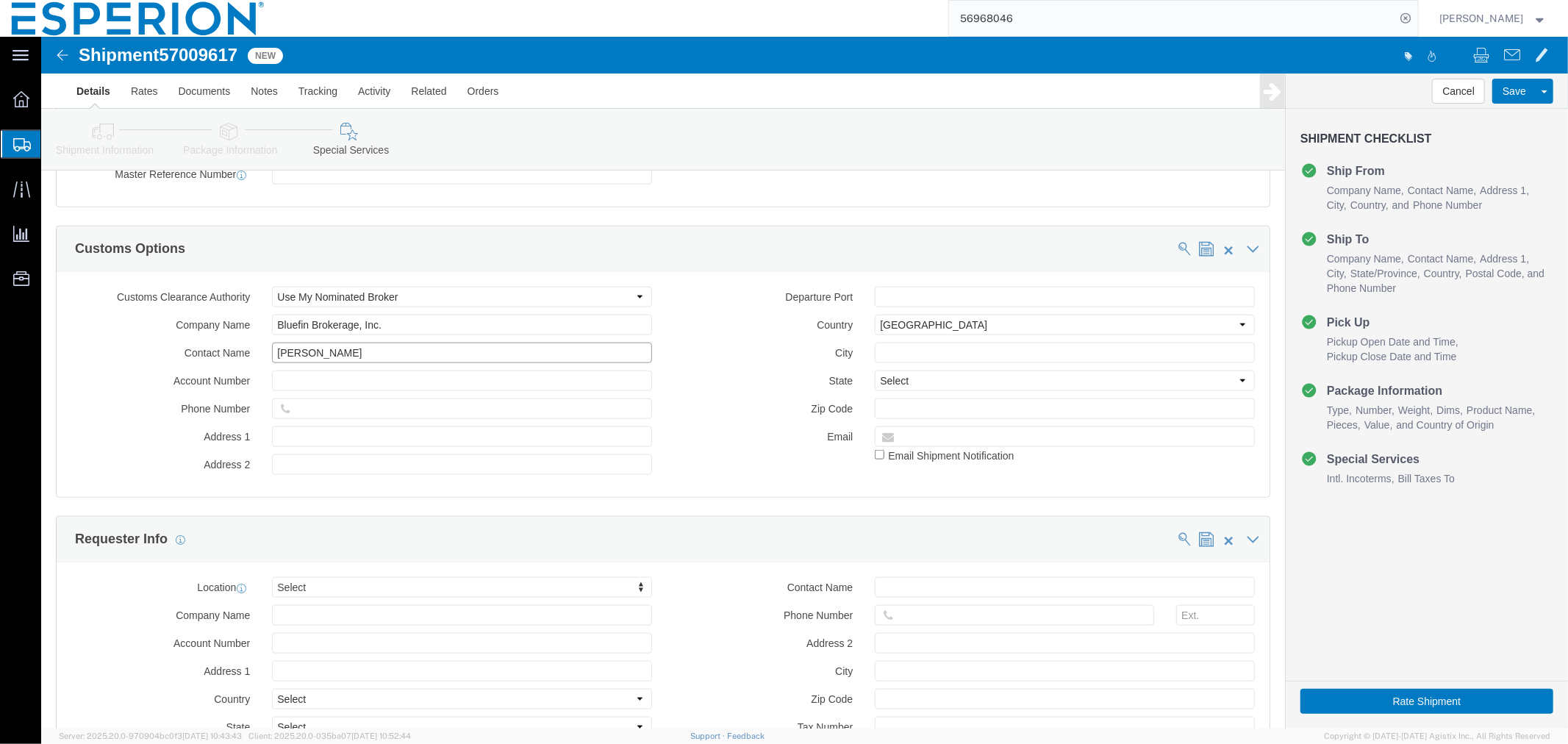
type input "[PERSON_NAME]"
click input "text"
paste input "[EMAIL_ADDRESS][DOMAIN_NAME]"
type input "[EMAIL_ADDRESS][DOMAIN_NAME]"
click select "Select [US_STATE] [US_STATE] [US_STATE] [US_STATE] Armed Forces Americas Armed …"
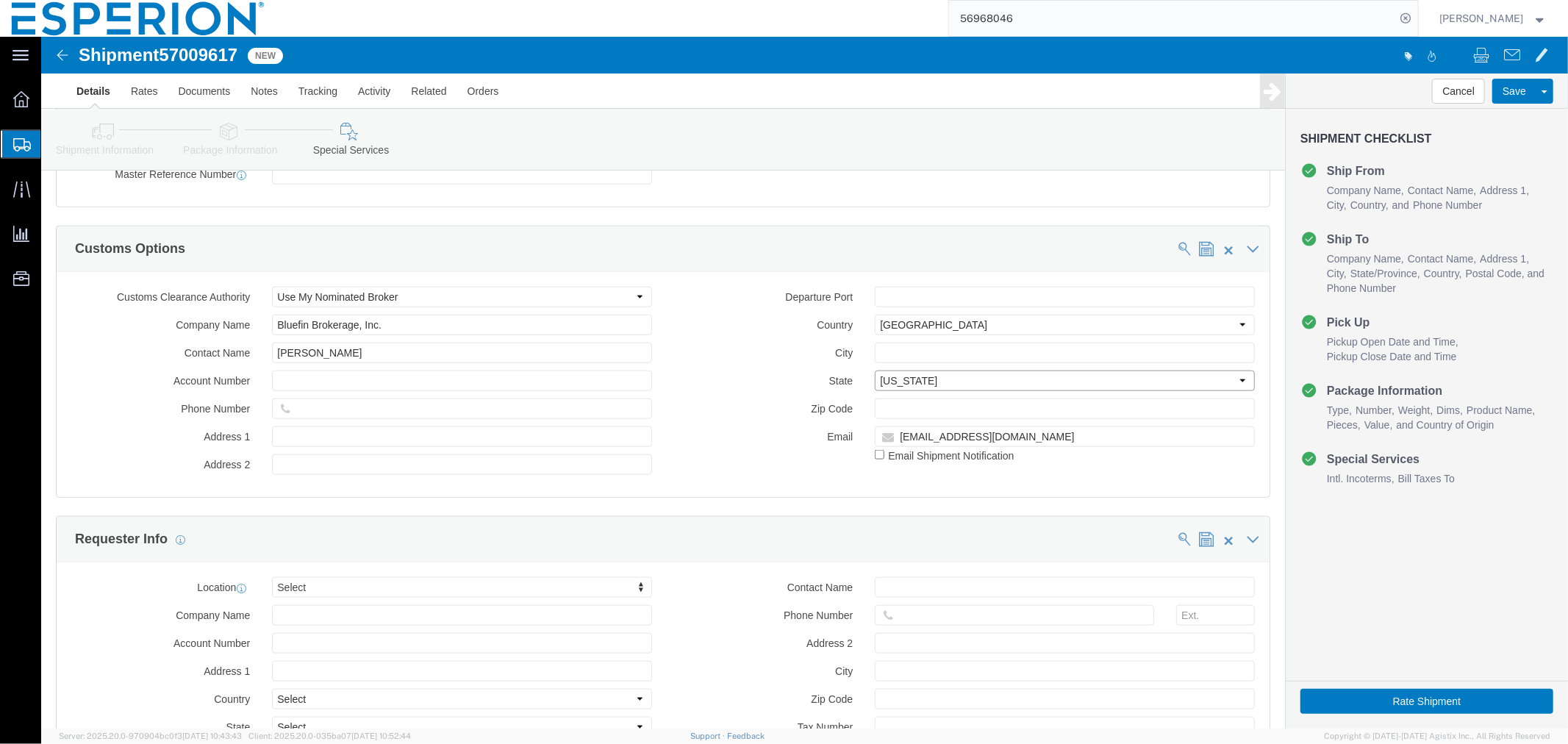
scroll to position [1311, 0]
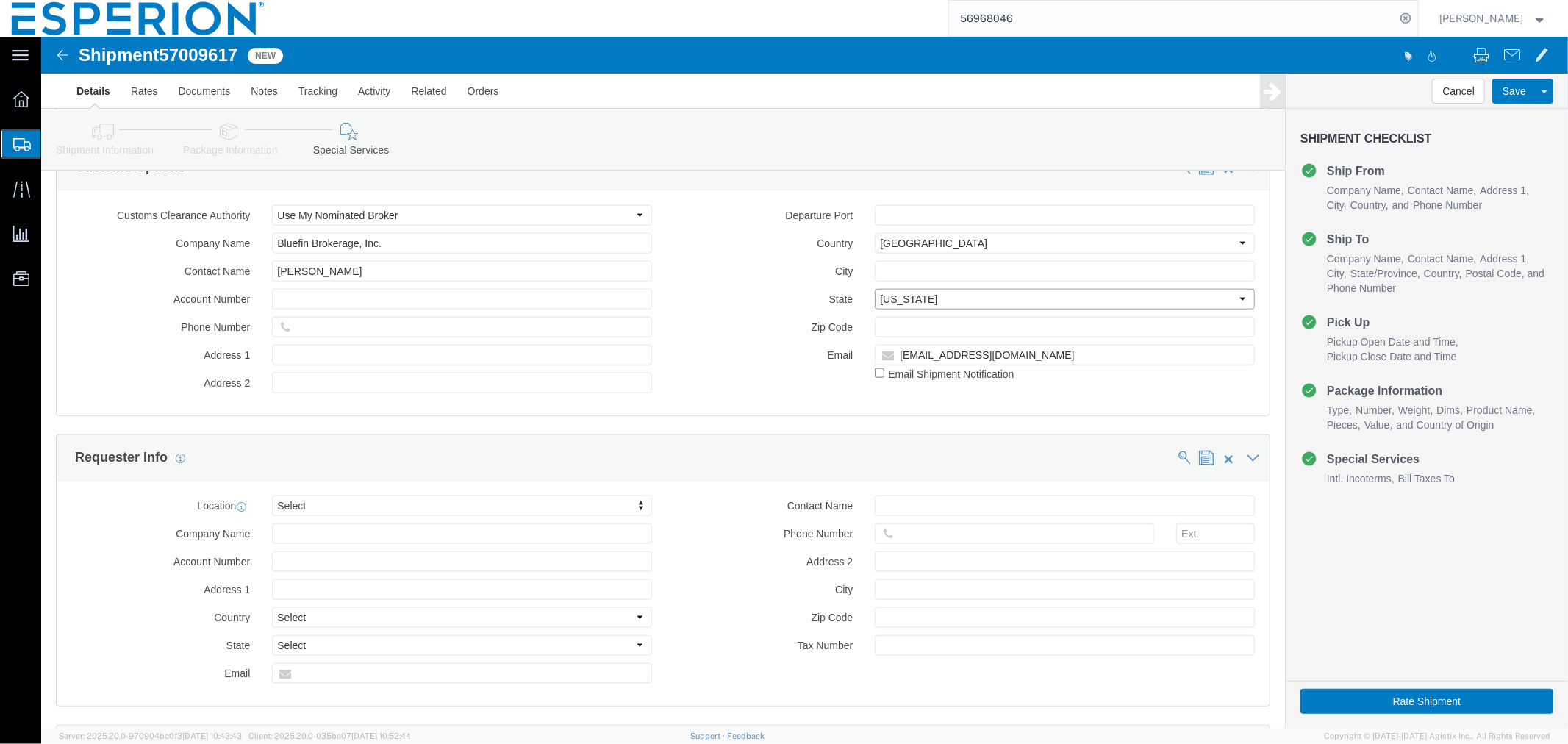
click select "Select [US_STATE] [US_STATE] [US_STATE] [US_STATE] Armed Forces Americas Armed …"
click div "Contact Name"
click select "Select [US_STATE] [US_STATE] [US_STATE] [US_STATE] Armed Forces Americas Armed …"
select select "KS"
click select "Select [US_STATE] [US_STATE] [US_STATE] [US_STATE] Armed Forces Americas Armed …"
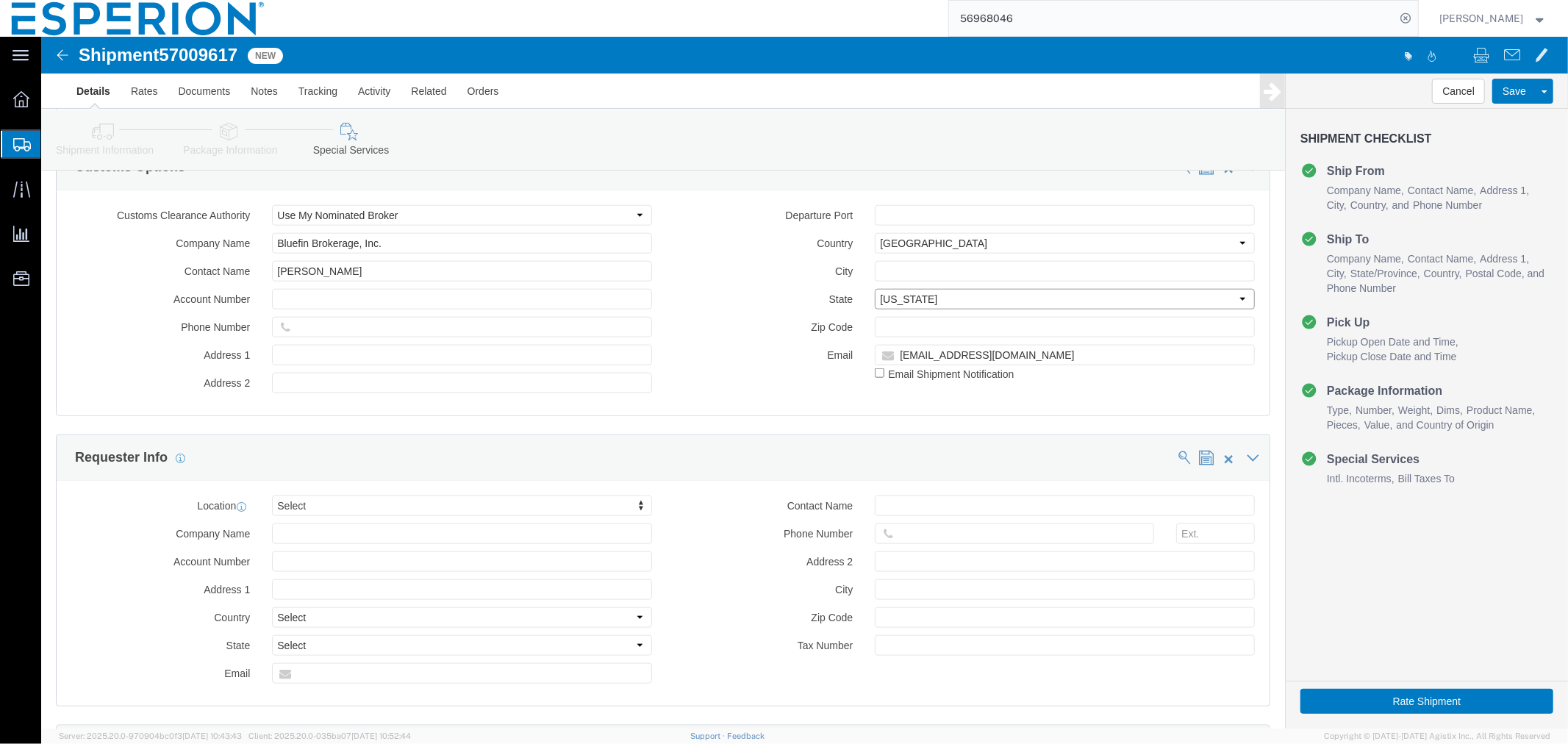
click select "Select [US_STATE] [US_STATE] [US_STATE] [US_STATE] Armed Forces Americas Armed …"
click input "text"
paste input "[PHONE_NUMBER]"
type input "[PHONE_NUMBER]"
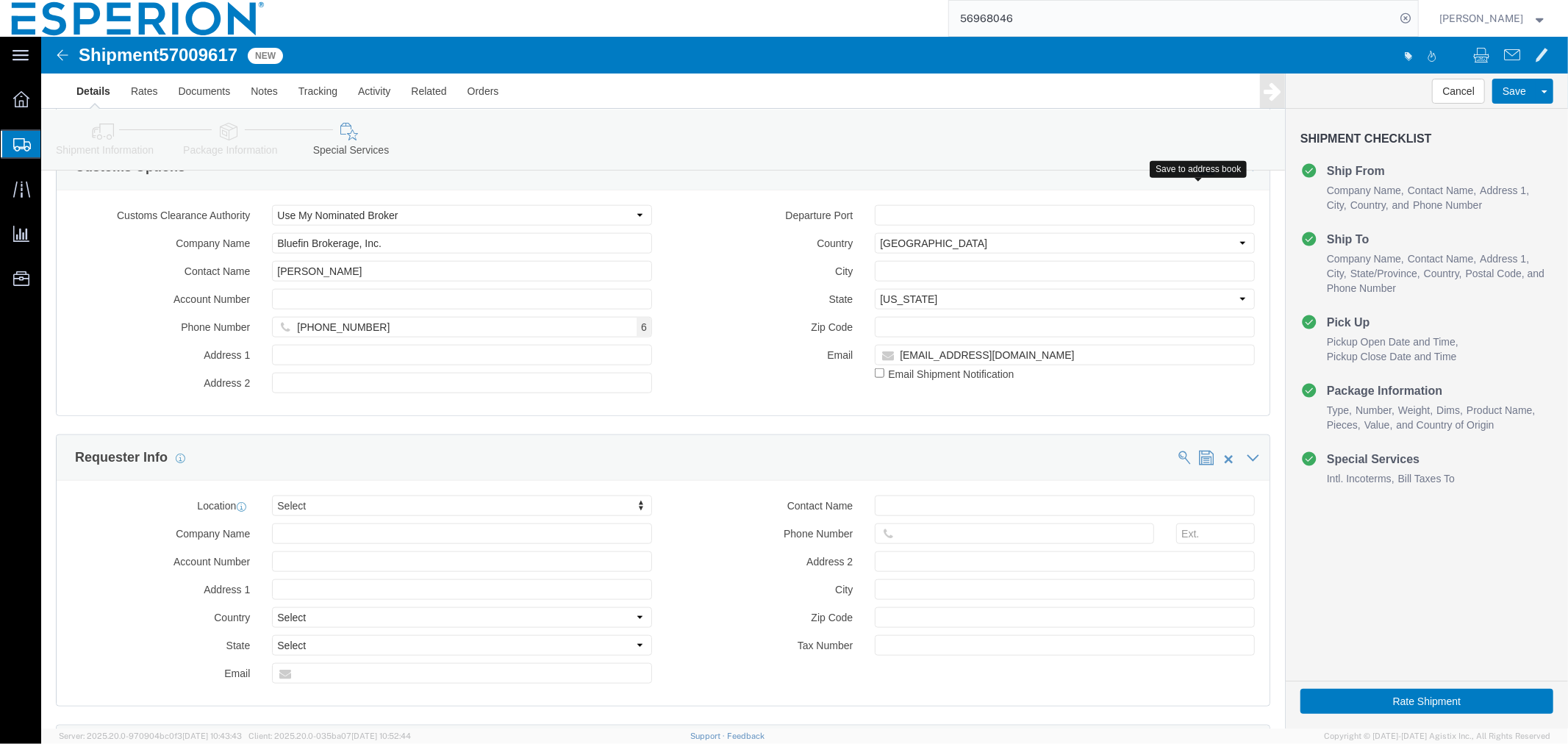
click span
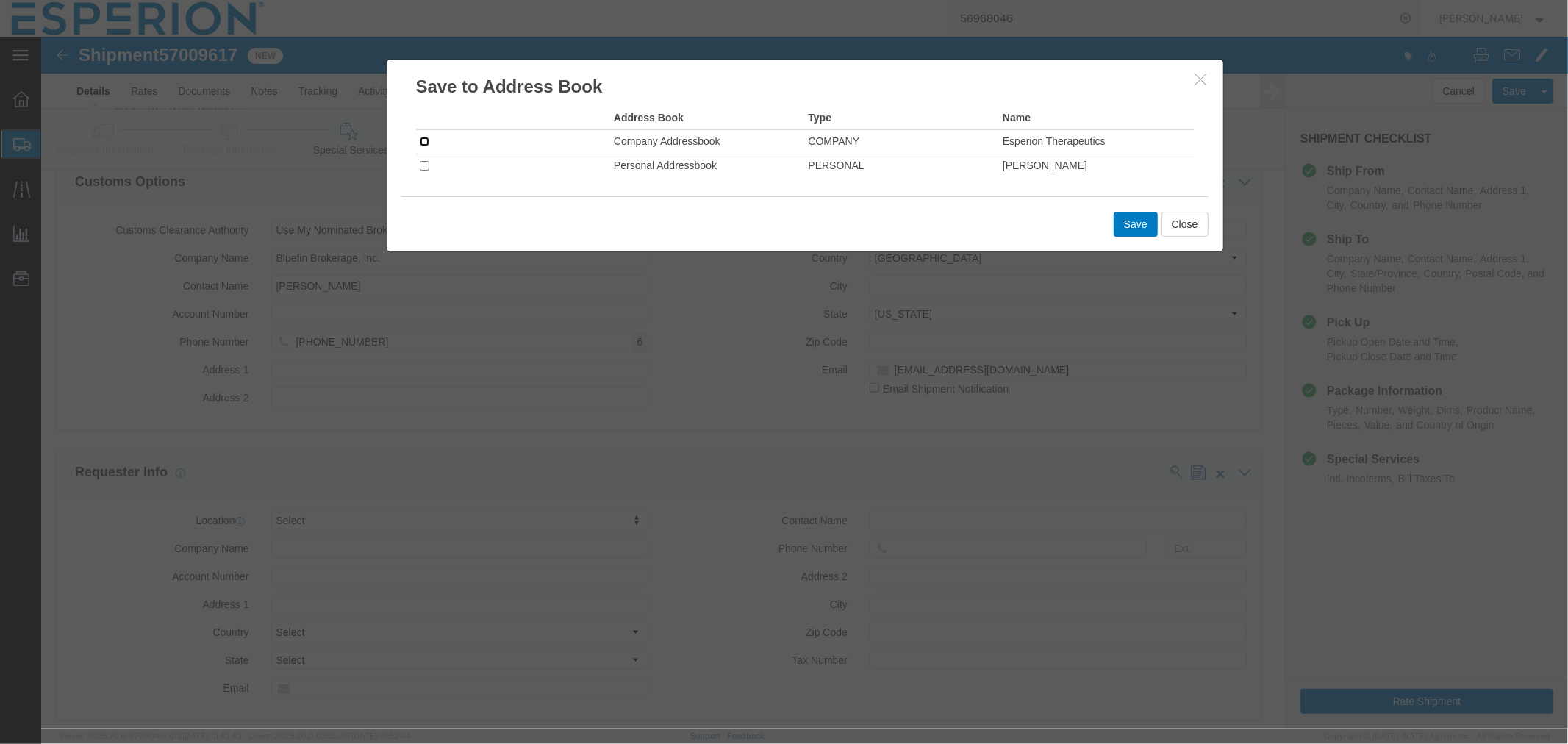
click input "checkbox"
checkbox input "true"
click button "Save"
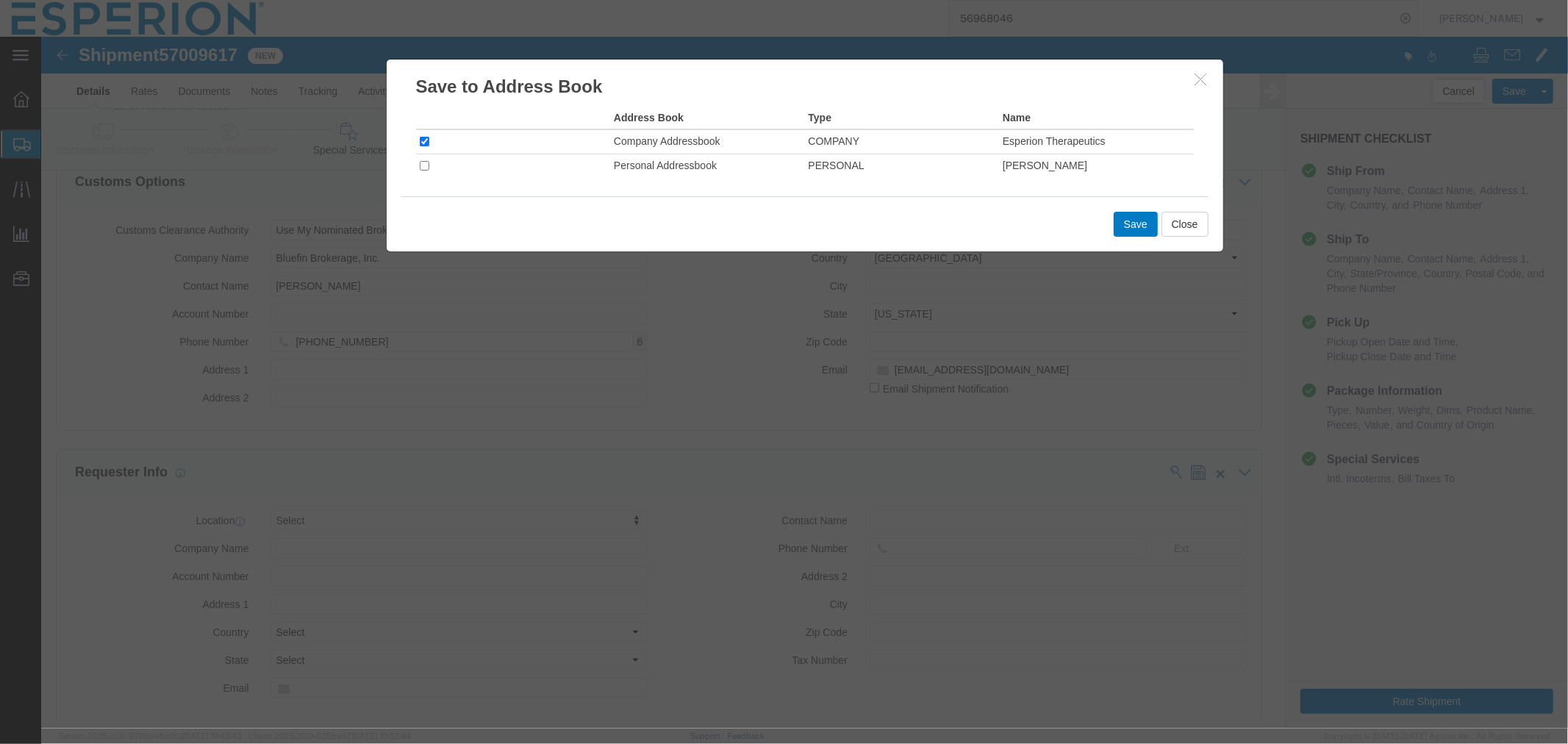
click icon "button"
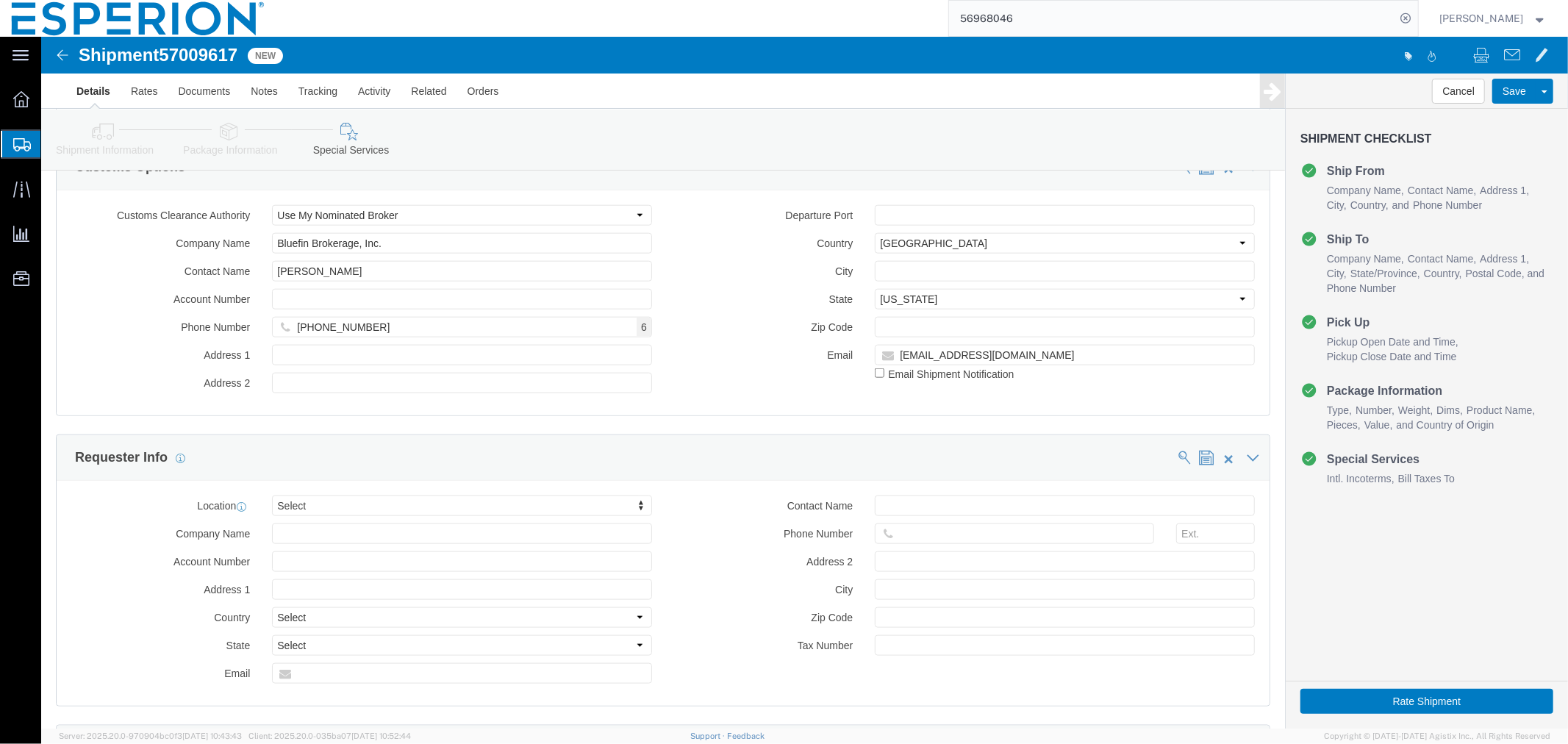
scroll to position [902, 0]
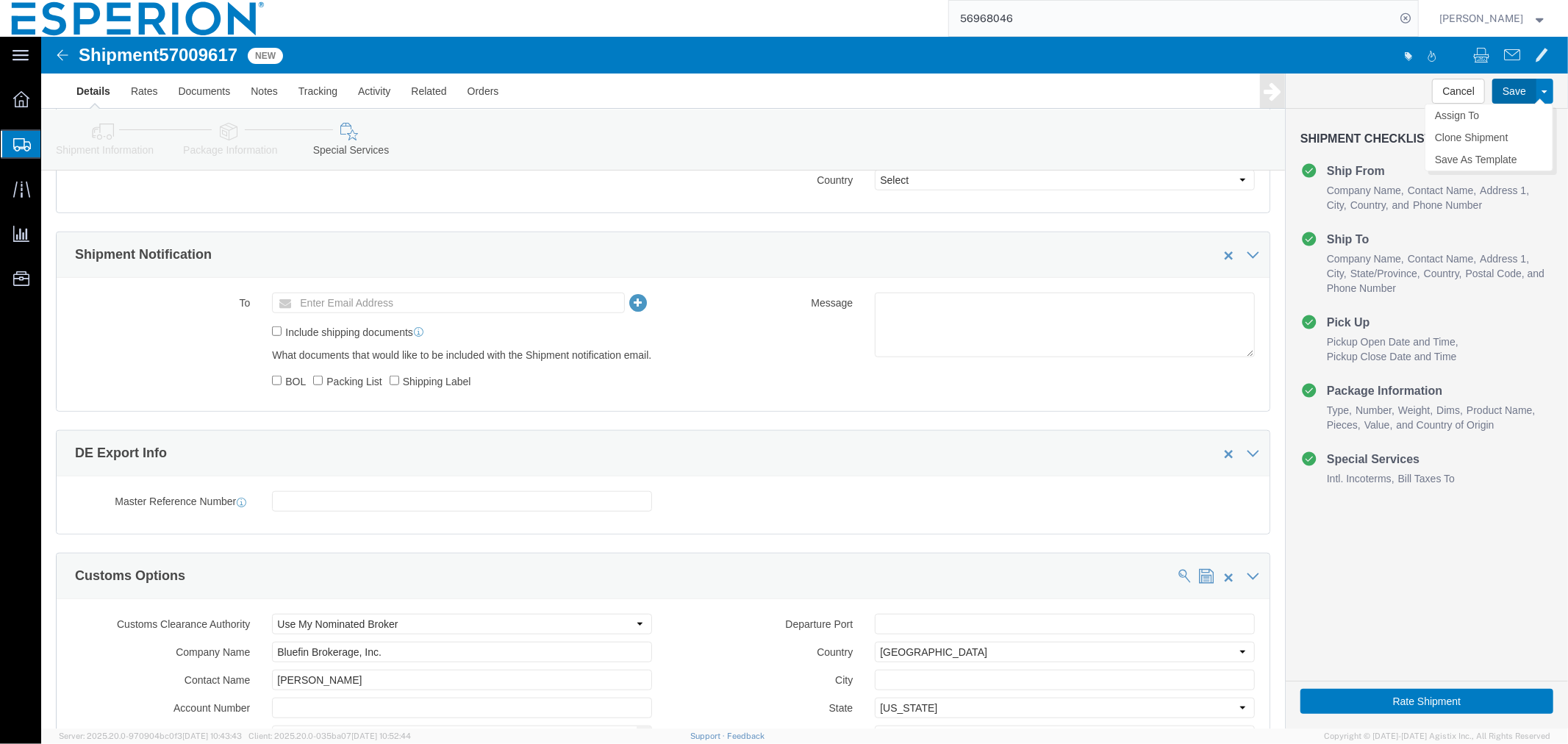
click button "Save"
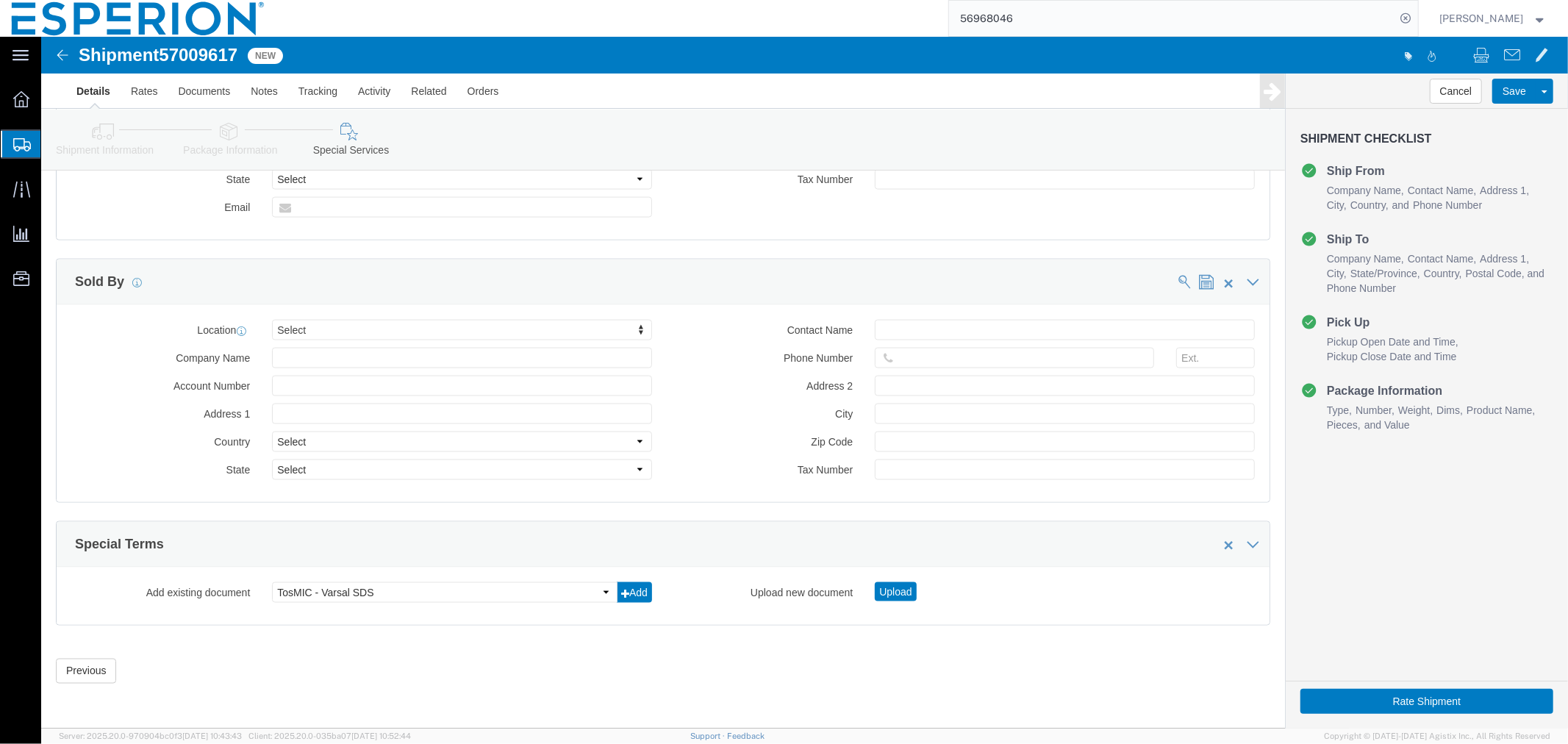
scroll to position [1807, 0]
click button "Rate Shipment"
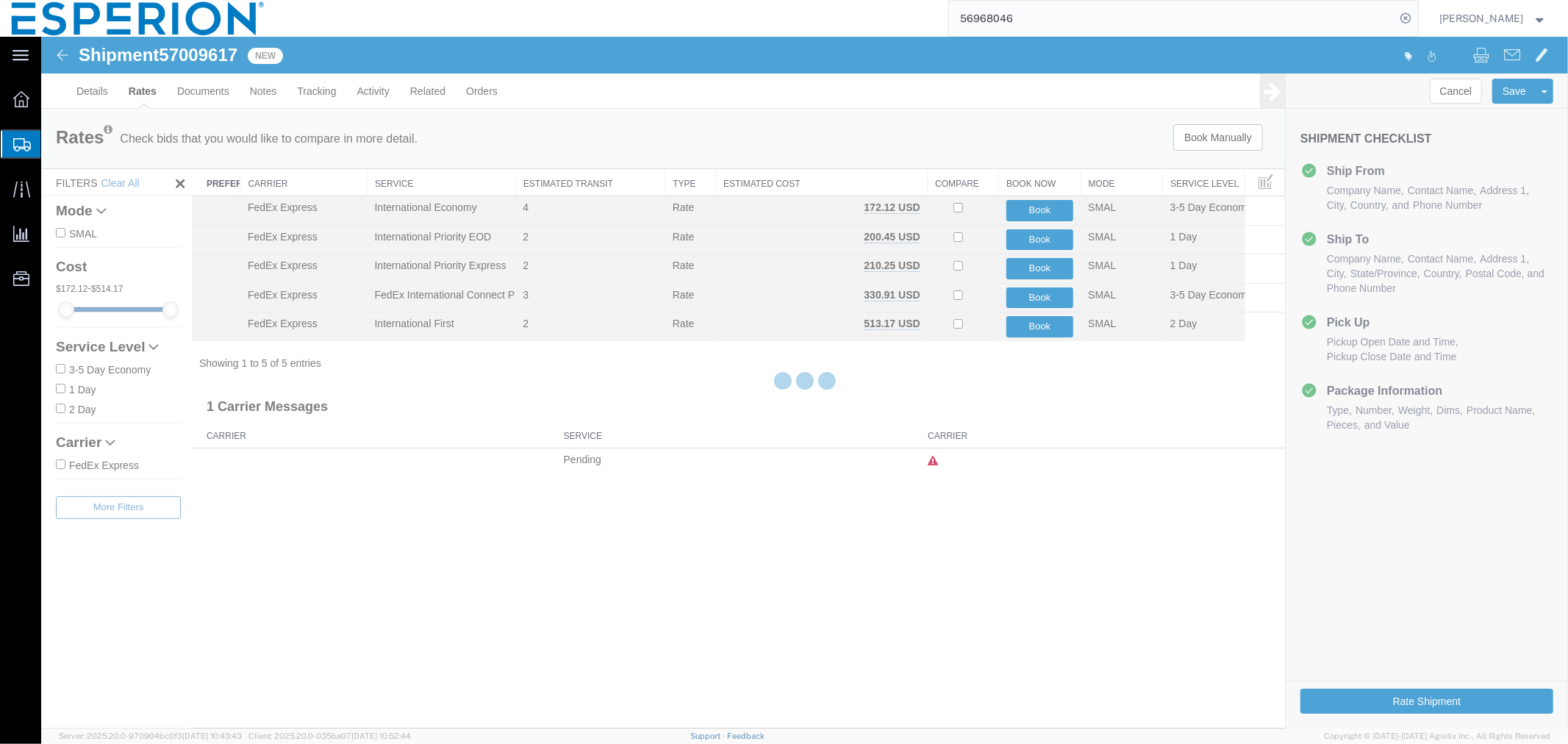
scroll to position [0, 0]
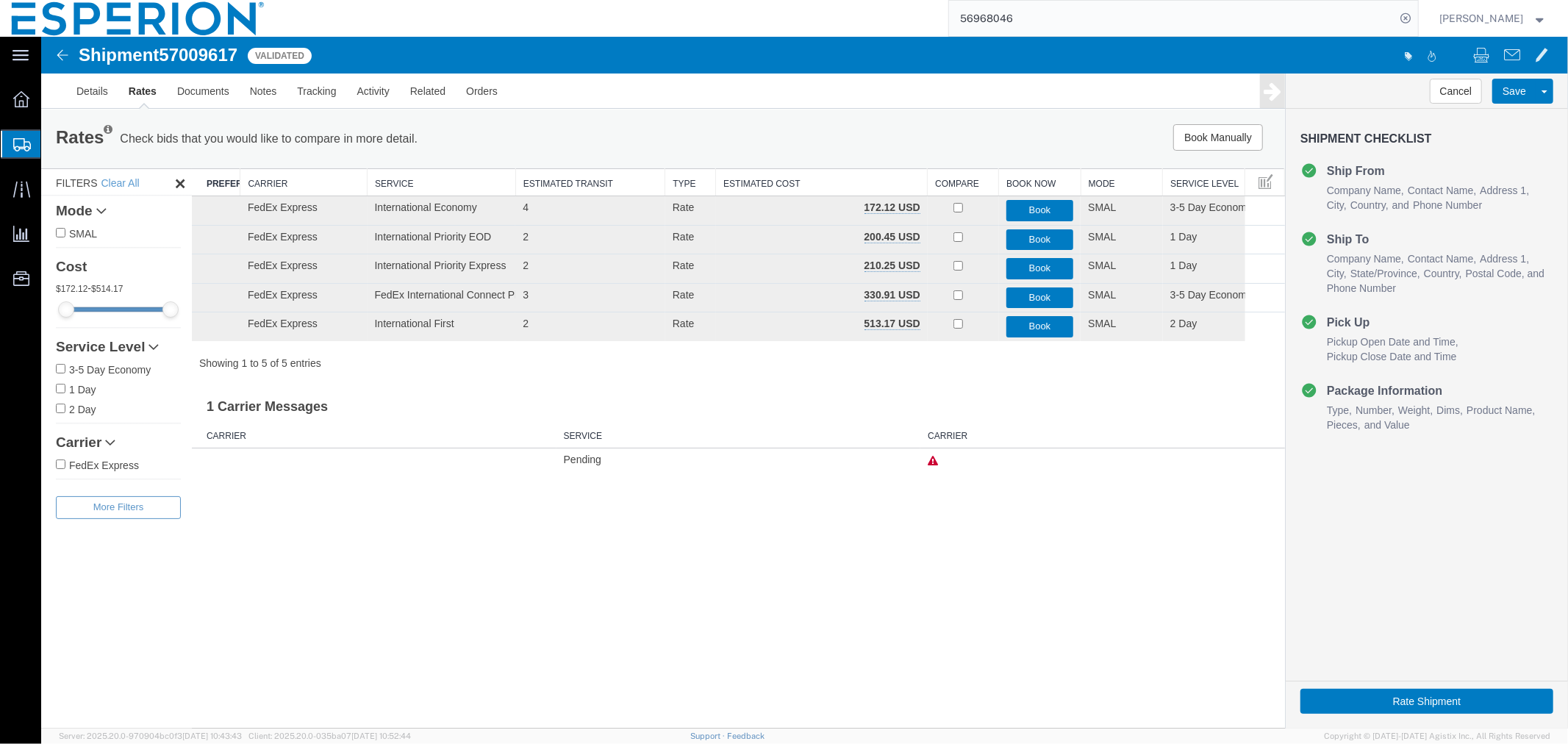
click at [191, 60] on span "57009617" at bounding box center [197, 54] width 79 height 20
copy span "57009617"
click at [77, 89] on link "Details" at bounding box center [91, 90] width 52 height 36
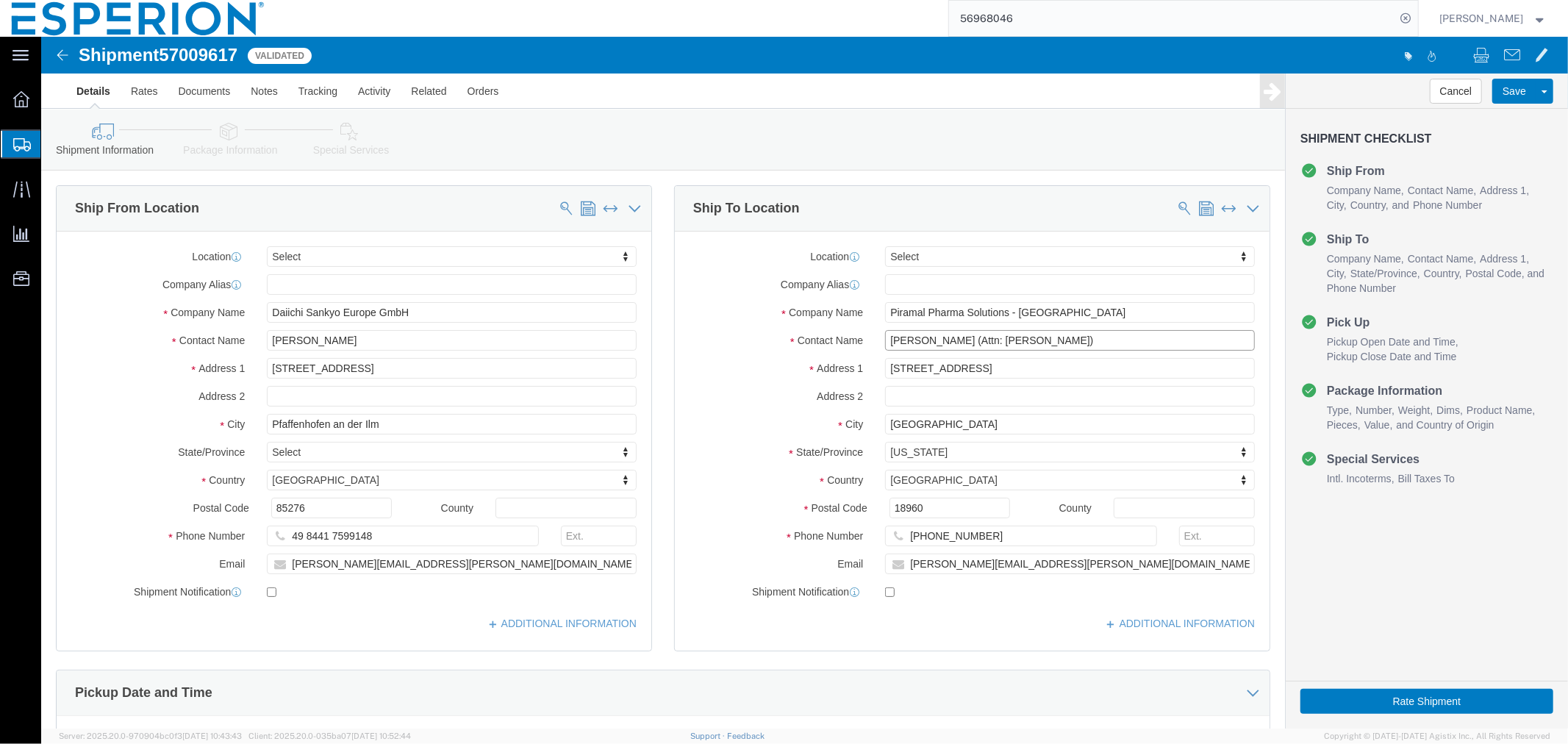
click input "[PERSON_NAME] (Attn: [PERSON_NAME])"
drag, startPoint x: 999, startPoint y: 305, endPoint x: 938, endPoint y: 305, distance: 61.0
click input "[PERSON_NAME] (Attn: [PERSON_NAME])"
click input "Piramal Pharma Solutions - [GEOGRAPHIC_DATA]"
drag, startPoint x: 1049, startPoint y: 271, endPoint x: 809, endPoint y: 271, distance: 240.0
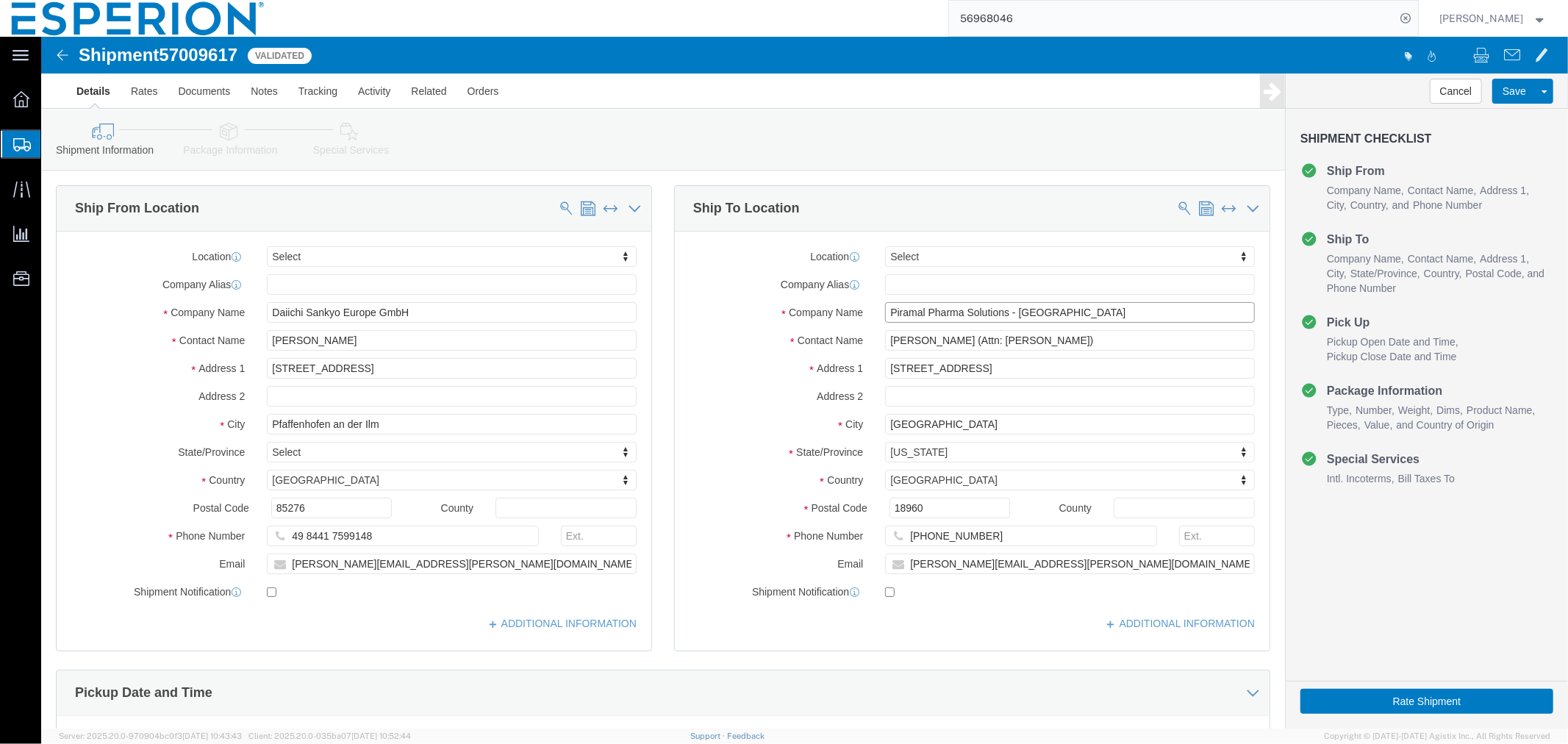
click div "Company Name Piramal Pharma Solutions - [GEOGRAPHIC_DATA]"
click link "ADDITIONAL INFORMATION"
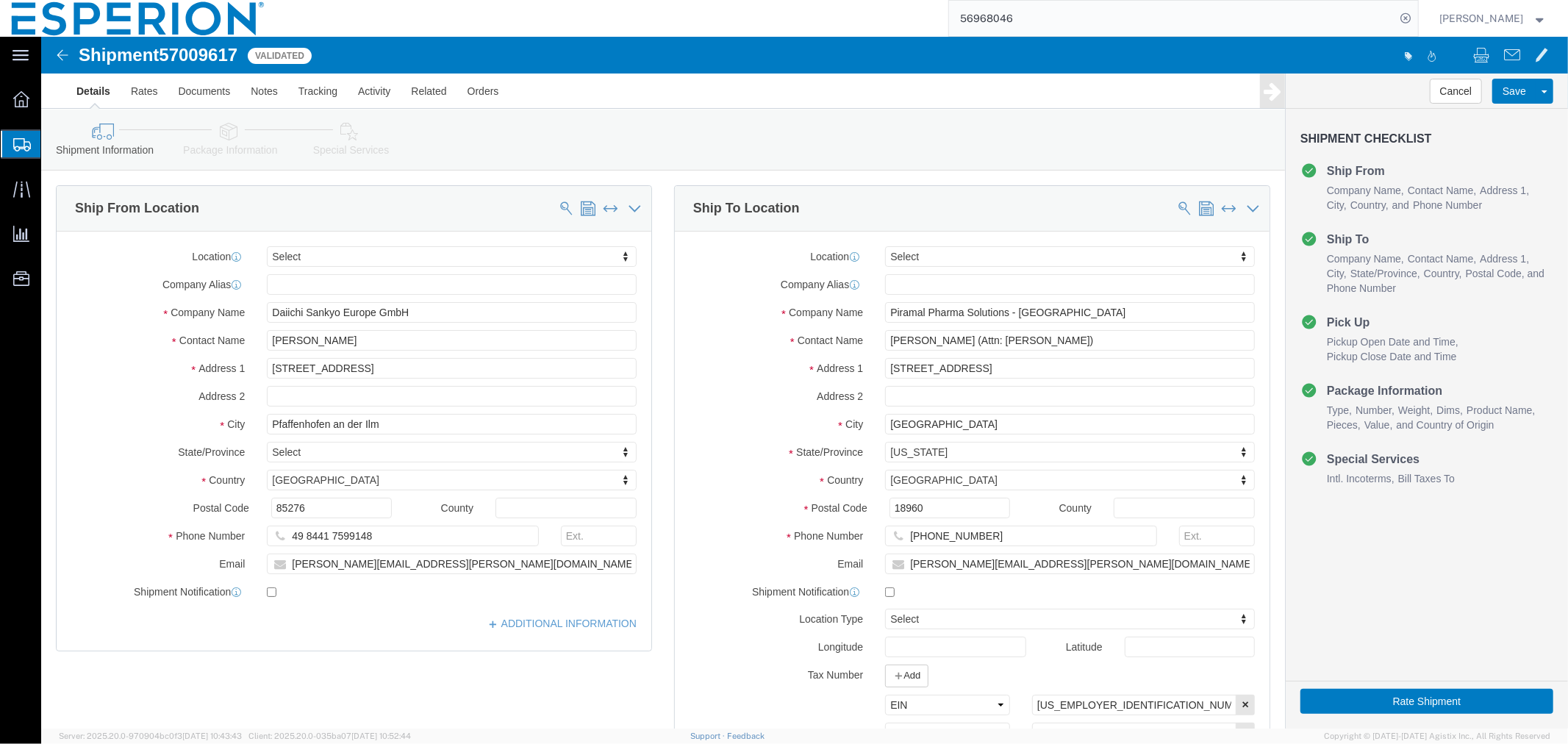
scroll to position [245, 0]
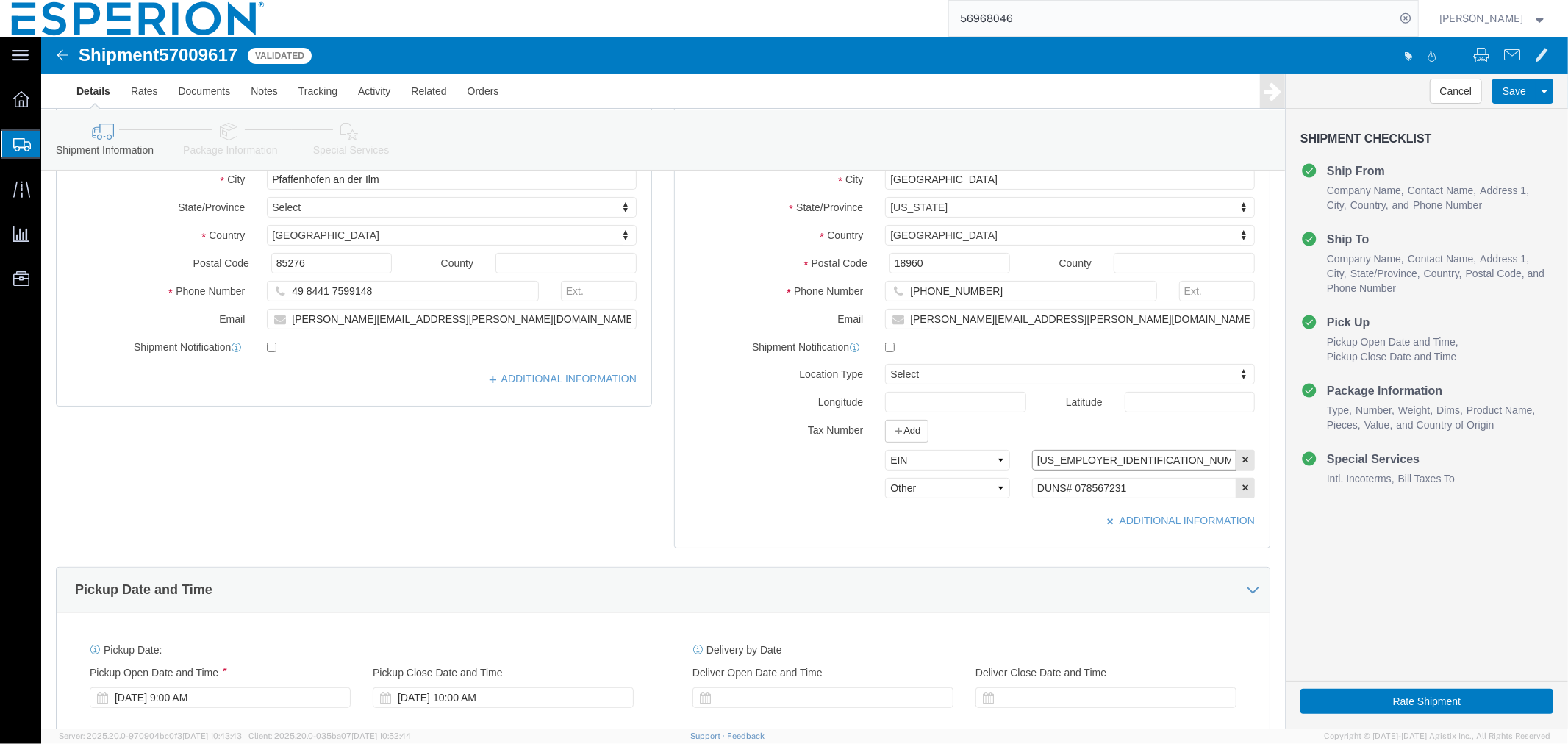
drag, startPoint x: 1052, startPoint y: 424, endPoint x: 985, endPoint y: 421, distance: 67.1
click input "[US_EMPLOYER_IDENTIFICATION_NUMBER]"
drag, startPoint x: 936, startPoint y: 253, endPoint x: 860, endPoint y: 251, distance: 76.0
click input "[PHONE_NUMBER]"
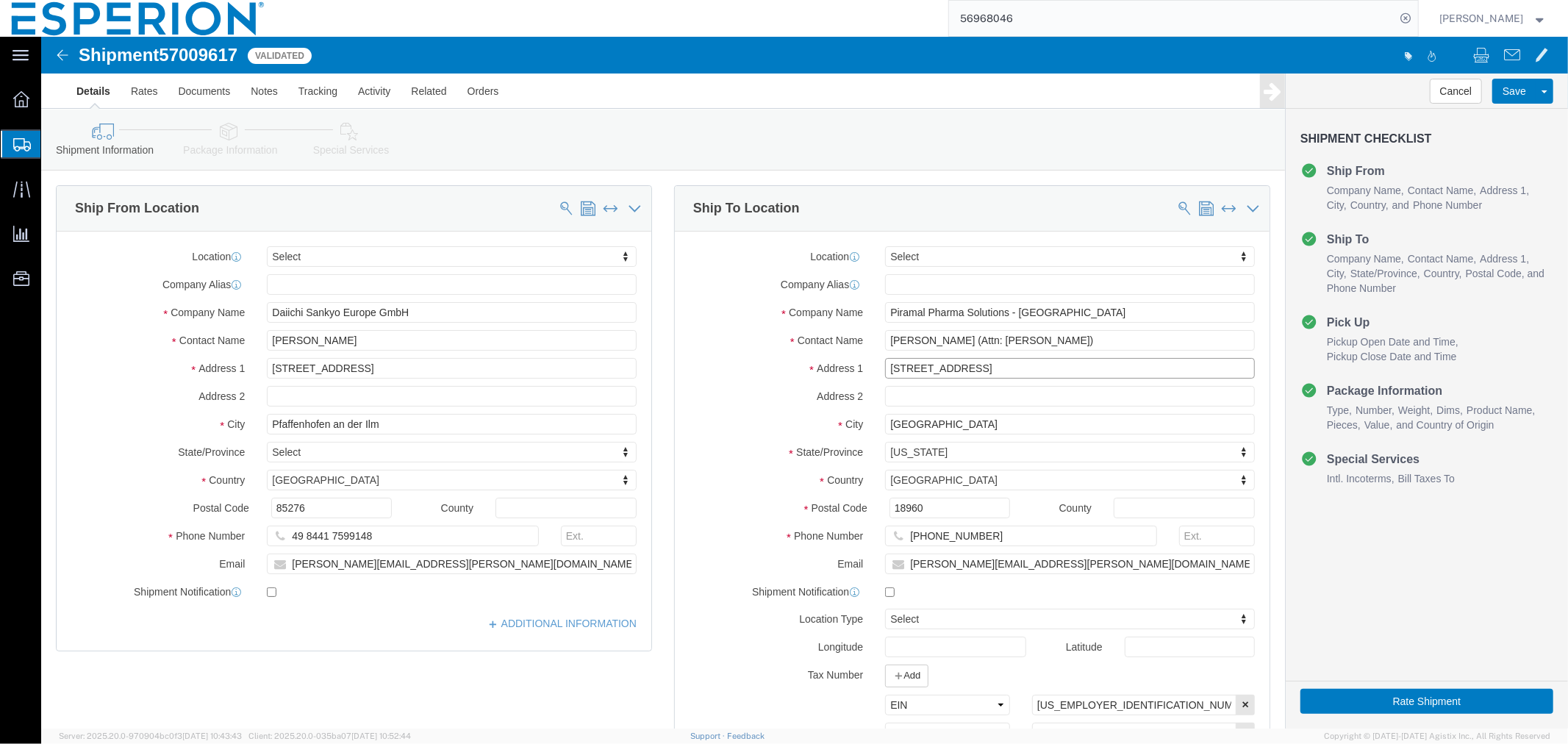
drag, startPoint x: 921, startPoint y: 332, endPoint x: 841, endPoint y: 339, distance: 80.3
click input "[STREET_ADDRESS]"
drag, startPoint x: 911, startPoint y: 390, endPoint x: 820, endPoint y: 384, distance: 91.2
click div "City [GEOGRAPHIC_DATA]"
click input "18960"
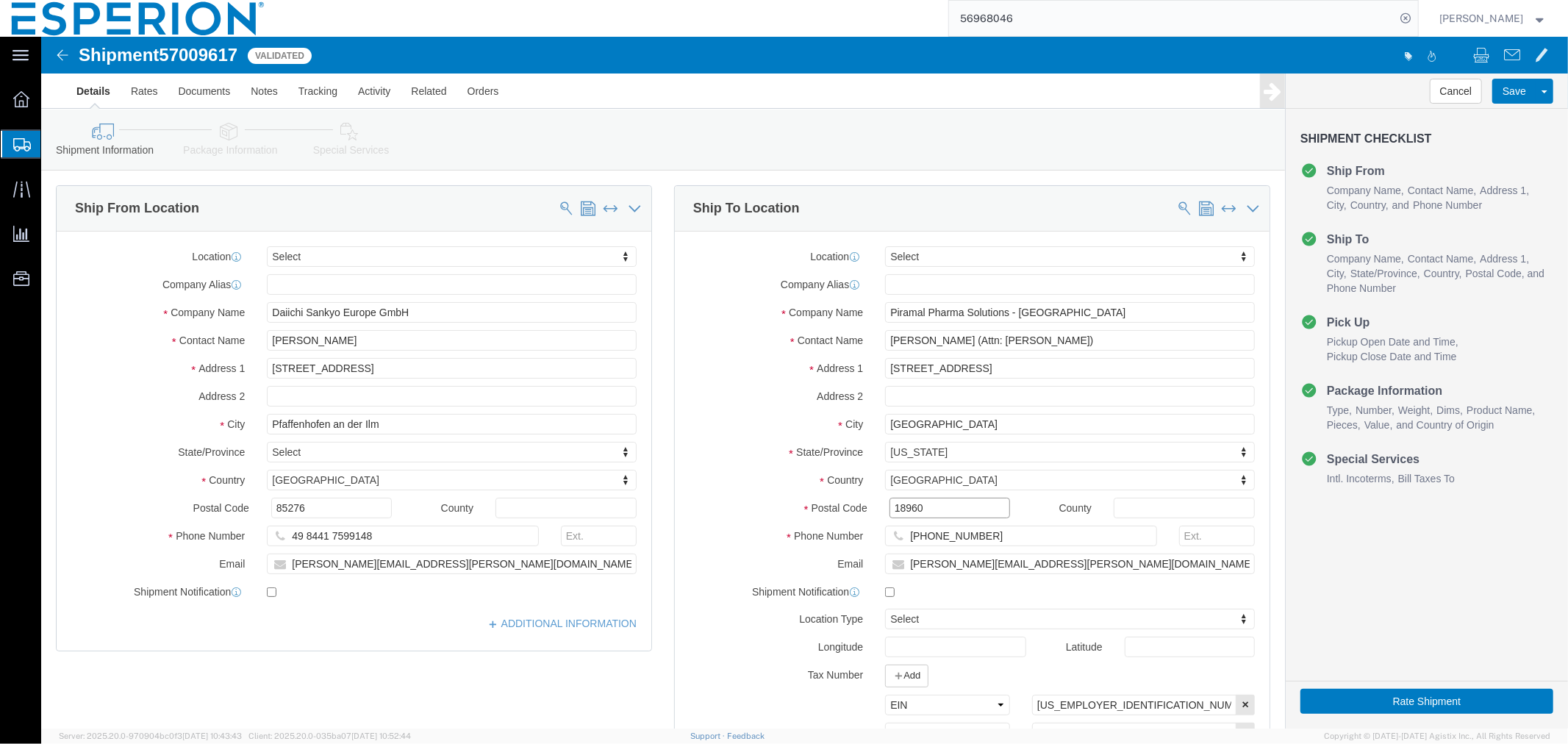
click input "18960"
drag, startPoint x: 1054, startPoint y: 671, endPoint x: 988, endPoint y: 669, distance: 66.0
click input "[US_EMPLOYER_IDENTIFICATION_NUMBER]"
drag, startPoint x: 947, startPoint y: 497, endPoint x: 865, endPoint y: 498, distance: 82.0
click input "[PHONE_NUMBER]"
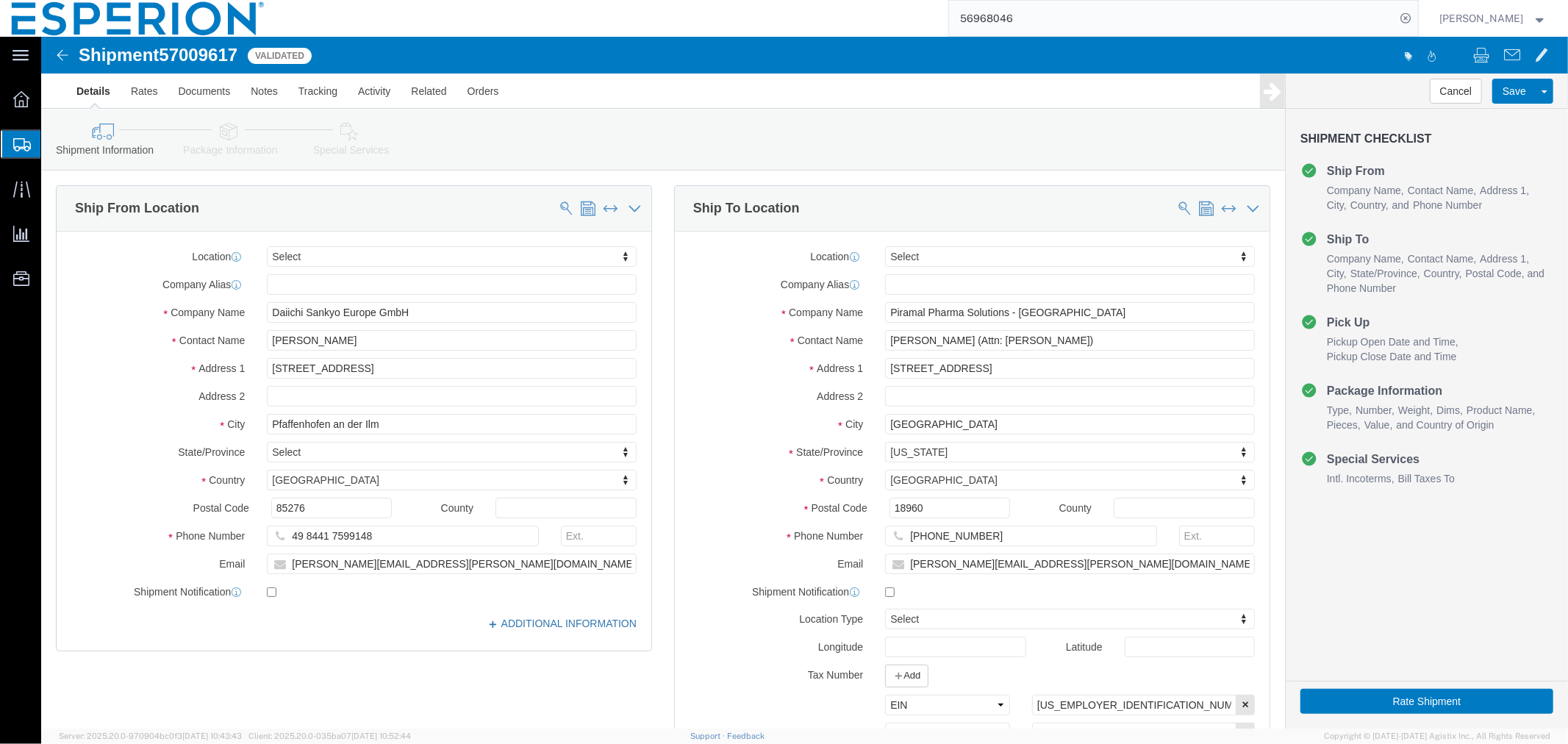
click link "ADDITIONAL INFORMATION"
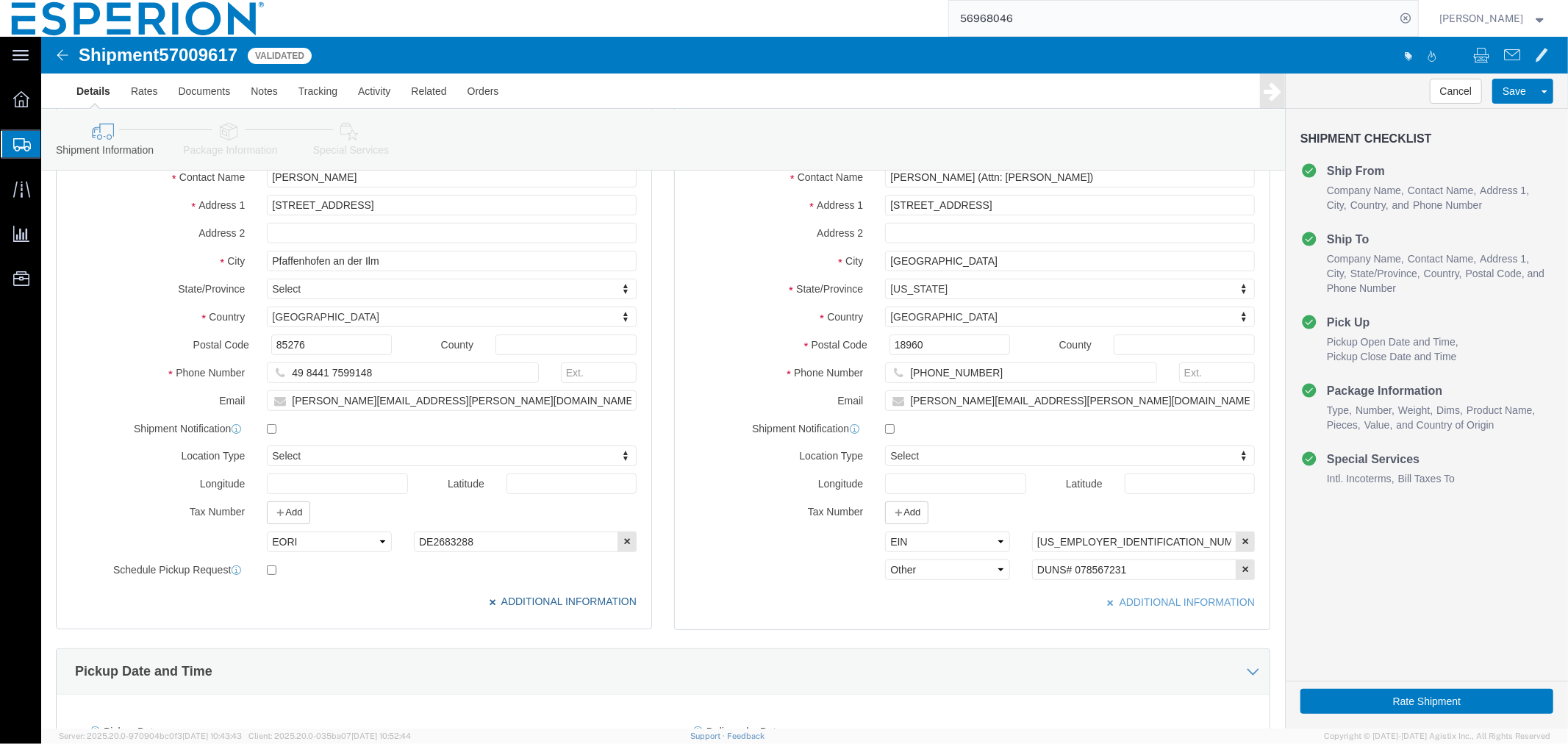
scroll to position [245, 0]
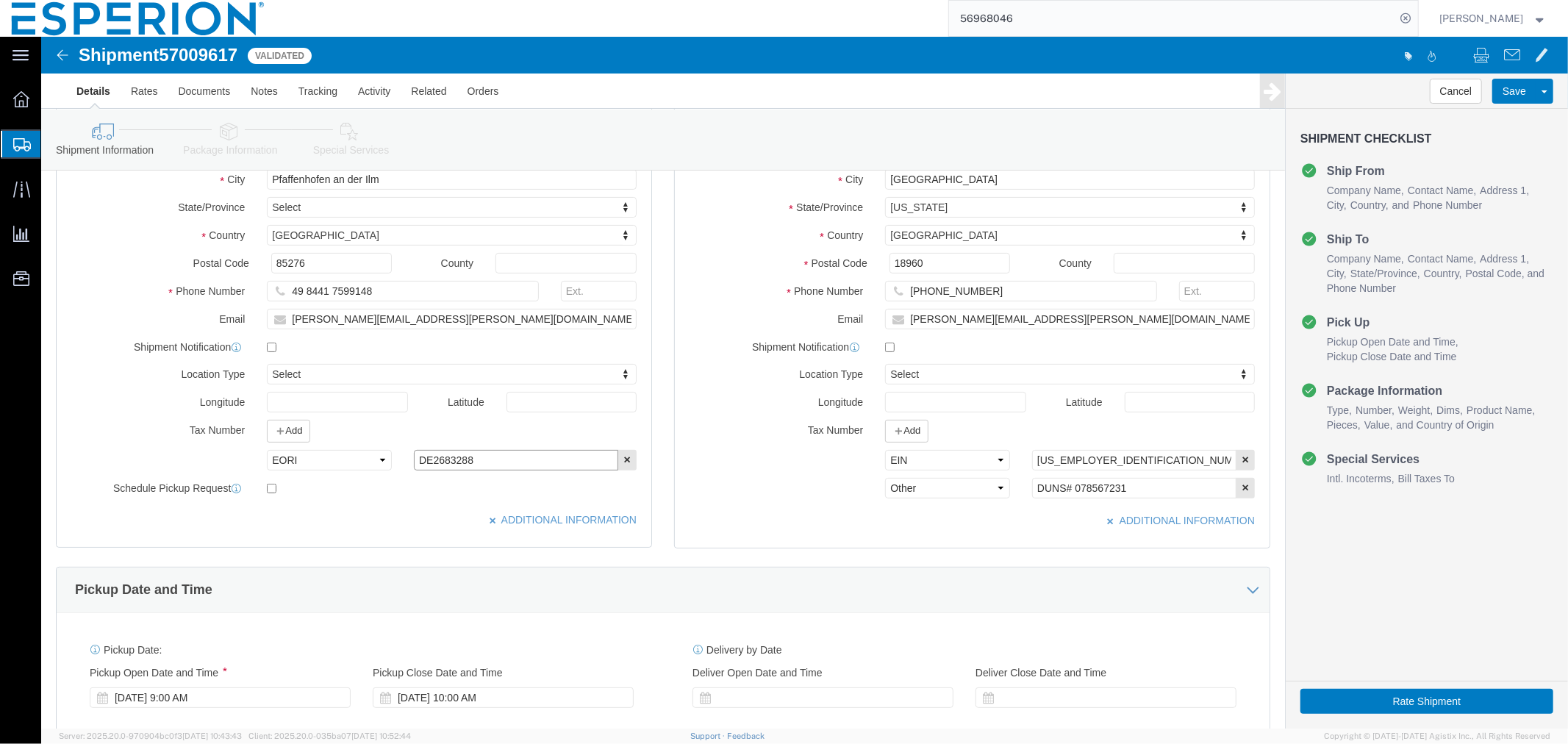
drag, startPoint x: 430, startPoint y: 425, endPoint x: 338, endPoint y: 423, distance: 92.0
click div "Select EIN EORI TIN VAT Other DE2683288"
click span "57009617"
copy span "57009617"
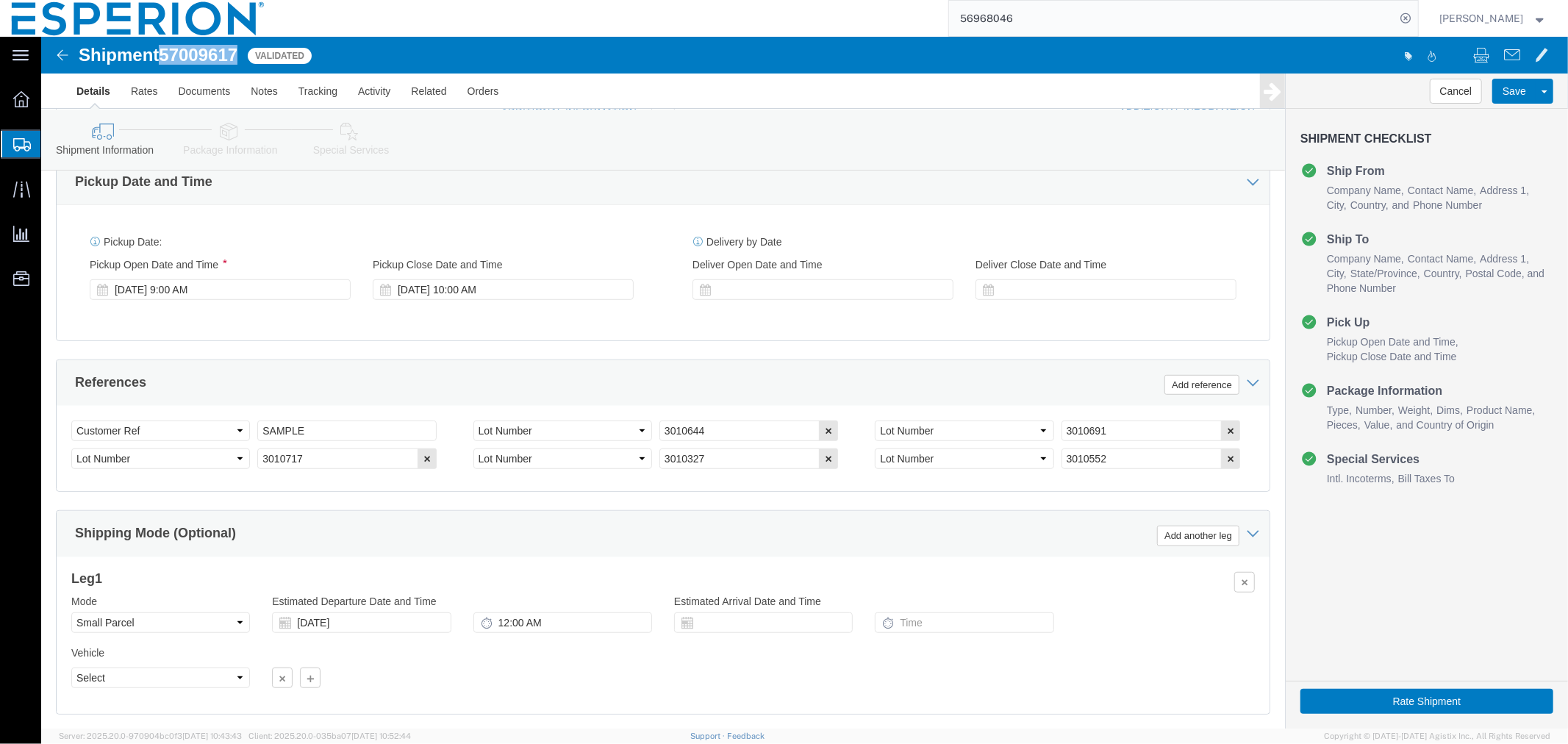
scroll to position [747, 0]
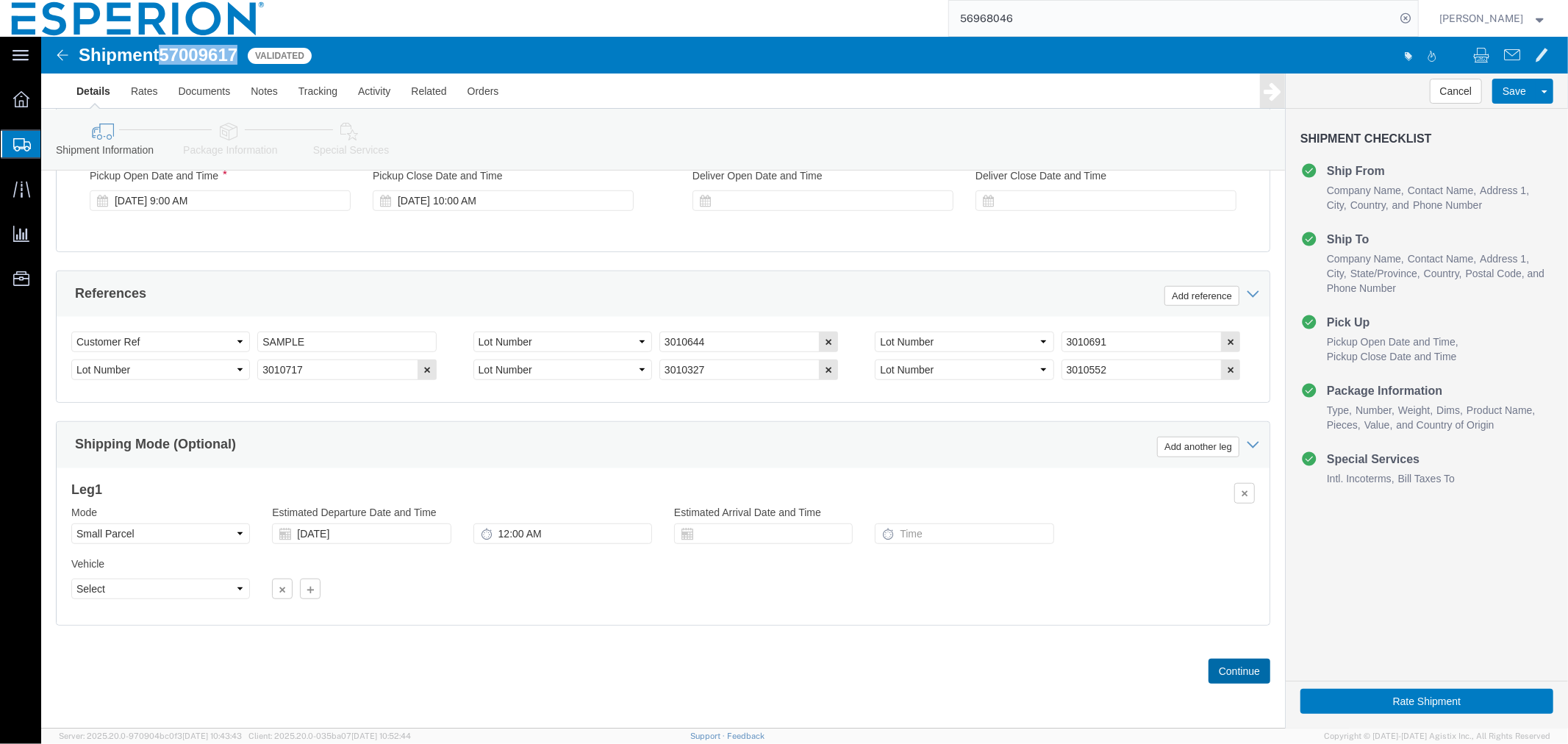
click button "Continue"
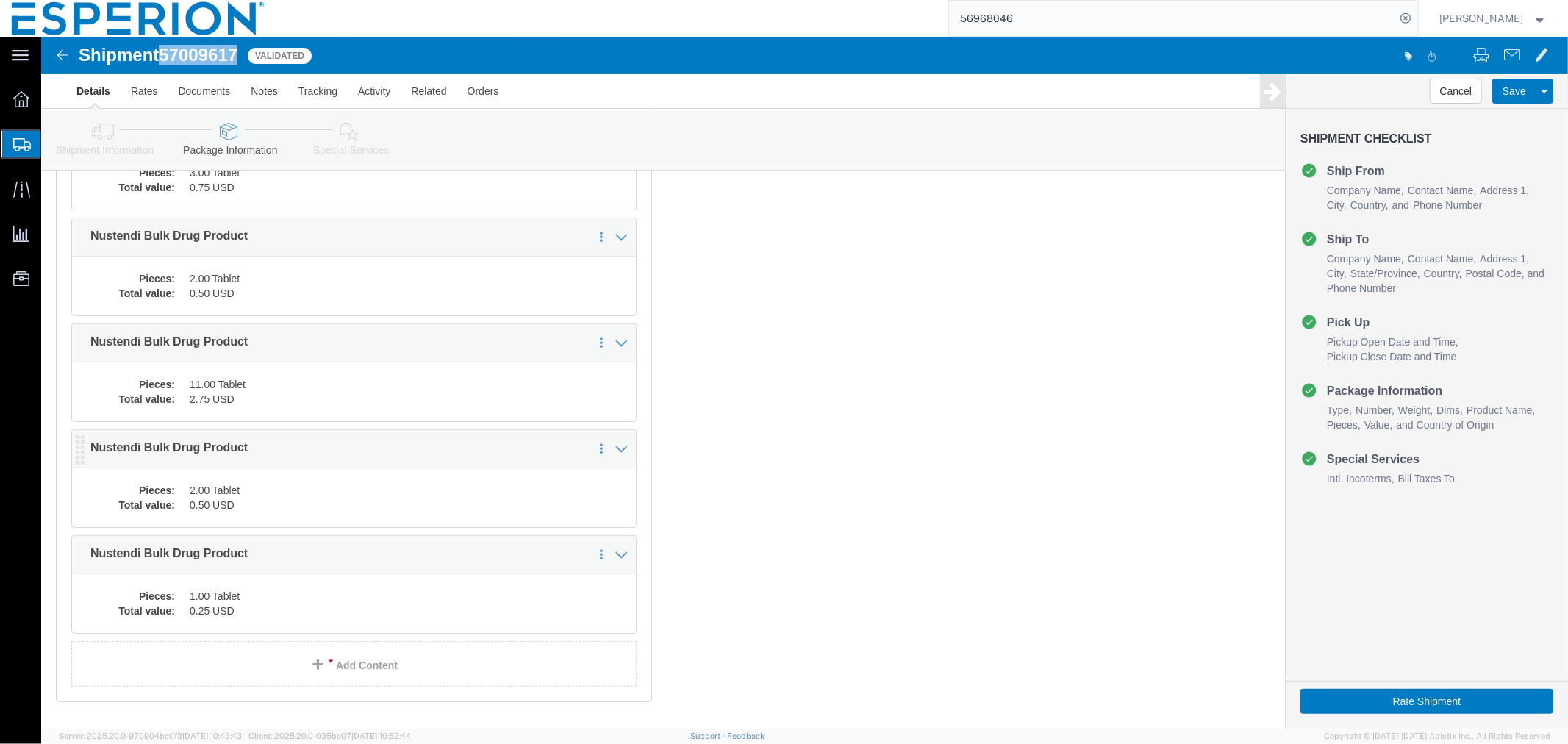
click dd "2.00 Tablet"
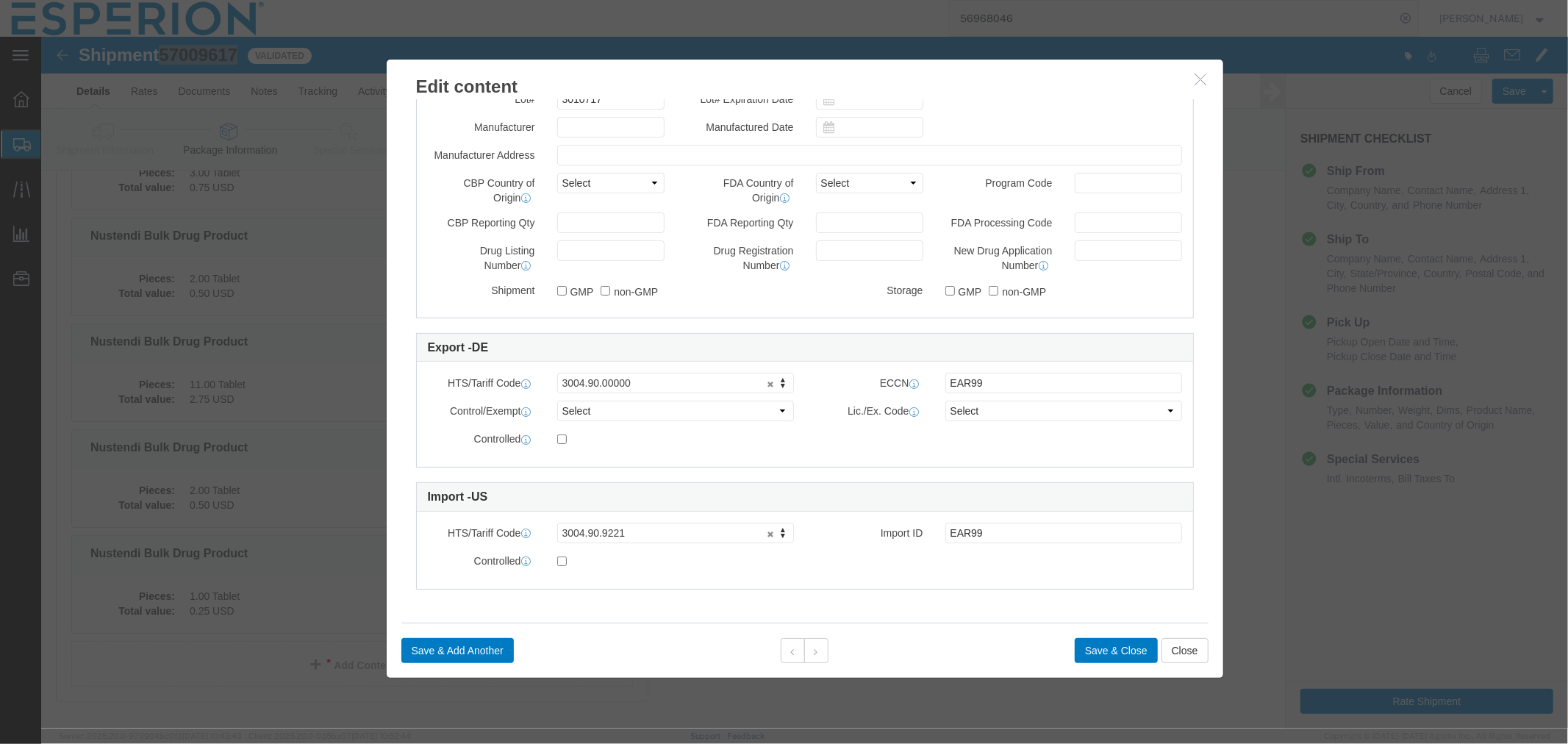
scroll to position [224, 0]
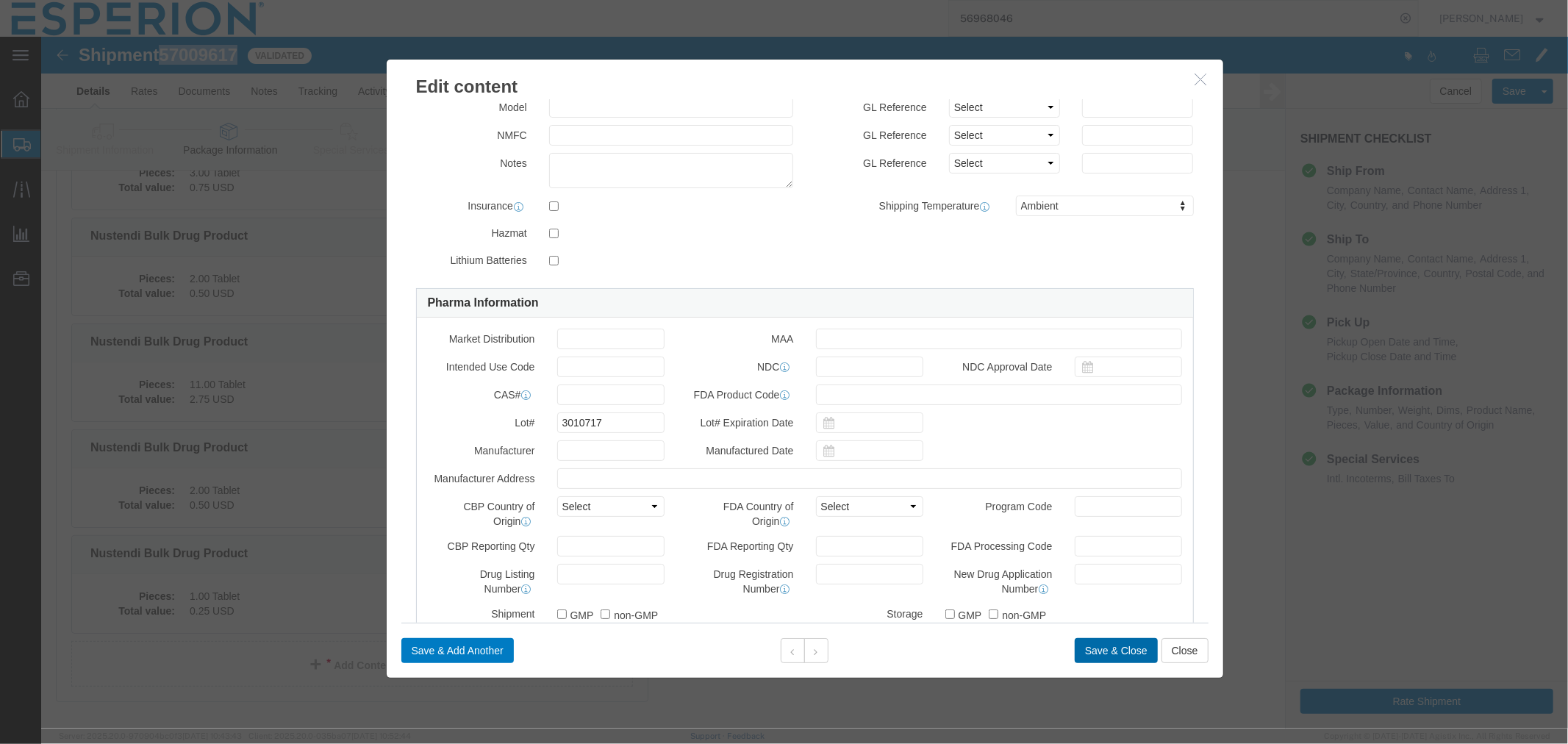
click button "Save & Close"
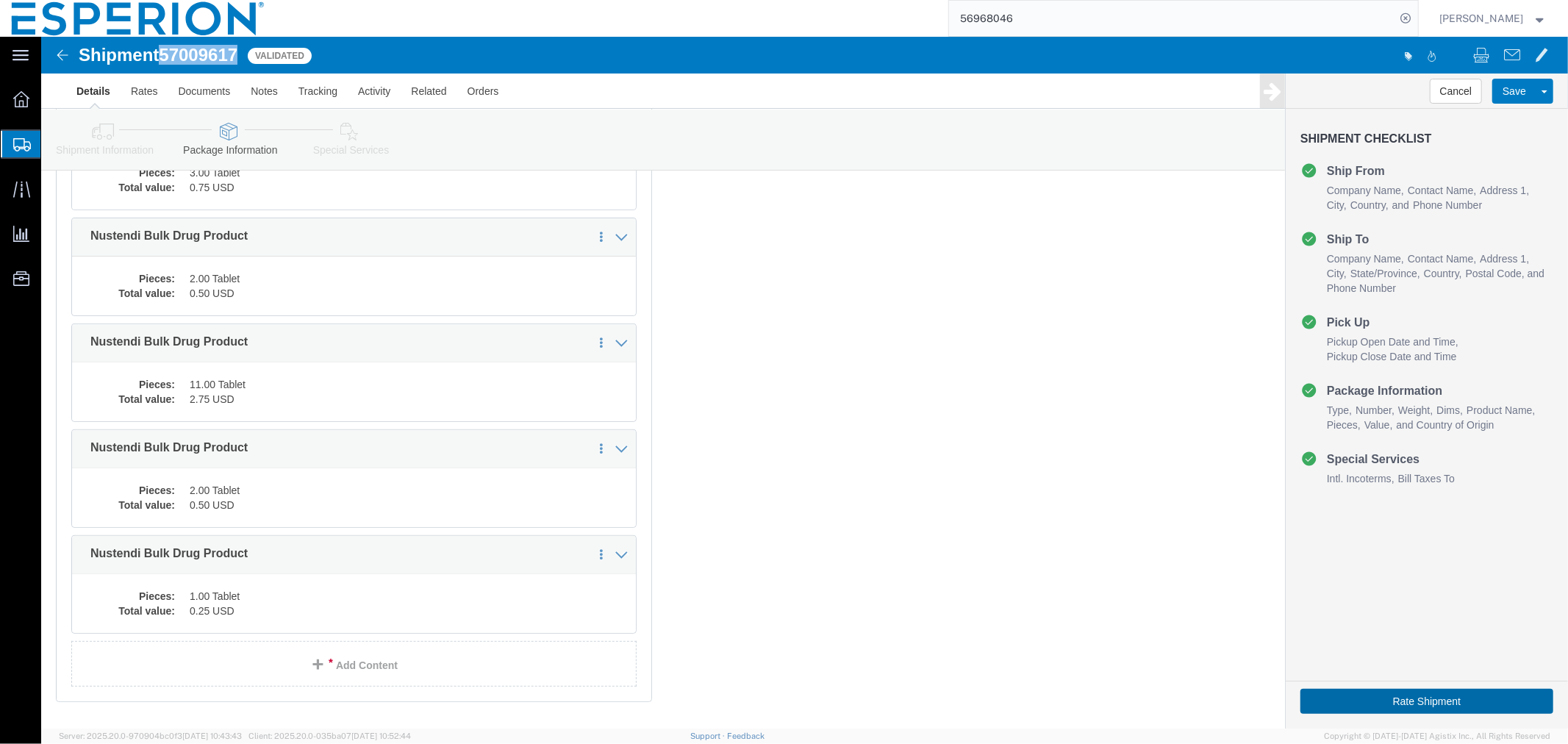
click button "Rate Shipment"
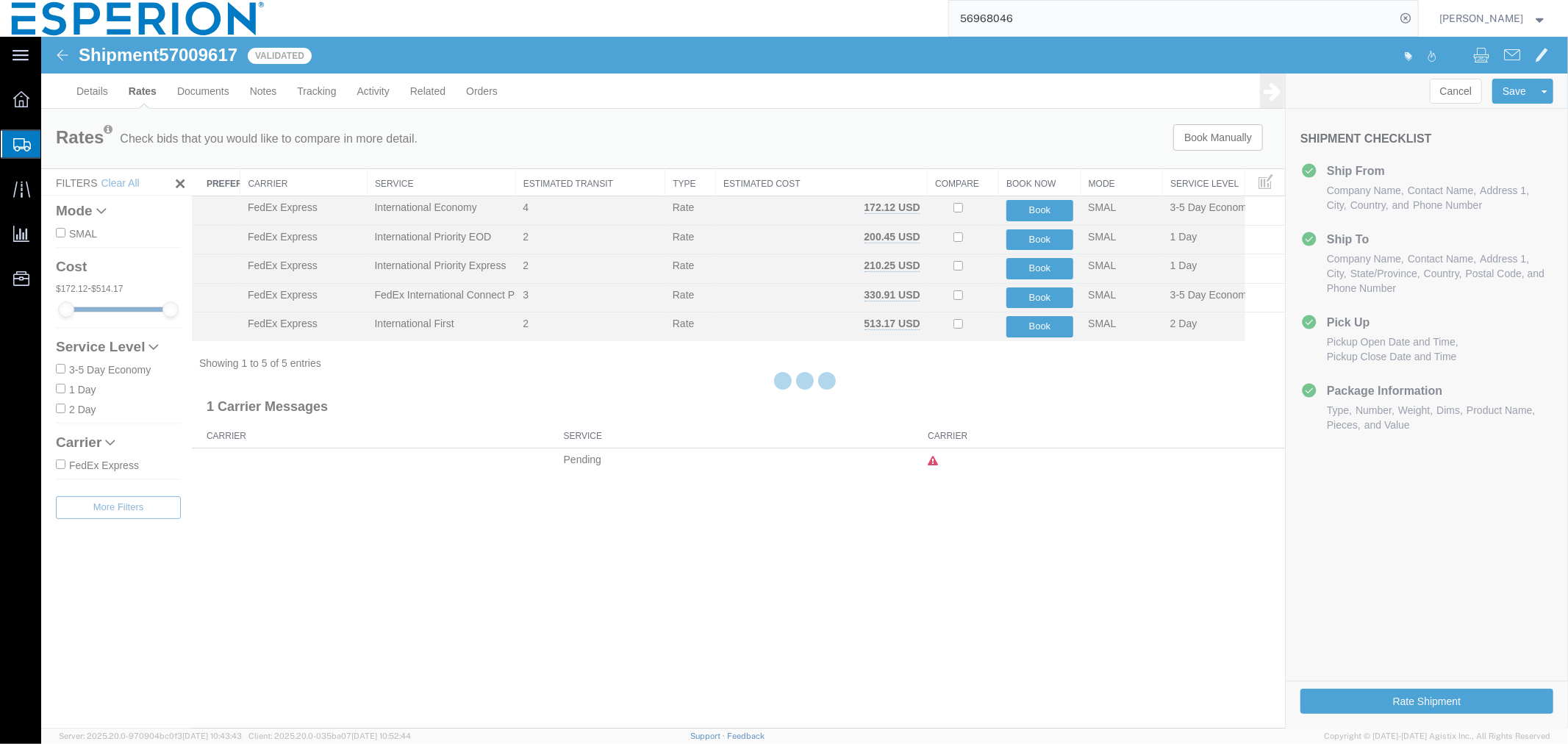
scroll to position [0, 0]
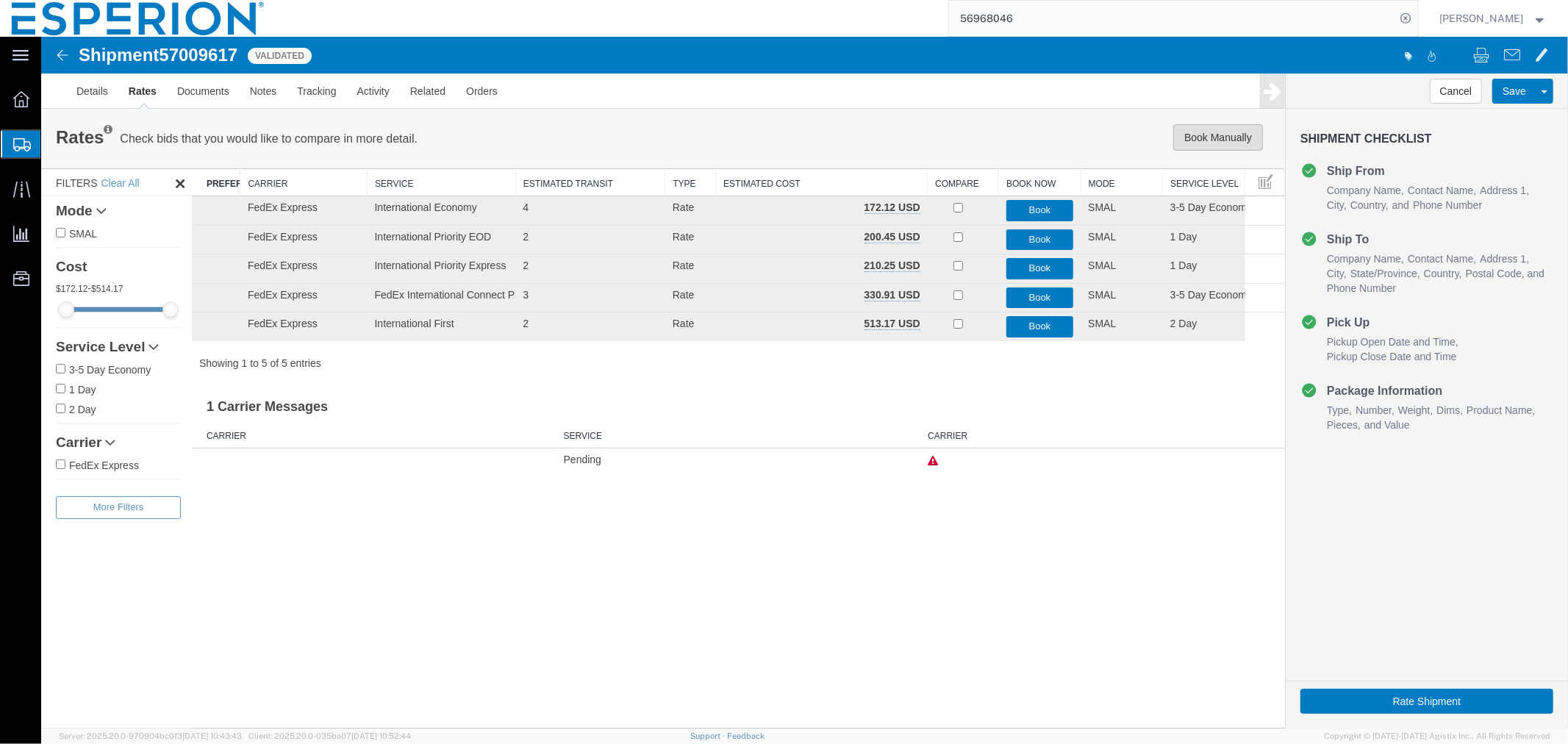
click at [1223, 139] on button "Book Manually" at bounding box center [1217, 136] width 89 height 26
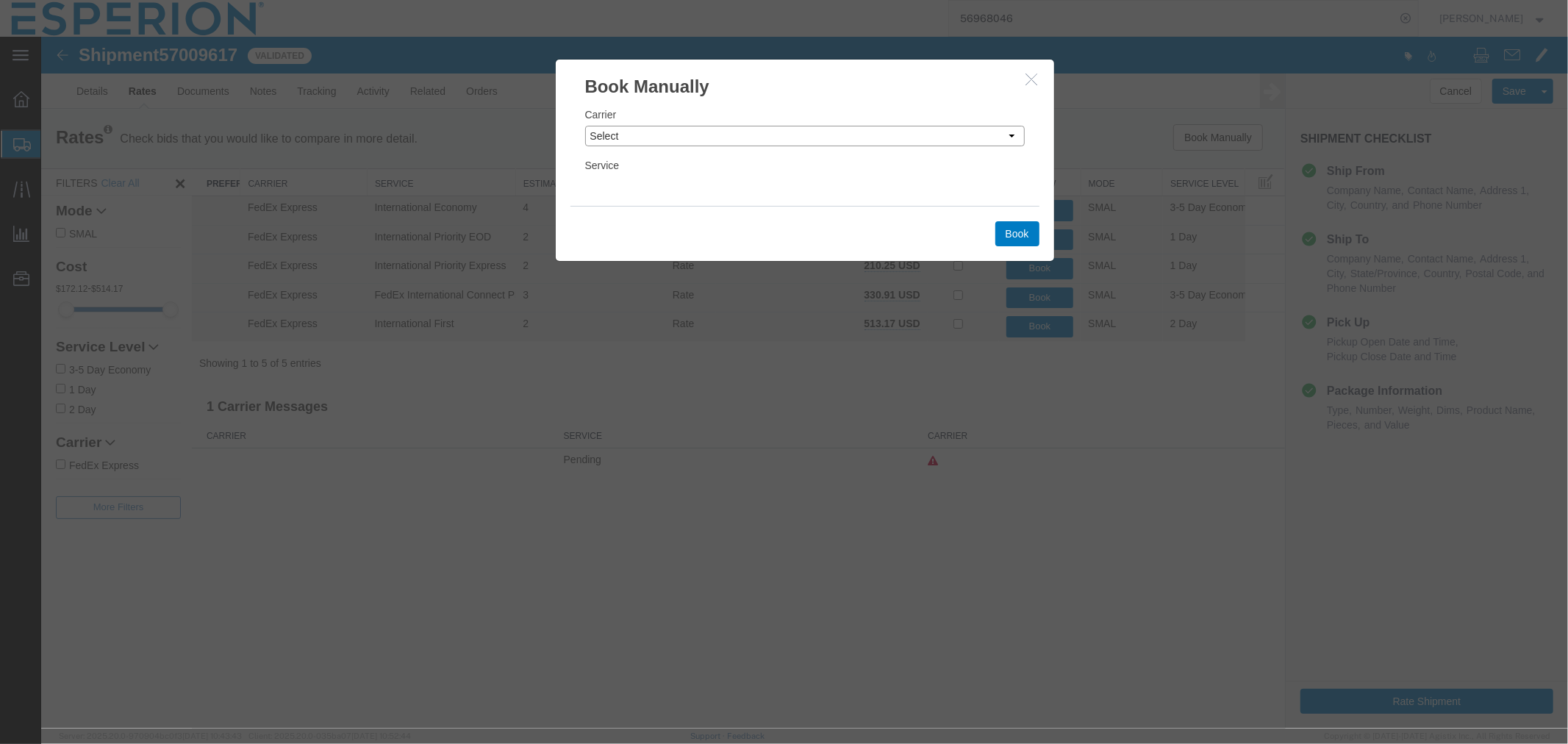
click at [896, 135] on select "Select Add New Carrier (and default service) DHL Global Forwarding Expeditors I…" at bounding box center [804, 135] width 440 height 21
select select "5"
click at [584, 125] on select "Select Add New Carrier (and default service) DHL Global Forwarding Expeditors I…" at bounding box center [804, 135] width 440 height 21
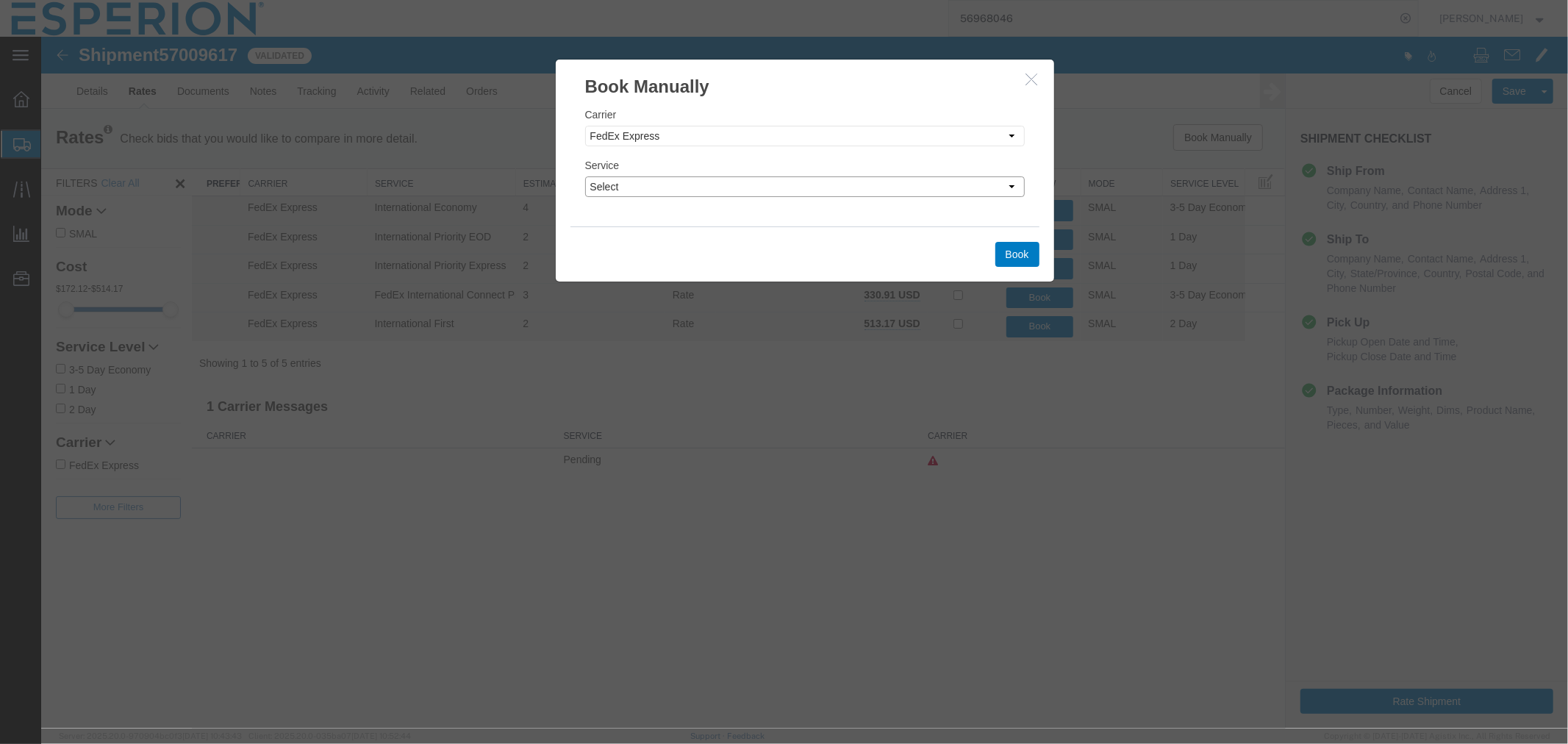
drag, startPoint x: 772, startPoint y: 201, endPoint x: 761, endPoint y: 191, distance: 14.9
click at [761, 191] on select "Select 1Day Freight 2Day 2Day AM 2Day AM One Rate 2Day Freight 2Day One Rate 3 …" at bounding box center [804, 186] width 440 height 21
select select "16"
click at [584, 175] on select "Select 1Day Freight 2Day 2Day AM 2Day AM One Rate 2Day Freight 2Day One Rate 3 …" at bounding box center [804, 186] width 440 height 21
click at [1022, 253] on button "Book" at bounding box center [1016, 253] width 44 height 25
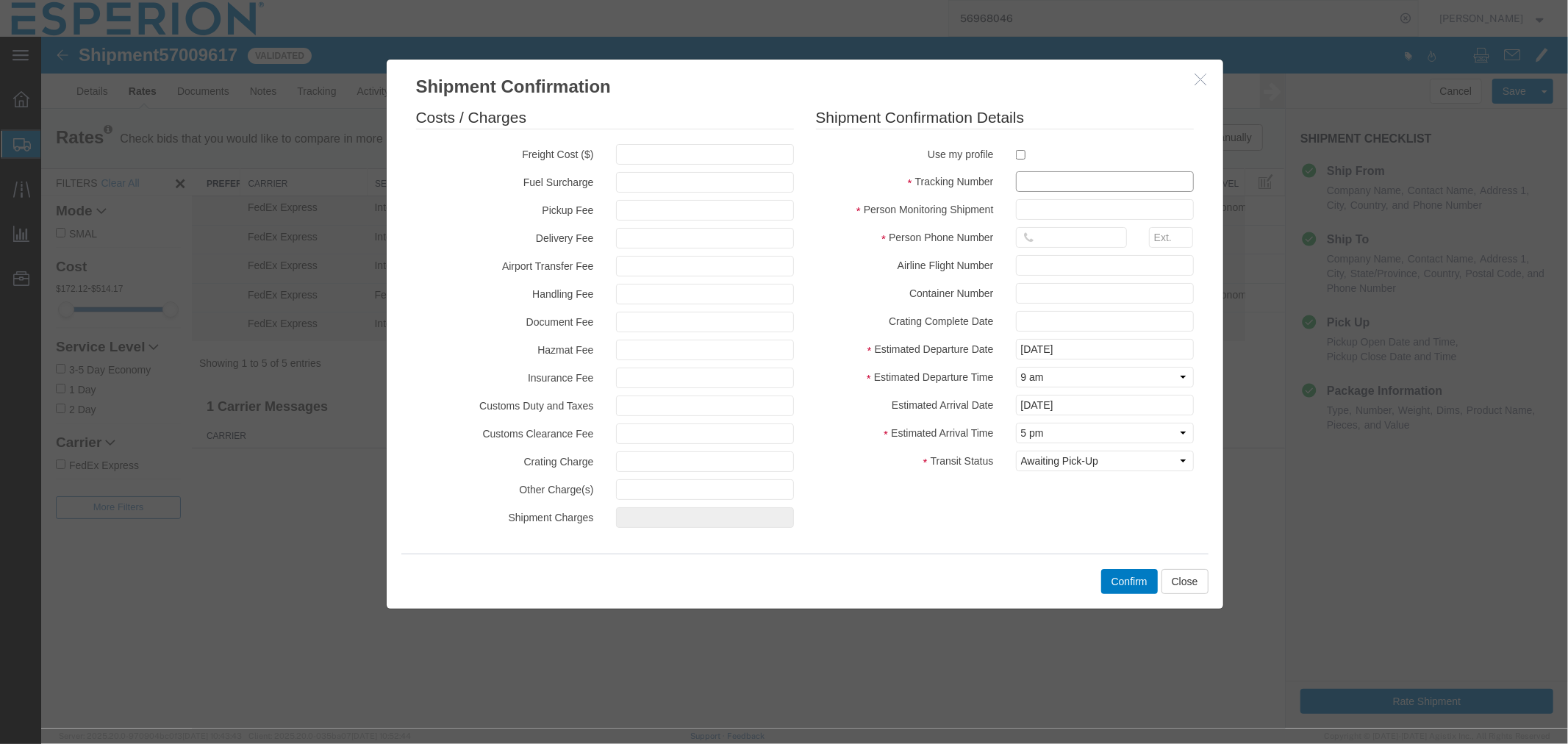
click at [1090, 181] on input "text" at bounding box center [1104, 181] width 178 height 21
paste input "791967917947"
type input "791967917947"
click at [1079, 211] on input "text" at bounding box center [1104, 209] width 178 height 21
type input "ABREAUX"
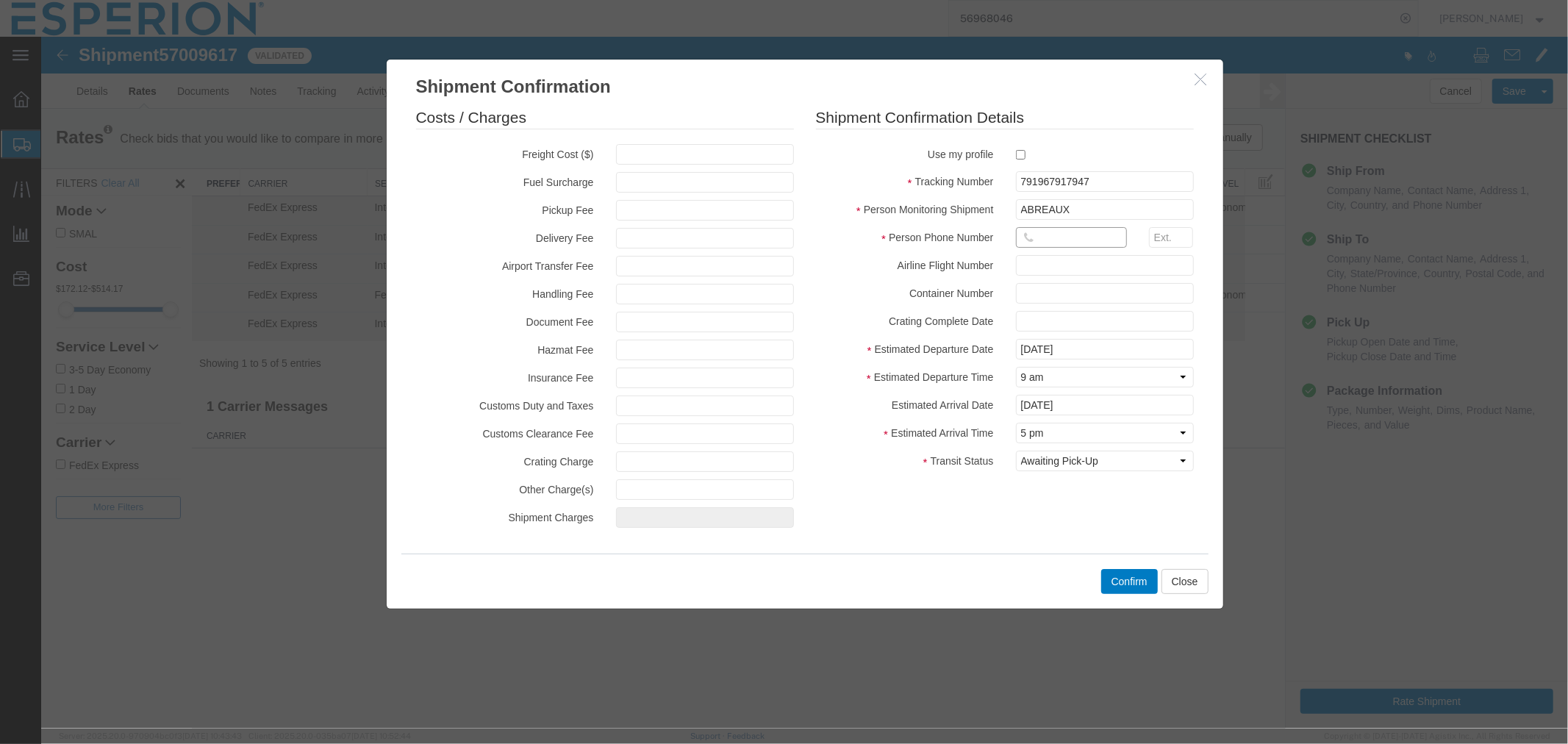
click at [1074, 234] on input "text" at bounding box center [1071, 237] width 111 height 21
type input "[PHONE_NUMBER]"
click at [1118, 583] on button "Confirm" at bounding box center [1128, 581] width 56 height 25
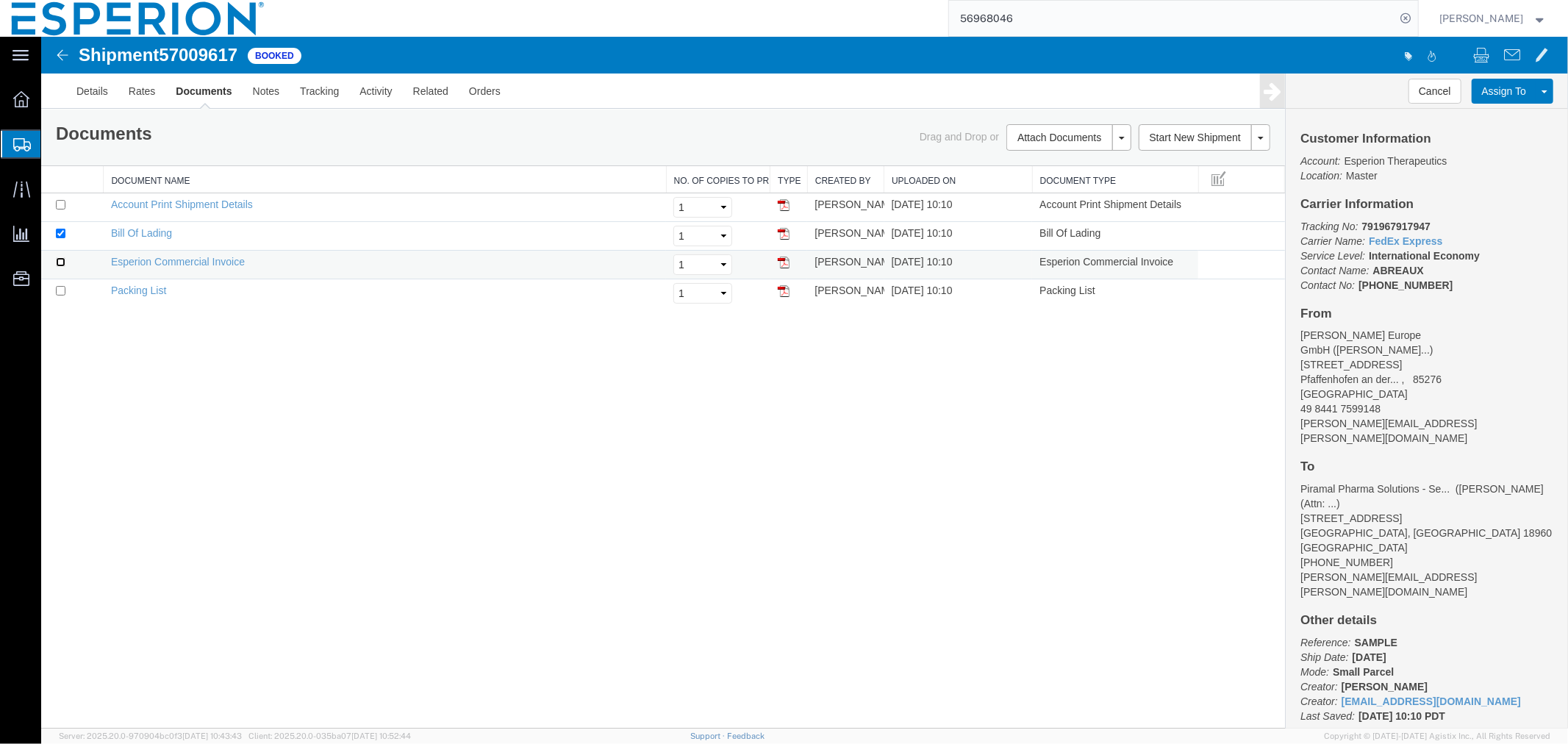
click at [59, 261] on input "checkbox" at bounding box center [60, 261] width 10 height 10
checkbox input "true"
click at [58, 286] on input "checkbox" at bounding box center [60, 290] width 10 height 10
checkbox input "true"
click at [1034, 195] on link "Remove Documents" at bounding box center [1066, 205] width 128 height 22
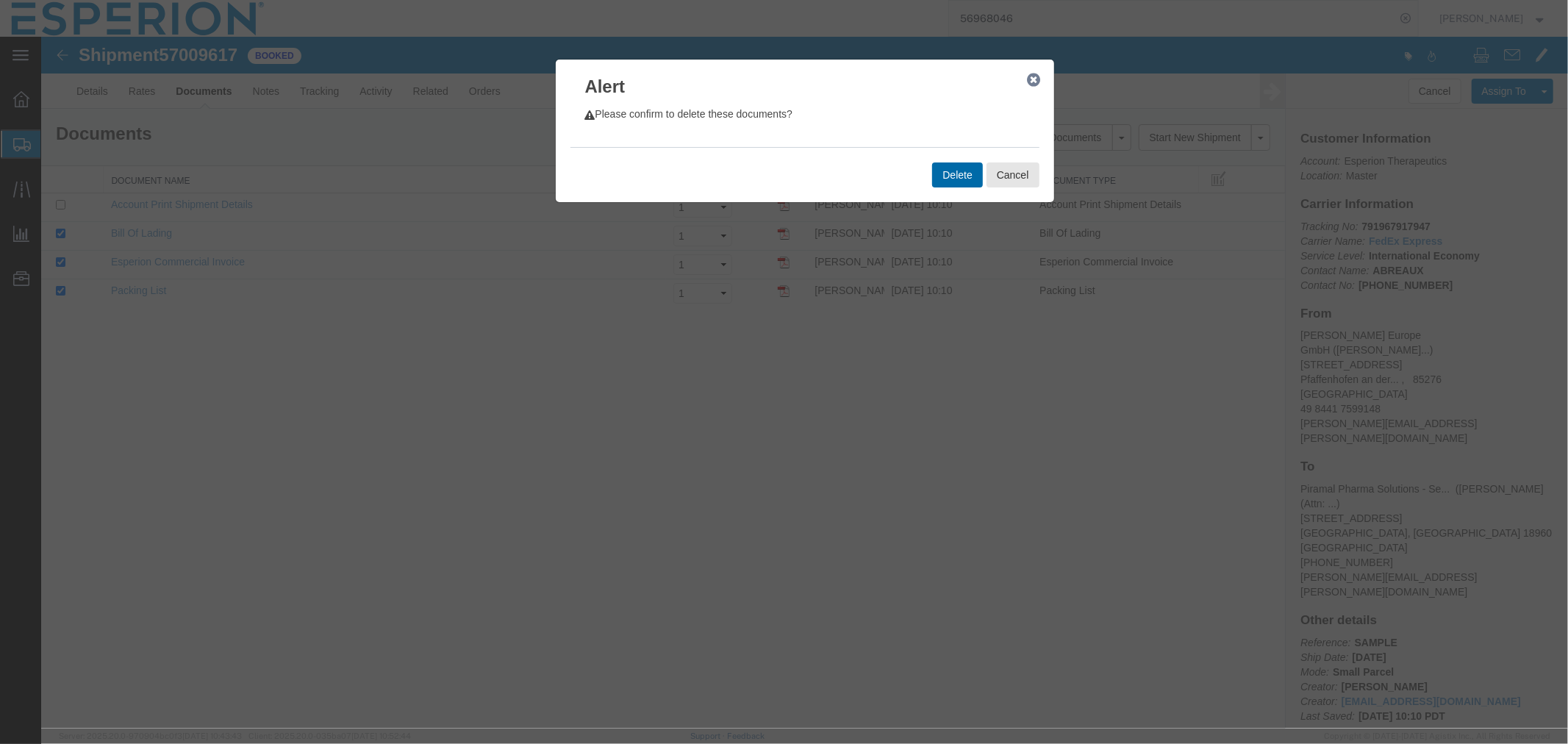
click at [945, 174] on button "Delete" at bounding box center [956, 174] width 50 height 25
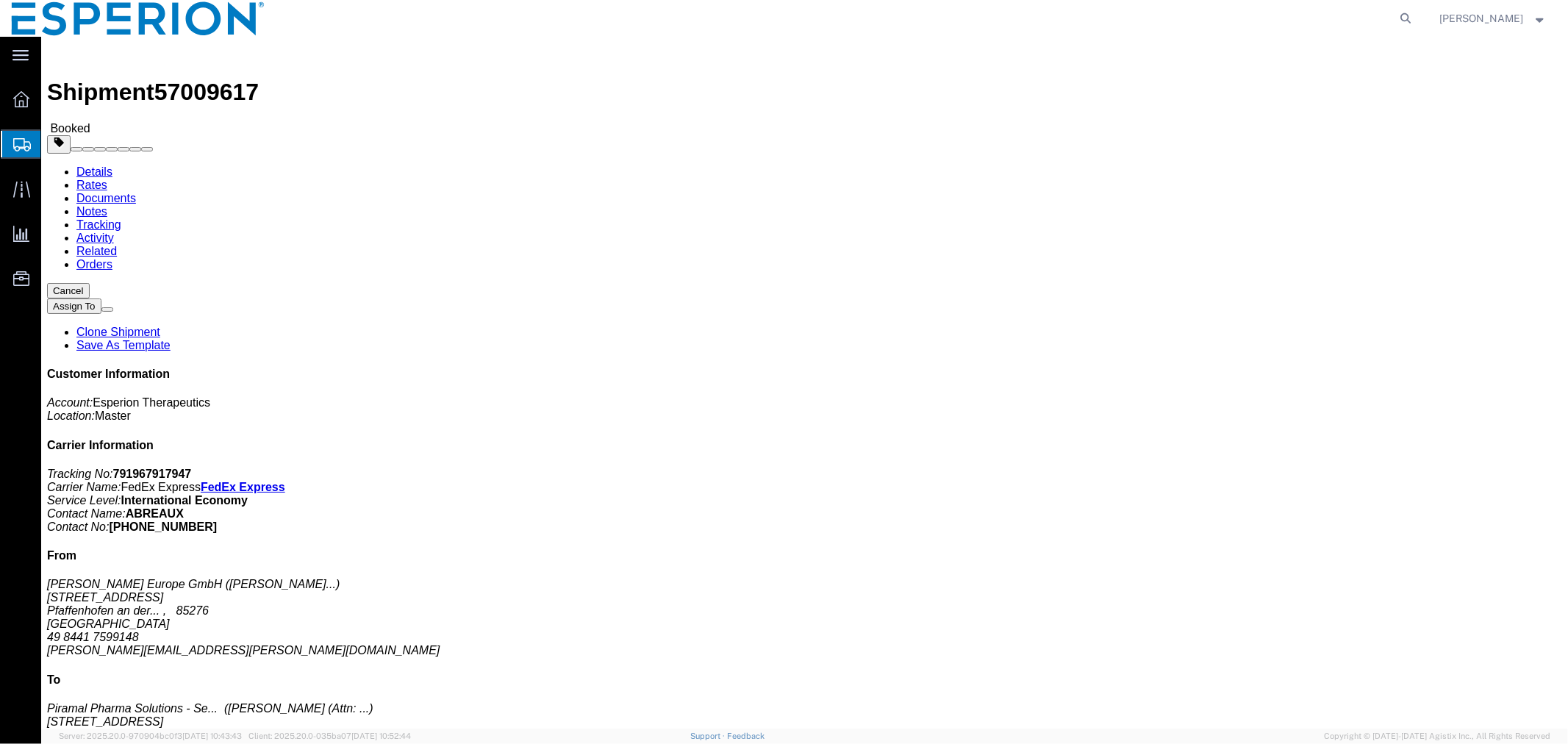
click link "Documents"
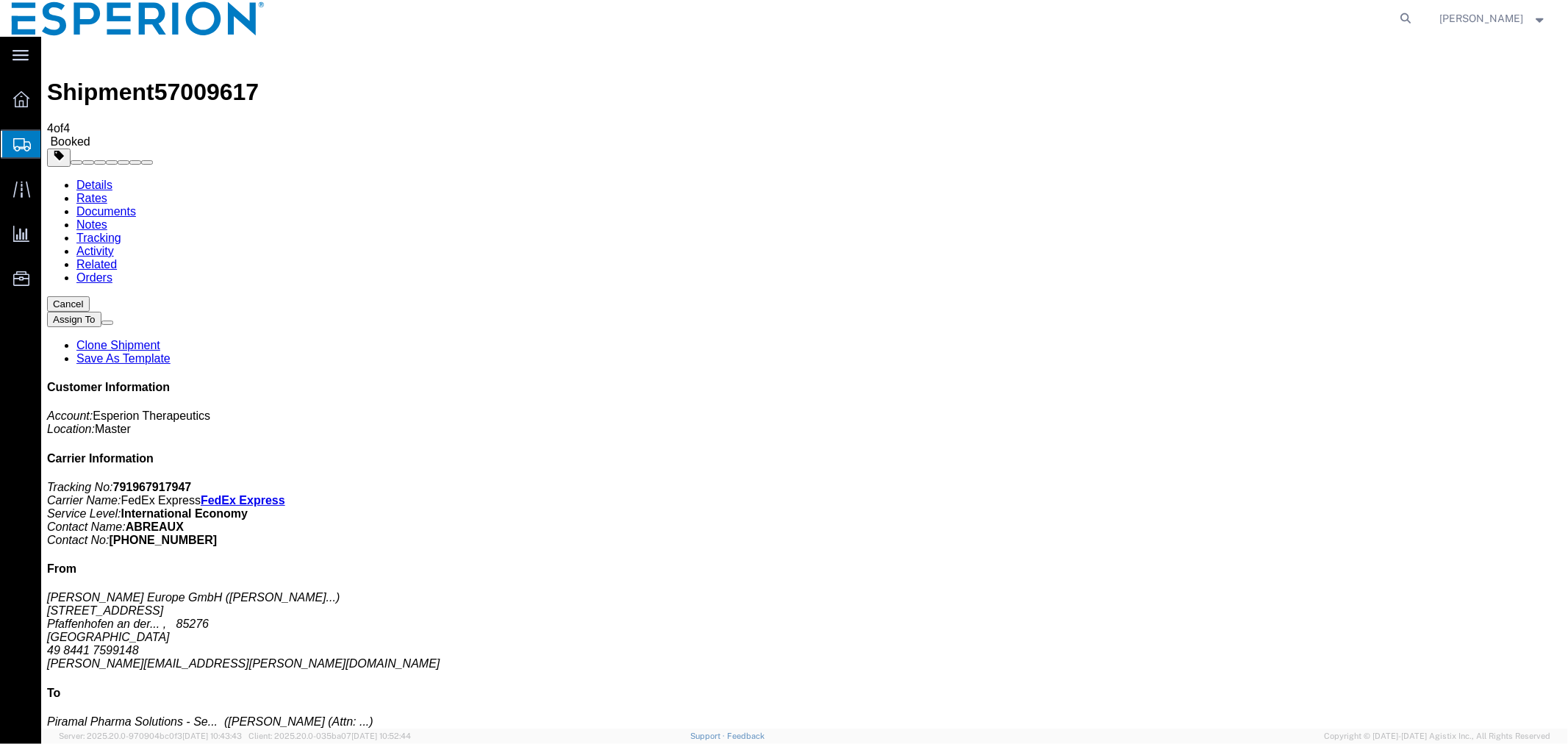
drag, startPoint x: 280, startPoint y: 412, endPoint x: 297, endPoint y: 418, distance: 18.0
click at [191, 480] on b "791967917947" at bounding box center [152, 486] width 79 height 12
copy b "791967917947"
